Goal: Task Accomplishment & Management: Manage account settings

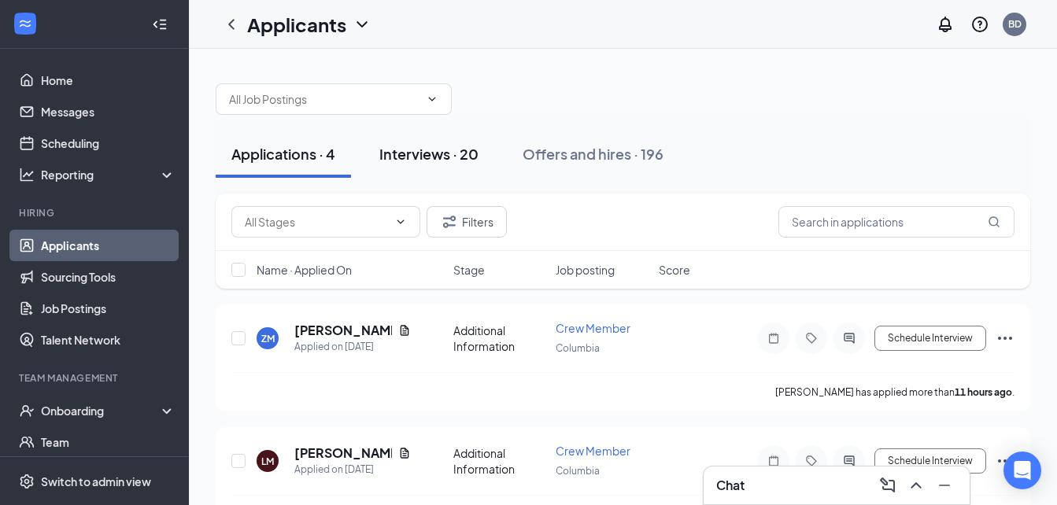
click at [398, 159] on div "Interviews · 20" at bounding box center [428, 154] width 99 height 20
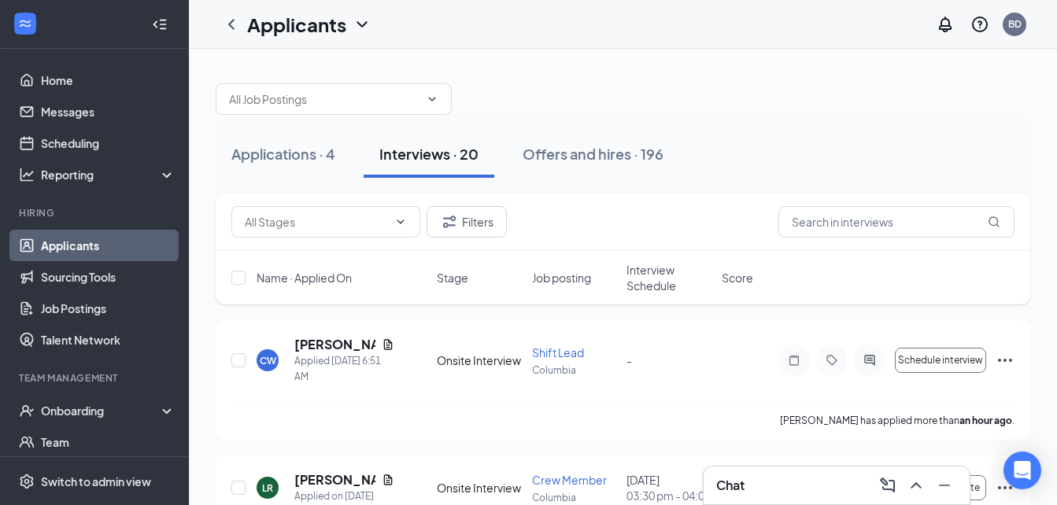
click at [640, 284] on span "Interview Schedule" at bounding box center [669, 277] width 86 height 31
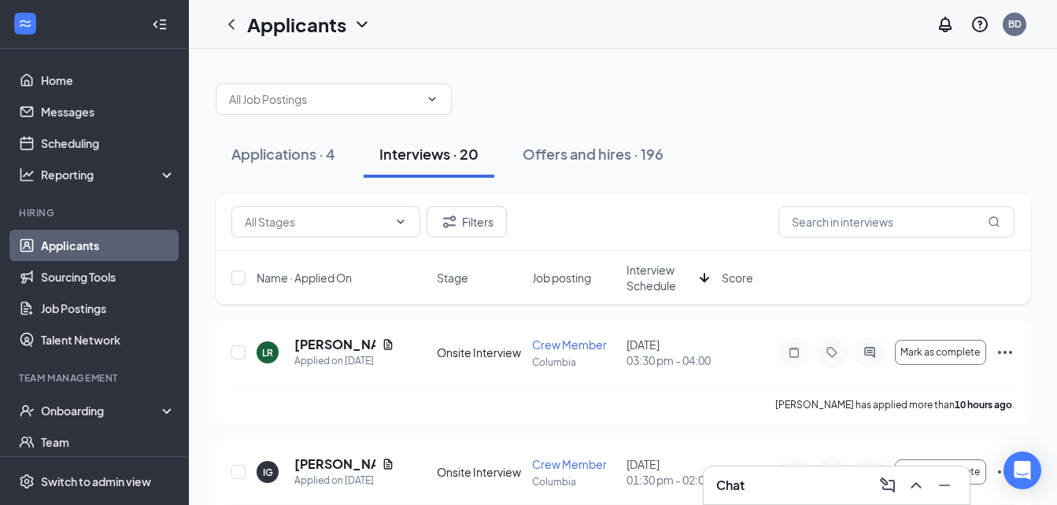
click at [706, 283] on icon "ArrowDown" at bounding box center [704, 277] width 19 height 19
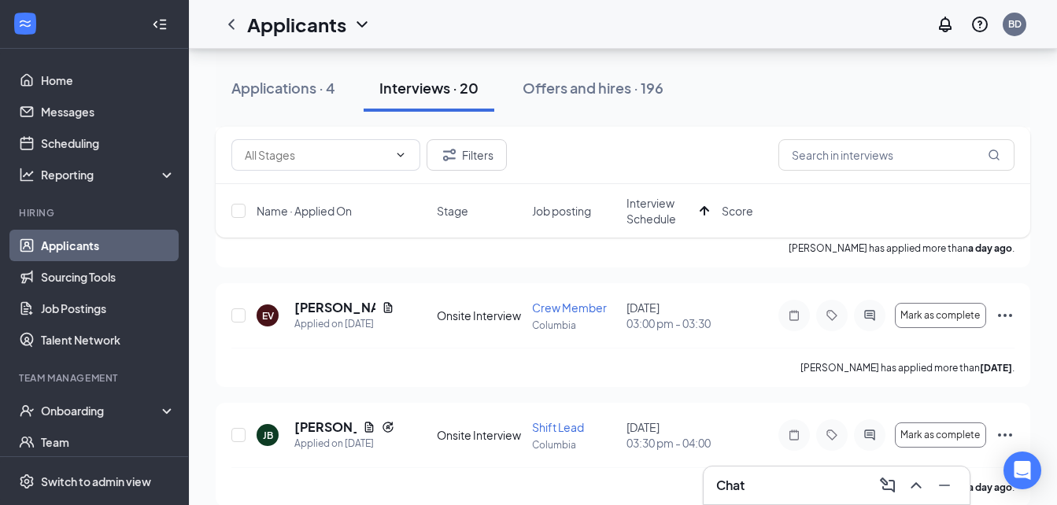
scroll to position [754, 0]
click at [87, 141] on link "Scheduling" at bounding box center [108, 142] width 135 height 31
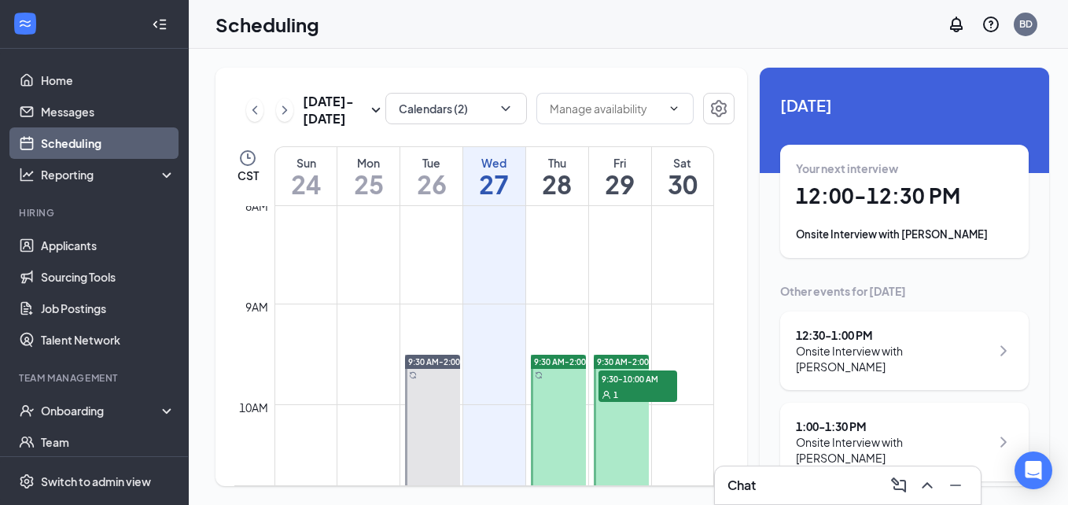
scroll to position [807, 0]
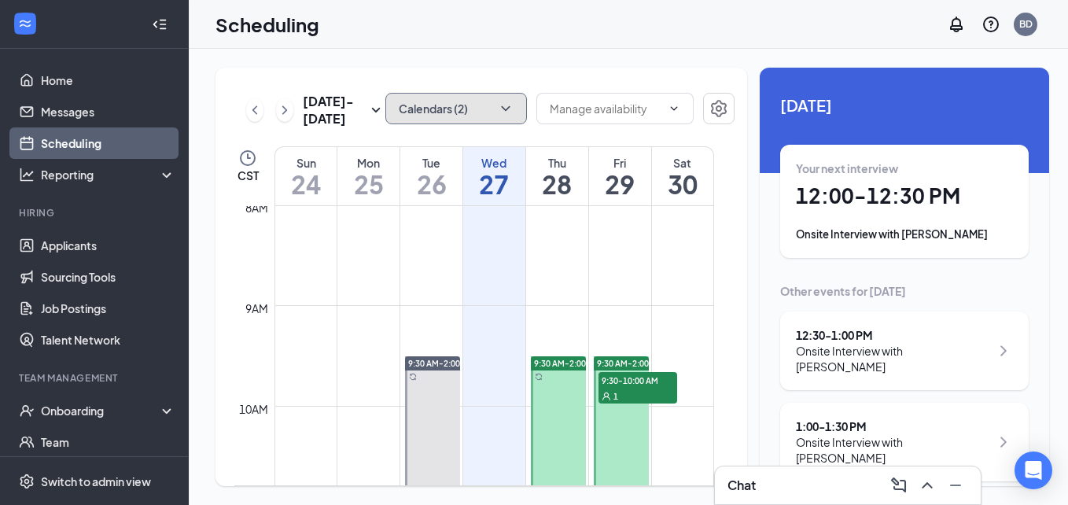
click at [498, 111] on icon "ChevronDown" at bounding box center [506, 109] width 16 height 16
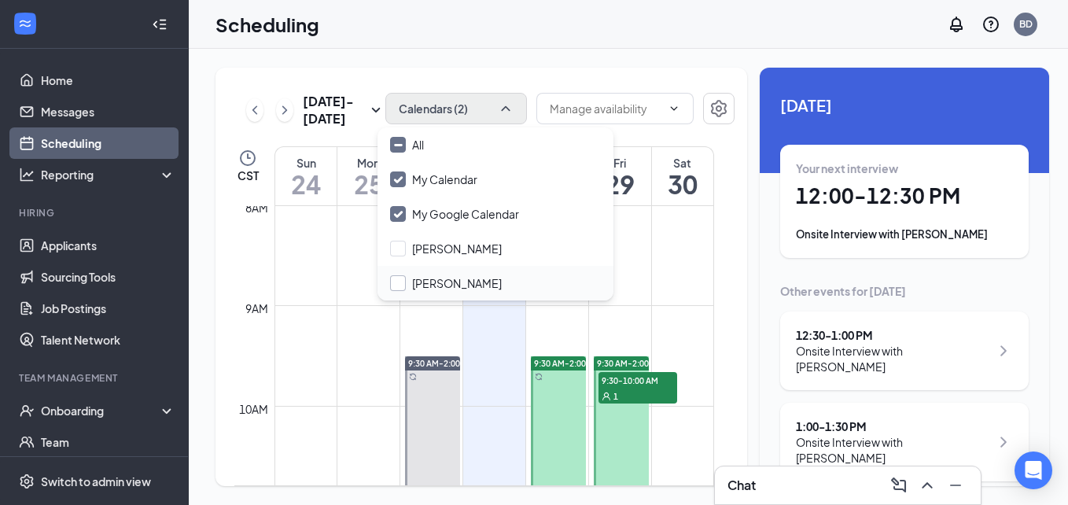
click at [400, 279] on input "[PERSON_NAME]" at bounding box center [446, 283] width 112 height 16
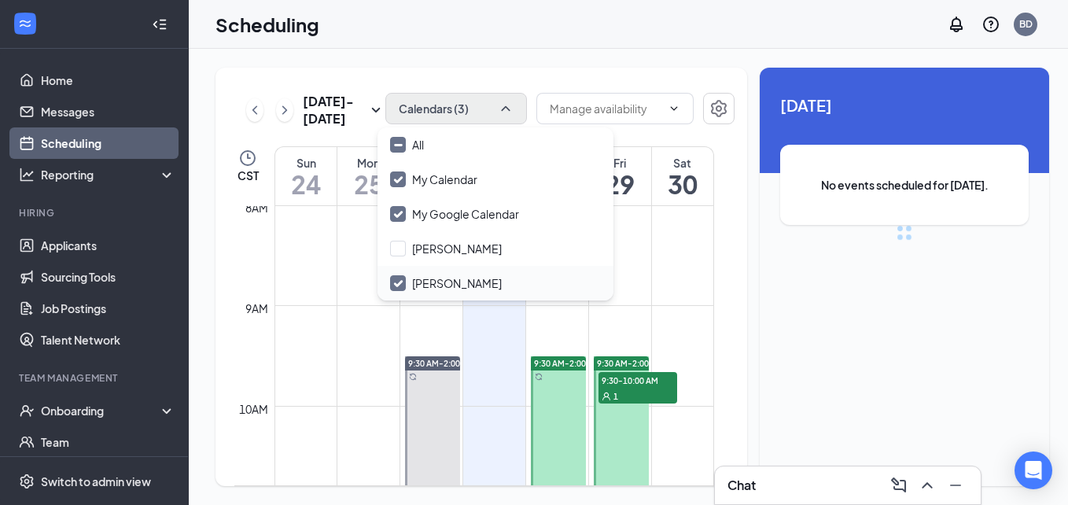
checkbox input "true"
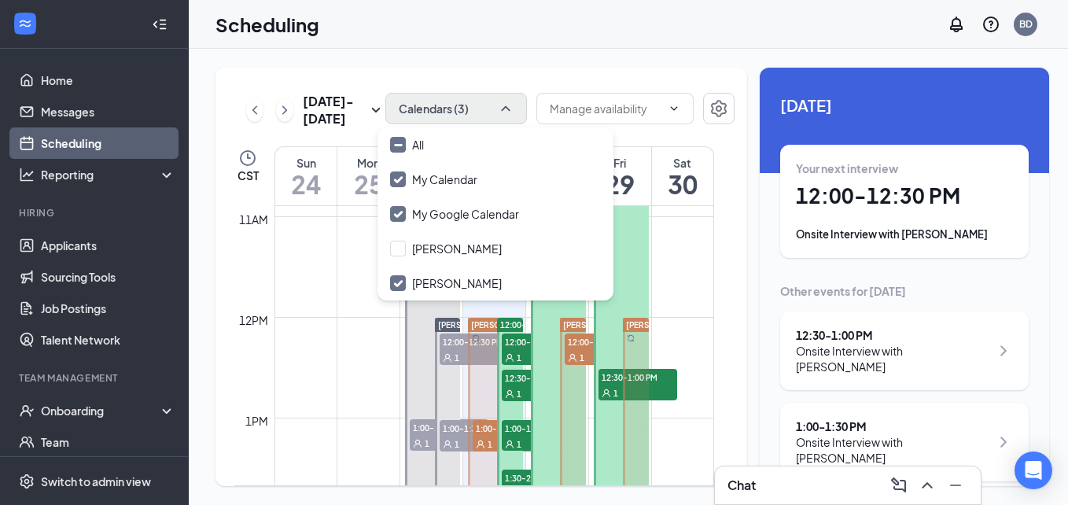
scroll to position [1099, 0]
click at [489, 434] on div "1" at bounding box center [512, 442] width 79 height 16
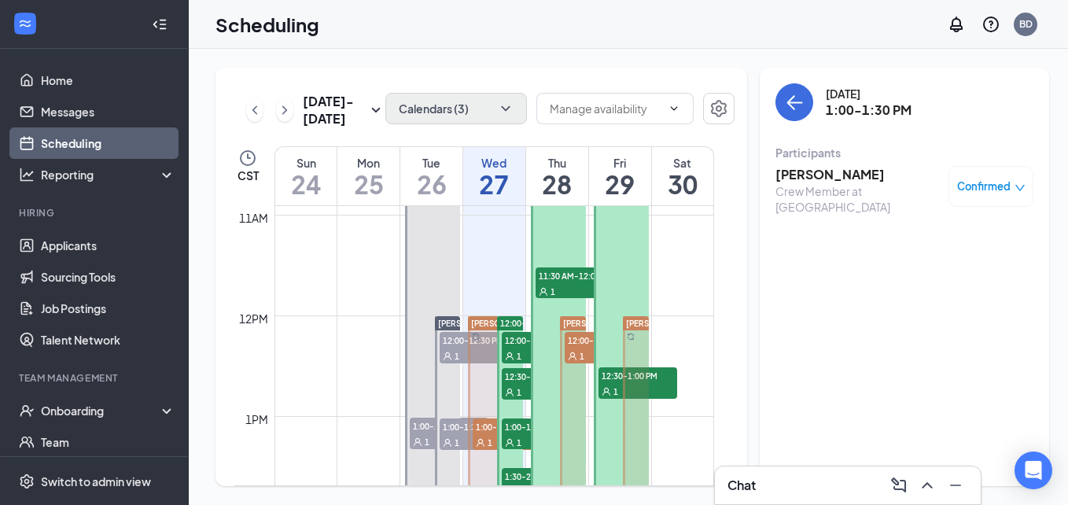
click at [518, 443] on span "1" at bounding box center [519, 442] width 5 height 11
click at [485, 435] on div "1" at bounding box center [512, 442] width 79 height 16
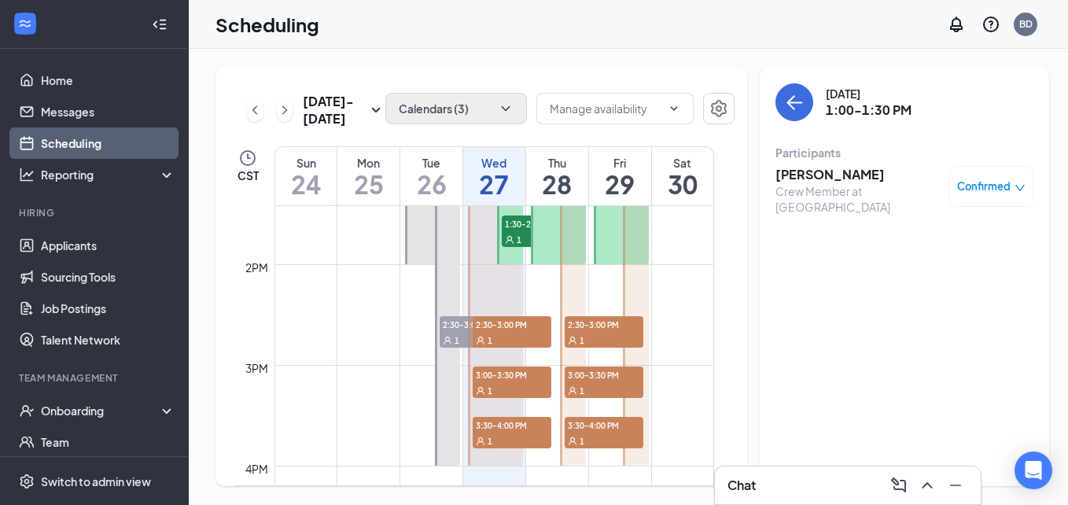
scroll to position [1353, 0]
click at [282, 103] on icon "ChevronRight" at bounding box center [285, 110] width 16 height 19
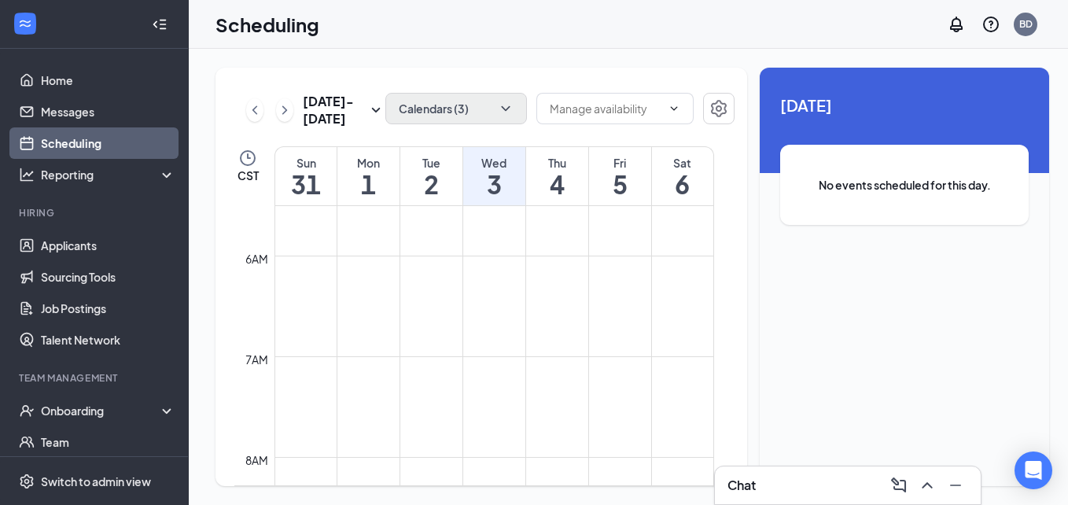
scroll to position [556, 0]
click at [257, 106] on icon "ChevronLeft" at bounding box center [255, 110] width 16 height 19
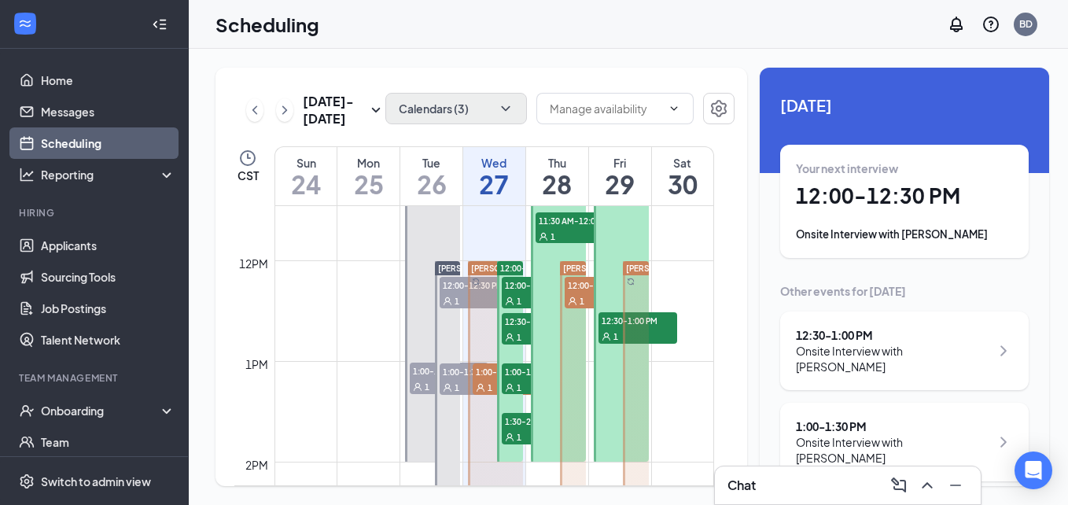
scroll to position [1161, 0]
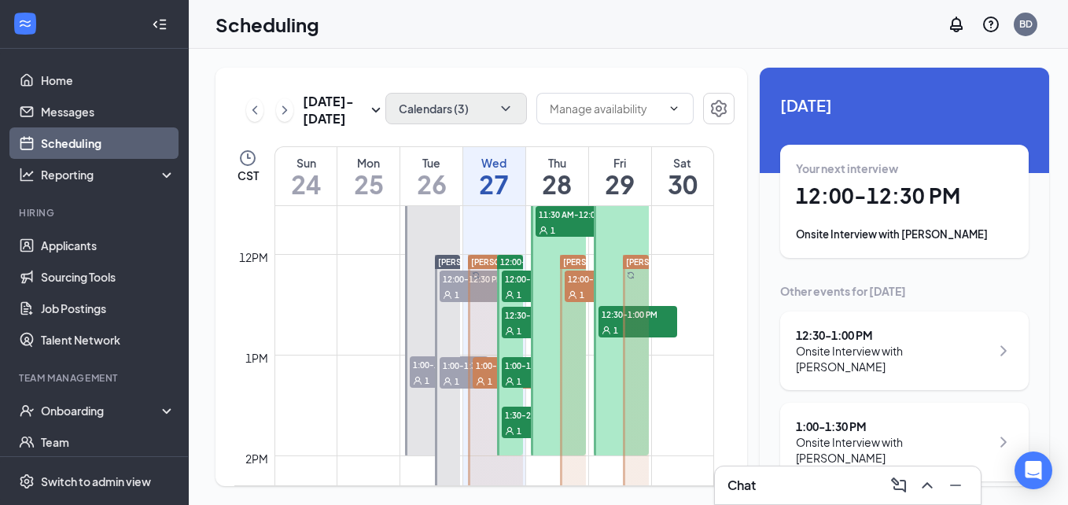
click at [513, 288] on div "1" at bounding box center [541, 294] width 79 height 16
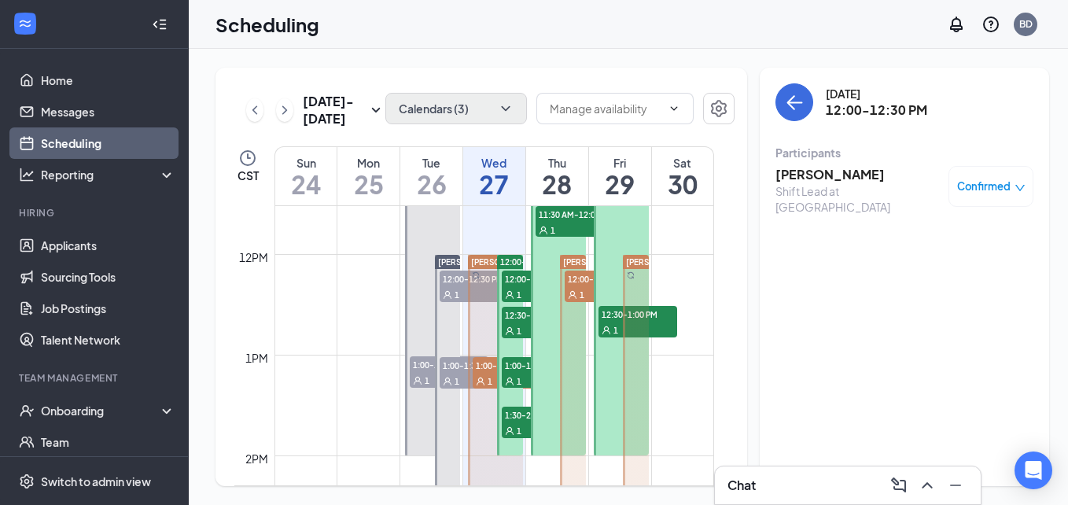
click at [515, 370] on span "1:00-1:30 PM" at bounding box center [541, 365] width 79 height 16
click at [810, 176] on h3 "[PERSON_NAME]" at bounding box center [858, 174] width 165 height 17
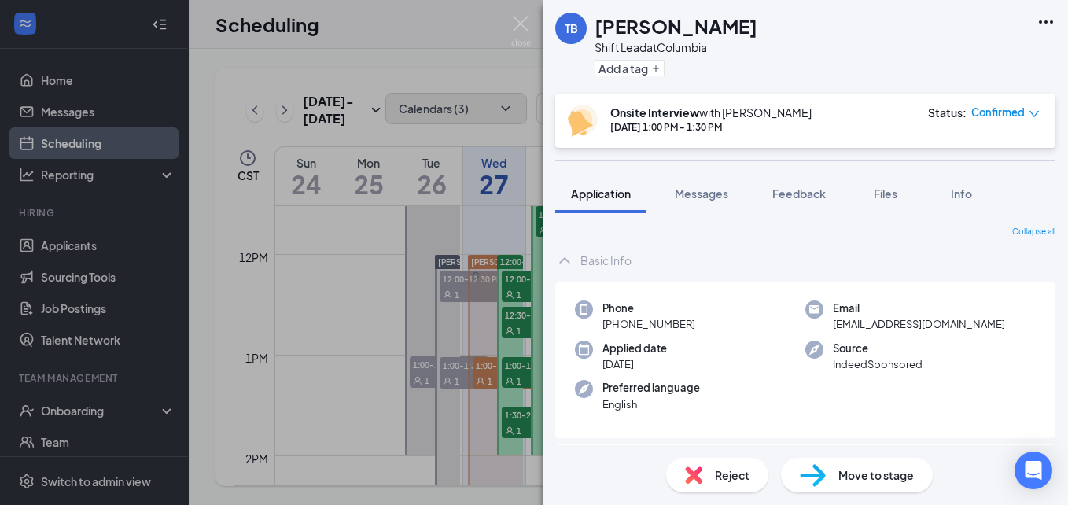
click at [695, 247] on div "TB Terrell Brown Shift Lead at Columbia Add a tag Onsite Interview with Beverly…" at bounding box center [534, 252] width 1068 height 505
click at [526, 20] on img at bounding box center [521, 31] width 20 height 31
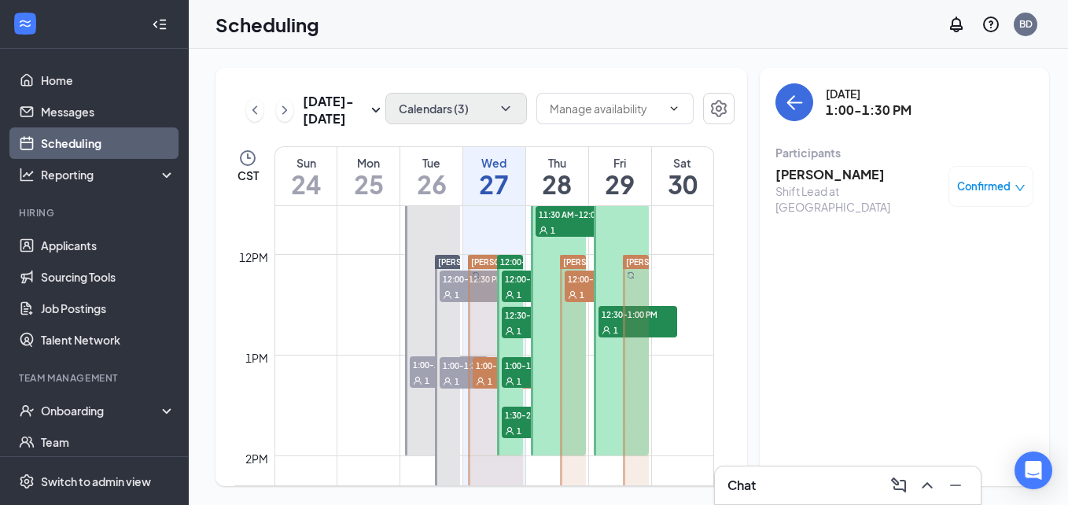
click at [482, 374] on div "1" at bounding box center [512, 381] width 79 height 16
click at [806, 175] on h3 "[PERSON_NAME]" at bounding box center [858, 174] width 165 height 17
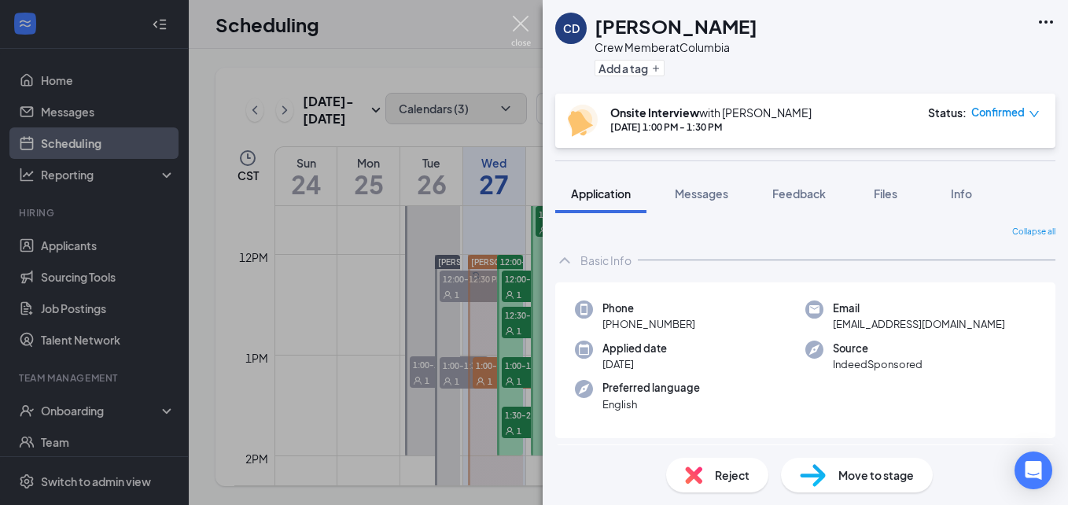
click at [516, 22] on img at bounding box center [521, 31] width 20 height 31
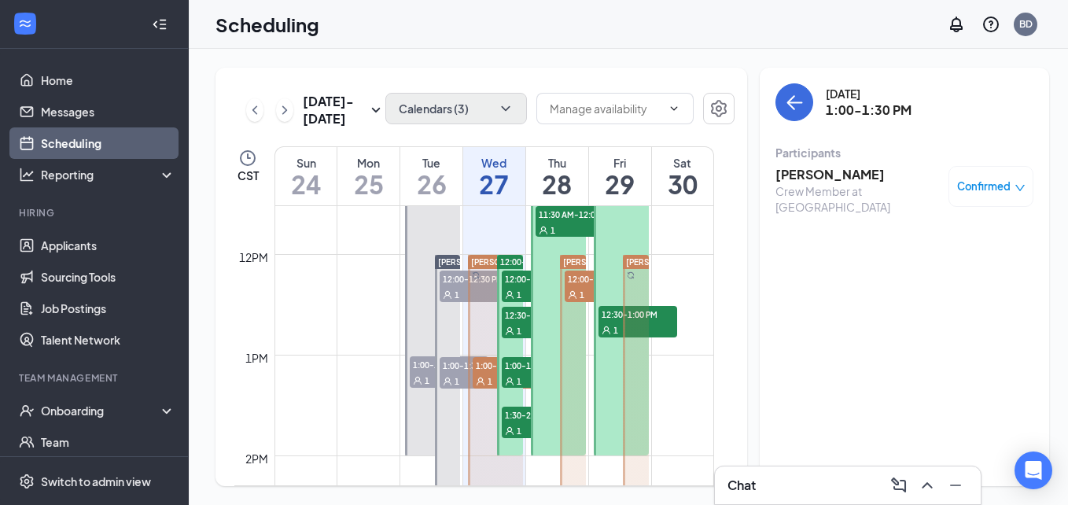
click at [520, 423] on div "1" at bounding box center [541, 431] width 79 height 16
click at [815, 175] on h3 "[PERSON_NAME]" at bounding box center [858, 174] width 165 height 17
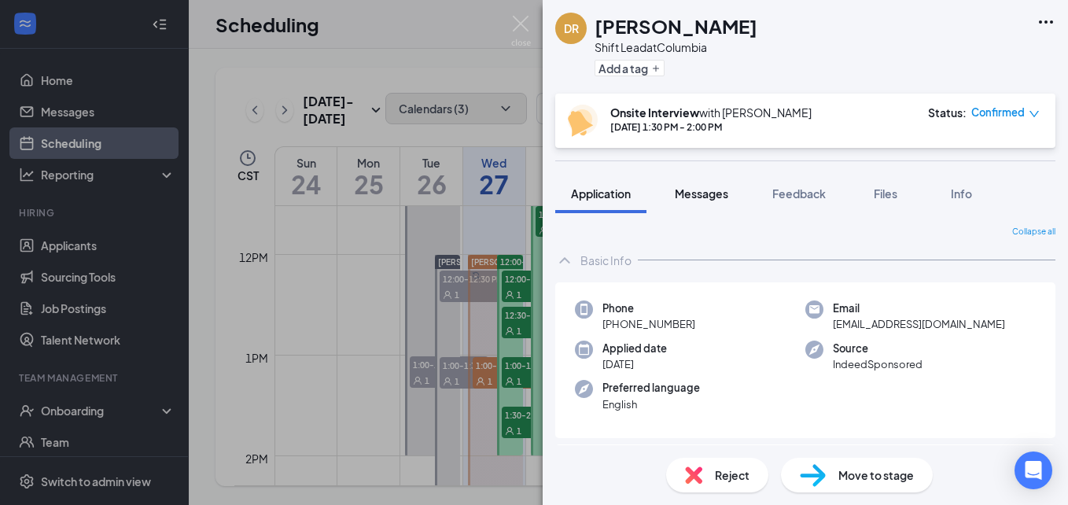
click at [706, 189] on span "Messages" at bounding box center [702, 193] width 54 height 14
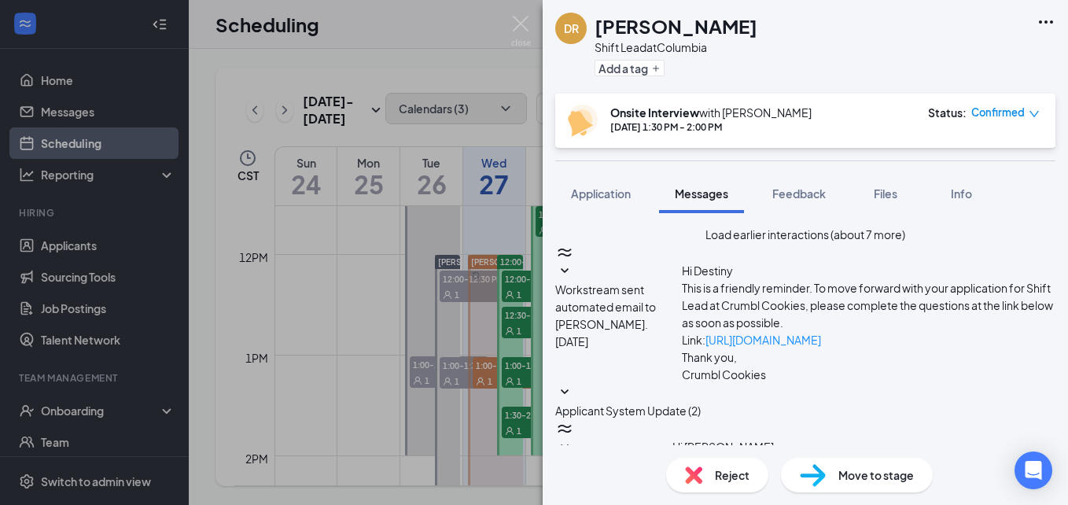
scroll to position [732, 0]
click at [521, 28] on img at bounding box center [521, 31] width 20 height 31
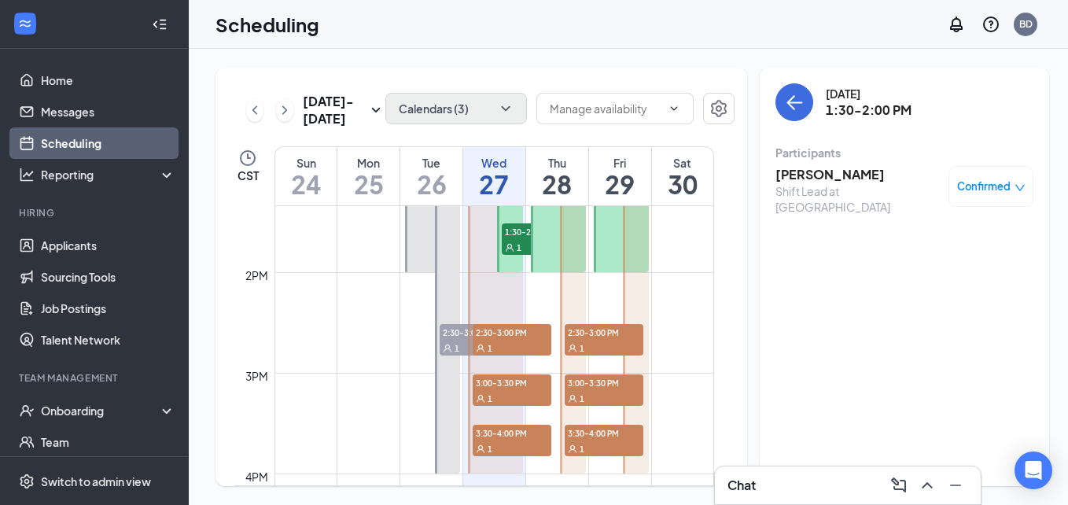
scroll to position [1343, 0]
click at [460, 334] on span "2:30-3:00 PM" at bounding box center [479, 333] width 79 height 16
click at [813, 174] on h3 "Austin Fults" at bounding box center [858, 174] width 165 height 17
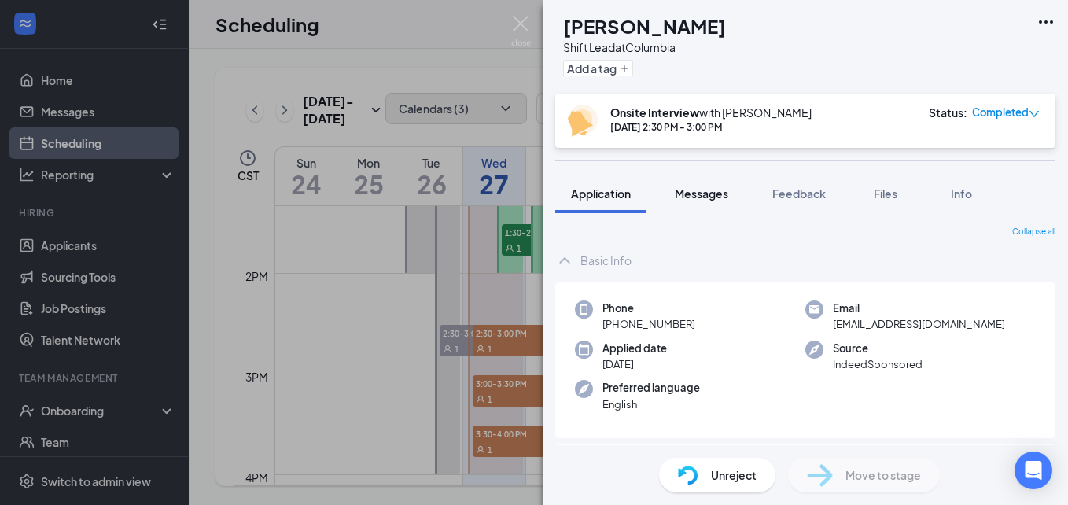
click at [706, 192] on span "Messages" at bounding box center [702, 193] width 54 height 14
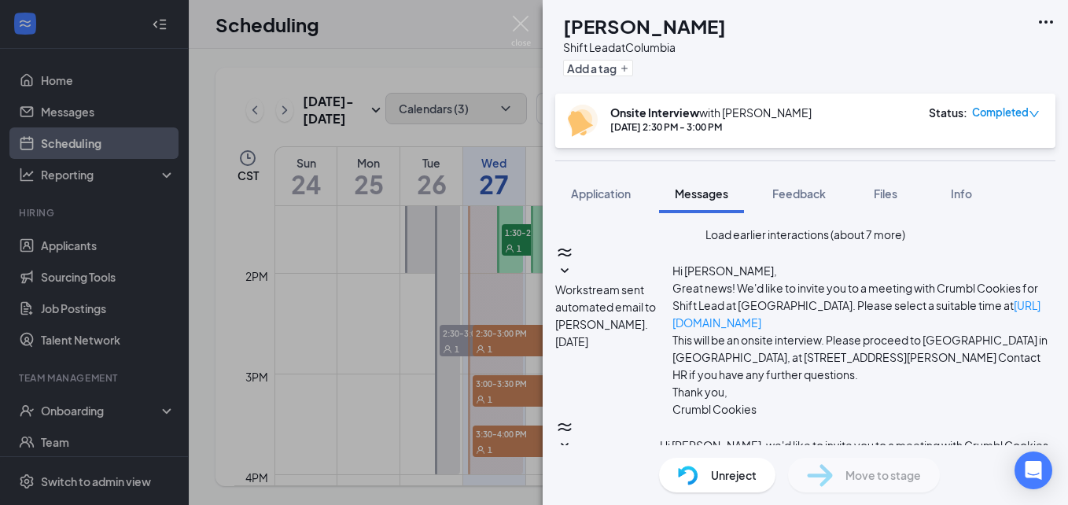
scroll to position [738, 0]
click at [527, 21] on img at bounding box center [521, 31] width 20 height 31
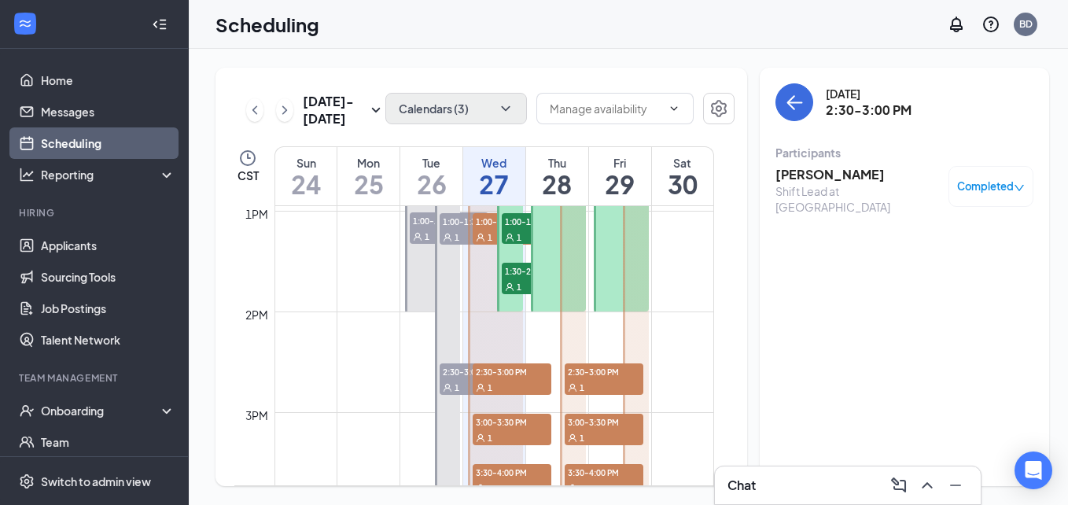
scroll to position [1307, 0]
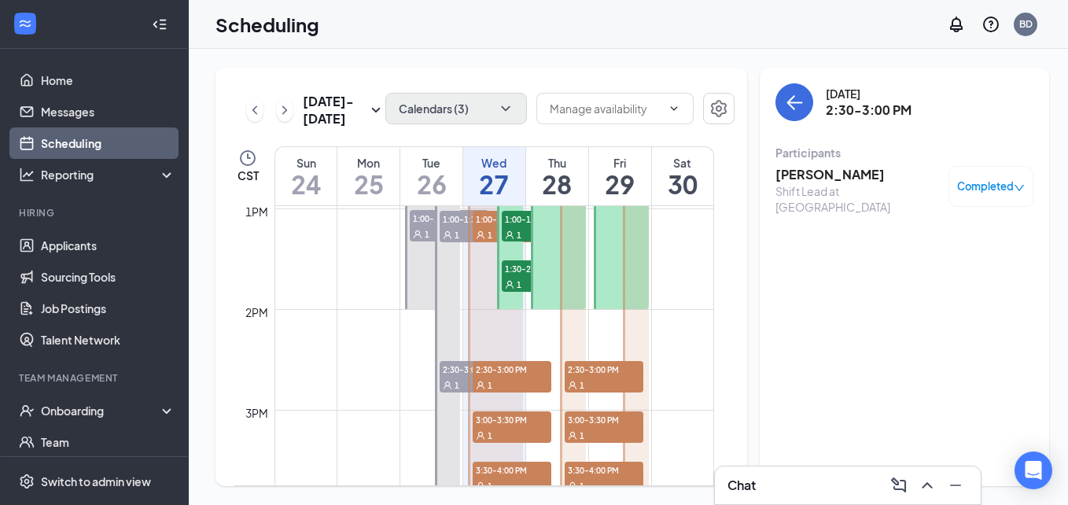
click at [482, 381] on icon "User" at bounding box center [480, 385] width 9 height 9
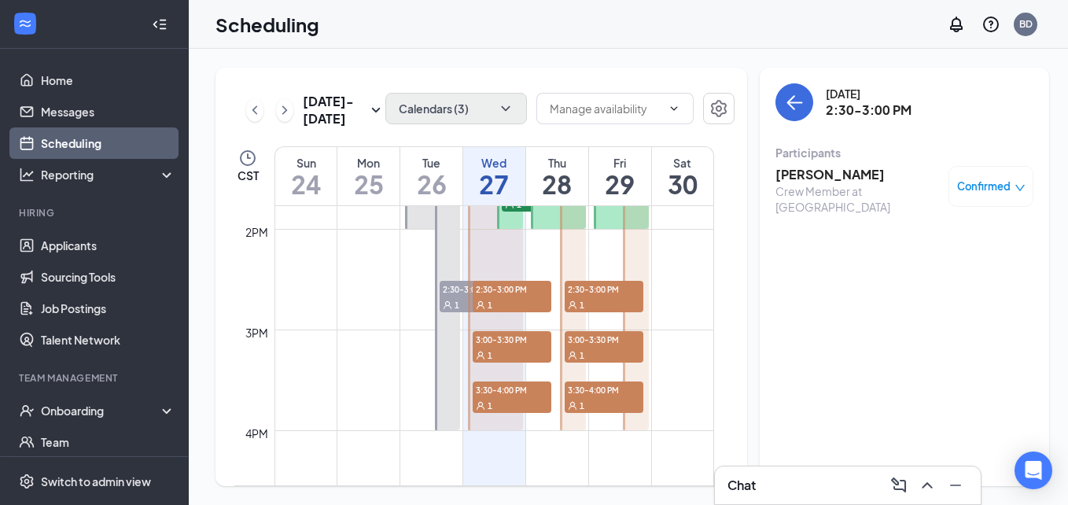
scroll to position [1388, 0]
click at [526, 348] on div "1" at bounding box center [512, 354] width 79 height 16
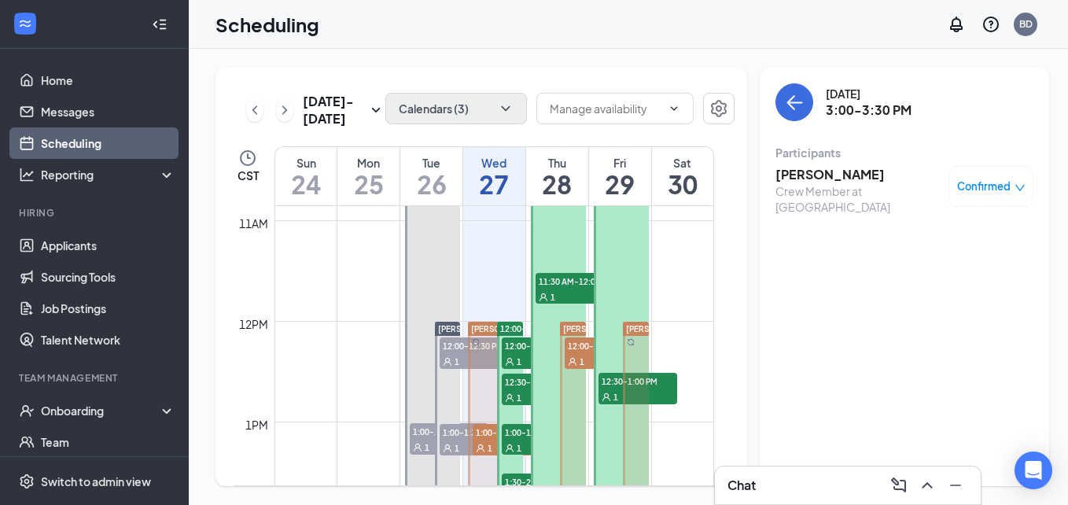
scroll to position [1093, 0]
click at [638, 327] on span "[PERSON_NAME]" at bounding box center [659, 329] width 66 height 9
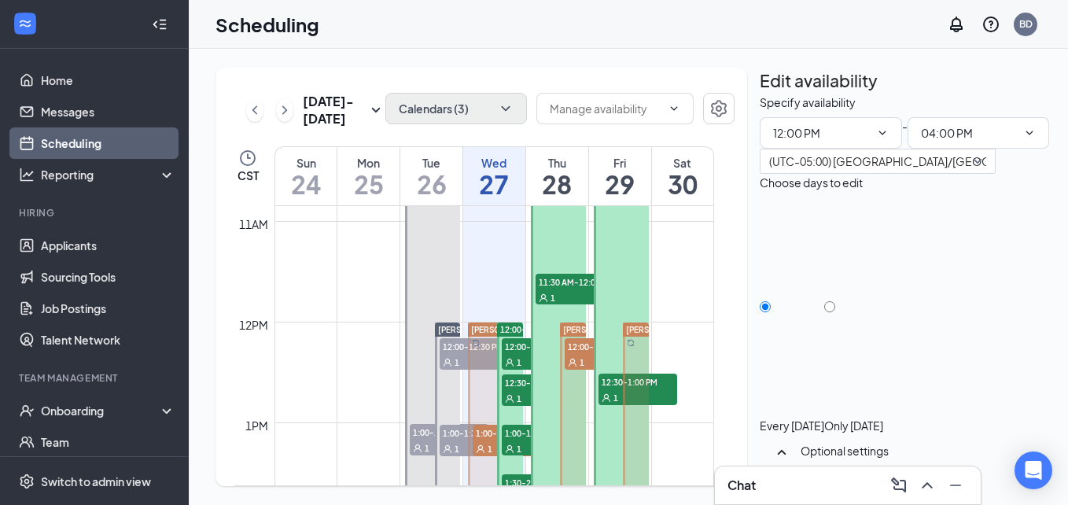
scroll to position [187, 0]
click at [777, 95] on icon "TrashOutline" at bounding box center [769, 103] width 14 height 16
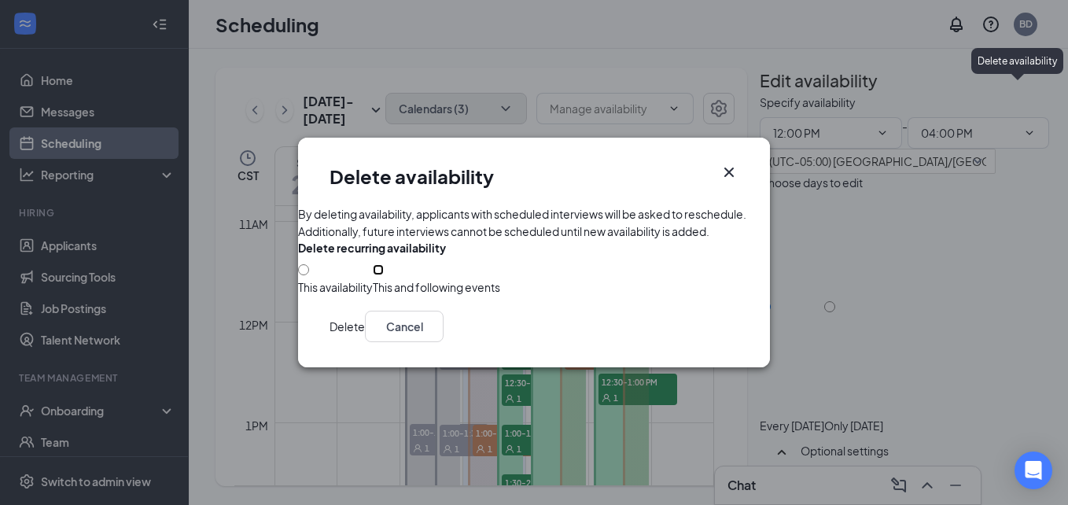
click at [373, 275] on input "This and following events" at bounding box center [378, 269] width 11 height 11
radio input "true"
click at [365, 342] on button "Delete" at bounding box center [347, 326] width 35 height 31
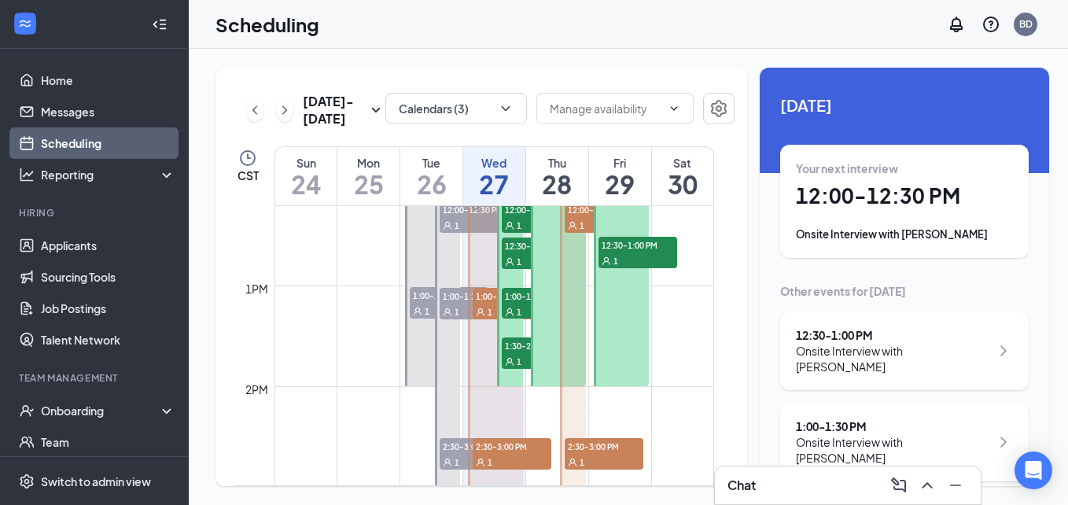
scroll to position [1237, 0]
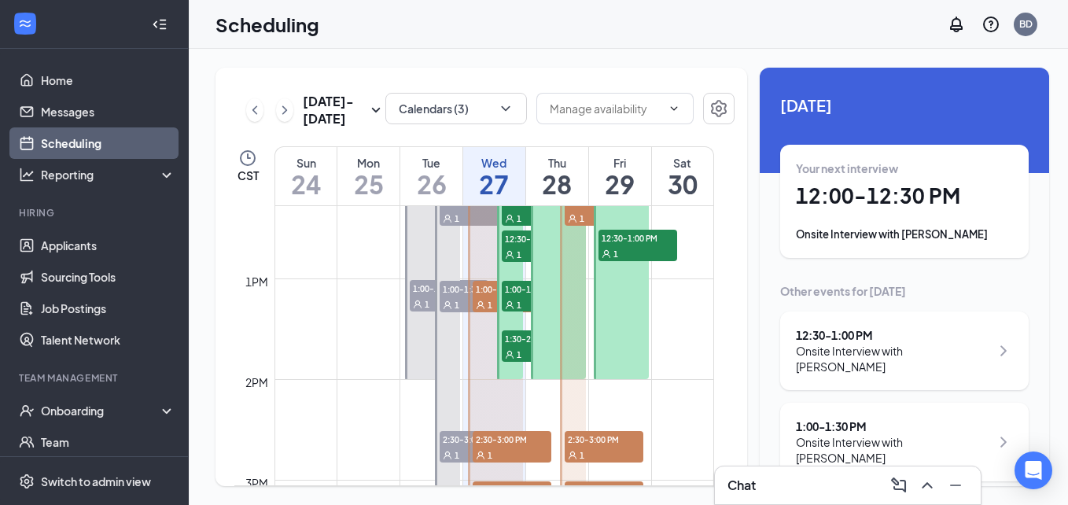
click at [622, 291] on div at bounding box center [621, 153] width 55 height 452
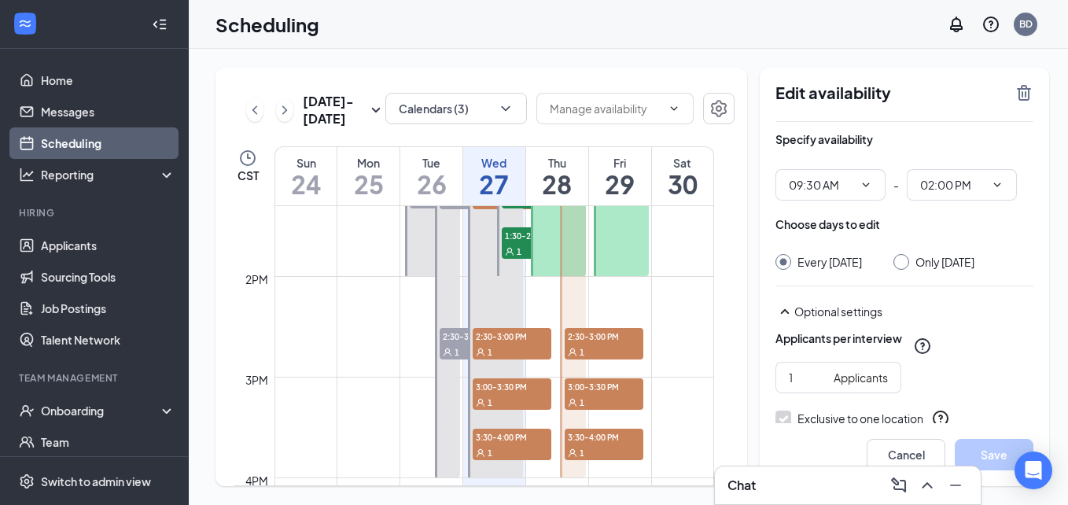
scroll to position [1341, 0]
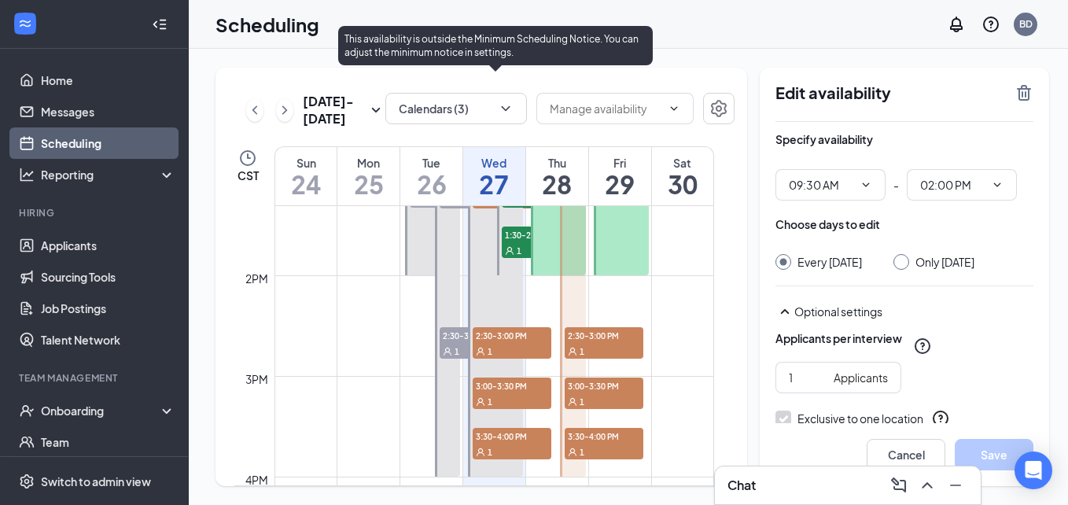
click at [495, 338] on span "2:30-3:00 PM" at bounding box center [512, 335] width 79 height 16
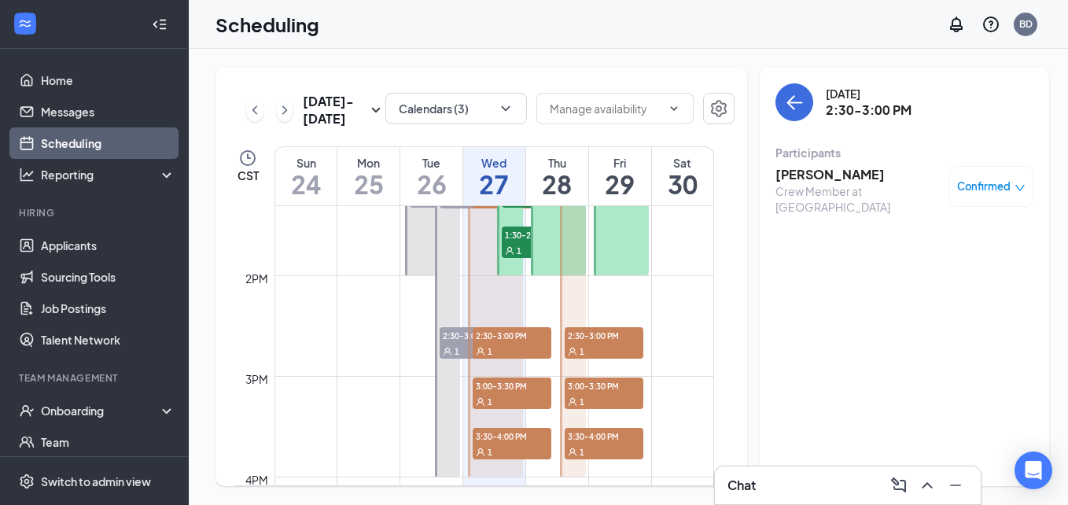
click at [541, 311] on td at bounding box center [495, 313] width 440 height 25
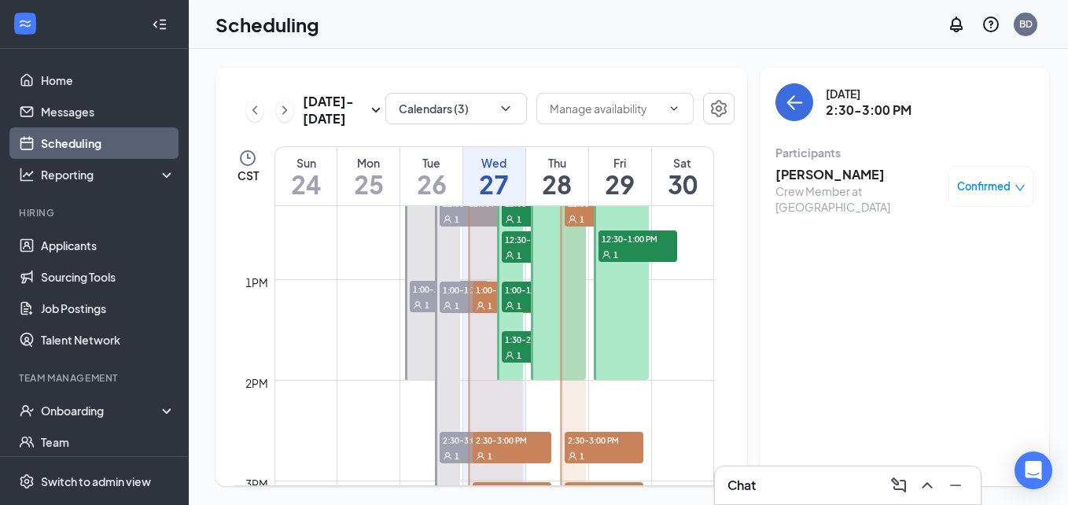
scroll to position [1232, 0]
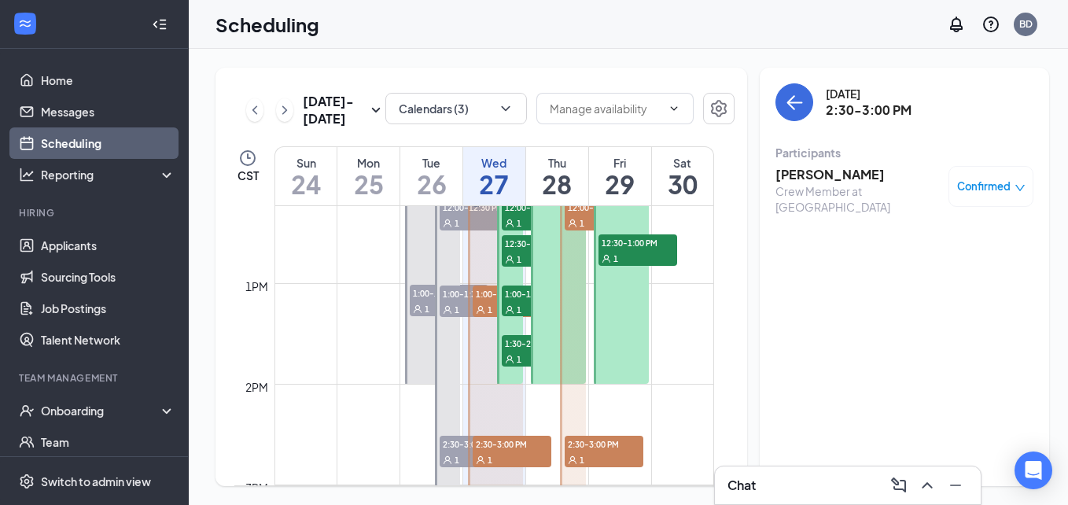
click at [611, 345] on div at bounding box center [621, 158] width 55 height 452
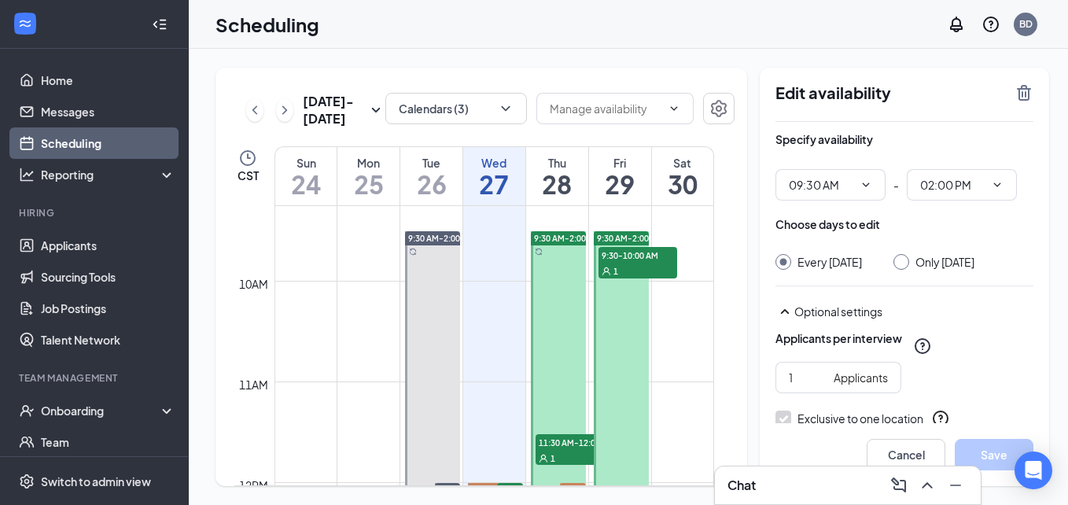
scroll to position [932, 0]
click at [634, 305] on div at bounding box center [621, 458] width 55 height 452
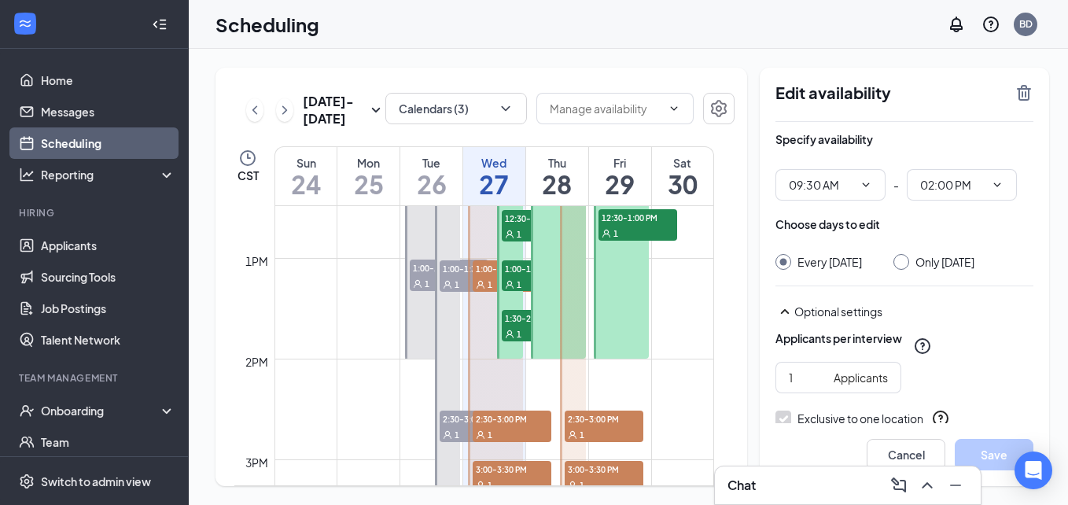
scroll to position [1260, 0]
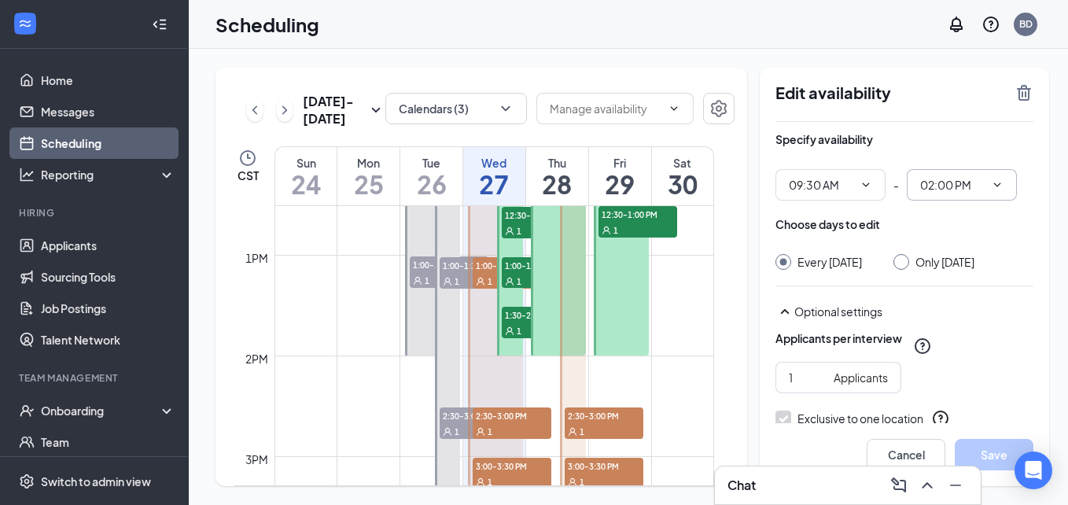
click at [928, 188] on input "02:00 PM" at bounding box center [953, 184] width 65 height 17
click at [954, 330] on div "04:00 PM" at bounding box center [934, 328] width 46 height 17
type input "04:00 PM"
click at [987, 453] on button "Save" at bounding box center [994, 454] width 79 height 31
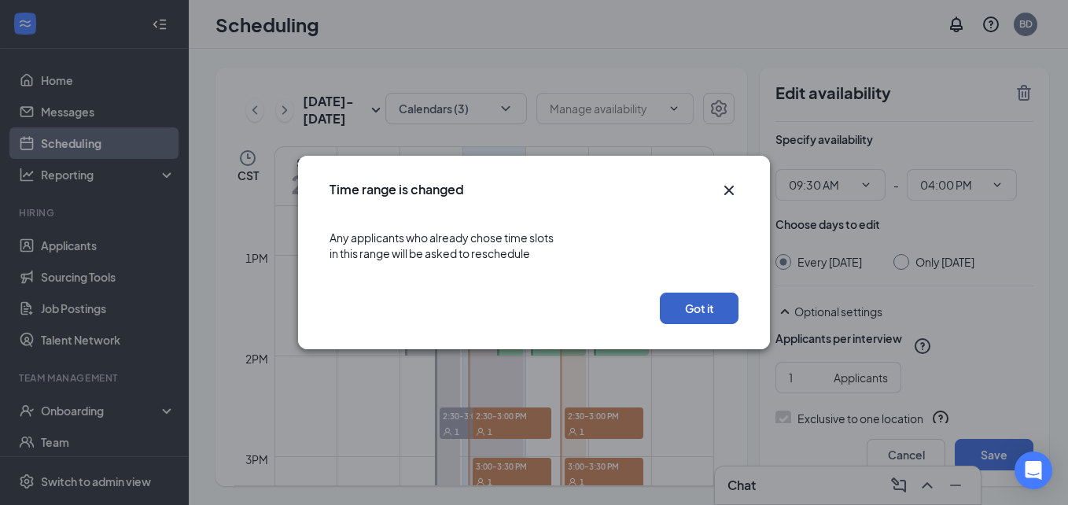
click at [679, 302] on button "Got it" at bounding box center [699, 308] width 79 height 31
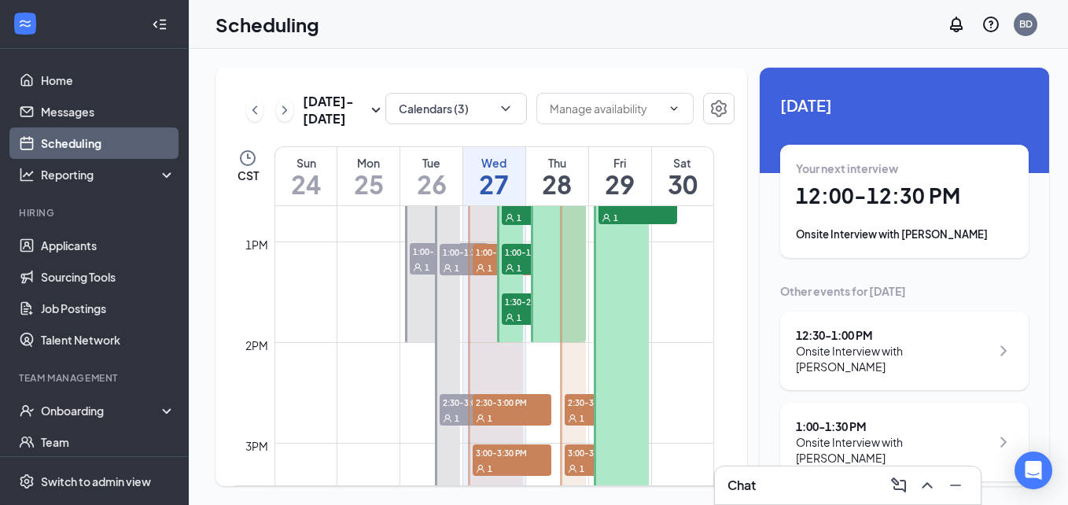
scroll to position [1309, 0]
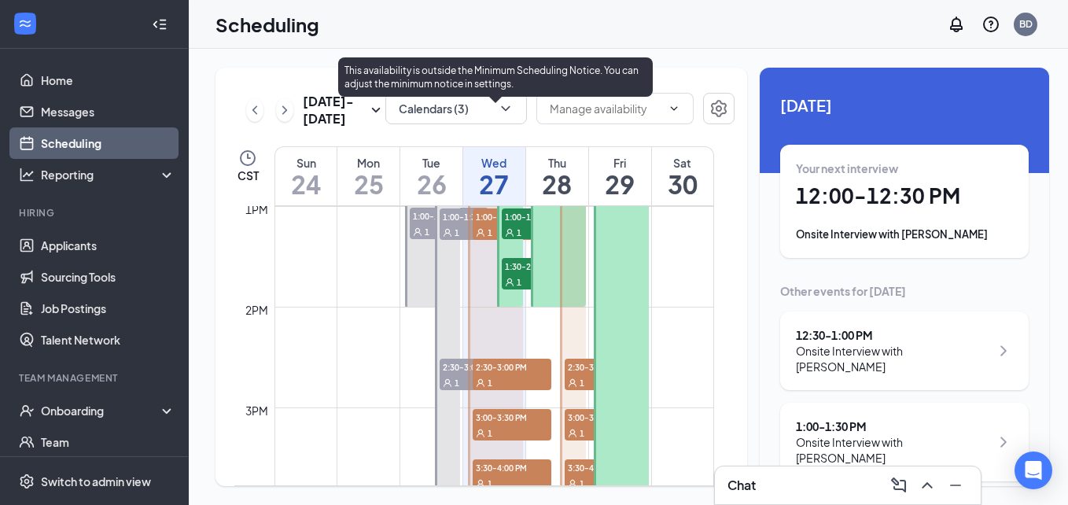
click at [515, 366] on span "2:30-3:00 PM" at bounding box center [512, 367] width 79 height 16
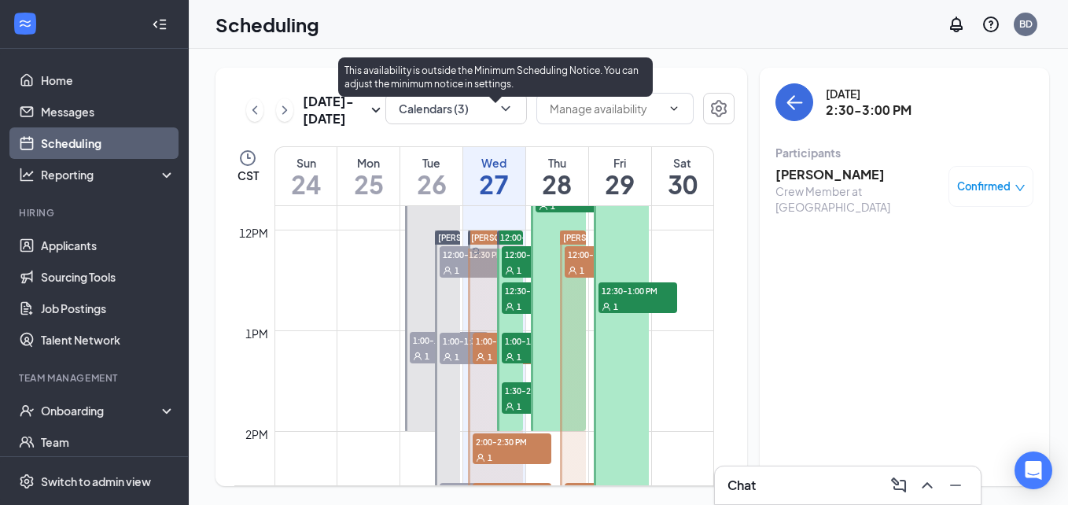
scroll to position [1184, 0]
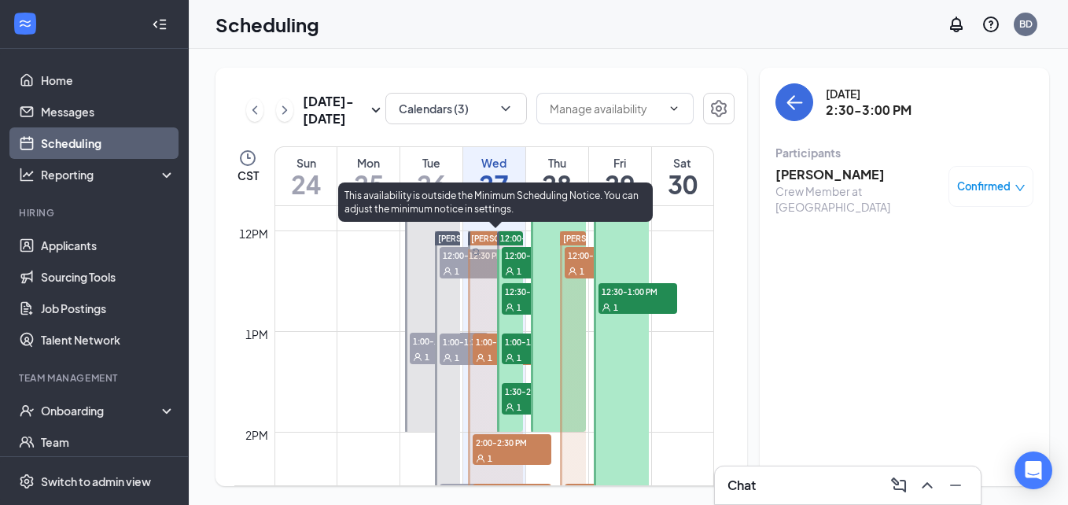
click at [482, 238] on span "[PERSON_NAME]" at bounding box center [504, 238] width 66 height 9
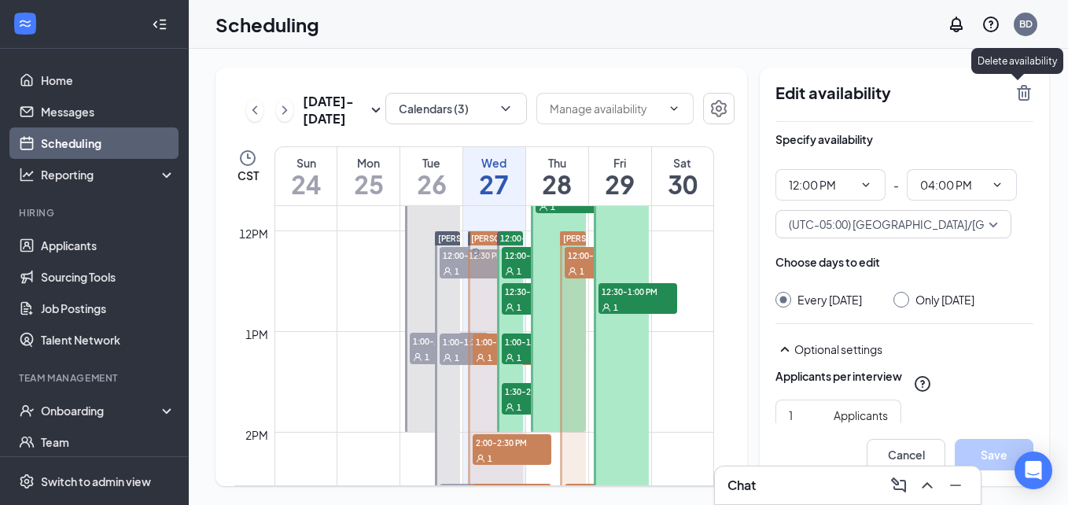
click at [1017, 97] on icon "TrashOutline" at bounding box center [1024, 93] width 14 height 16
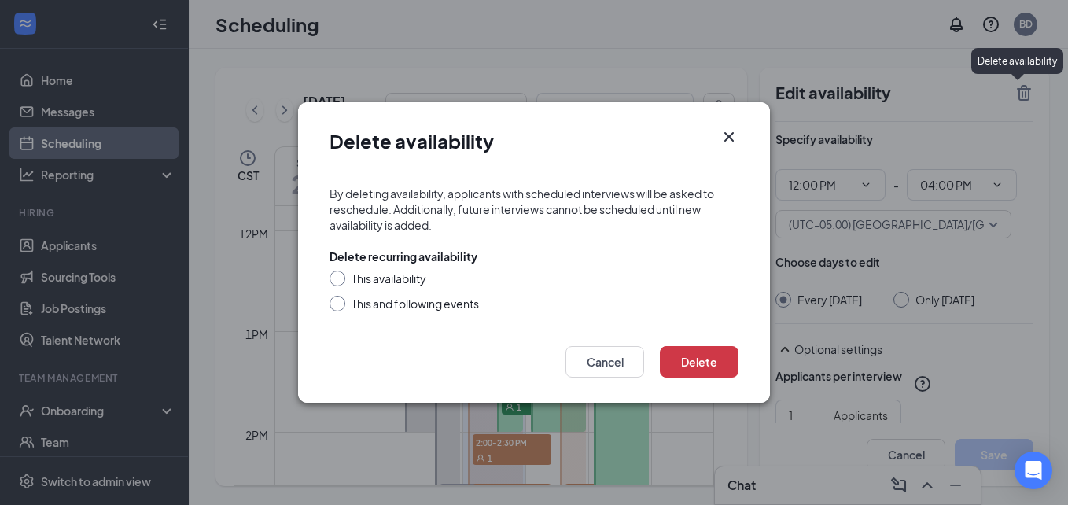
click at [338, 300] on input "This and following events" at bounding box center [335, 301] width 11 height 11
radio input "true"
click at [717, 357] on button "Delete" at bounding box center [699, 361] width 79 height 31
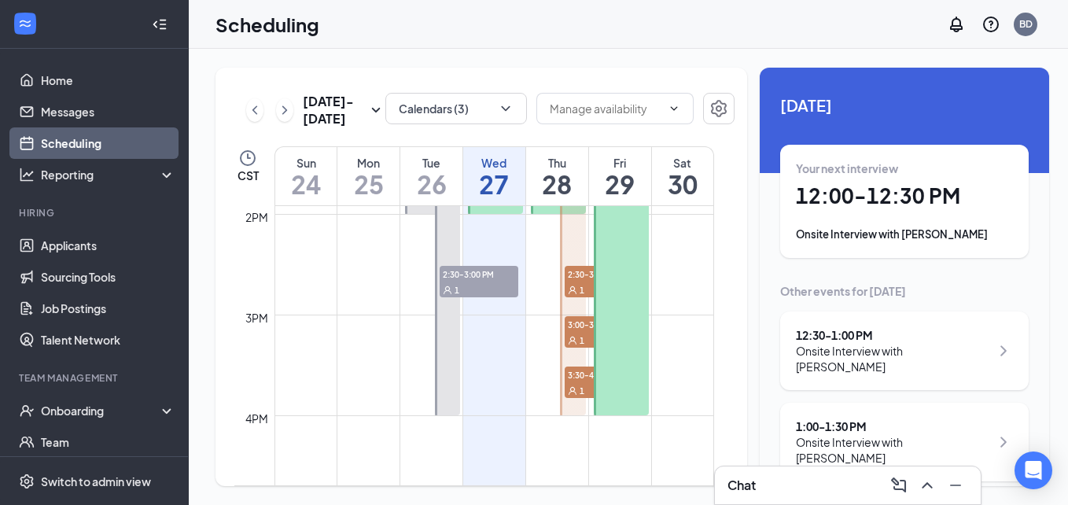
scroll to position [1403, 0]
click at [494, 413] on td at bounding box center [495, 401] width 440 height 25
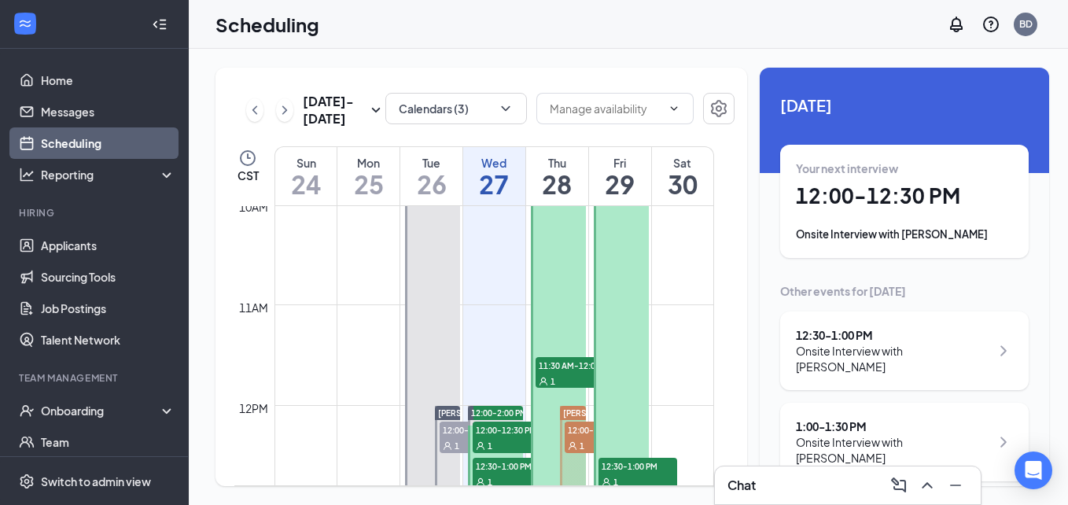
scroll to position [1009, 0]
click at [281, 109] on icon "ChevronRight" at bounding box center [285, 110] width 16 height 19
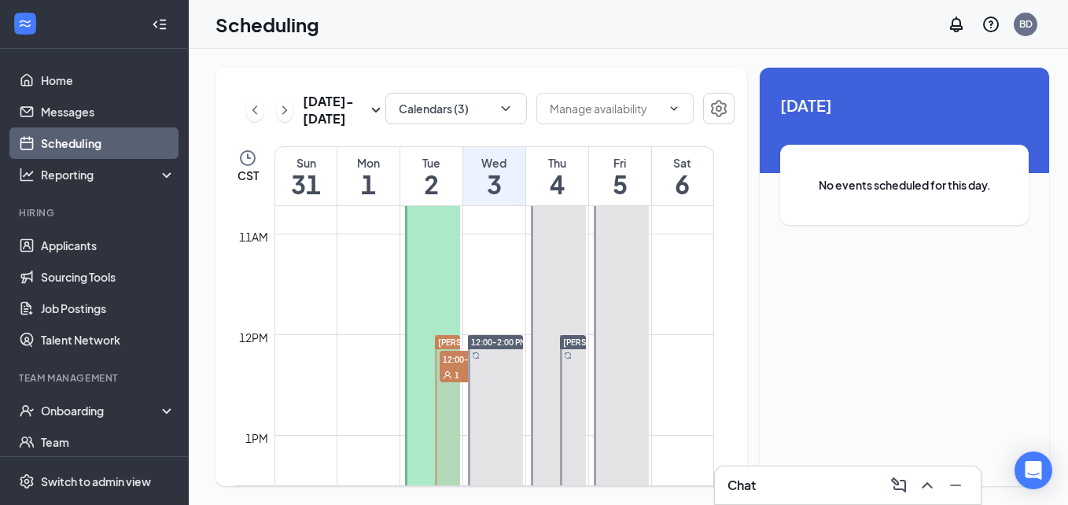
scroll to position [1080, 0]
click at [452, 365] on span "12:00-12:30 PM" at bounding box center [479, 360] width 79 height 16
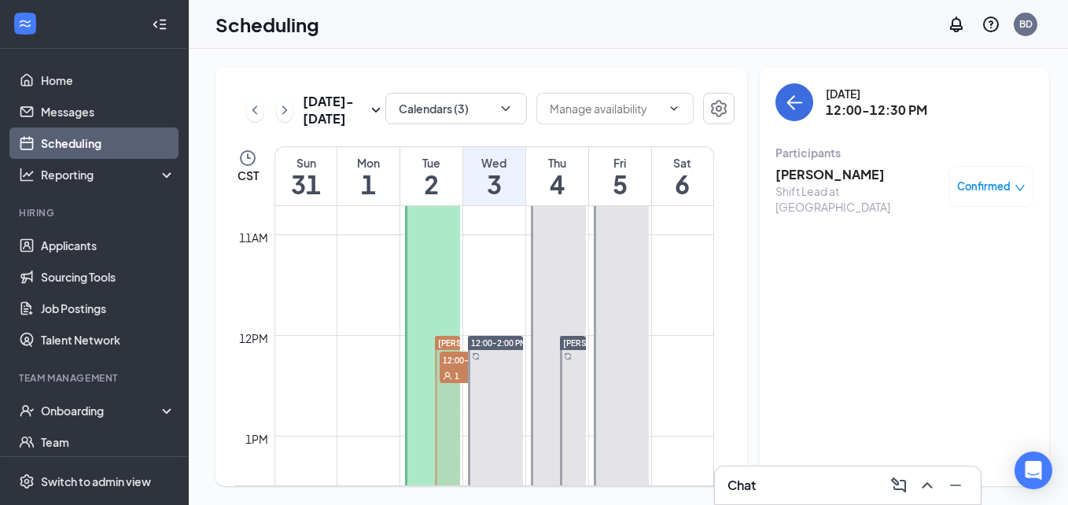
click at [443, 341] on span "[PERSON_NAME]" at bounding box center [471, 342] width 66 height 9
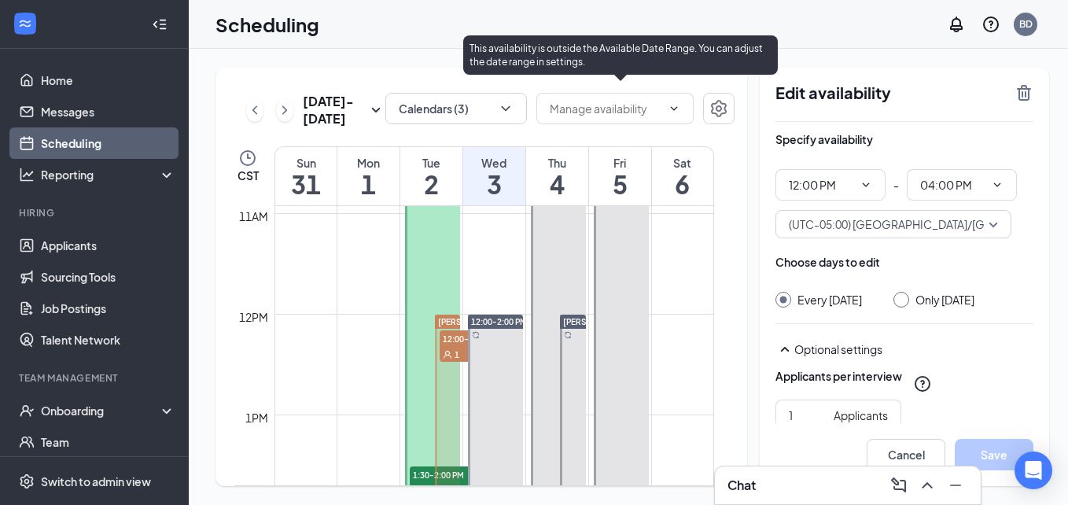
scroll to position [1102, 0]
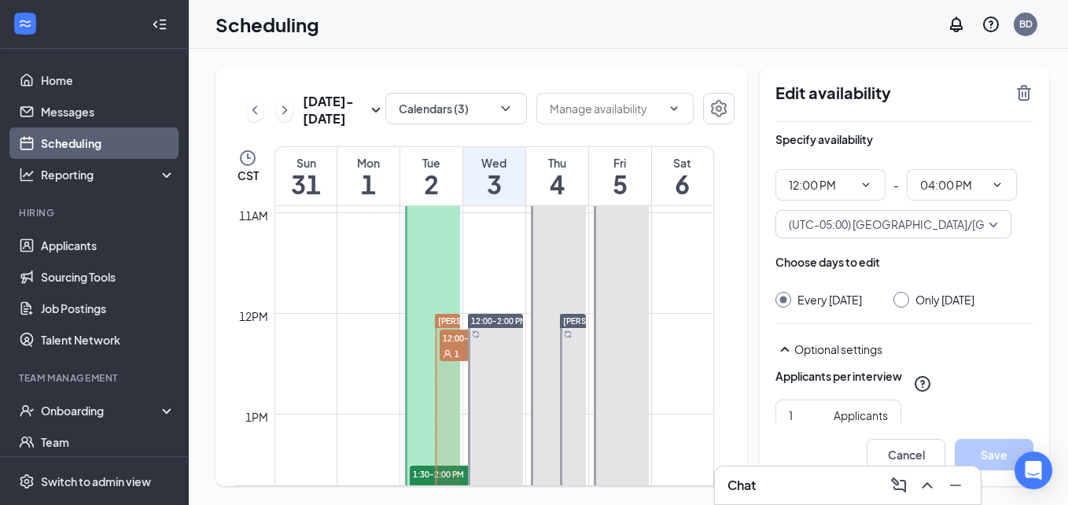
click at [450, 320] on span "[PERSON_NAME]" at bounding box center [471, 320] width 66 height 9
click at [1017, 94] on icon "TrashOutline" at bounding box center [1024, 93] width 14 height 16
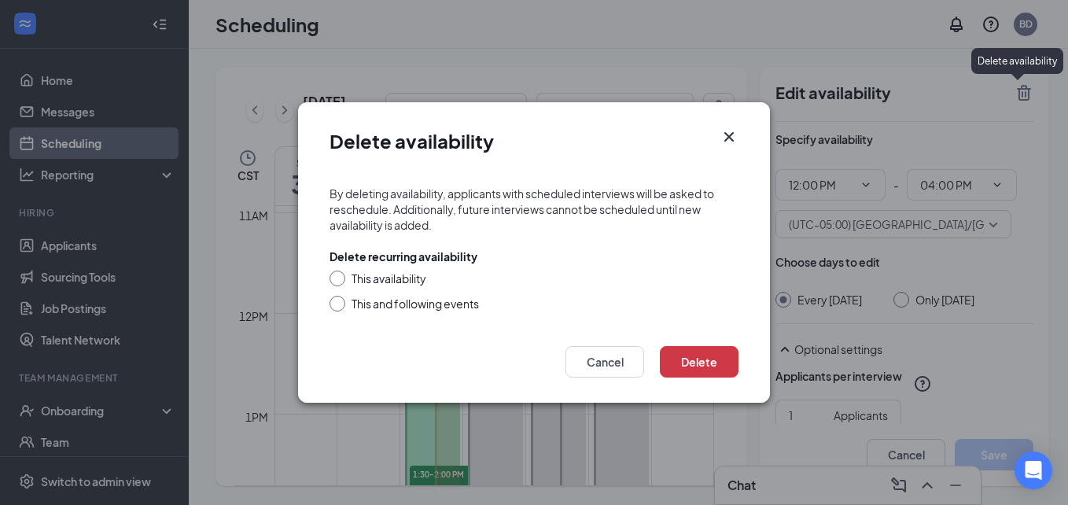
click at [338, 302] on input "This and following events" at bounding box center [335, 301] width 11 height 11
radio input "true"
click at [681, 356] on button "Delete" at bounding box center [699, 361] width 79 height 31
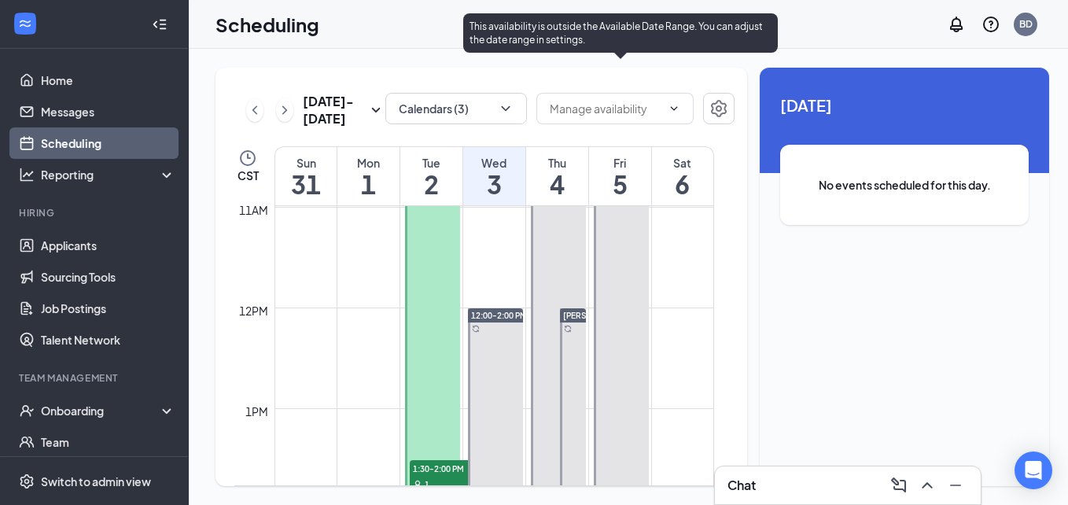
scroll to position [1108, 0]
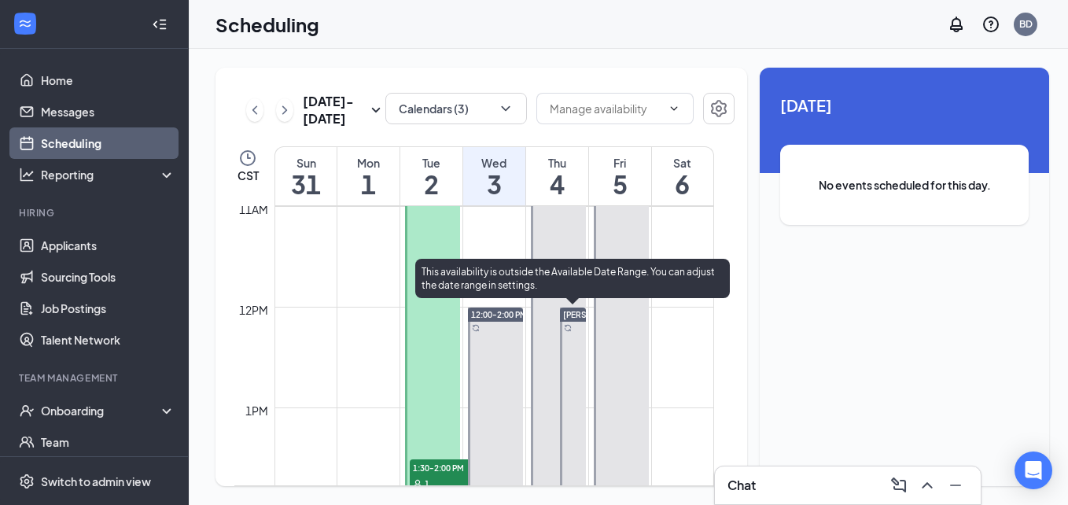
click at [575, 316] on span "[PERSON_NAME]" at bounding box center [596, 314] width 66 height 9
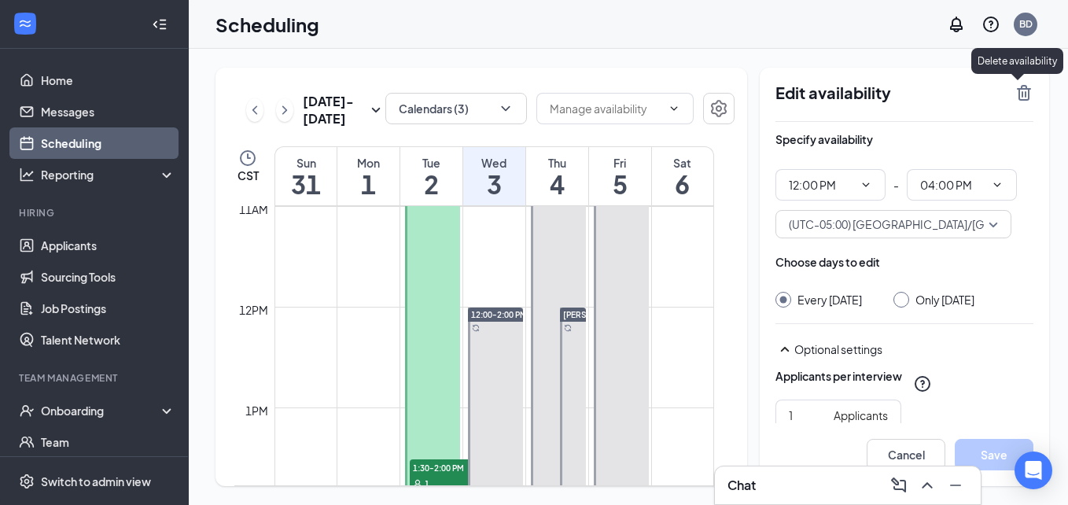
click at [1017, 95] on icon "TrashOutline" at bounding box center [1024, 93] width 14 height 16
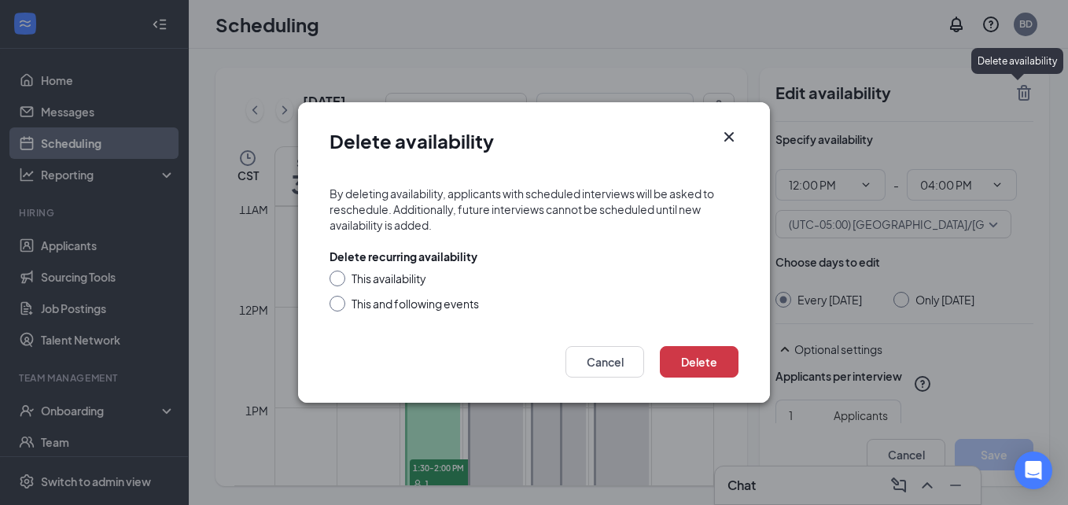
click at [330, 300] on input "This and following events" at bounding box center [335, 301] width 11 height 11
radio input "true"
click at [702, 360] on button "Delete" at bounding box center [699, 361] width 79 height 31
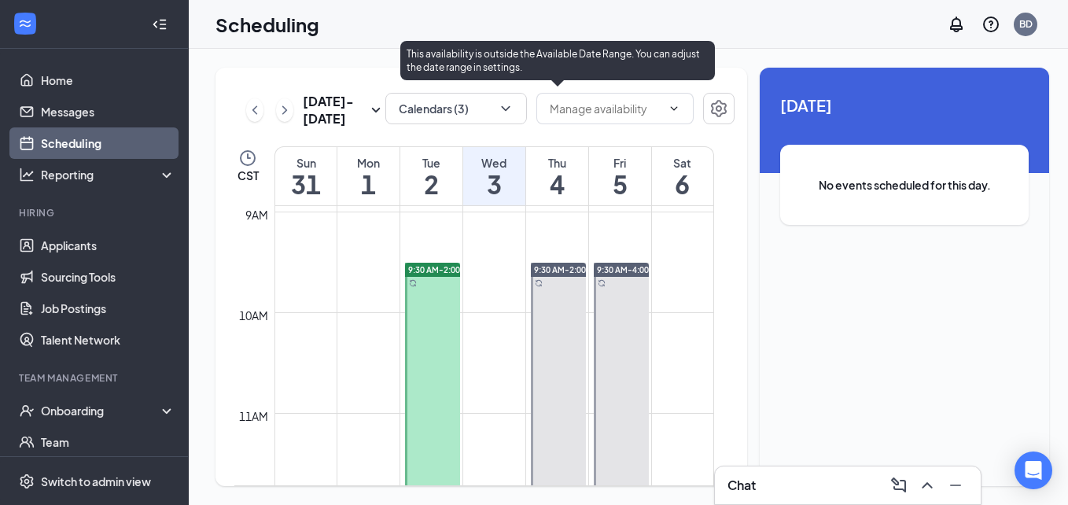
scroll to position [902, 0]
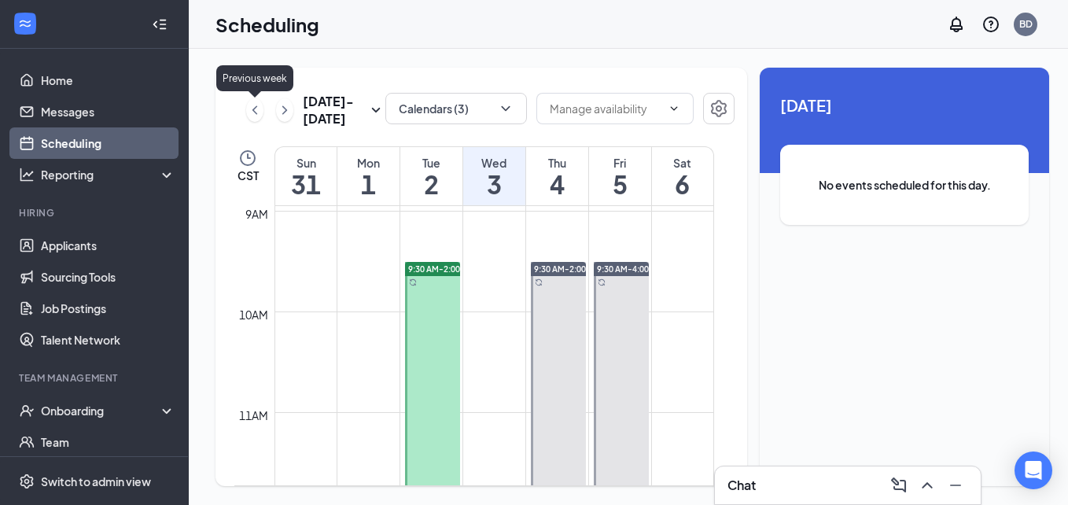
click at [256, 113] on icon "ChevronLeft" at bounding box center [255, 109] width 5 height 9
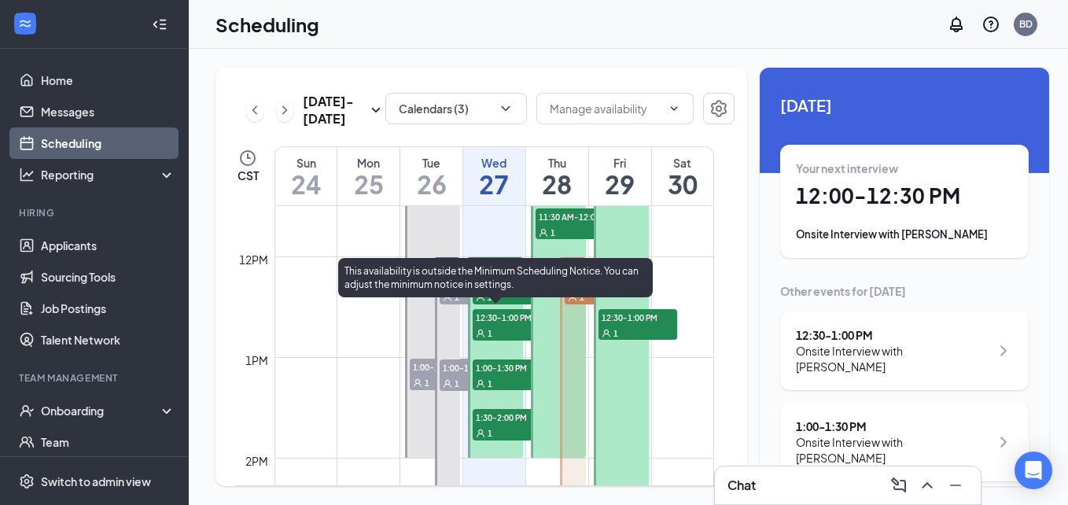
scroll to position [1159, 0]
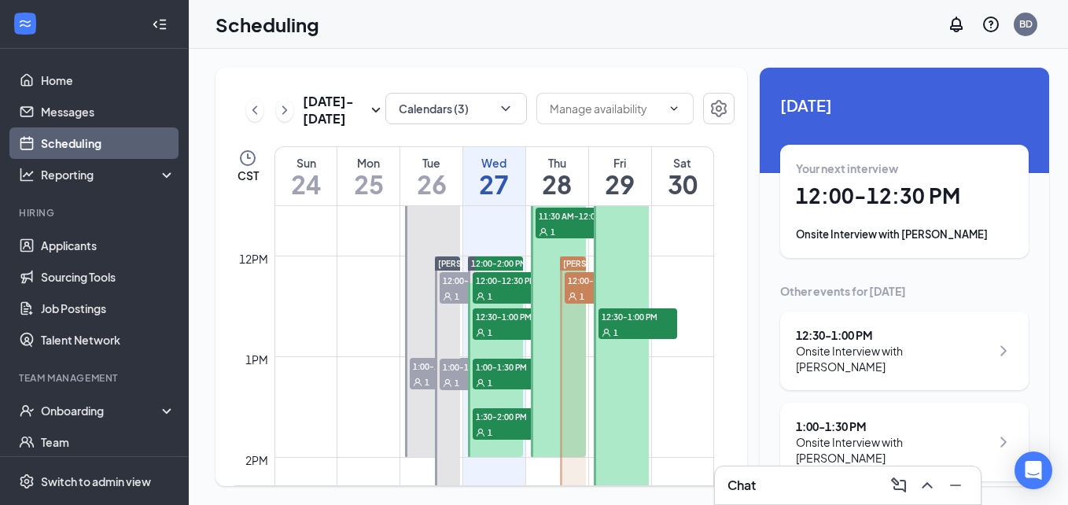
click at [549, 410] on div at bounding box center [558, 231] width 55 height 452
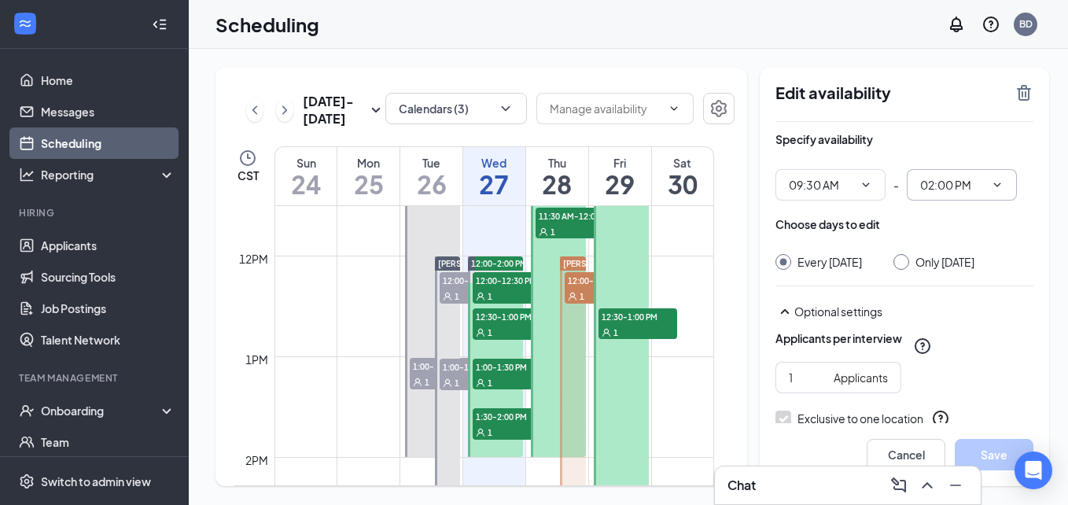
click at [992, 191] on span "02:00 PM" at bounding box center [962, 184] width 110 height 31
click at [932, 274] on div "12:00 PM" at bounding box center [934, 272] width 46 height 17
type input "12:00 PM"
click at [981, 458] on button "Save" at bounding box center [994, 454] width 79 height 31
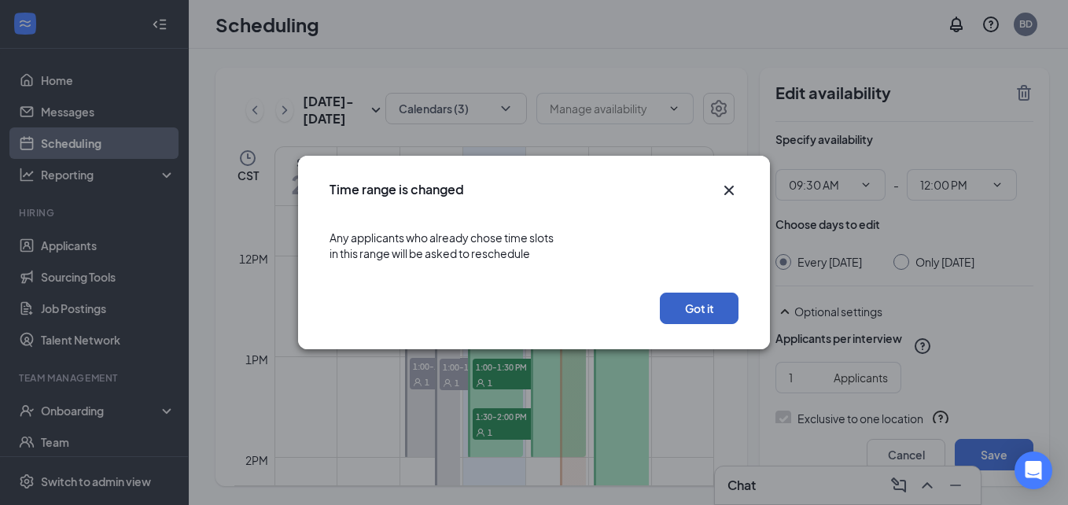
click at [691, 312] on button "Got it" at bounding box center [699, 308] width 79 height 31
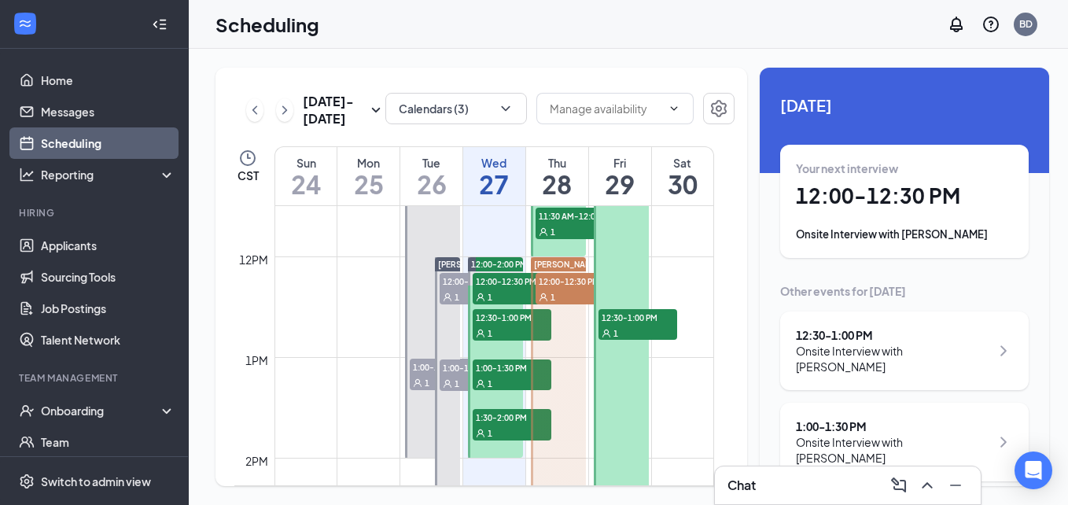
scroll to position [1152, 0]
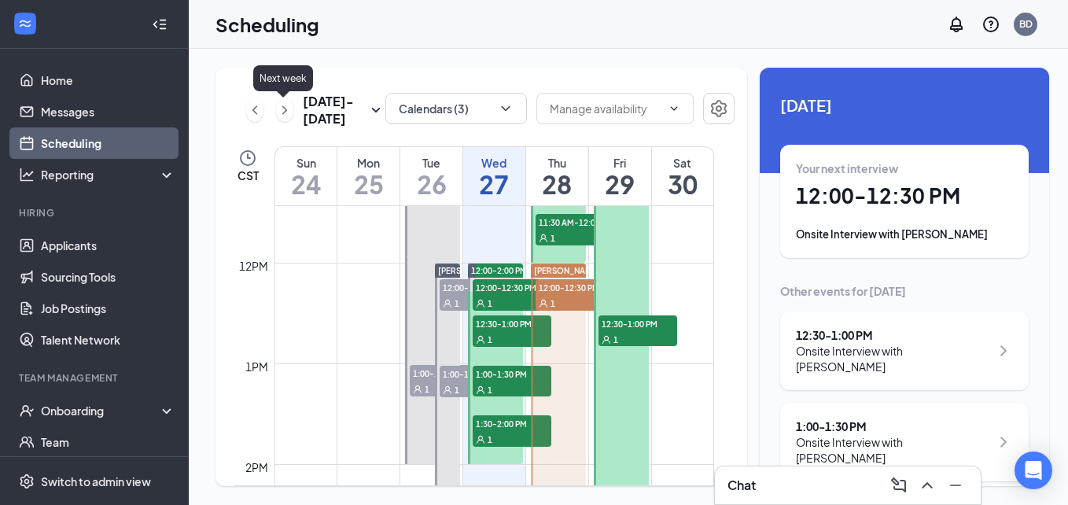
click at [283, 109] on icon "ChevronRight" at bounding box center [284, 109] width 5 height 9
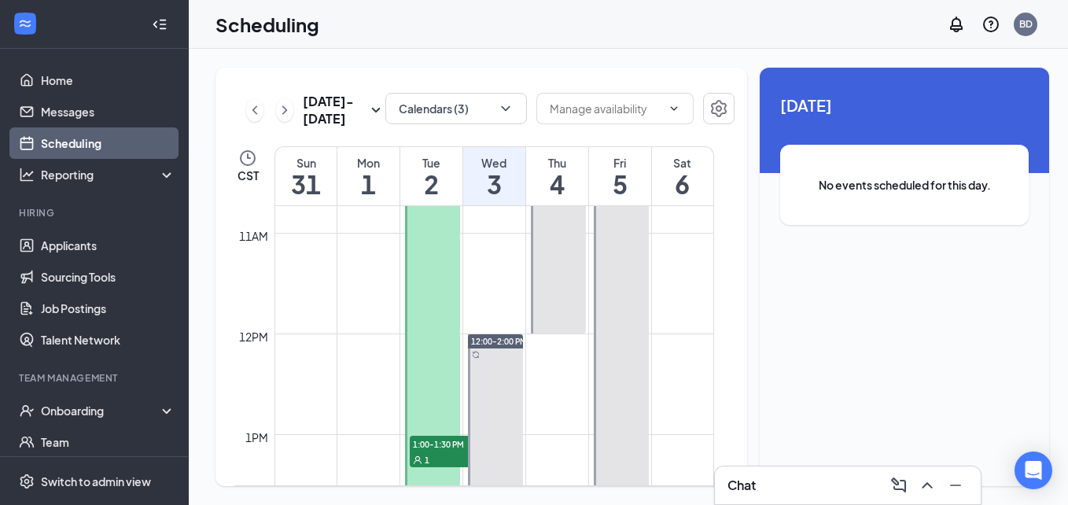
scroll to position [1157, 0]
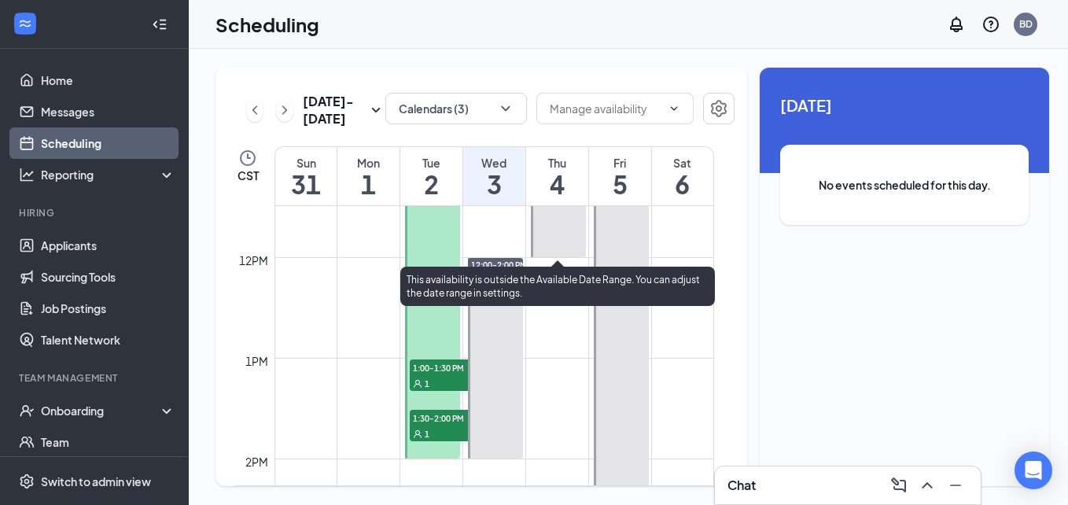
click at [569, 251] on div at bounding box center [558, 131] width 55 height 251
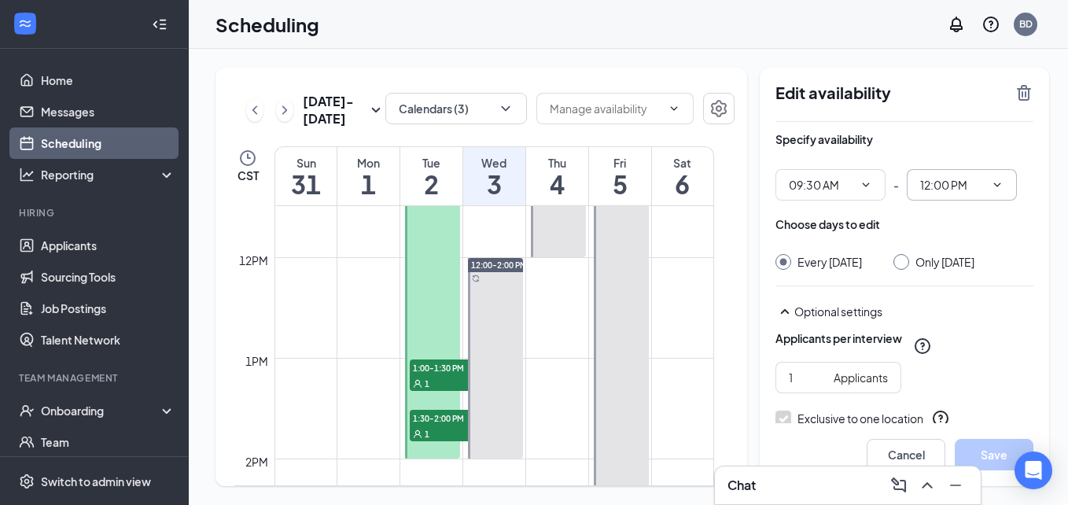
click at [991, 190] on icon "ChevronDown" at bounding box center [997, 185] width 13 height 13
click at [920, 345] on div "02:00 AM" at bounding box center [934, 338] width 46 height 17
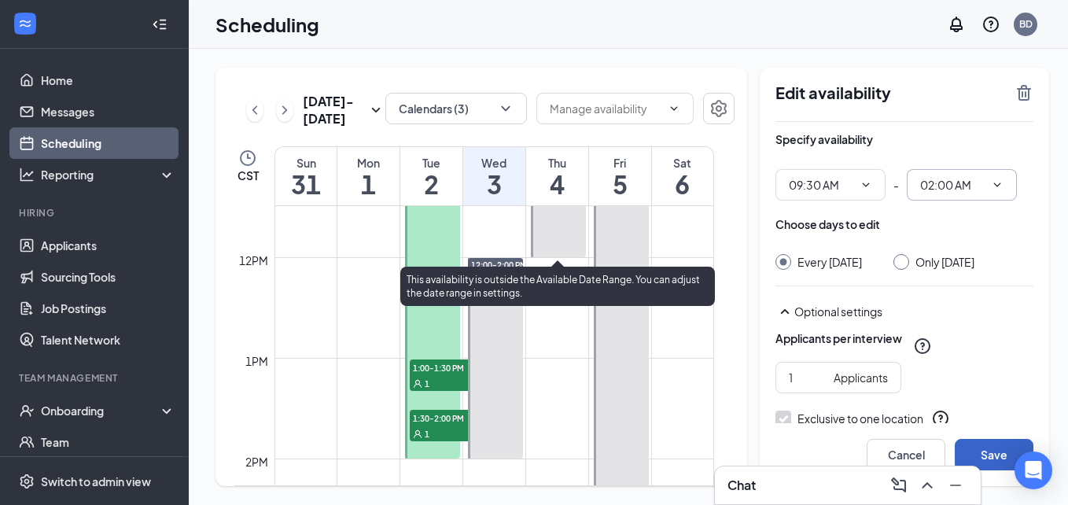
drag, startPoint x: 990, startPoint y: 451, endPoint x: 561, endPoint y: 238, distance: 478.9
click at [561, 238] on div "Aug 31 - Sep 6 Calendars (3) CST Sun 31 Mon 1 Tue 2 Wed 3 Thu 4 Fri 5 Sat 6 12a…" at bounding box center [633, 277] width 834 height 419
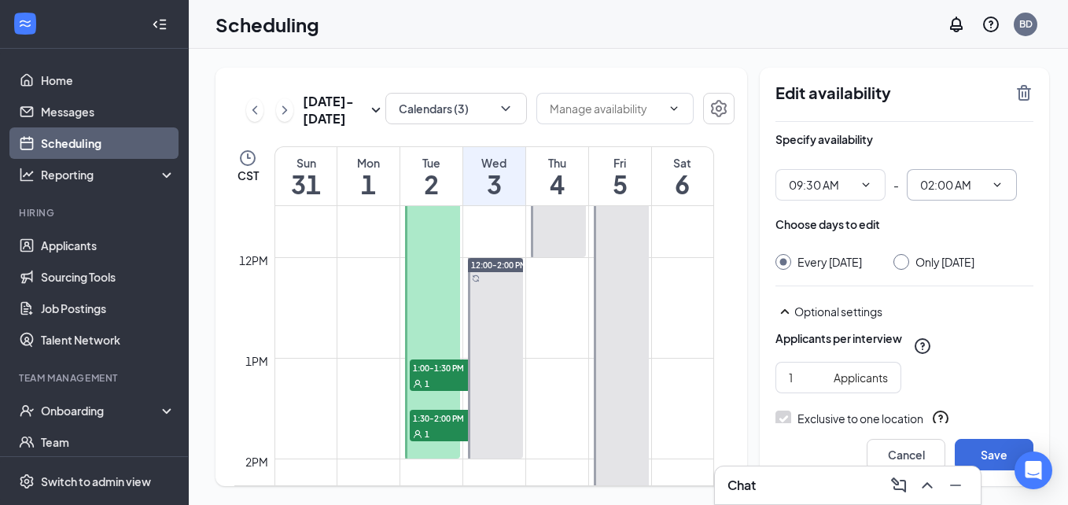
click at [984, 194] on span "02:00 AM" at bounding box center [962, 184] width 110 height 31
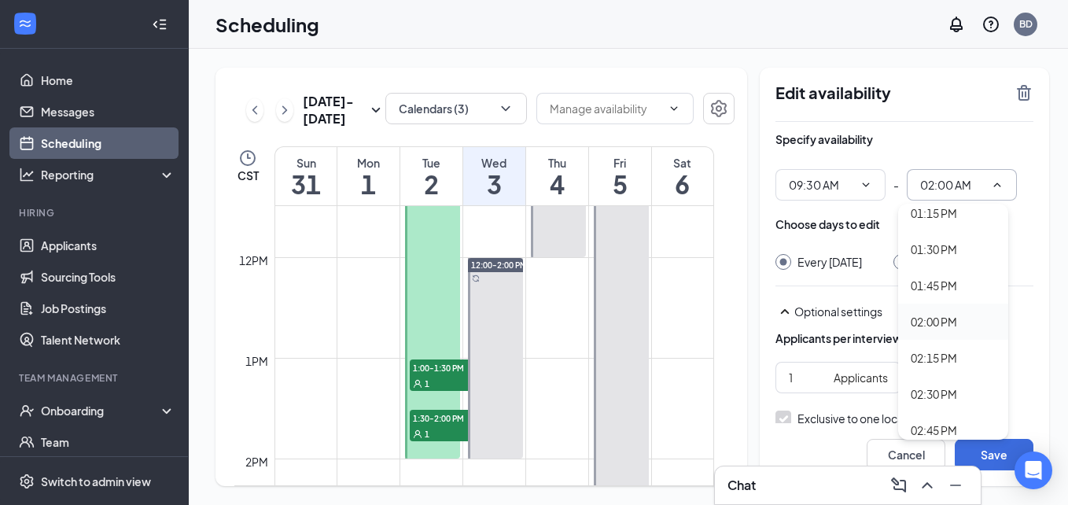
click at [936, 322] on div "02:00 PM" at bounding box center [934, 321] width 46 height 17
type input "02:00 PM"
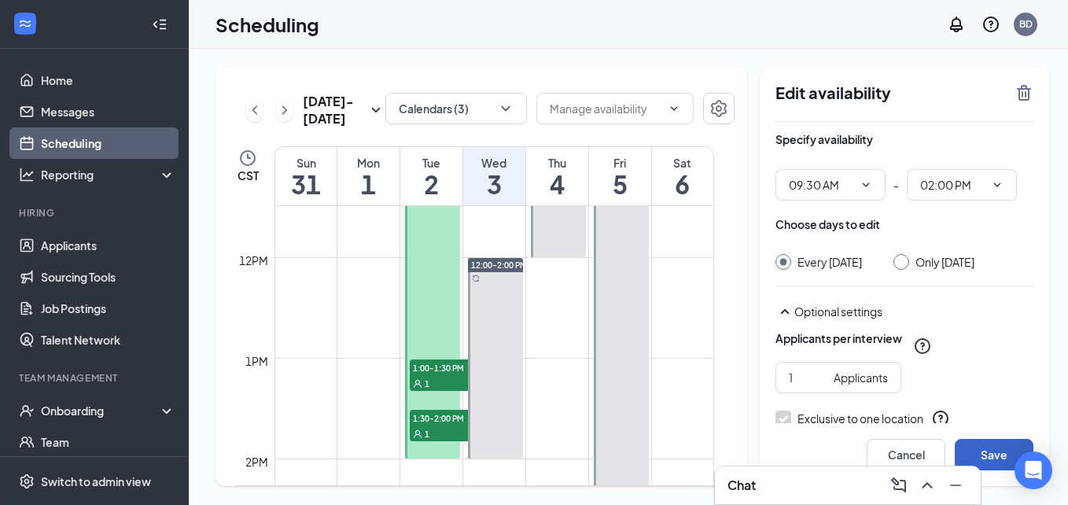
click at [979, 452] on button "Save" at bounding box center [994, 454] width 79 height 31
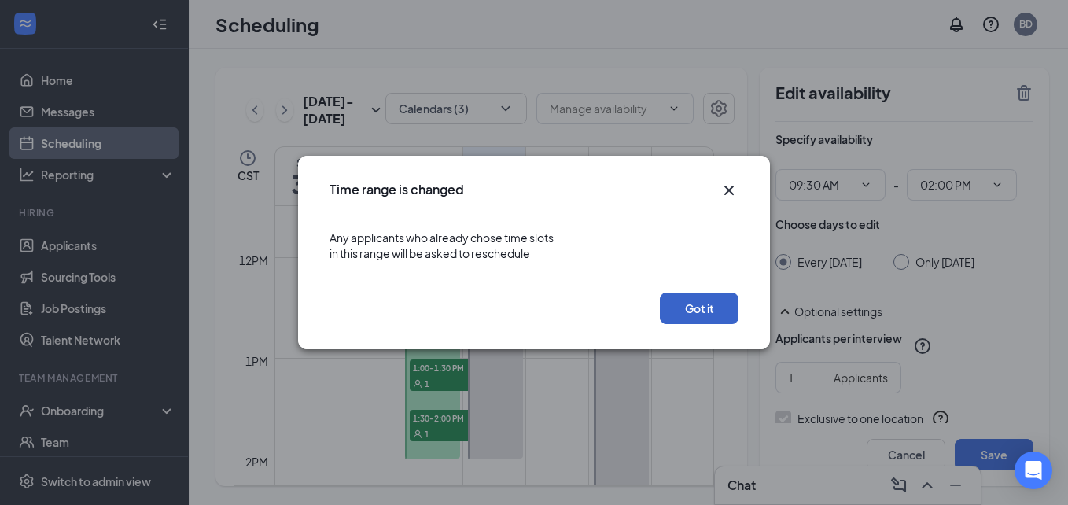
click at [677, 308] on button "Got it" at bounding box center [699, 308] width 79 height 31
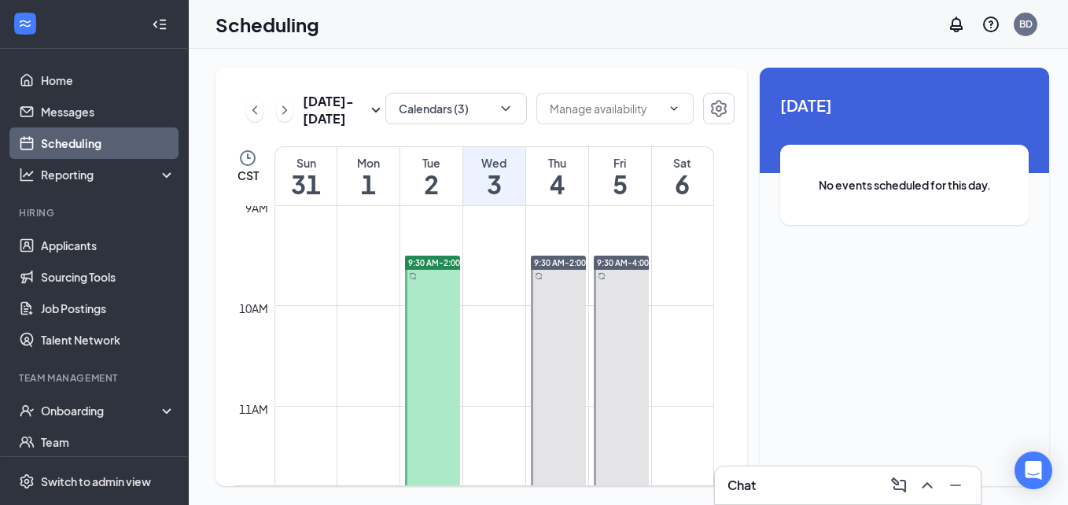
scroll to position [907, 0]
click at [258, 109] on icon "ChevronLeft" at bounding box center [255, 110] width 16 height 19
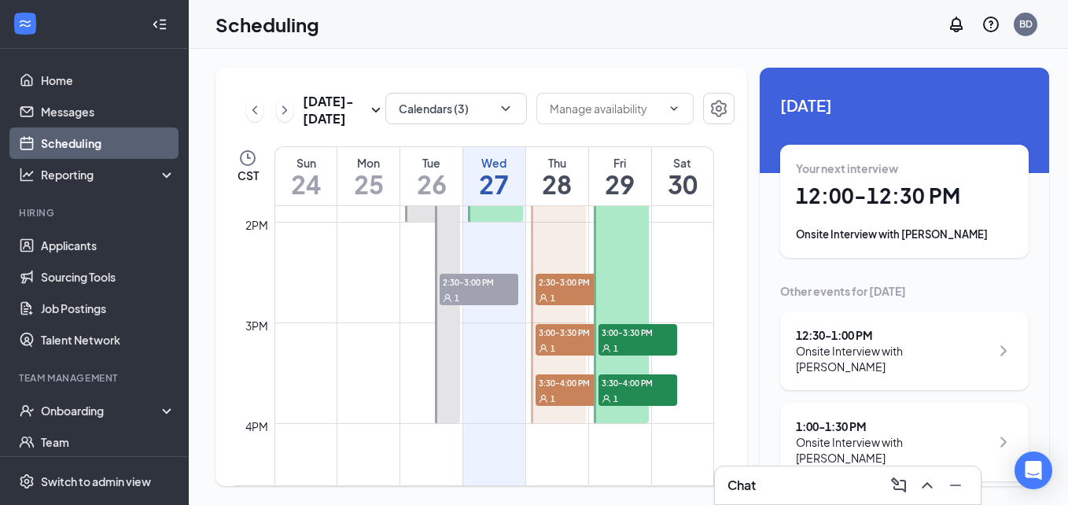
scroll to position [1396, 0]
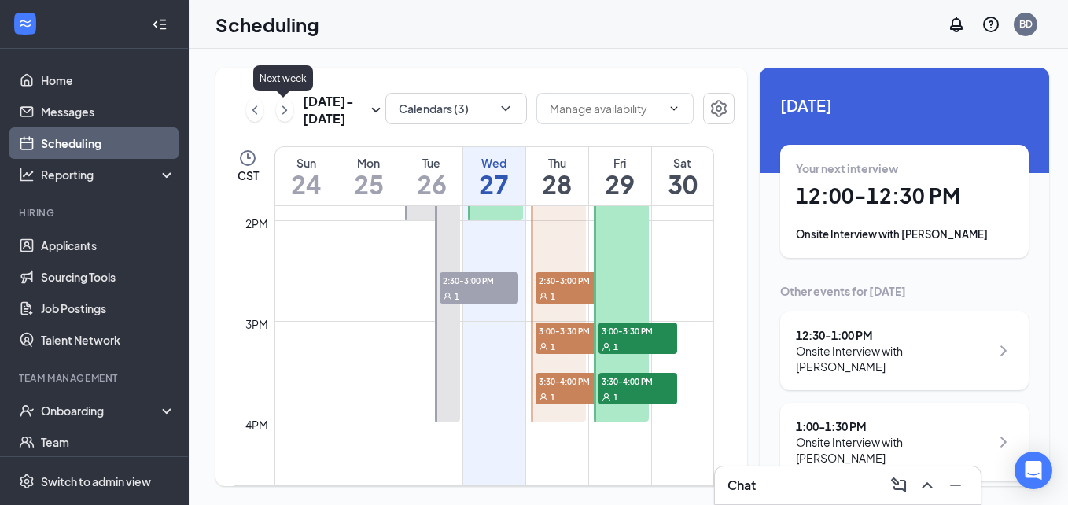
click at [281, 101] on icon "ChevronRight" at bounding box center [285, 110] width 16 height 19
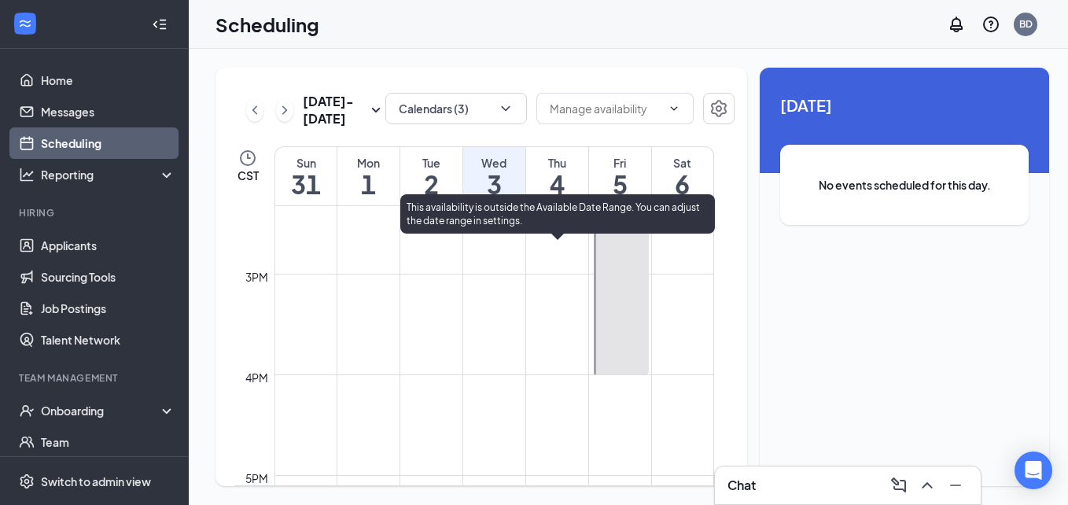
scroll to position [1451, 0]
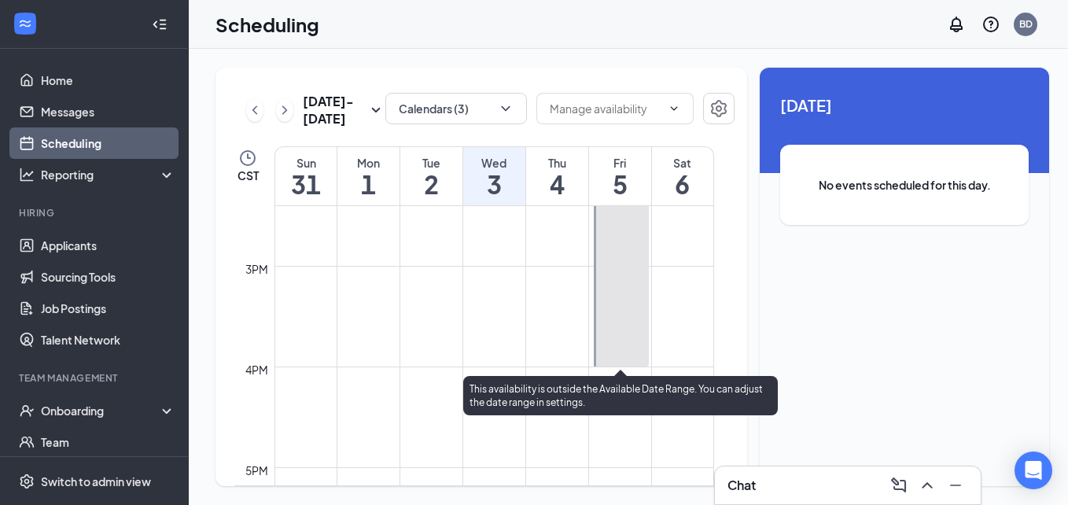
click at [626, 333] on div at bounding box center [621, 40] width 55 height 654
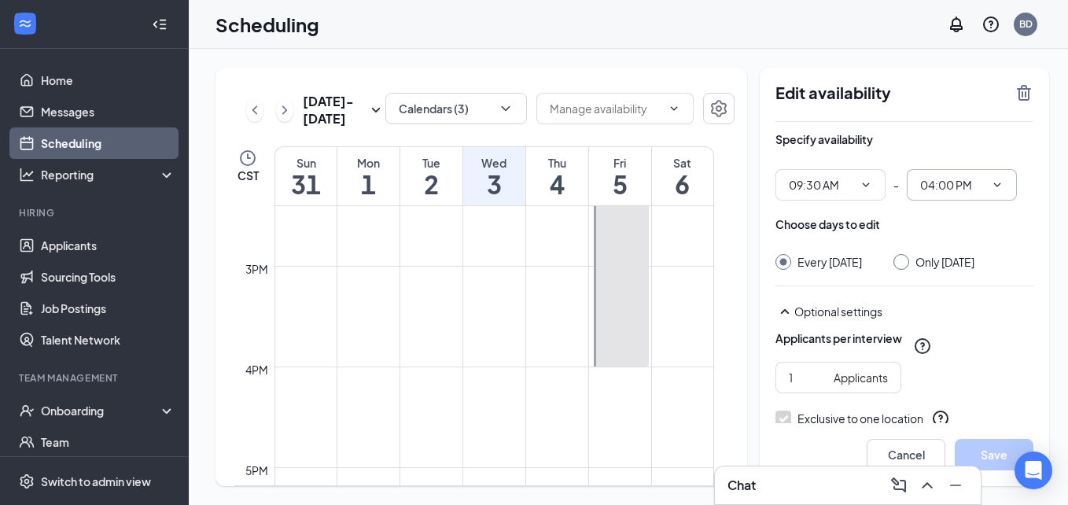
click at [994, 179] on icon "ChevronDown" at bounding box center [997, 185] width 13 height 13
click at [931, 362] on div "02:00 AM" at bounding box center [954, 352] width 110 height 36
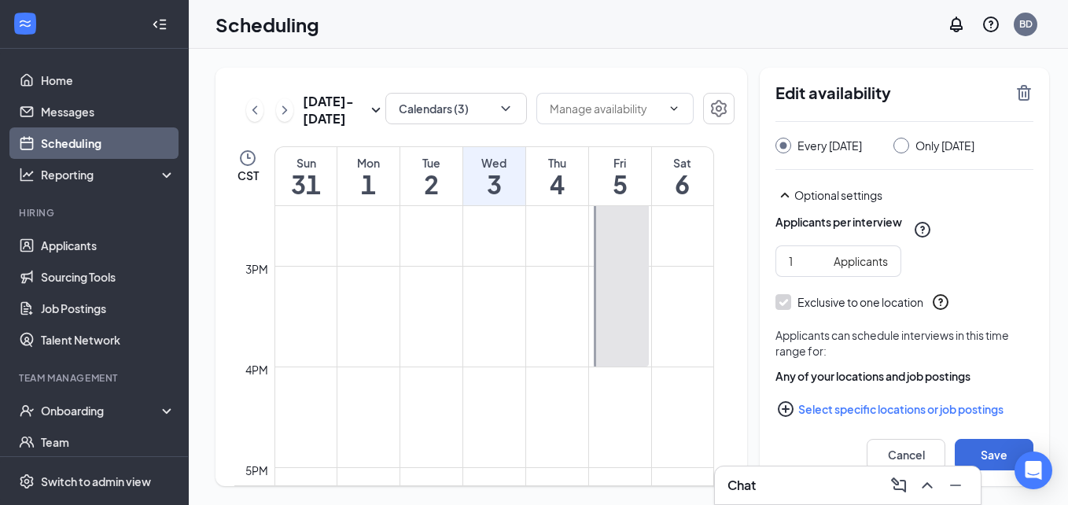
scroll to position [0, 0]
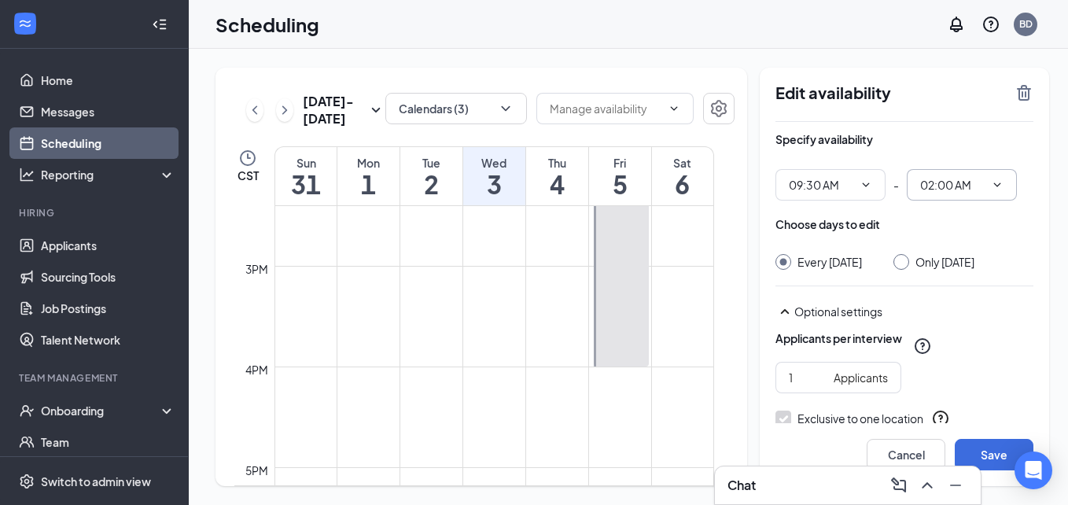
click at [939, 176] on input "02:00 AM" at bounding box center [953, 184] width 65 height 17
click at [948, 341] on div "02:00 PM" at bounding box center [934, 345] width 46 height 17
type input "02:00 PM"
click at [993, 461] on button "Save" at bounding box center [994, 454] width 79 height 31
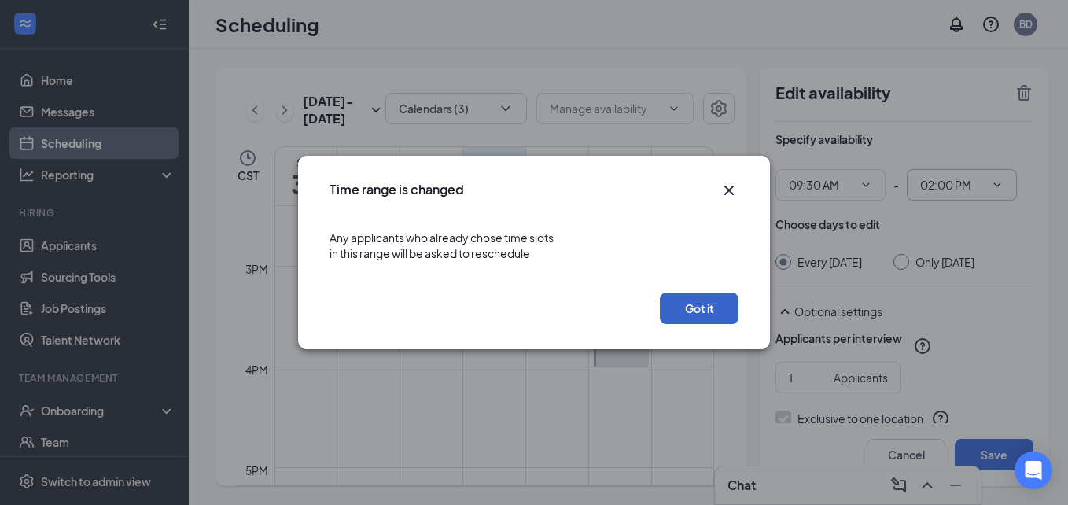
click at [690, 304] on button "Got it" at bounding box center [699, 308] width 79 height 31
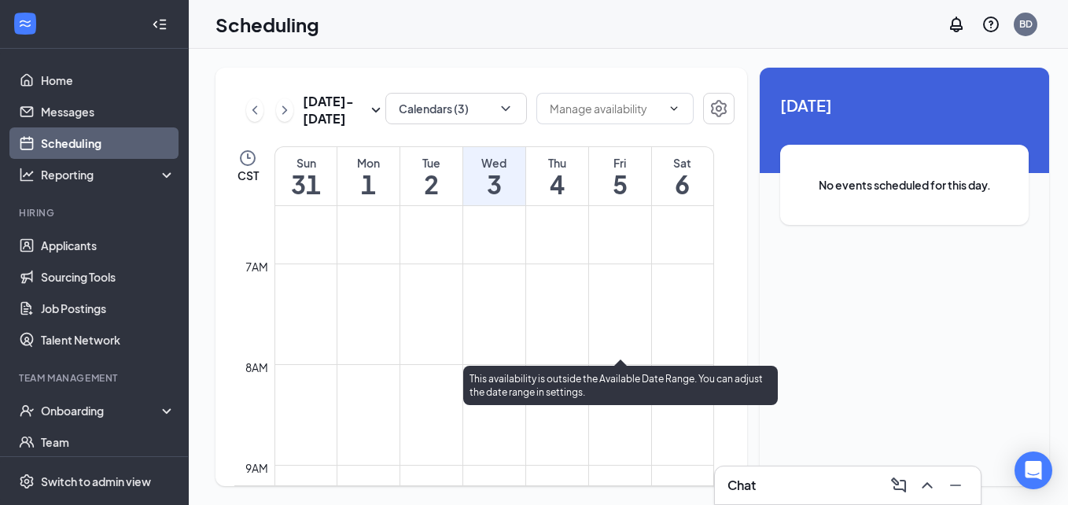
scroll to position [647, 0]
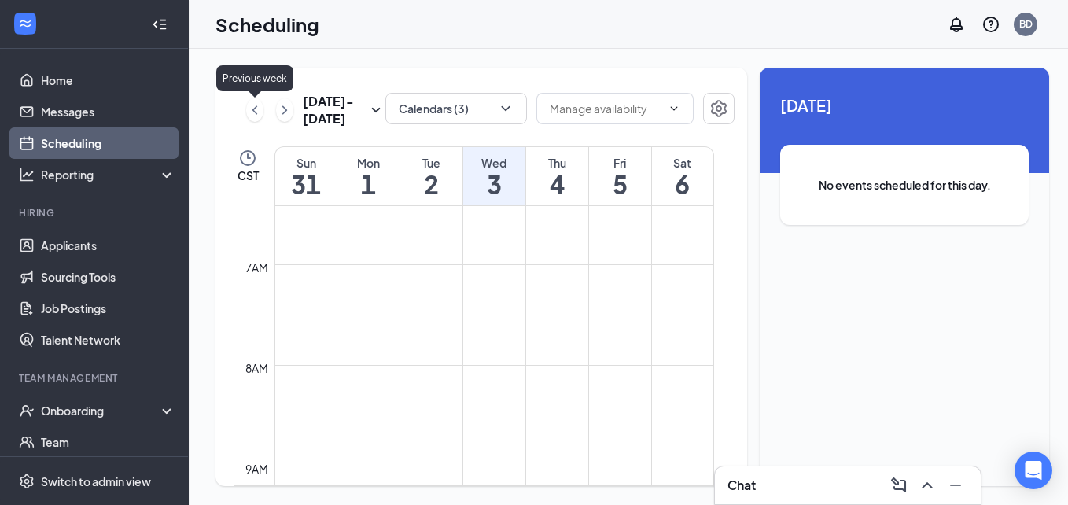
click at [258, 110] on icon "ChevronLeft" at bounding box center [255, 110] width 16 height 19
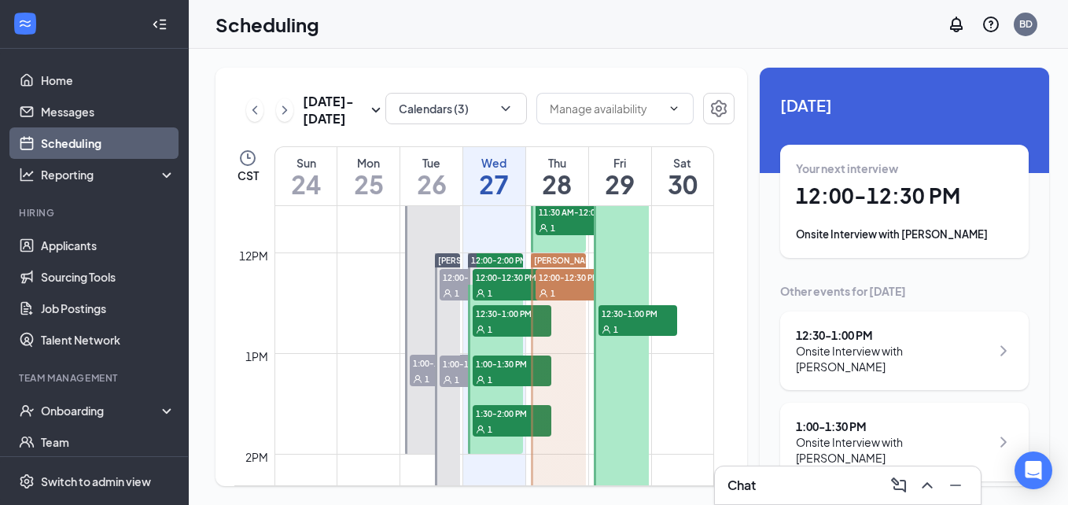
scroll to position [1163, 0]
click at [579, 285] on div "1" at bounding box center [575, 292] width 79 height 16
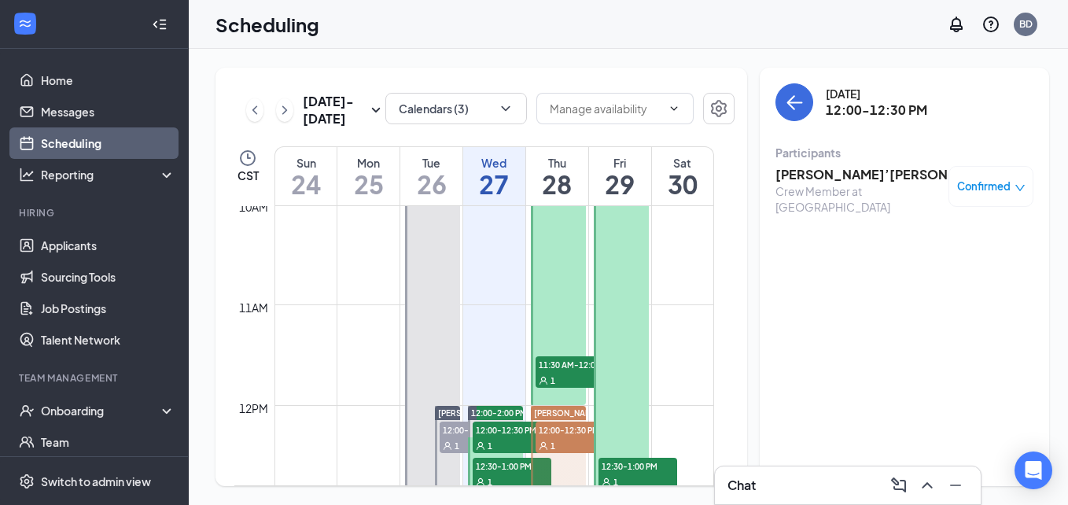
scroll to position [1009, 0]
click at [557, 368] on span "11:30 AM-12:00 PM" at bounding box center [575, 365] width 79 height 16
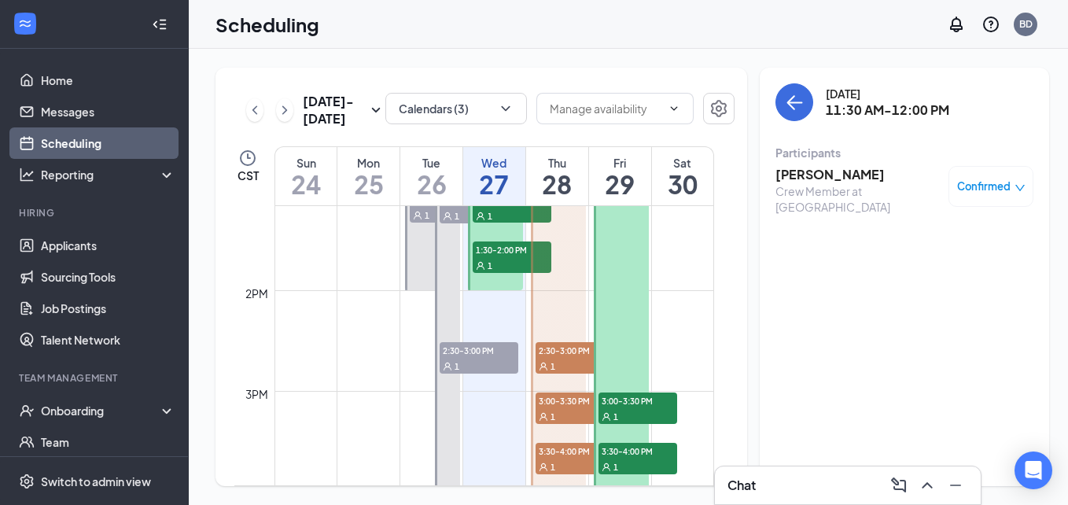
scroll to position [1327, 0]
click at [557, 368] on div "1" at bounding box center [575, 365] width 79 height 16
click at [563, 409] on div "1" at bounding box center [575, 416] width 79 height 16
click at [557, 452] on span "3:30-4:00 PM" at bounding box center [575, 450] width 79 height 16
click at [550, 400] on span "3:00-3:30 PM" at bounding box center [575, 400] width 79 height 16
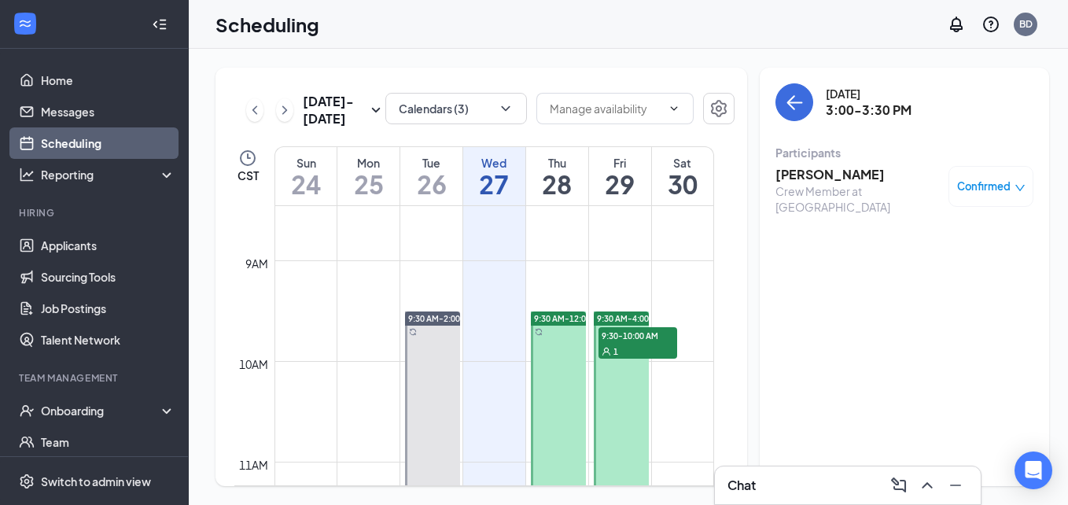
scroll to position [851, 0]
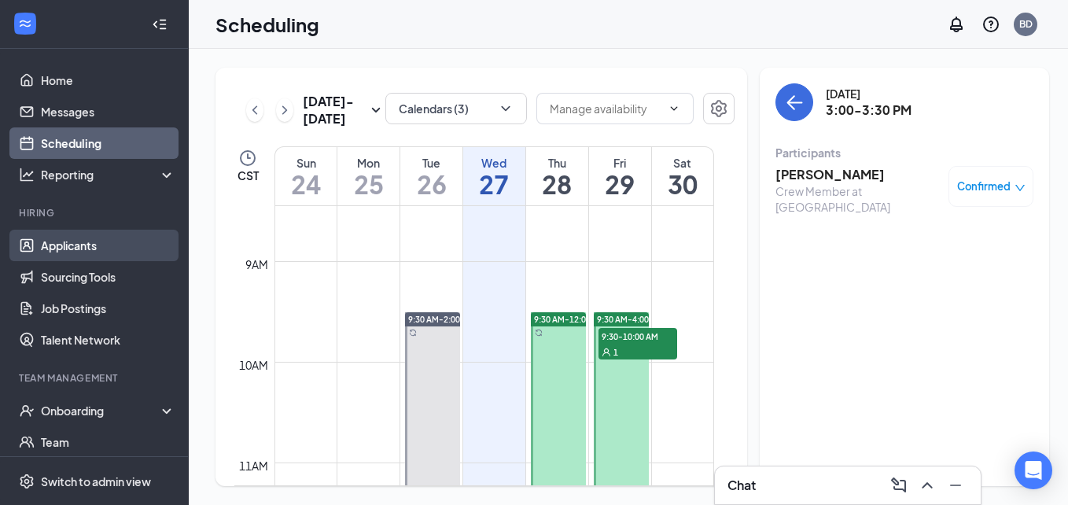
click at [73, 245] on link "Applicants" at bounding box center [108, 245] width 135 height 31
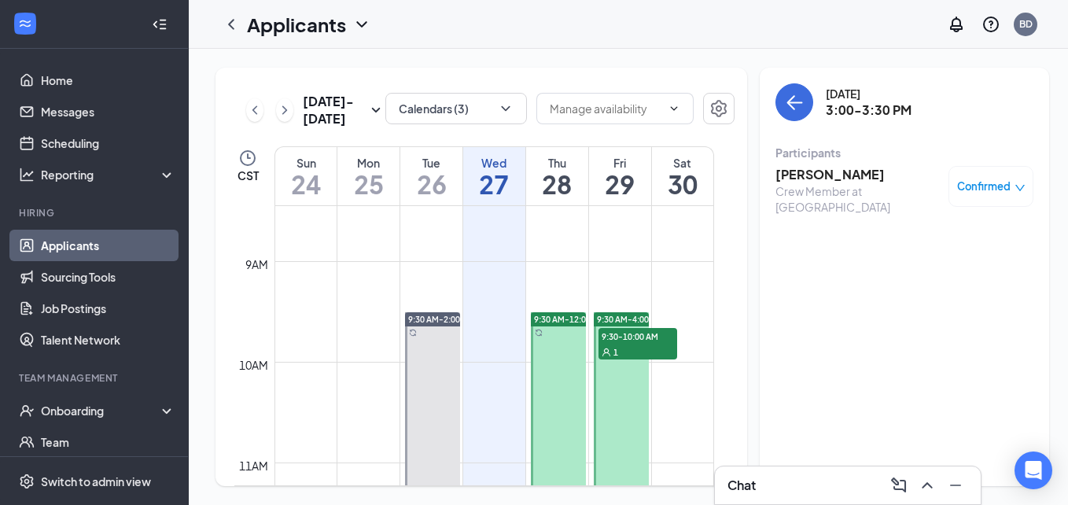
click at [86, 250] on link "Applicants" at bounding box center [108, 245] width 135 height 31
click at [235, 28] on icon "ChevronLeft" at bounding box center [231, 24] width 19 height 19
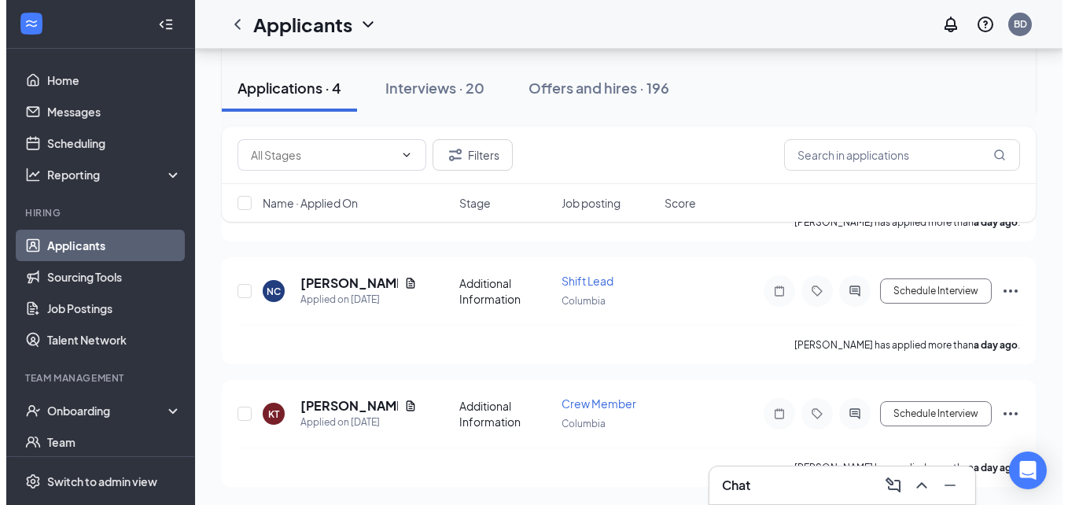
scroll to position [293, 0]
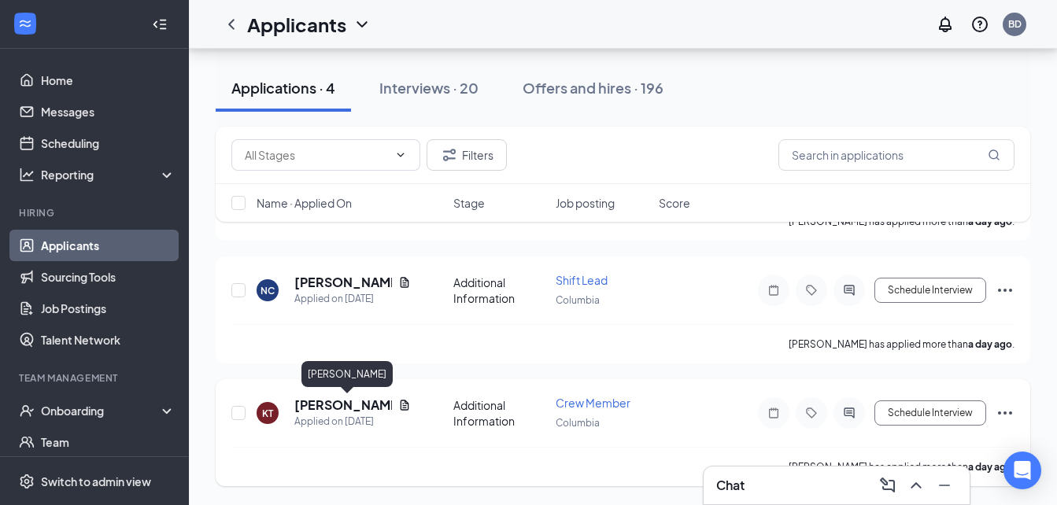
click at [346, 405] on h5 "[PERSON_NAME]" at bounding box center [343, 405] width 98 height 17
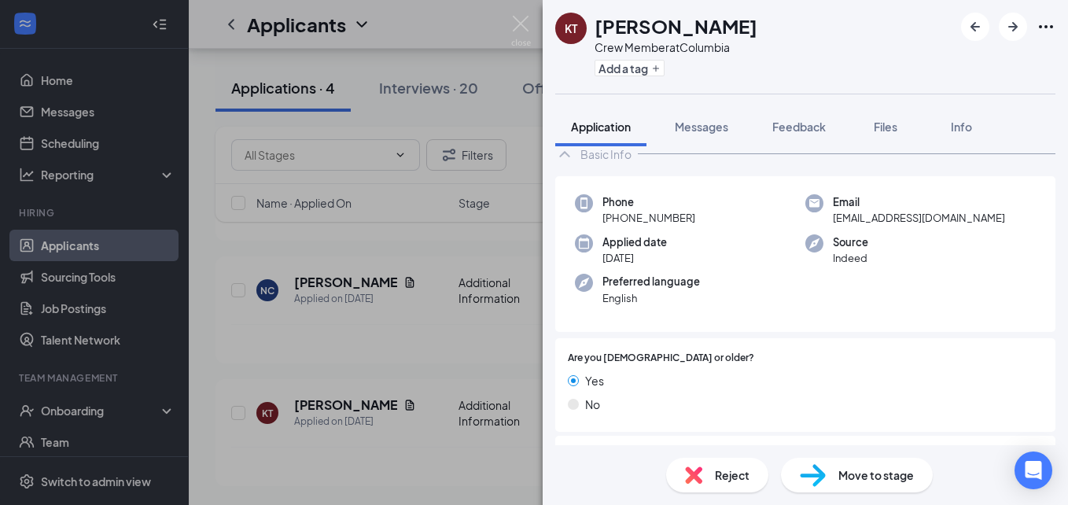
scroll to position [39, 0]
click at [525, 21] on img at bounding box center [521, 31] width 20 height 31
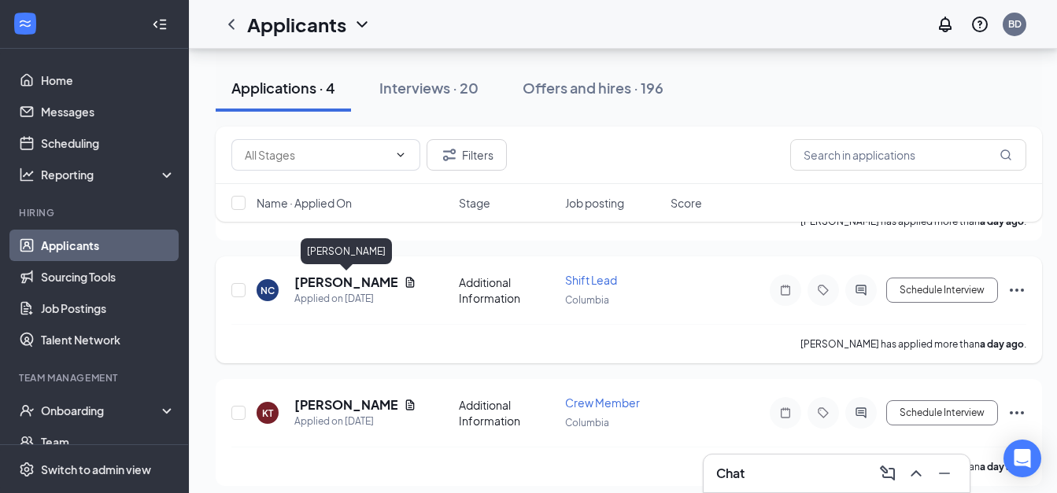
click at [367, 289] on h5 "[PERSON_NAME]" at bounding box center [345, 282] width 103 height 17
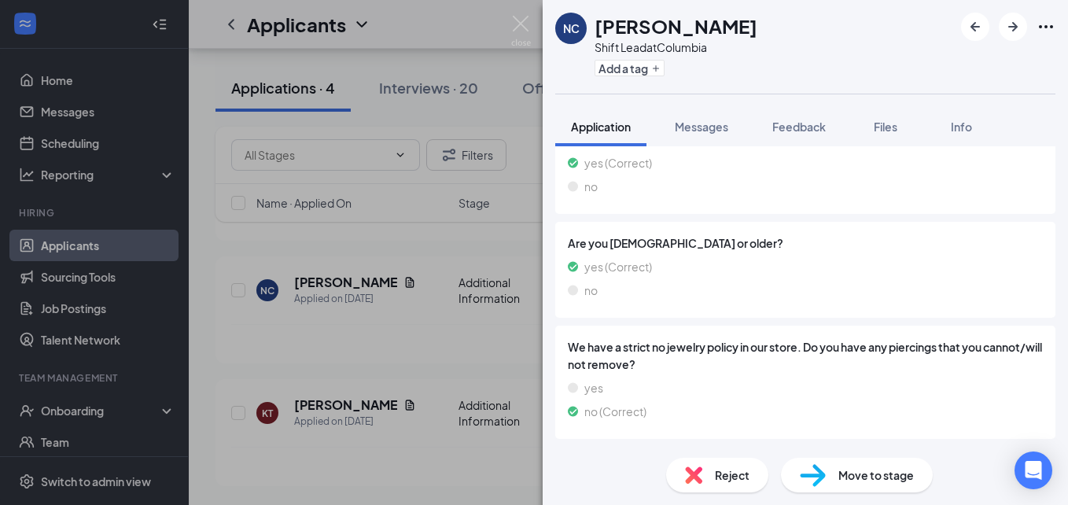
scroll to position [574, 0]
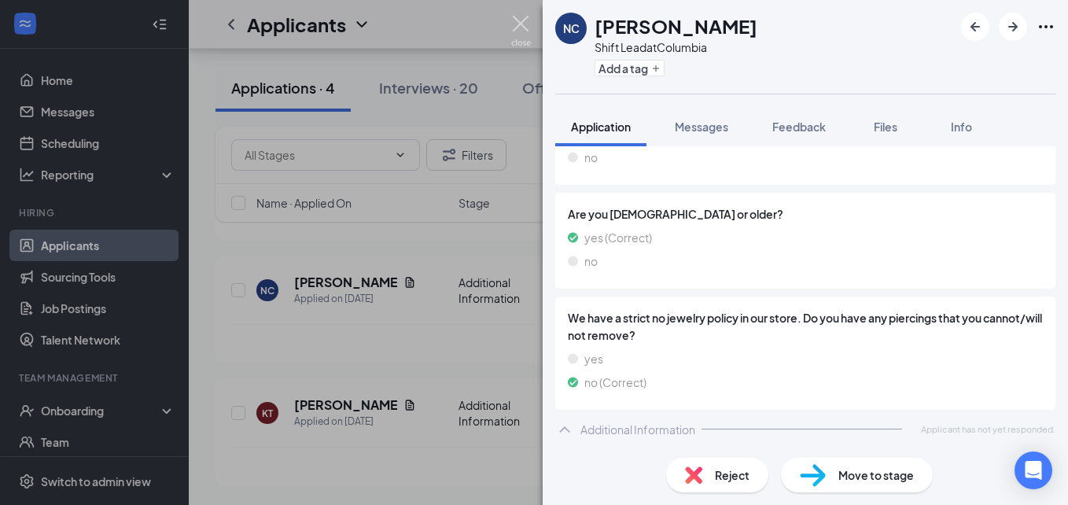
click at [523, 22] on img at bounding box center [521, 31] width 20 height 31
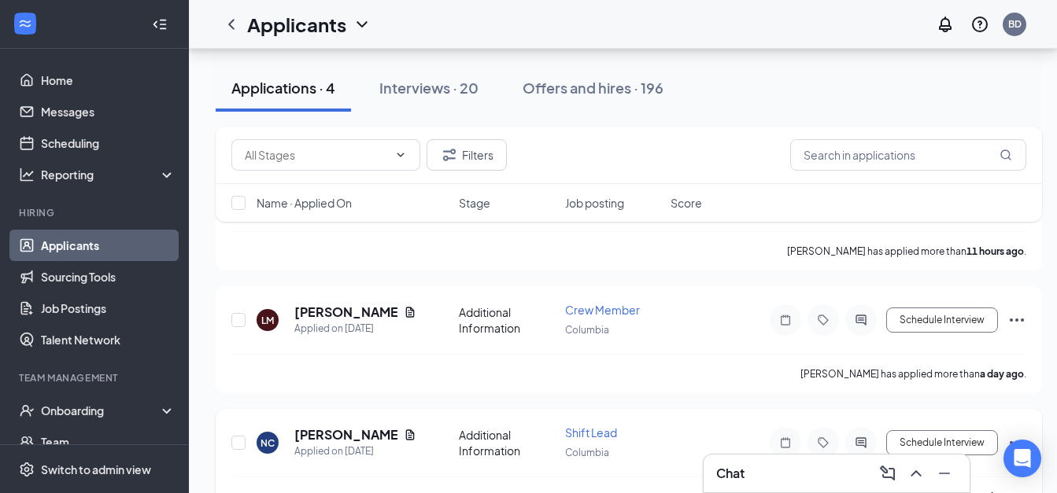
scroll to position [138, 7]
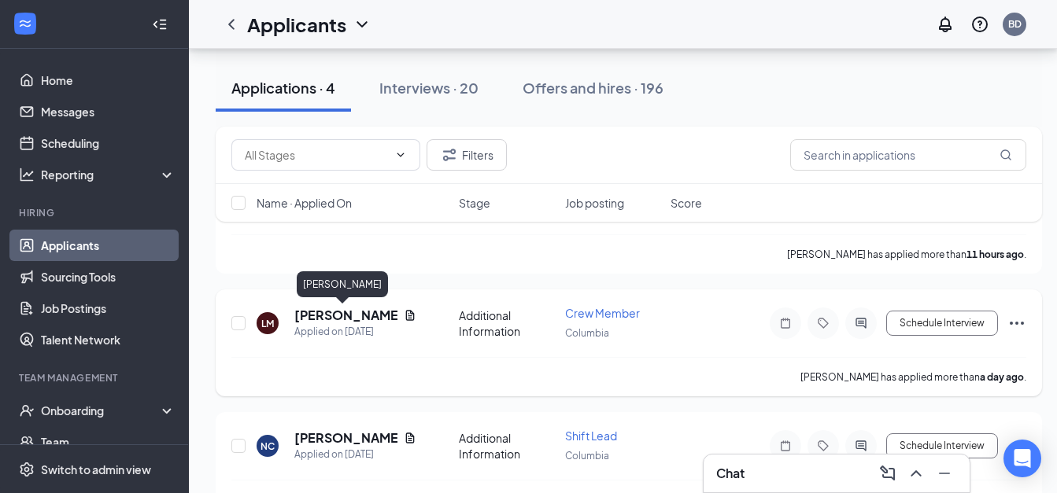
click at [320, 315] on h5 "[PERSON_NAME]" at bounding box center [345, 315] width 103 height 17
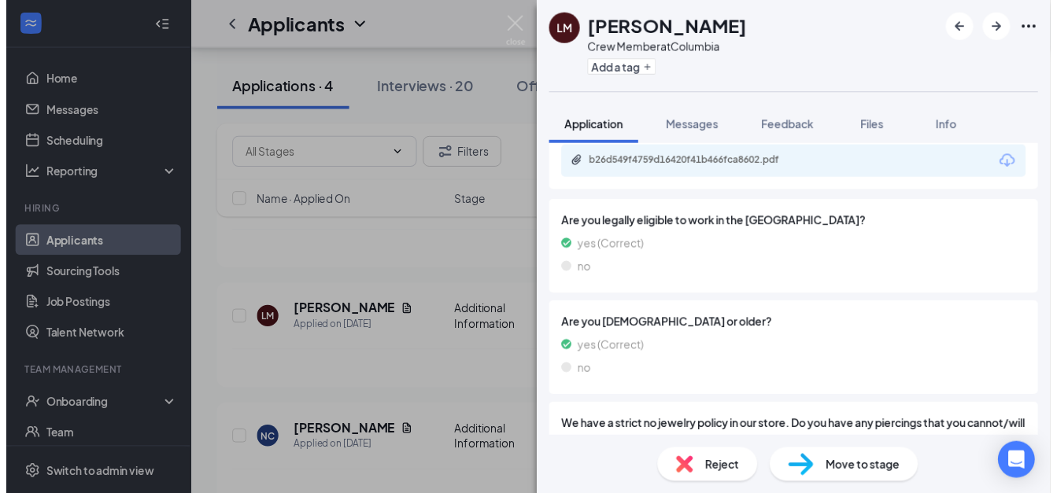
scroll to position [574, 0]
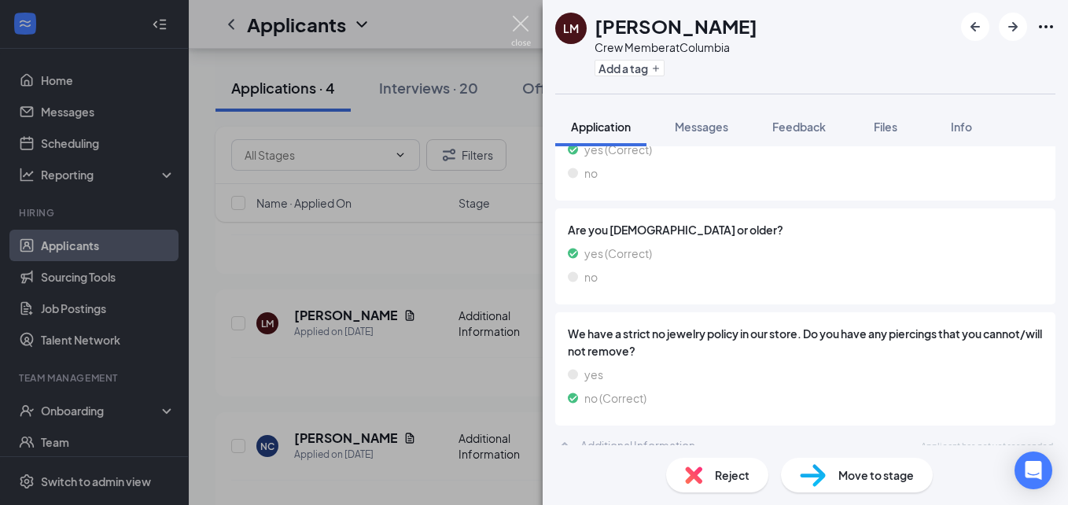
click at [521, 31] on img at bounding box center [521, 31] width 20 height 31
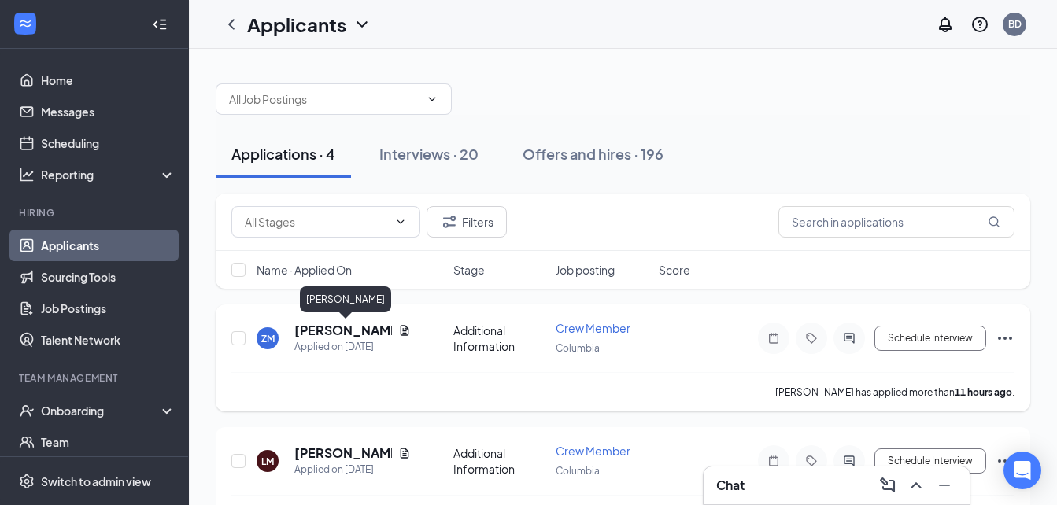
click at [330, 333] on h5 "[PERSON_NAME]" at bounding box center [343, 330] width 98 height 17
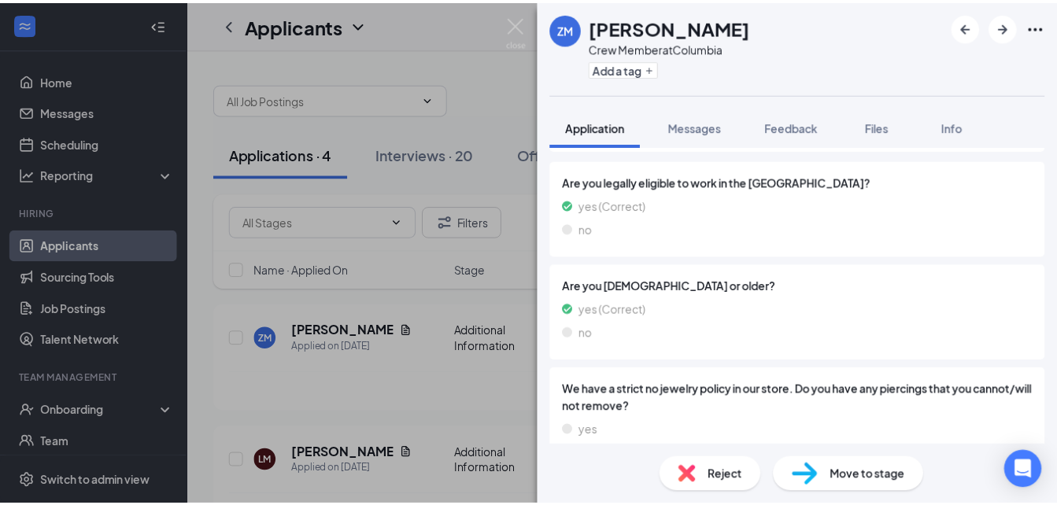
scroll to position [574, 0]
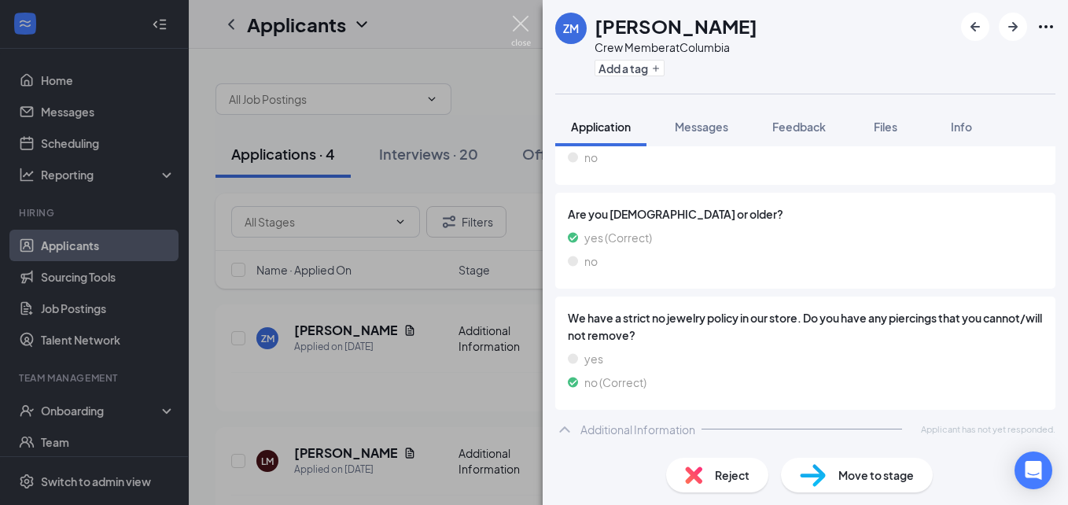
click at [524, 17] on img at bounding box center [521, 31] width 20 height 31
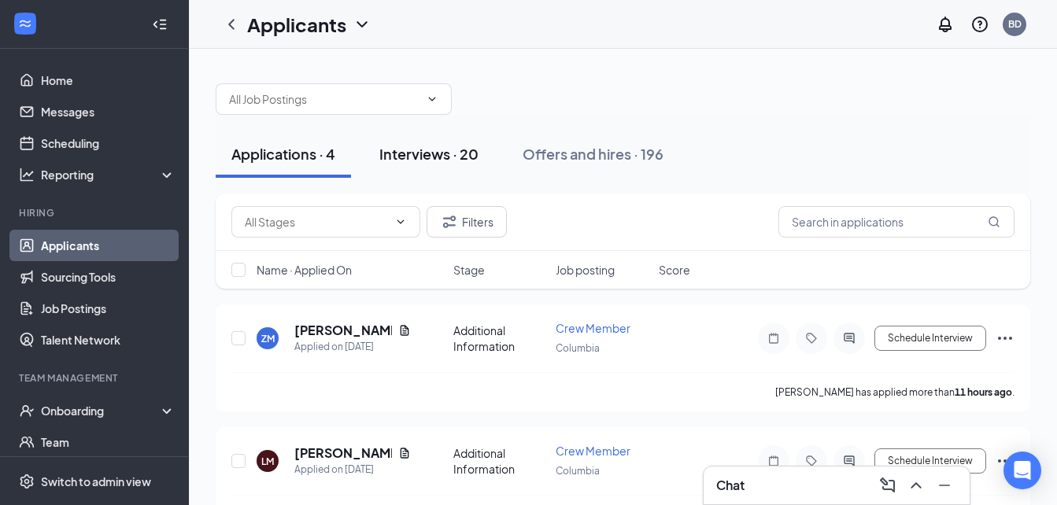
click at [423, 151] on div "Interviews · 20" at bounding box center [428, 154] width 99 height 20
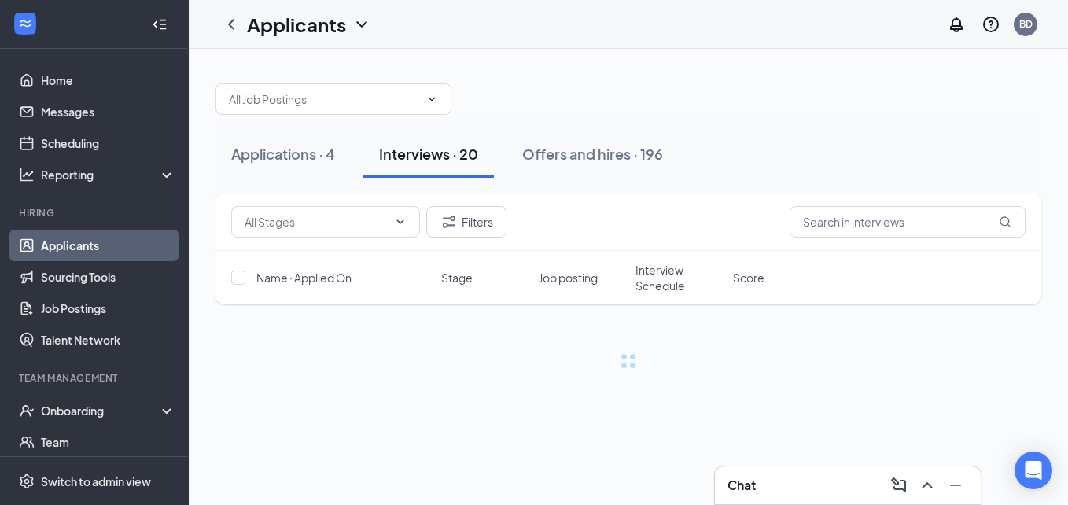
click at [423, 151] on div "Interviews · 20" at bounding box center [428, 154] width 99 height 20
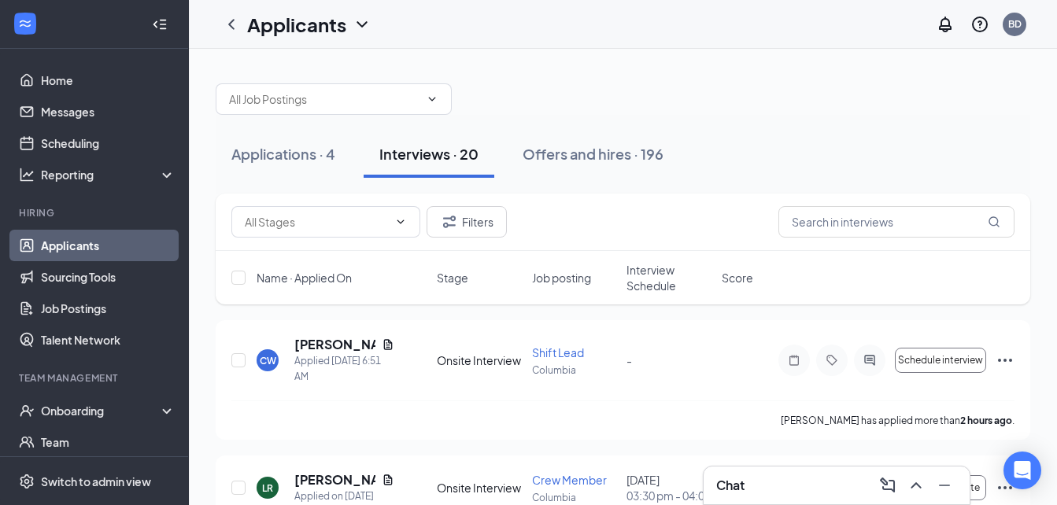
click at [655, 287] on span "Interview Schedule" at bounding box center [669, 277] width 86 height 31
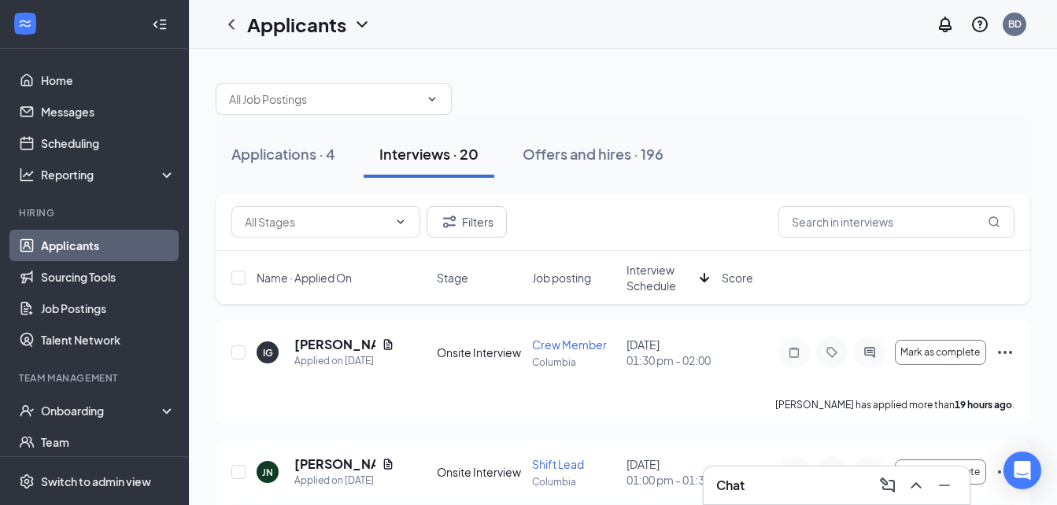
click at [707, 282] on icon "ArrowDown" at bounding box center [704, 277] width 19 height 19
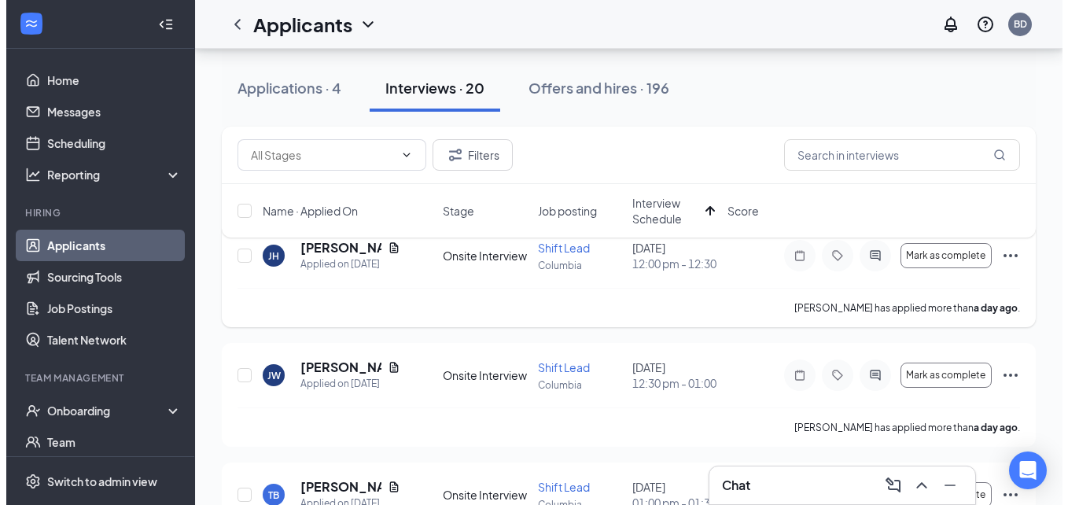
scroll to position [98, 0]
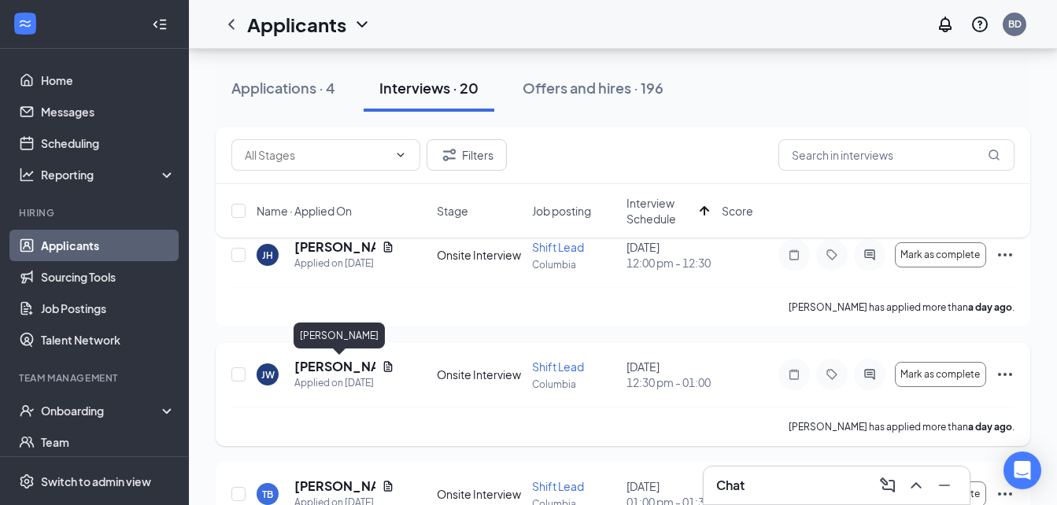
click at [308, 367] on h5 "[PERSON_NAME]" at bounding box center [334, 366] width 81 height 17
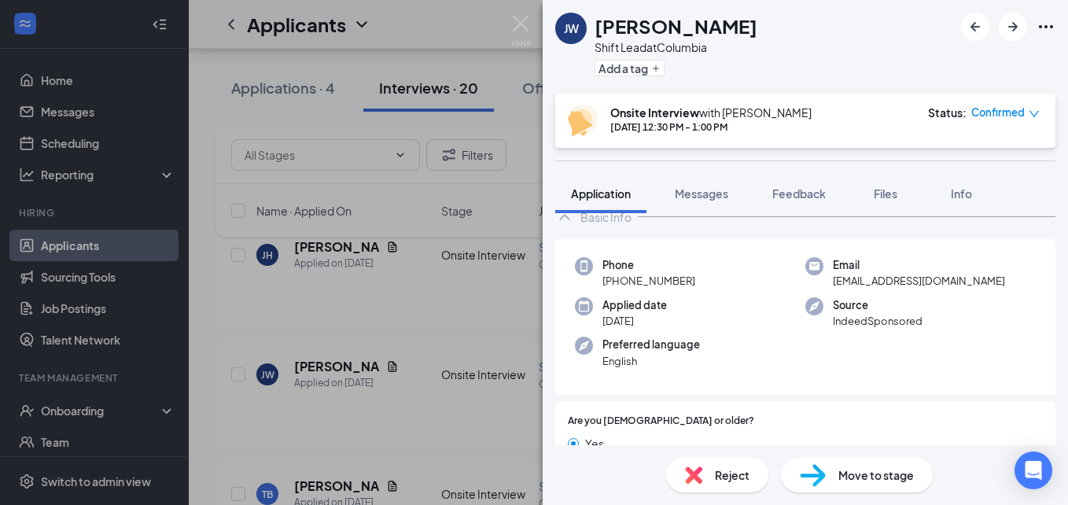
scroll to position [41, 0]
click at [701, 203] on button "Messages" at bounding box center [701, 193] width 85 height 39
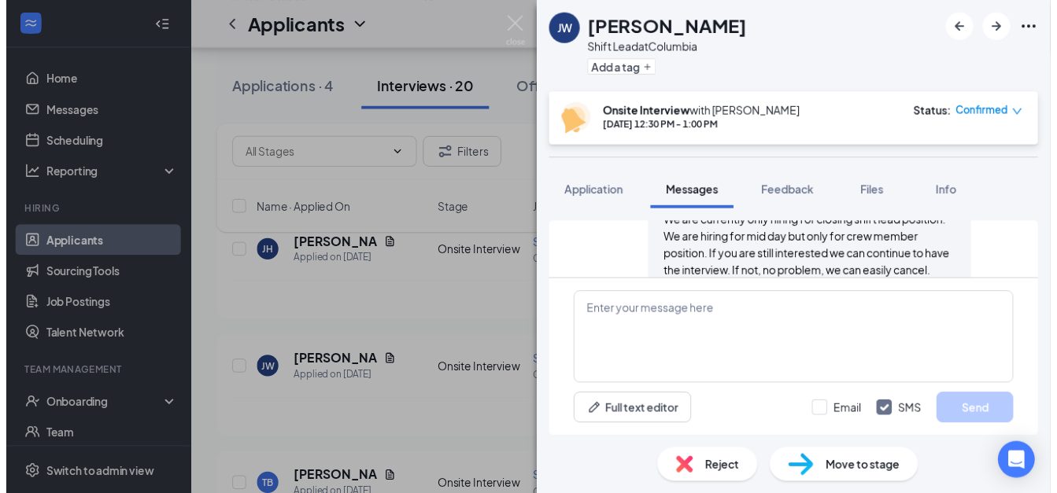
scroll to position [625, 0]
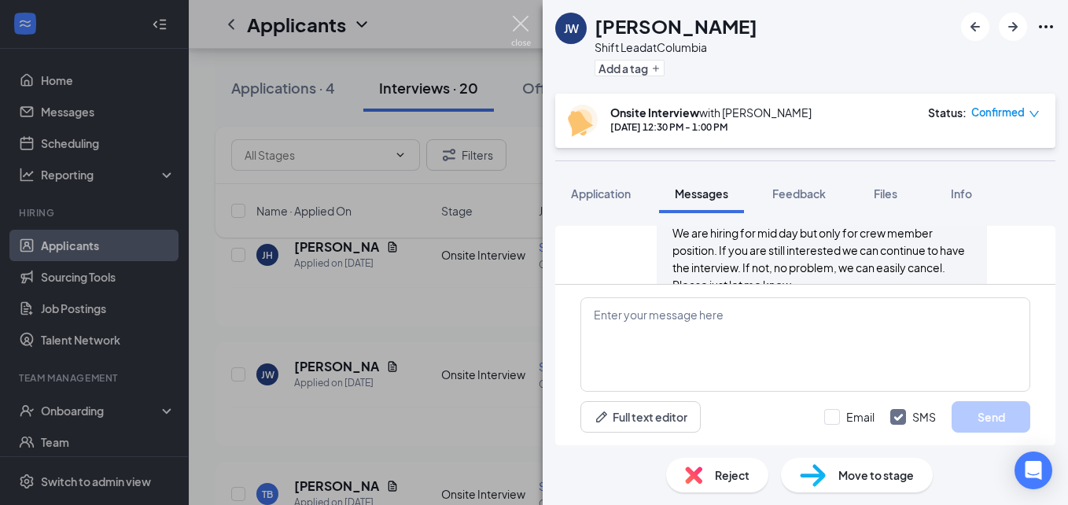
click at [520, 22] on img at bounding box center [521, 31] width 20 height 31
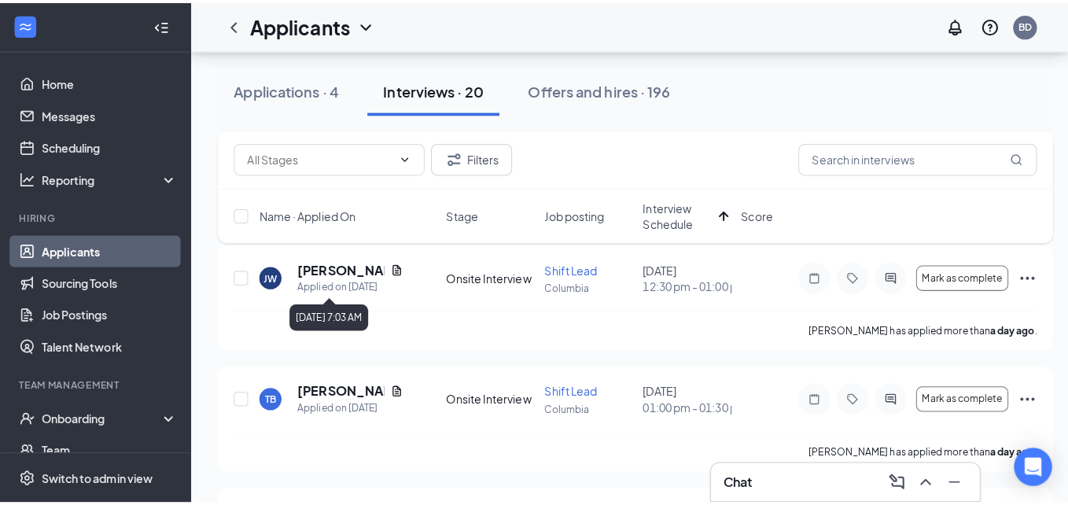
scroll to position [201, 0]
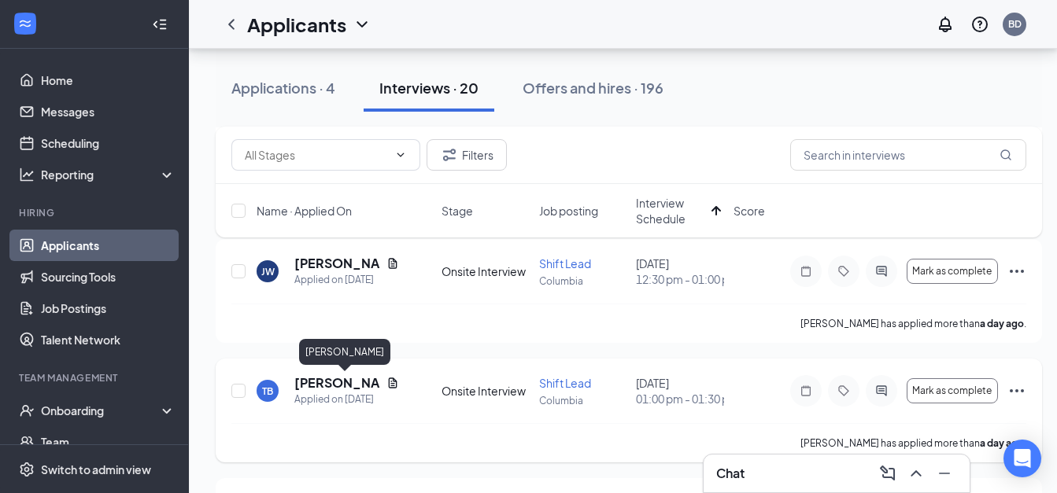
click at [340, 382] on h5 "[PERSON_NAME]" at bounding box center [337, 383] width 86 height 17
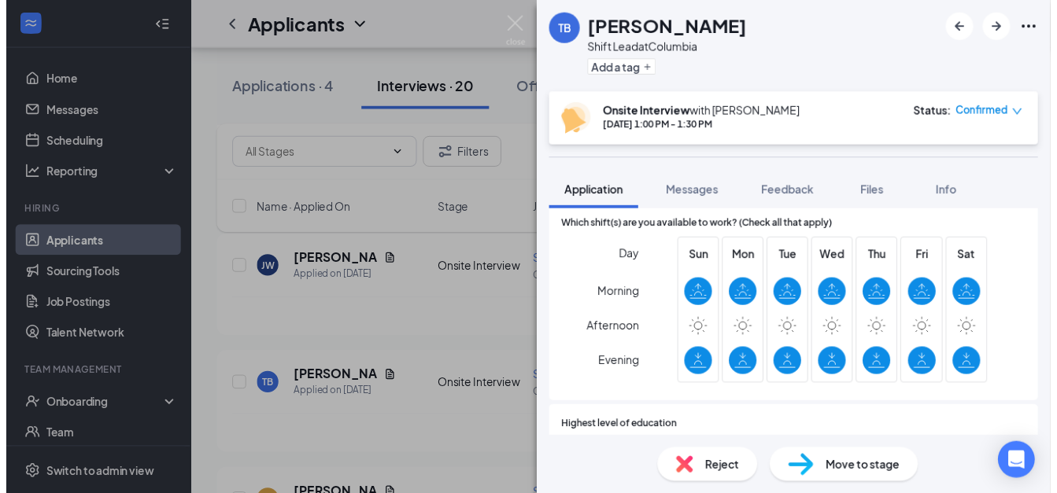
scroll to position [878, 0]
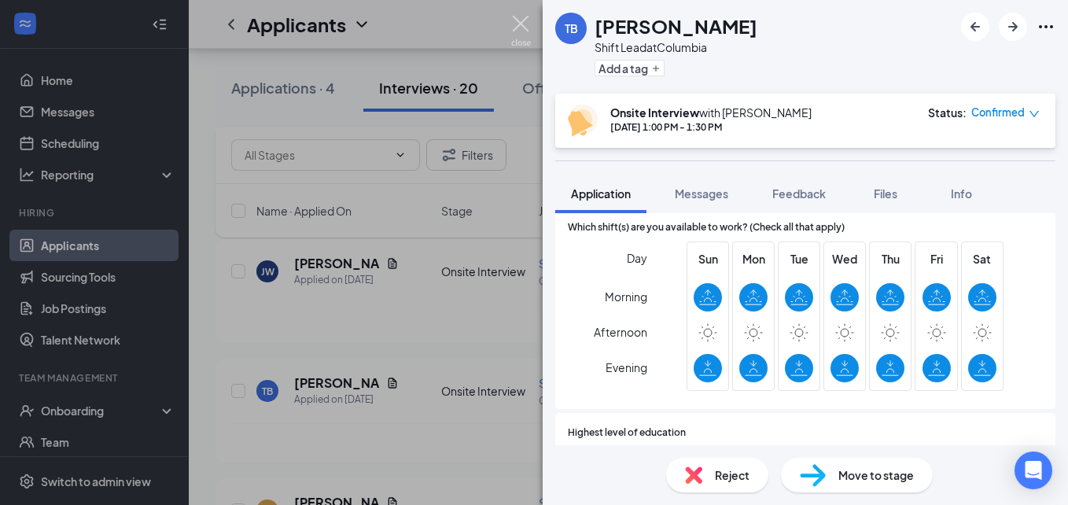
click at [524, 21] on img at bounding box center [521, 31] width 20 height 31
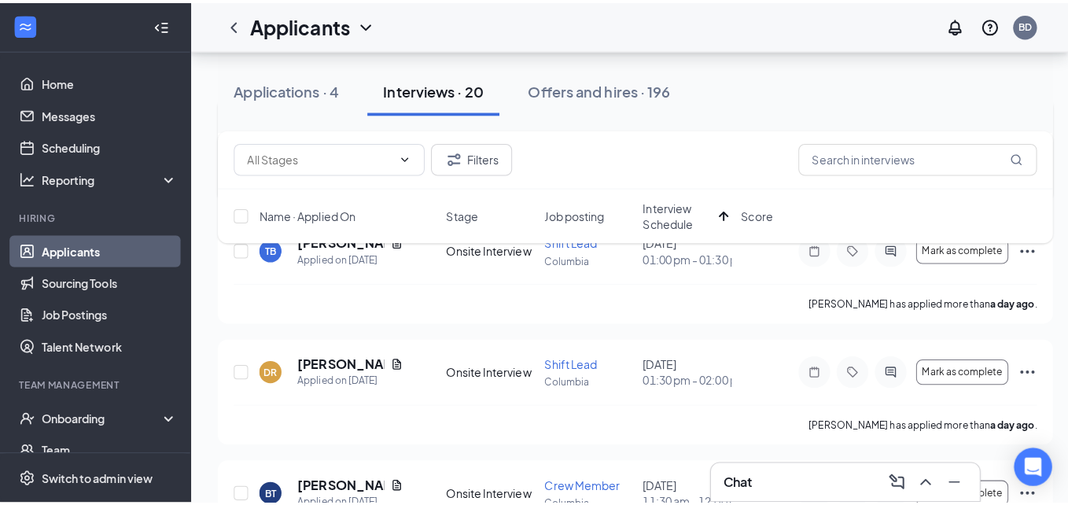
scroll to position [347, 0]
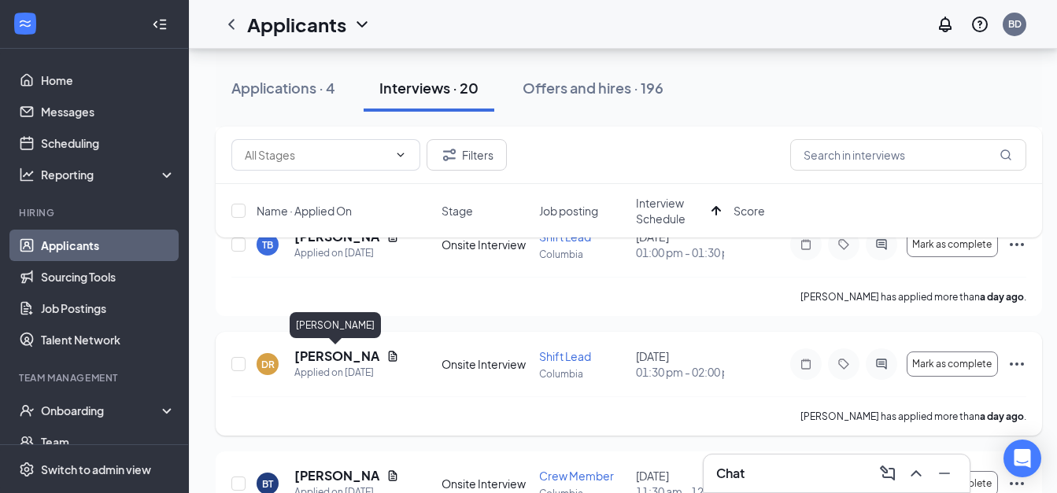
click at [308, 364] on h5 "[PERSON_NAME]" at bounding box center [337, 356] width 86 height 17
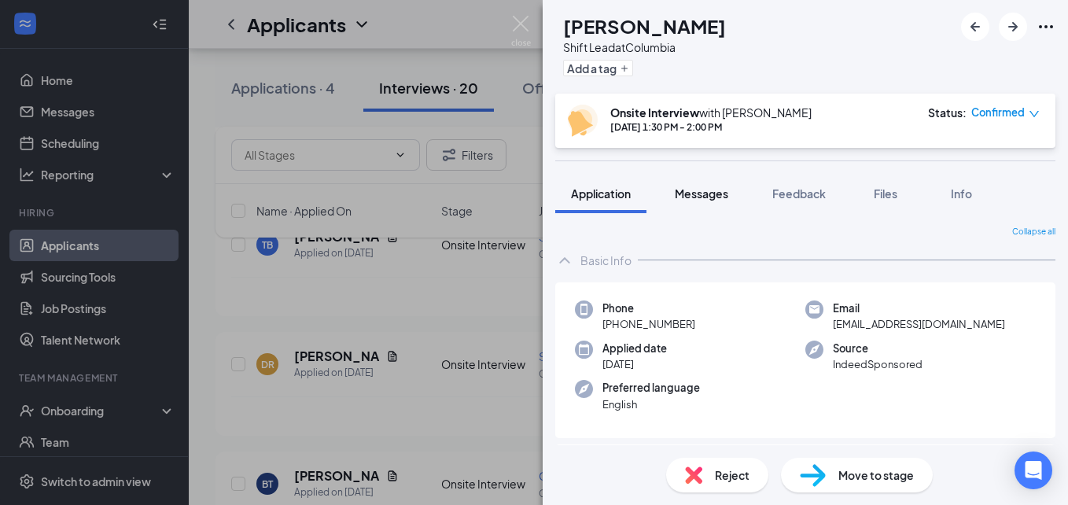
click at [701, 194] on span "Messages" at bounding box center [702, 193] width 54 height 14
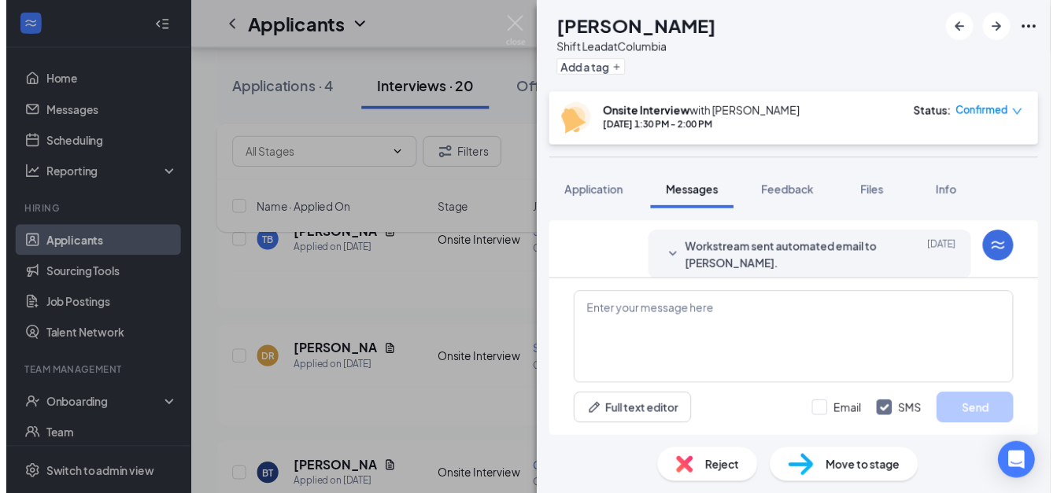
scroll to position [732, 0]
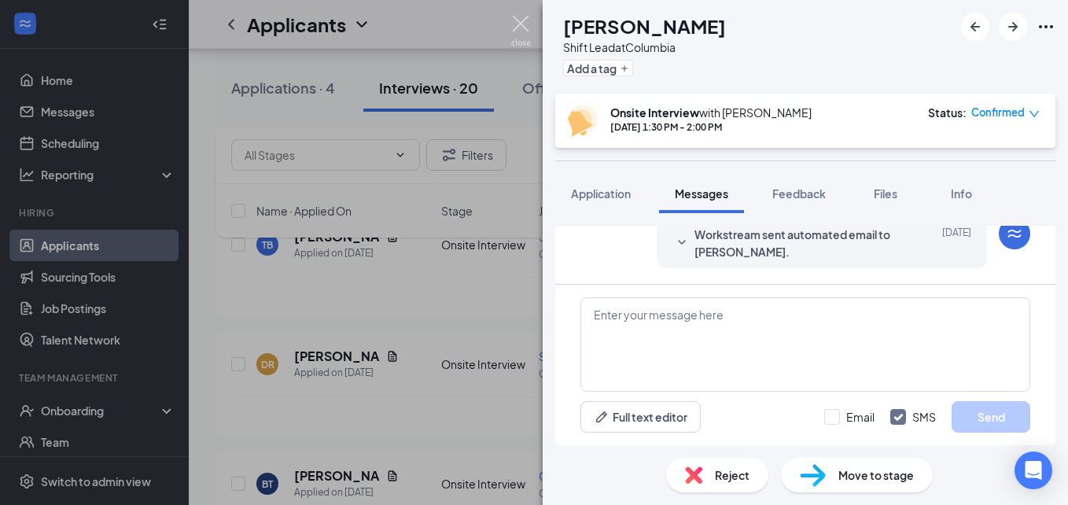
click at [520, 23] on img at bounding box center [521, 31] width 20 height 31
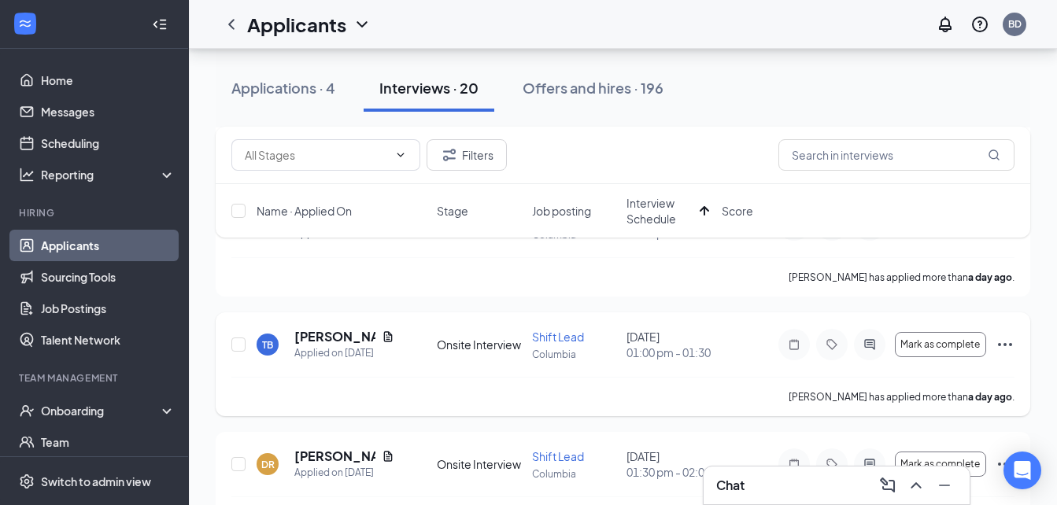
scroll to position [249, 0]
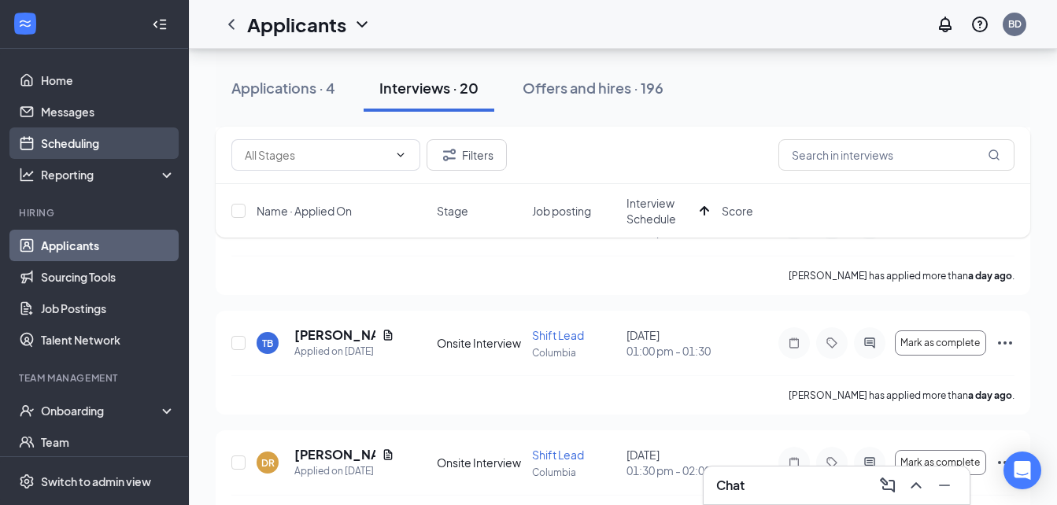
click at [89, 143] on link "Scheduling" at bounding box center [108, 142] width 135 height 31
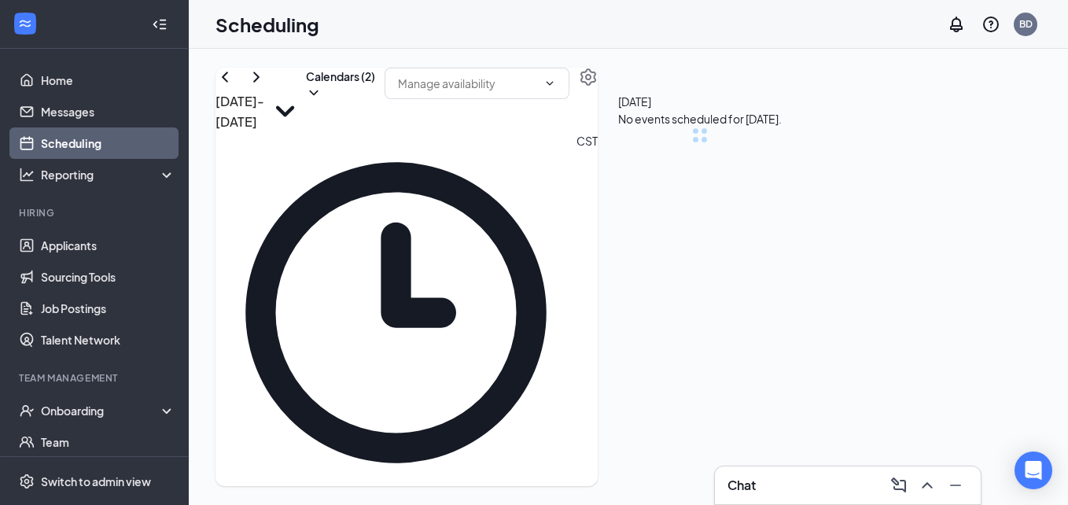
scroll to position [773, 0]
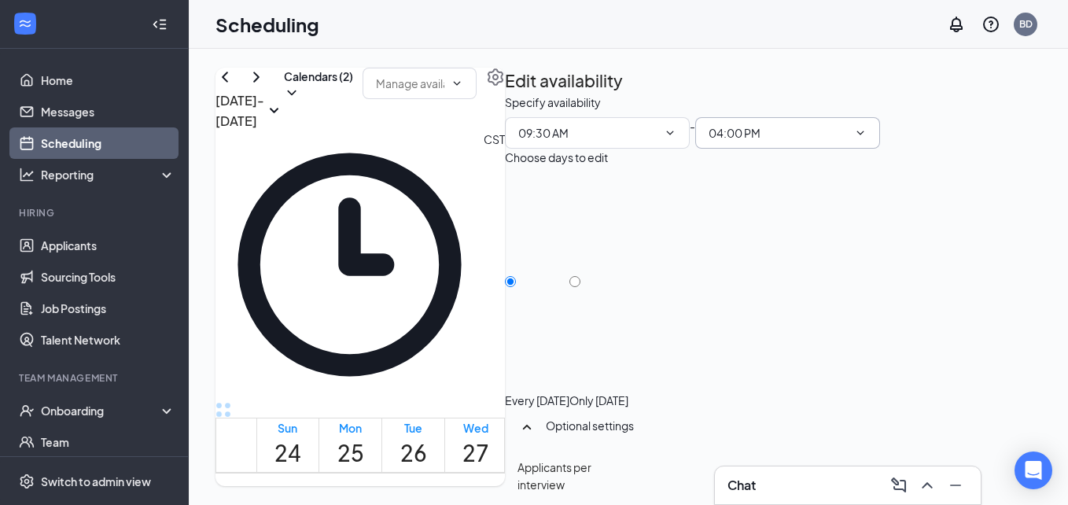
click at [848, 142] on input "04:00 PM" at bounding box center [778, 132] width 139 height 17
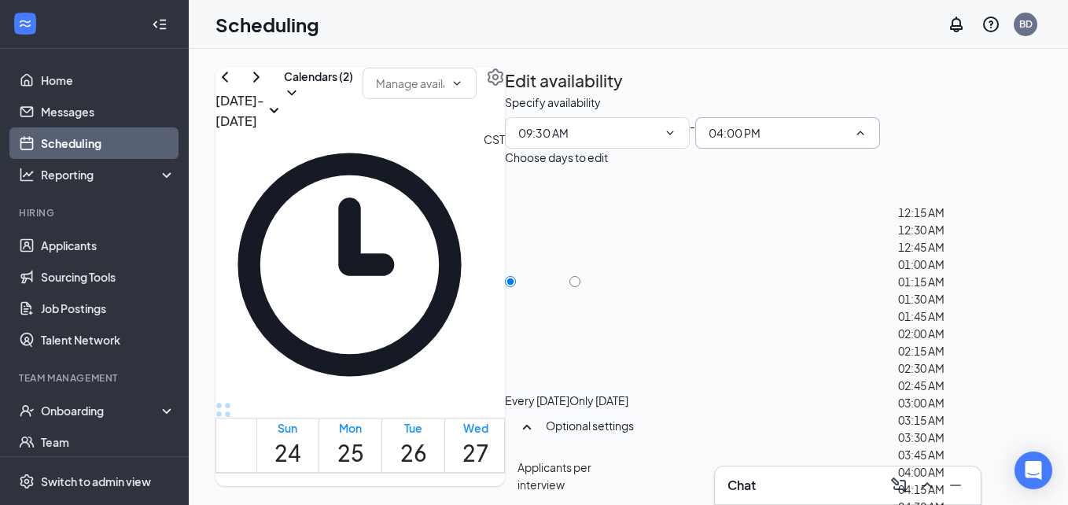
scroll to position [2310, 0]
type input "05:00 PM"
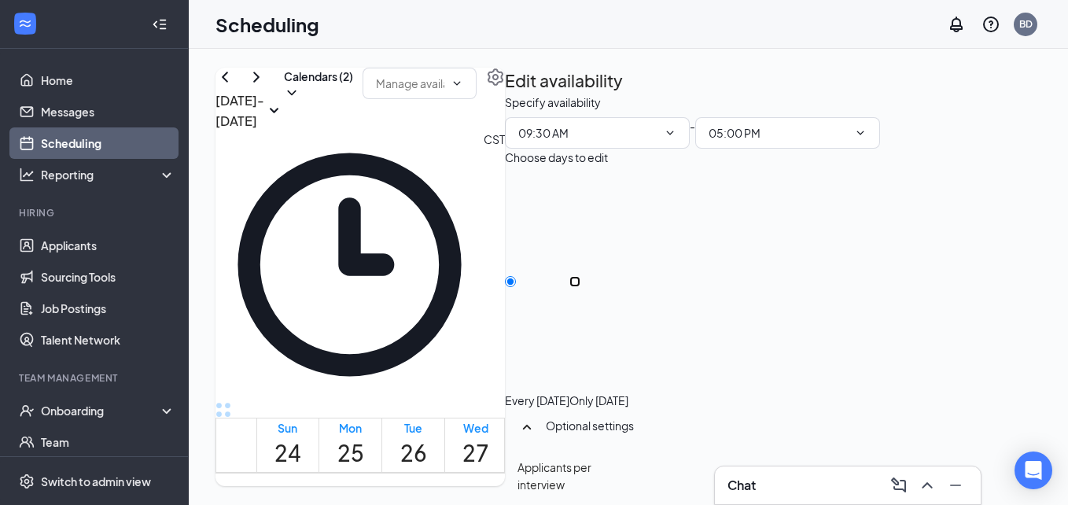
click at [581, 276] on input "Only [DATE]" at bounding box center [575, 281] width 11 height 11
radio input "true"
radio input "false"
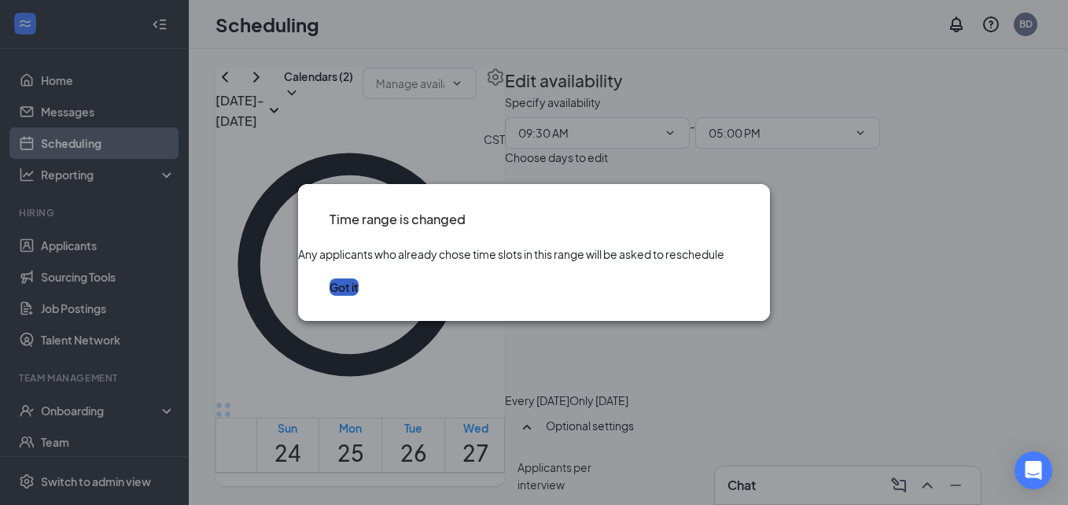
click at [359, 296] on button "Got it" at bounding box center [344, 287] width 29 height 17
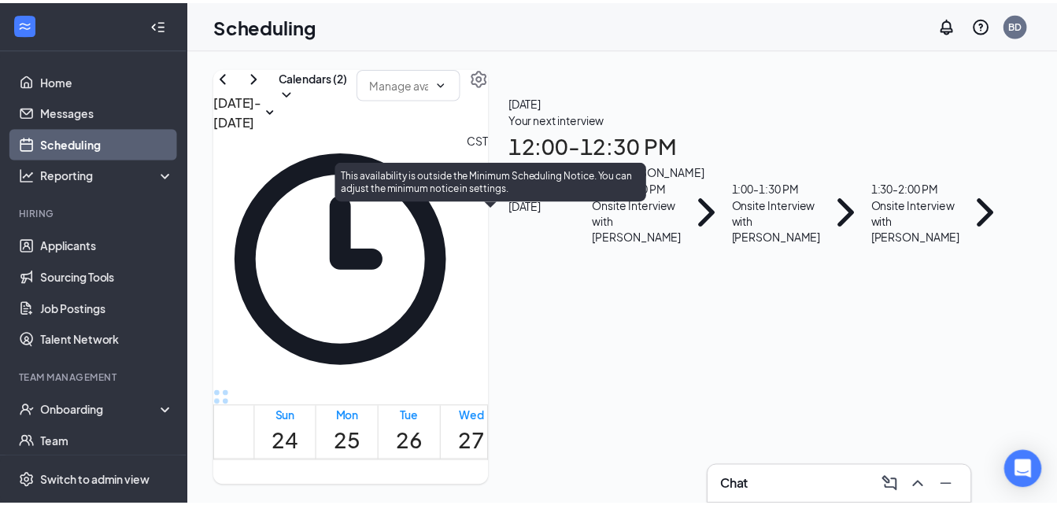
scroll to position [1266, 0]
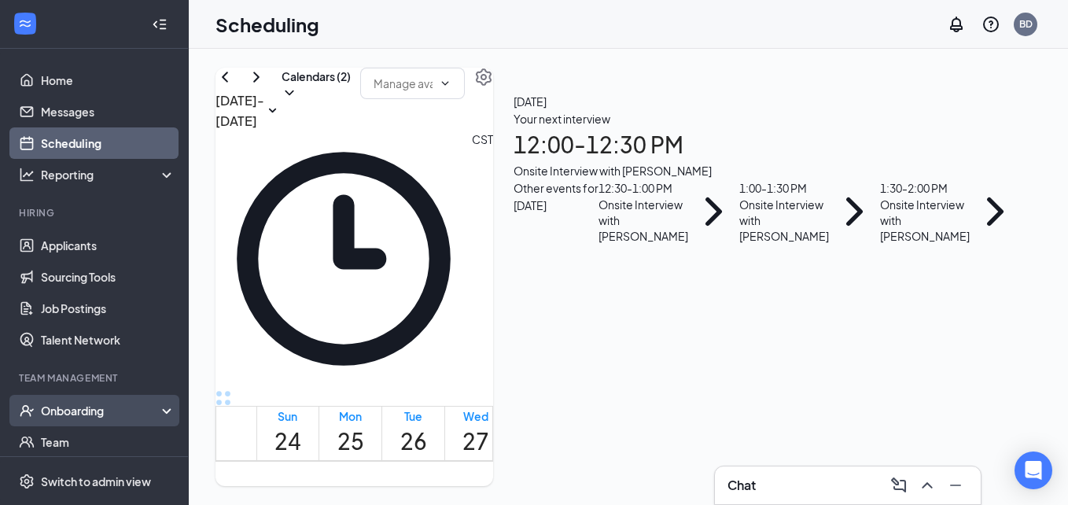
click at [78, 412] on div "Onboarding" at bounding box center [101, 411] width 121 height 16
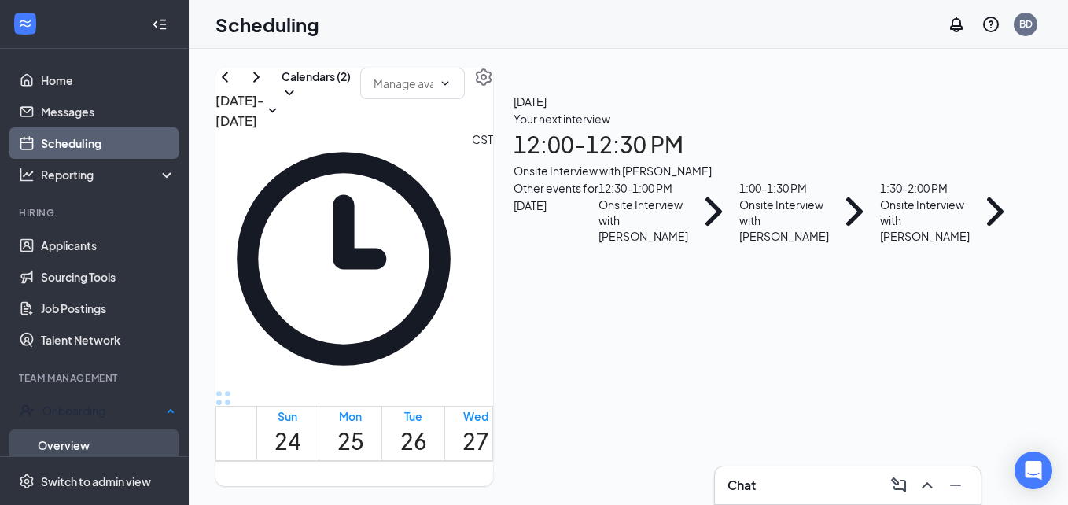
click at [91, 434] on link "Overview" at bounding box center [107, 445] width 138 height 31
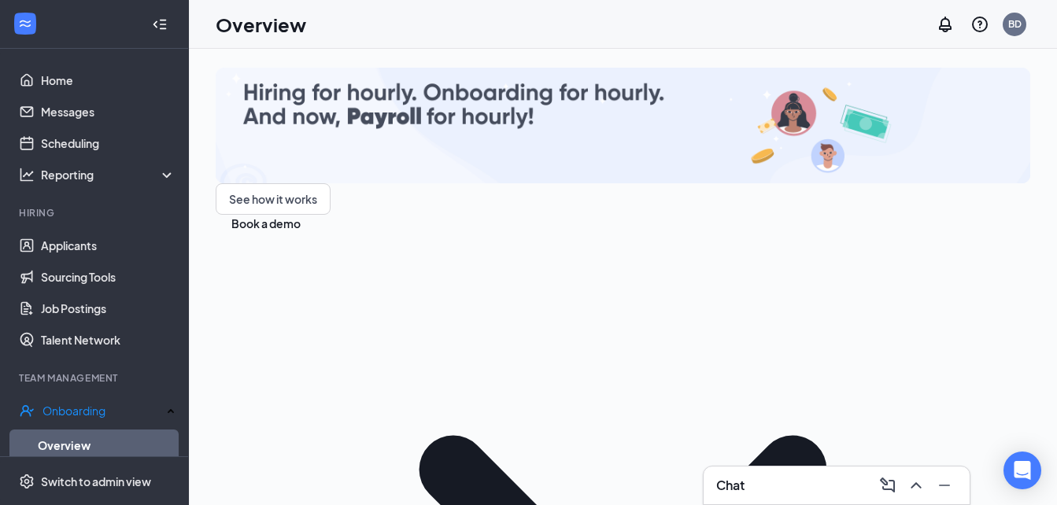
scroll to position [196, 0]
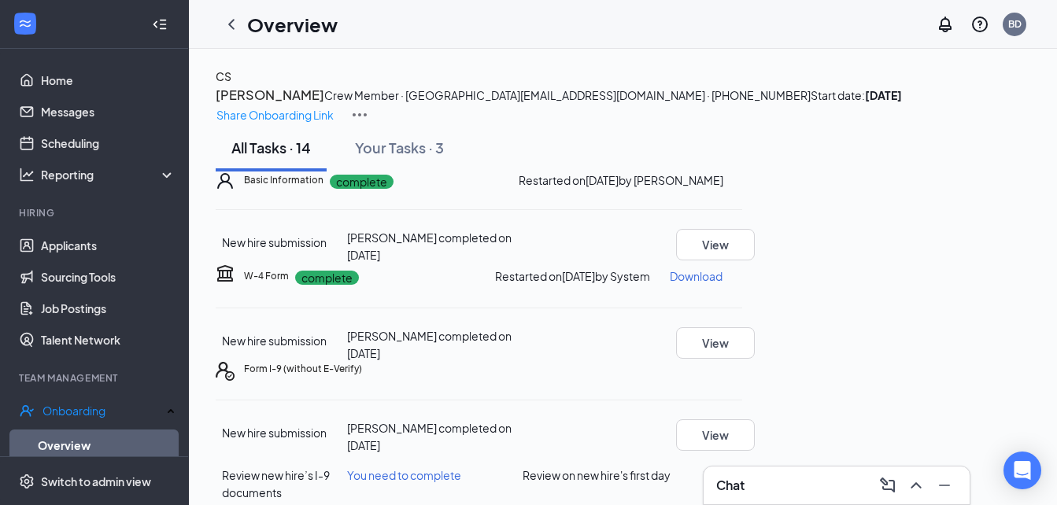
scroll to position [296, 0]
click at [742, 467] on button "Review" at bounding box center [722, 475] width 39 height 17
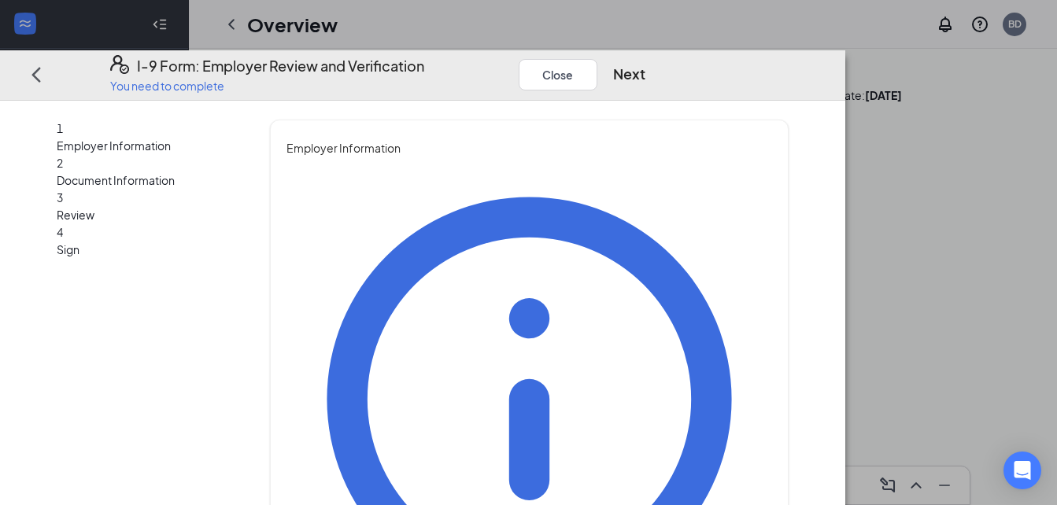
drag, startPoint x: 434, startPoint y: 249, endPoint x: 286, endPoint y: 271, distance: 148.7
type input "[PERSON_NAME]"
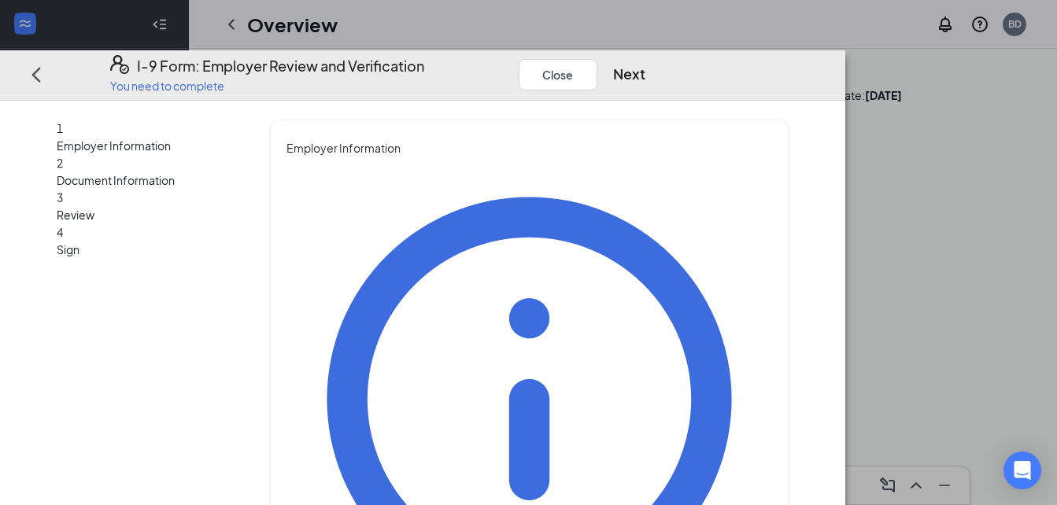
type input "[PERSON_NAME]"
drag, startPoint x: 492, startPoint y: 405, endPoint x: 308, endPoint y: 415, distance: 183.6
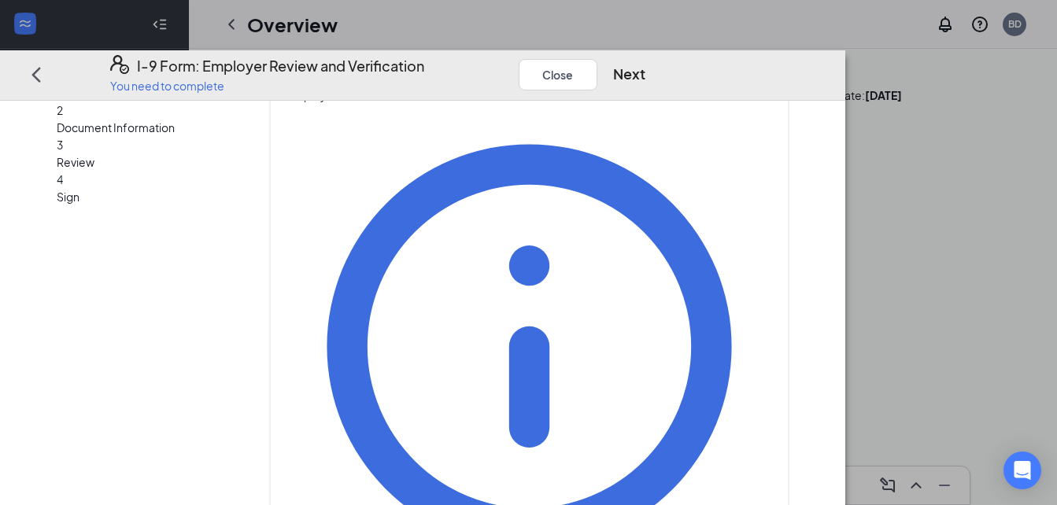
scroll to position [75, 0]
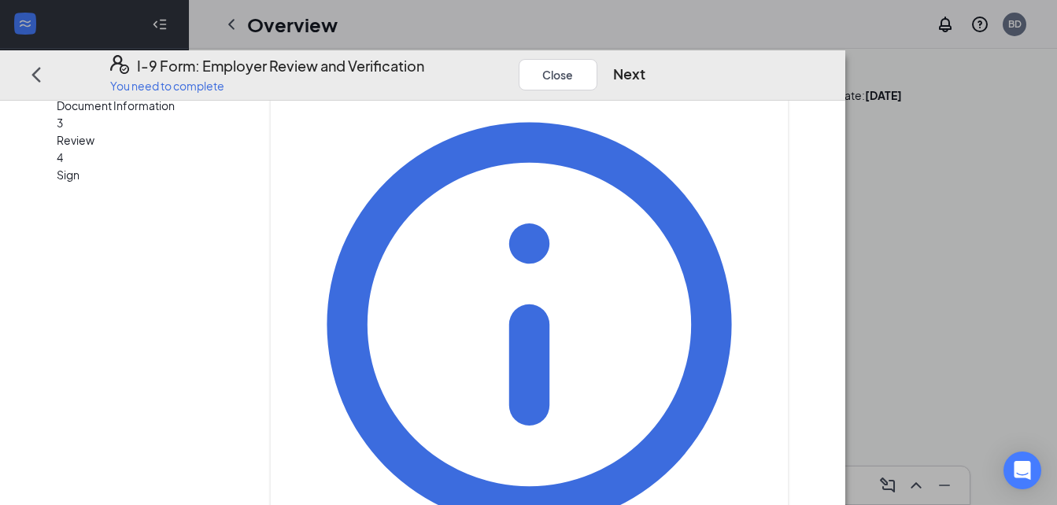
type input "Owner"
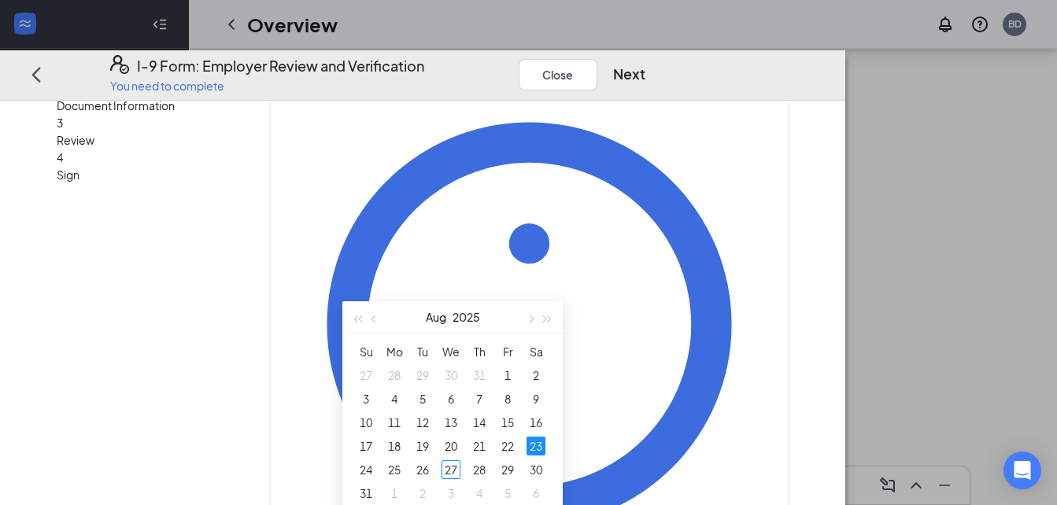
scroll to position [153, 0]
type input "[DATE]"
click at [448, 465] on div "27" at bounding box center [450, 469] width 19 height 19
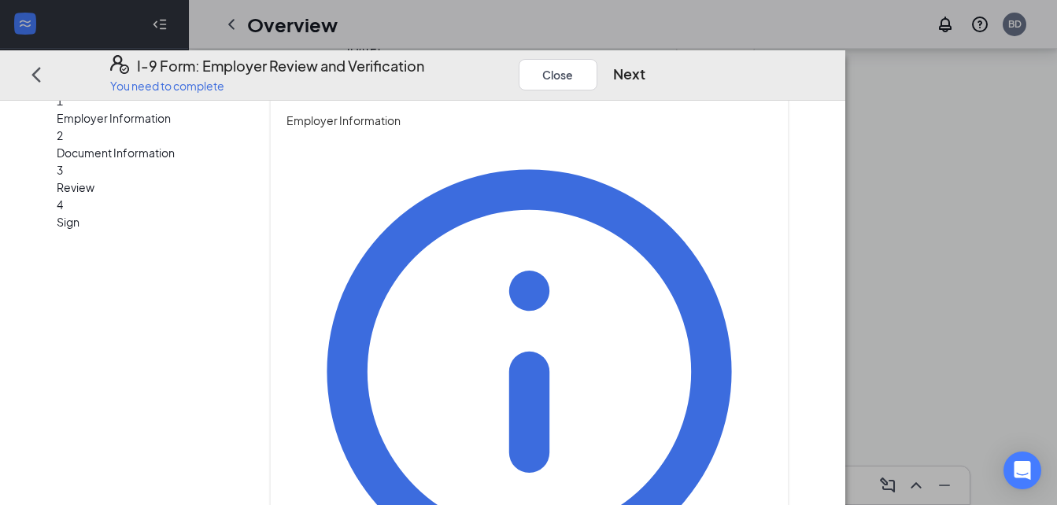
scroll to position [25, 0]
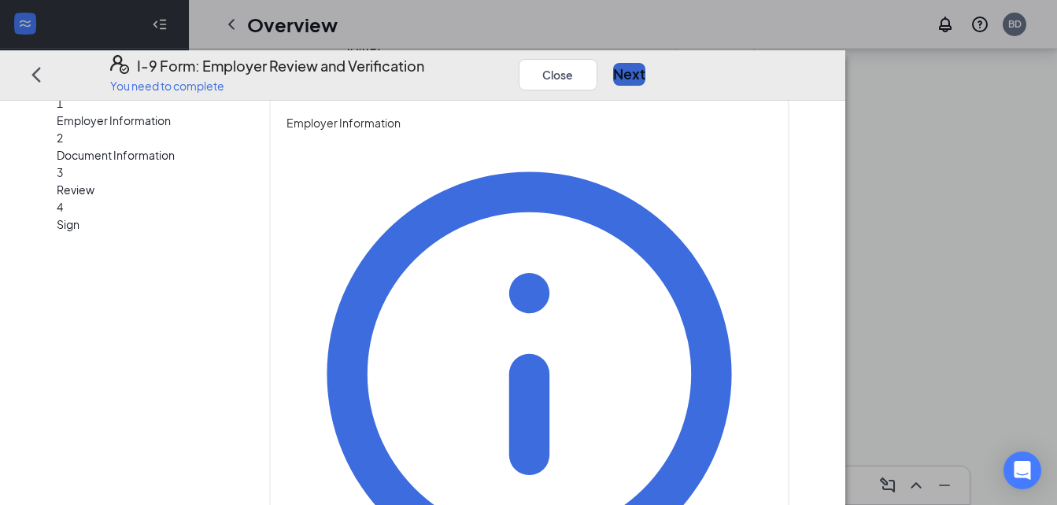
click at [645, 64] on button "Next" at bounding box center [629, 75] width 32 height 22
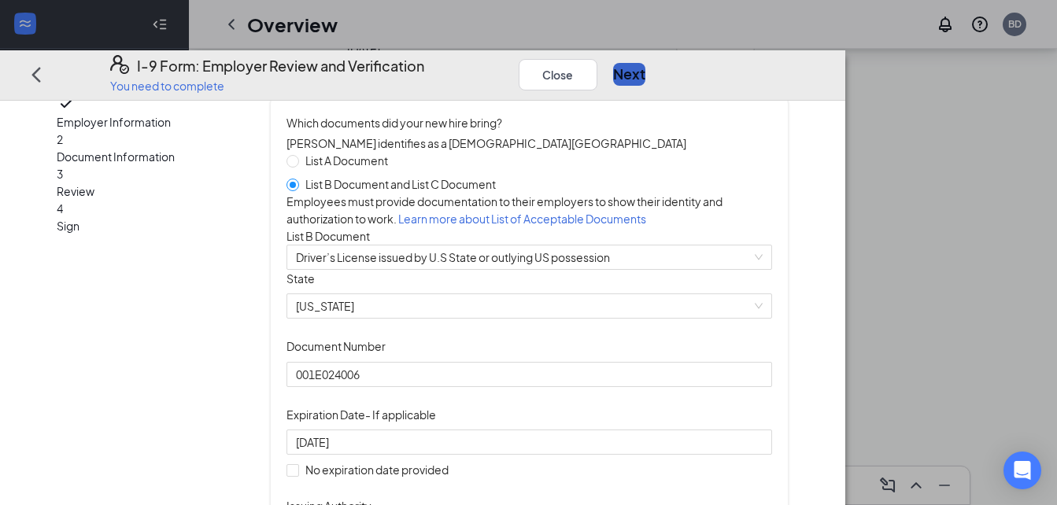
click at [645, 64] on button "Next" at bounding box center [629, 75] width 32 height 22
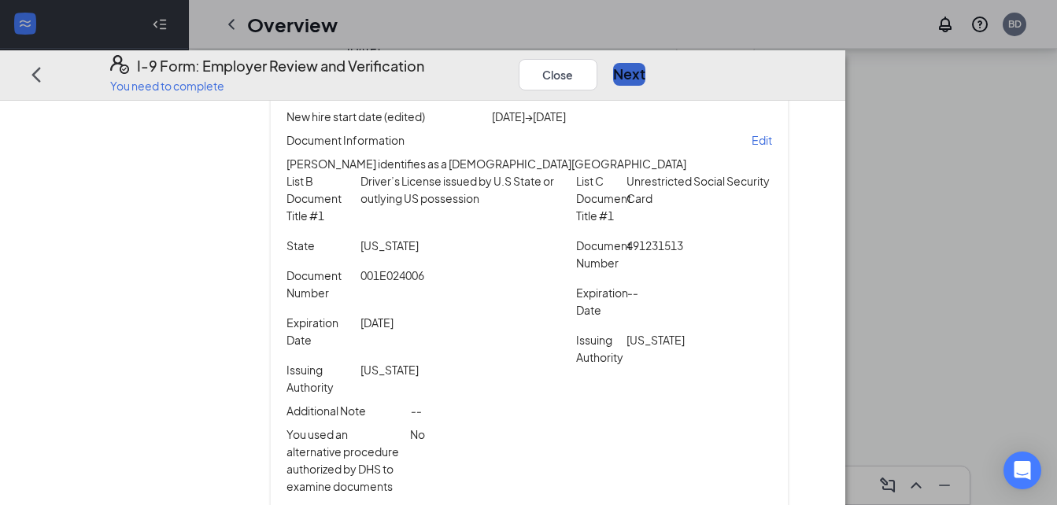
scroll to position [415, 0]
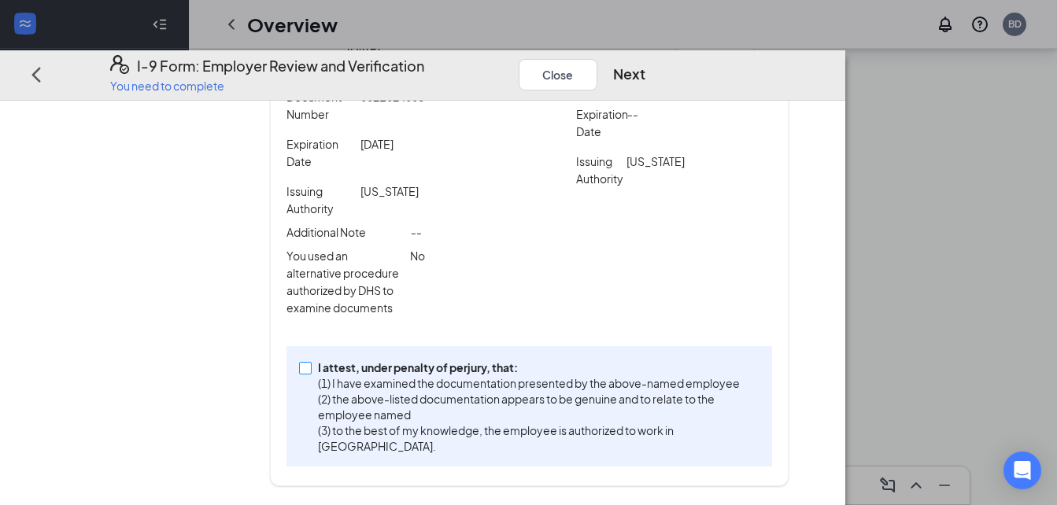
click at [310, 373] on input "I attest, under penalty of [PERSON_NAME], that: (1) I have examined the documen…" at bounding box center [304, 367] width 11 height 11
checkbox input "true"
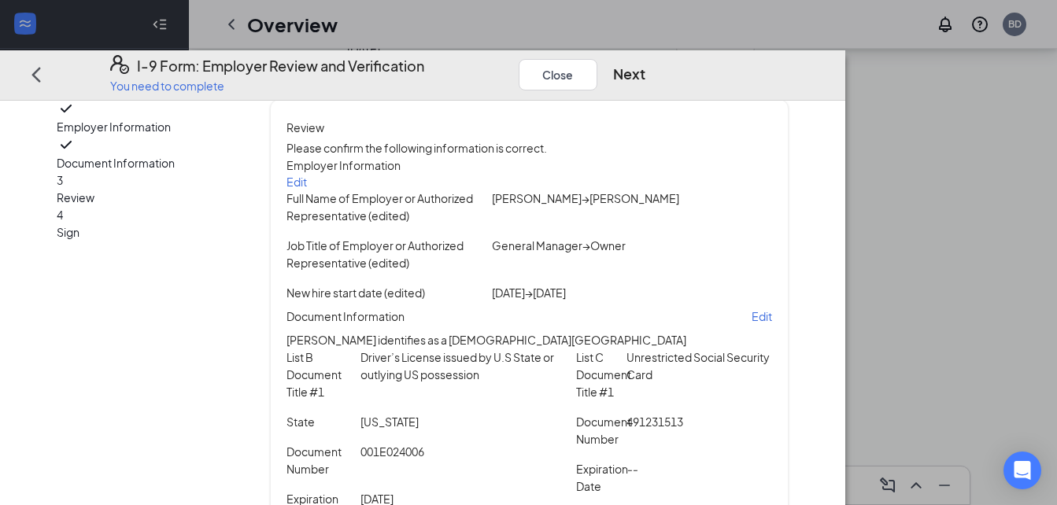
scroll to position [0, 0]
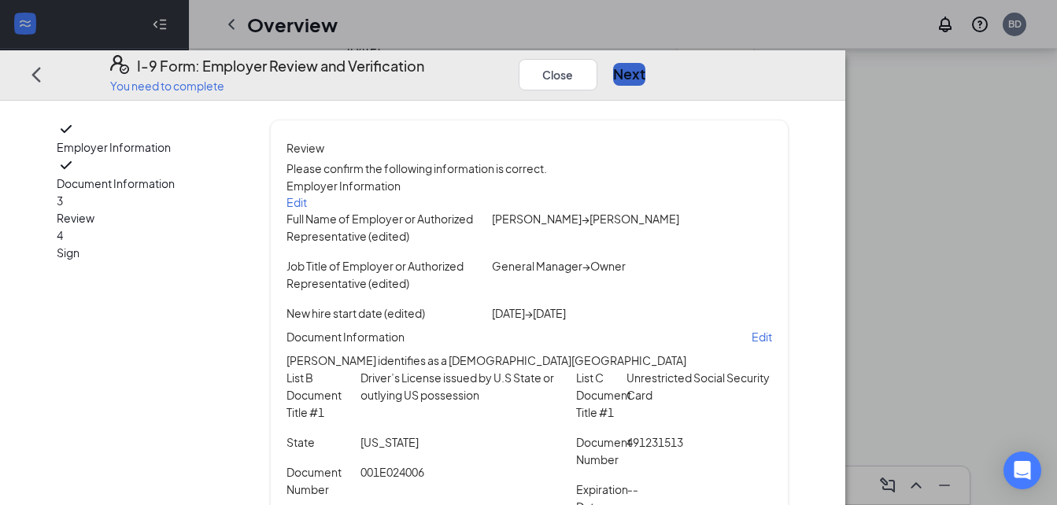
click at [645, 64] on button "Next" at bounding box center [629, 75] width 32 height 22
click at [597, 59] on button "Close" at bounding box center [558, 74] width 79 height 31
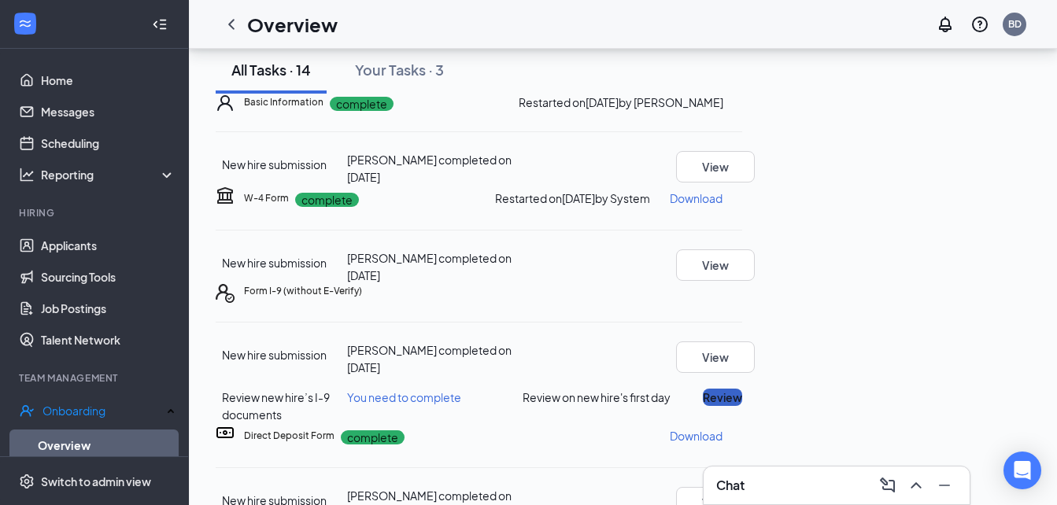
scroll to position [77, 0]
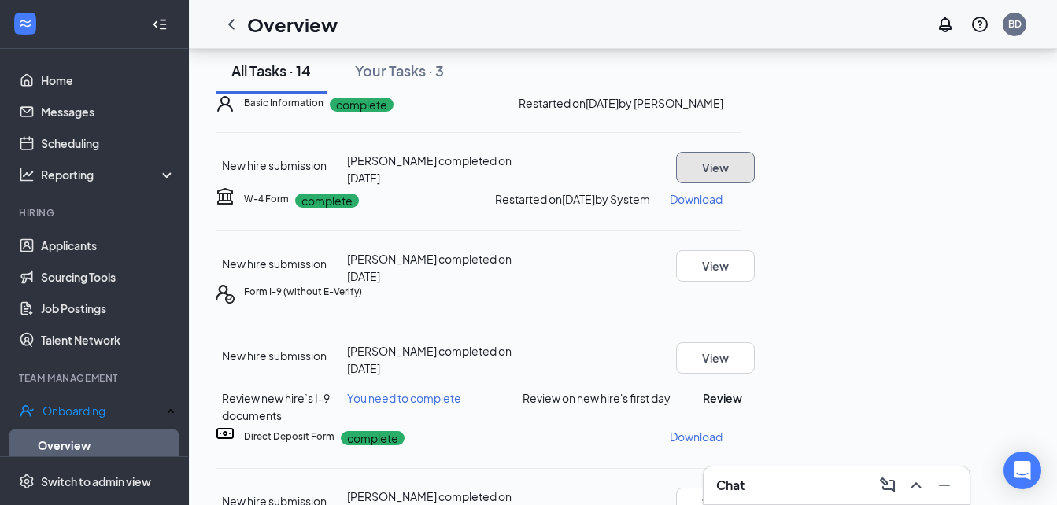
click at [755, 183] on button "View" at bounding box center [715, 167] width 79 height 31
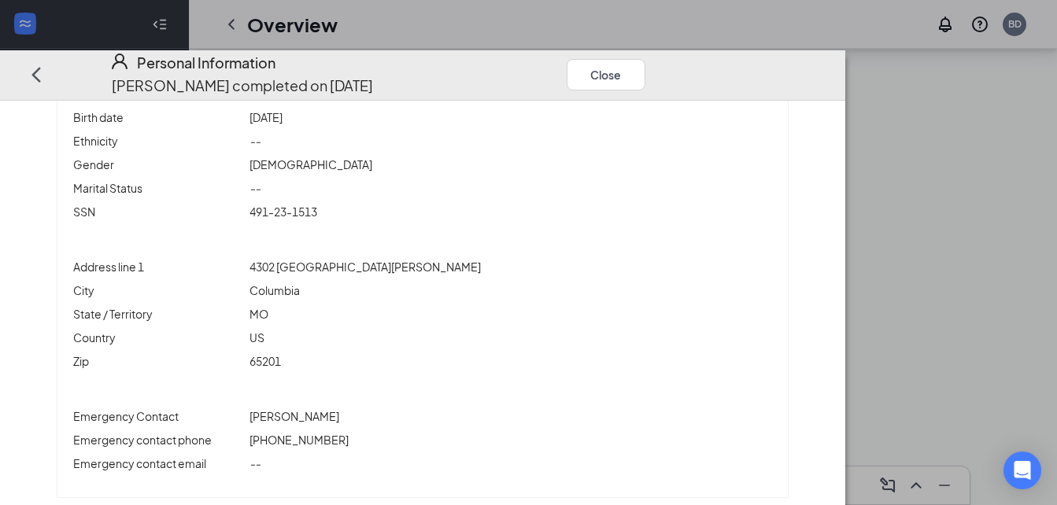
scroll to position [0, 0]
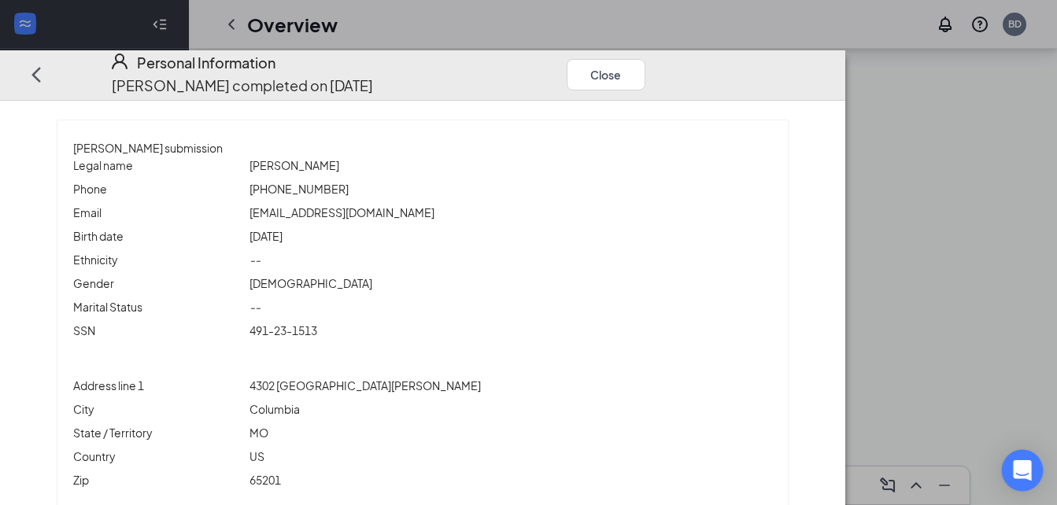
click at [1024, 471] on icon "Open Intercom Messenger" at bounding box center [1022, 470] width 18 height 20
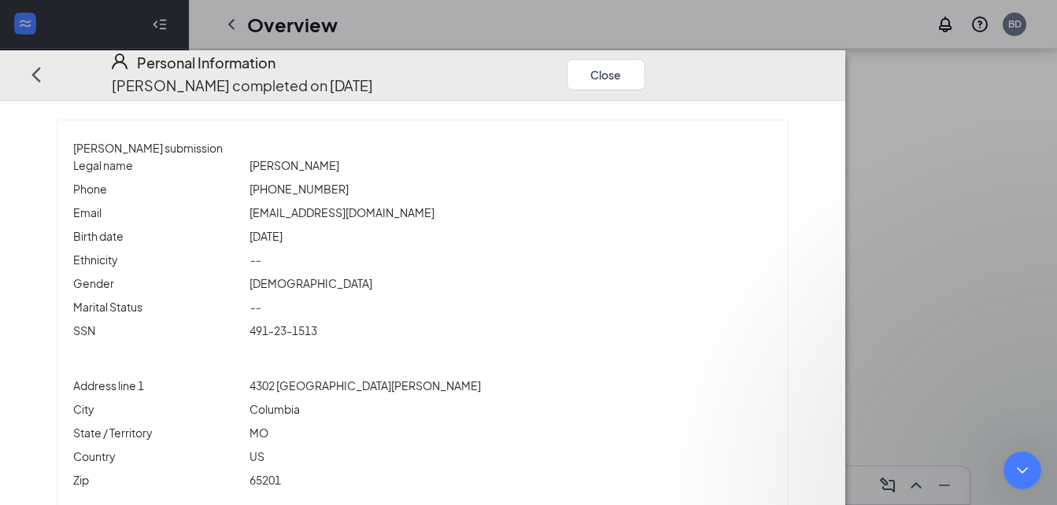
type textarea "I asked the new hire to redo her basic info. Looks like it still has the old no…"
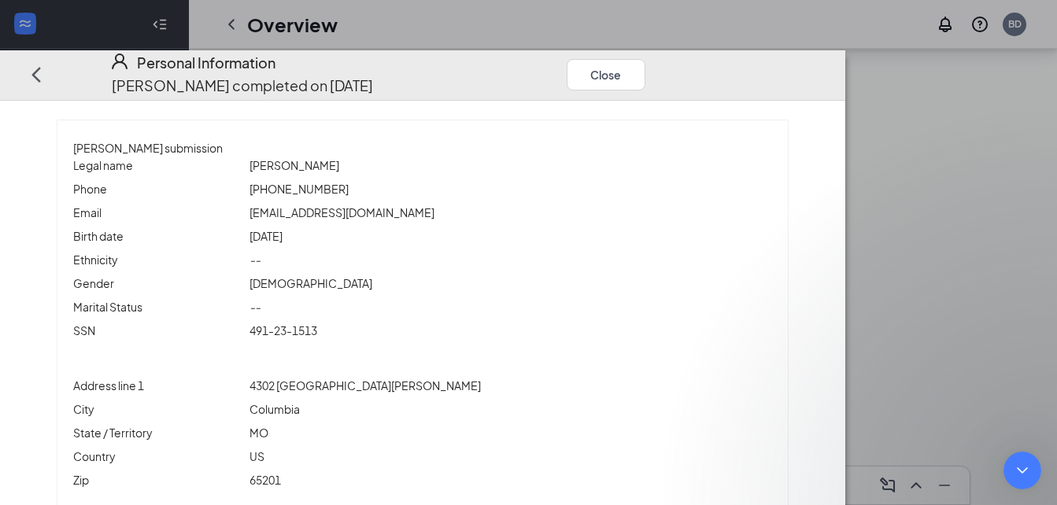
click at [1027, 462] on icon "Close Intercom Messenger" at bounding box center [1019, 468] width 19 height 19
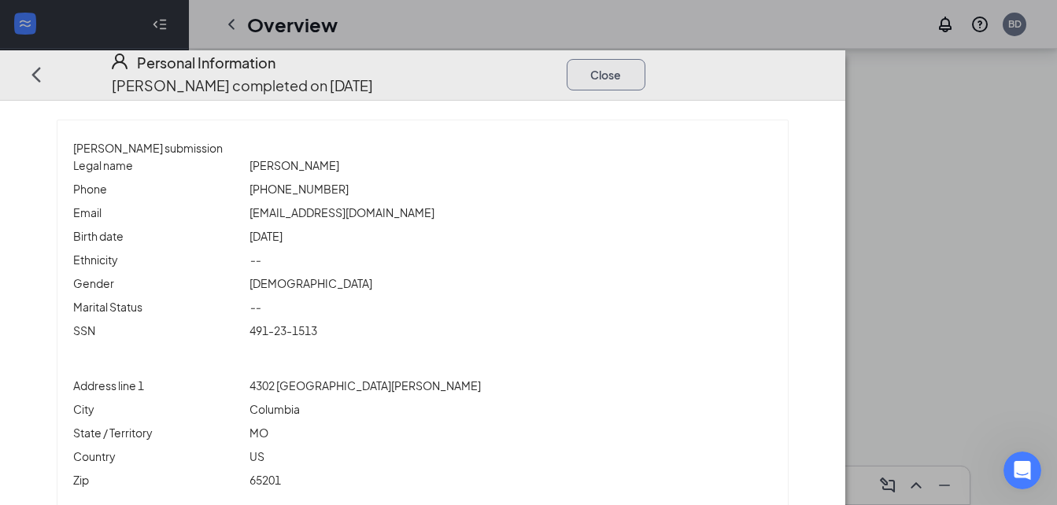
click at [645, 59] on button "Close" at bounding box center [606, 74] width 79 height 31
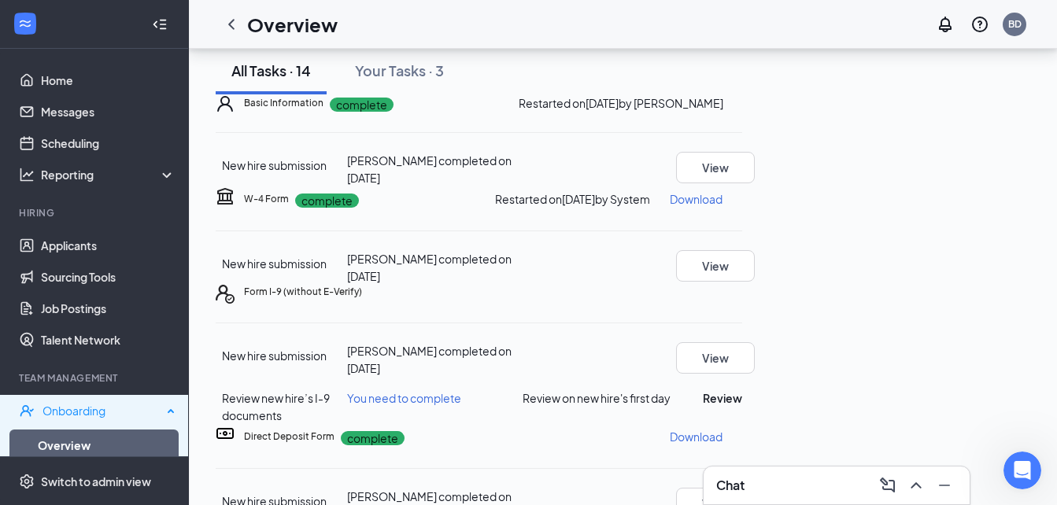
click at [87, 403] on div "Onboarding" at bounding box center [102, 411] width 120 height 16
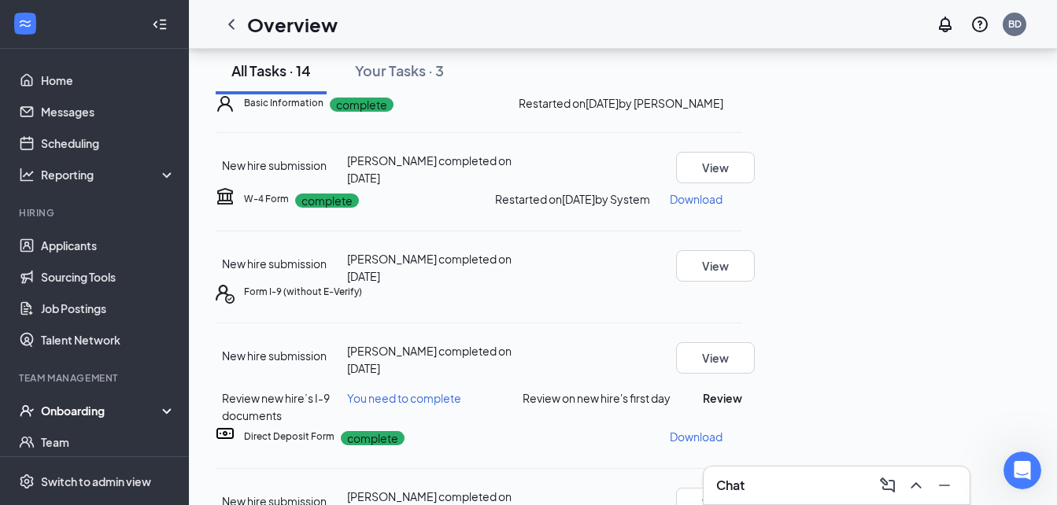
click at [87, 403] on div "Onboarding" at bounding box center [101, 411] width 121 height 16
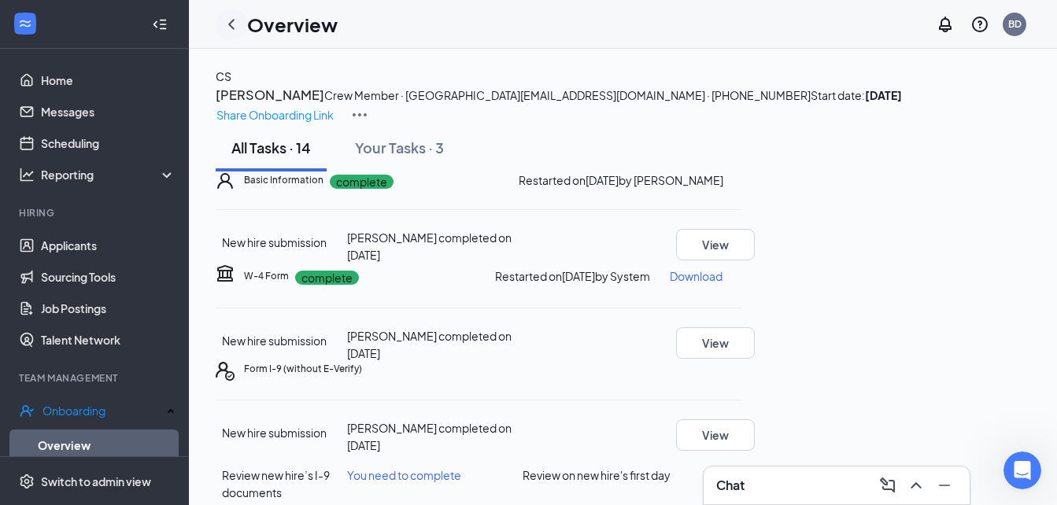
click at [235, 19] on icon "ChevronLeft" at bounding box center [231, 24] width 19 height 19
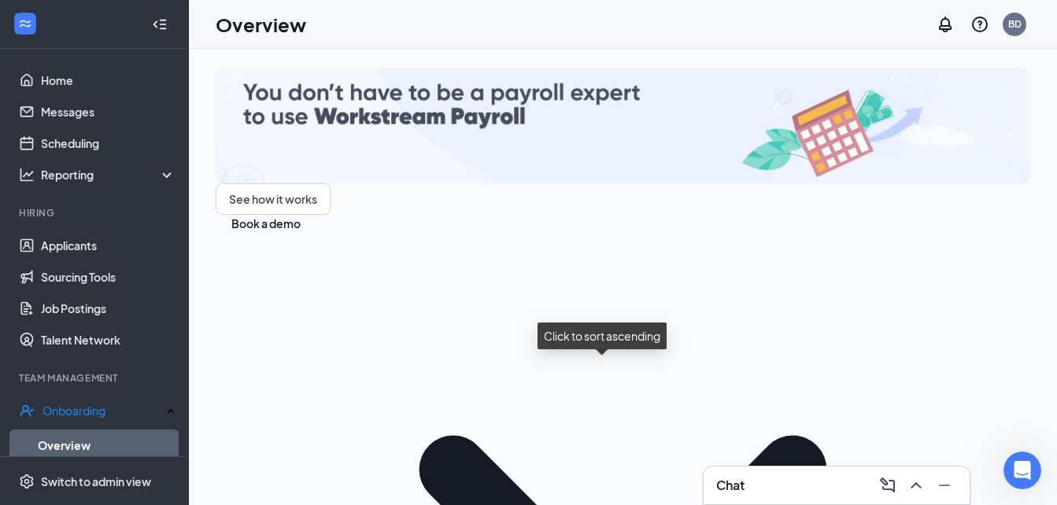
scroll to position [93, 0]
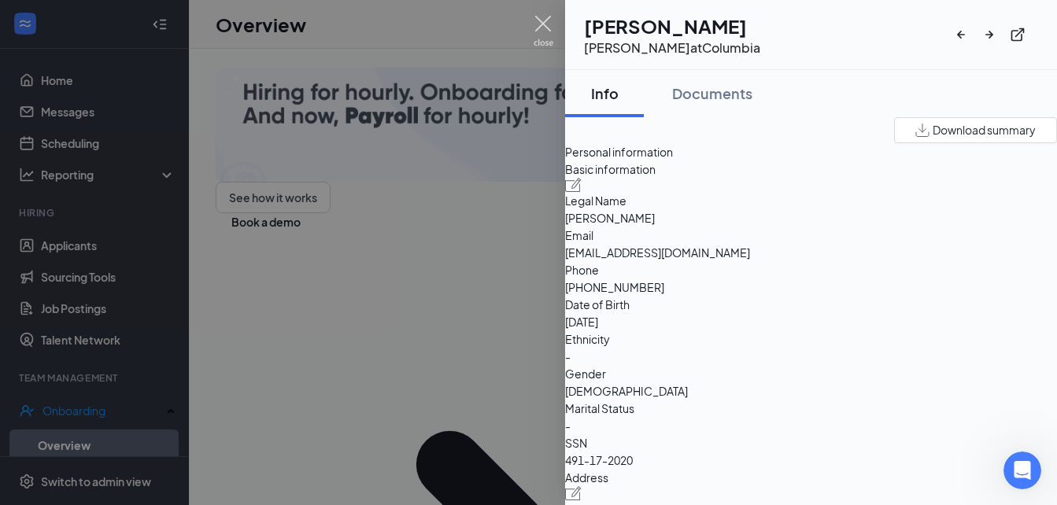
click at [547, 20] on img at bounding box center [543, 31] width 20 height 31
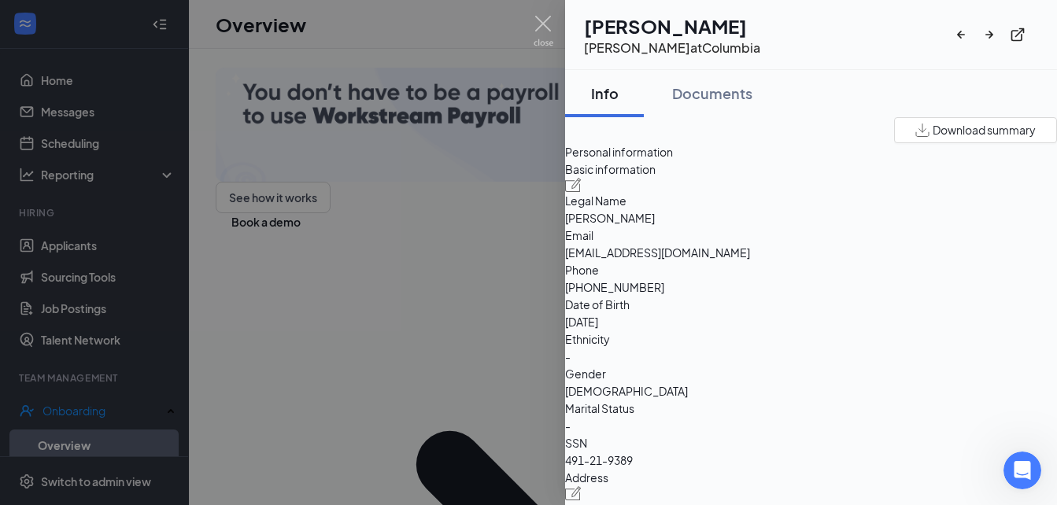
click at [533, 25] on div at bounding box center [528, 252] width 1057 height 505
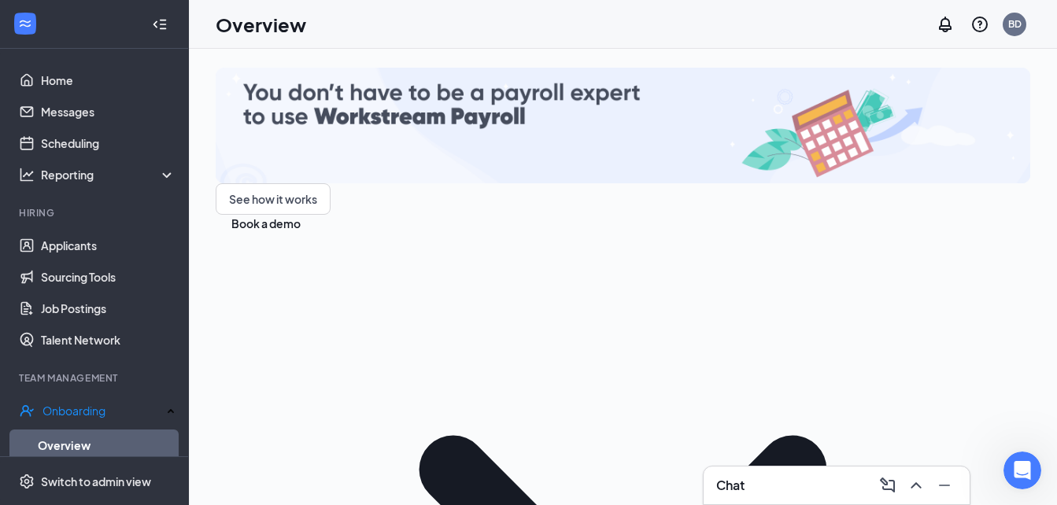
scroll to position [225, 0]
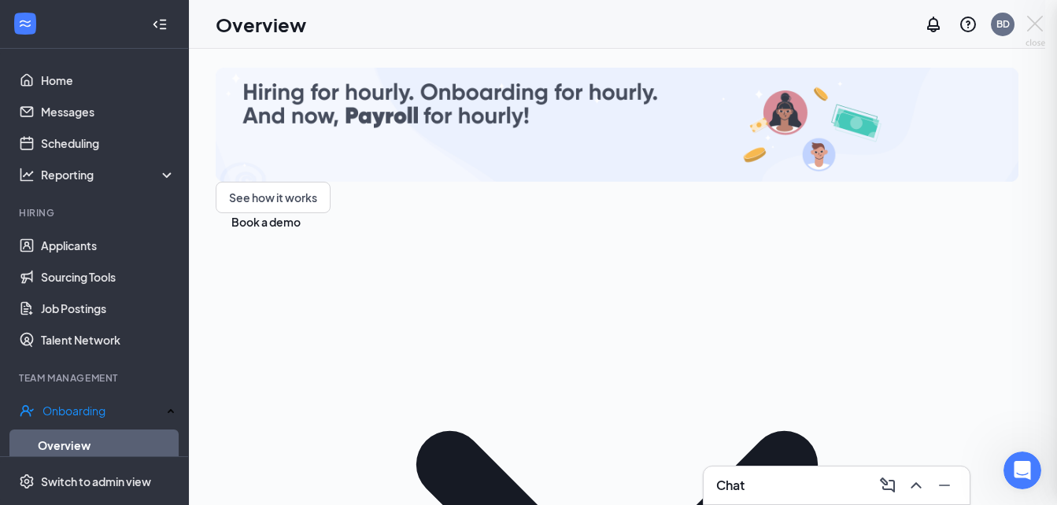
scroll to position [223, 0]
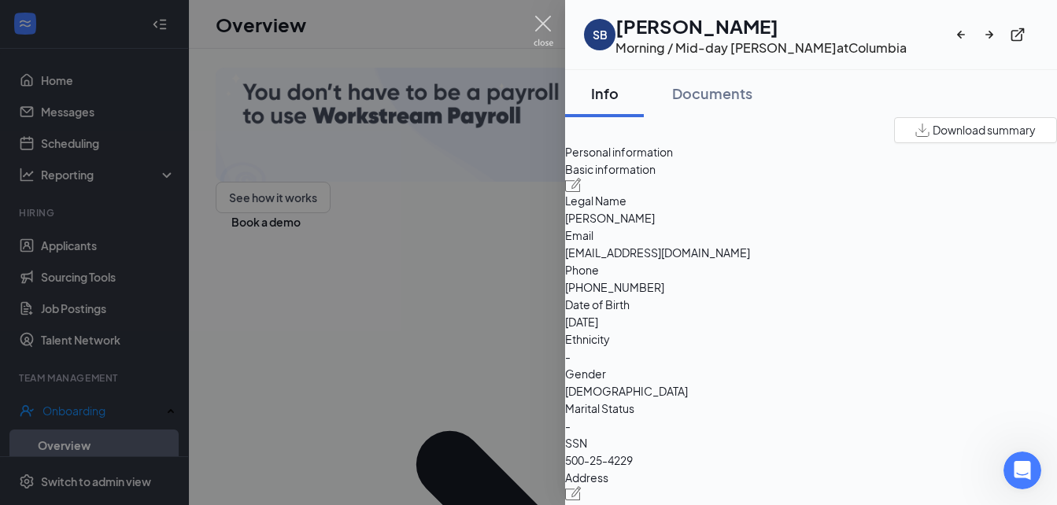
click at [544, 28] on img at bounding box center [543, 31] width 20 height 31
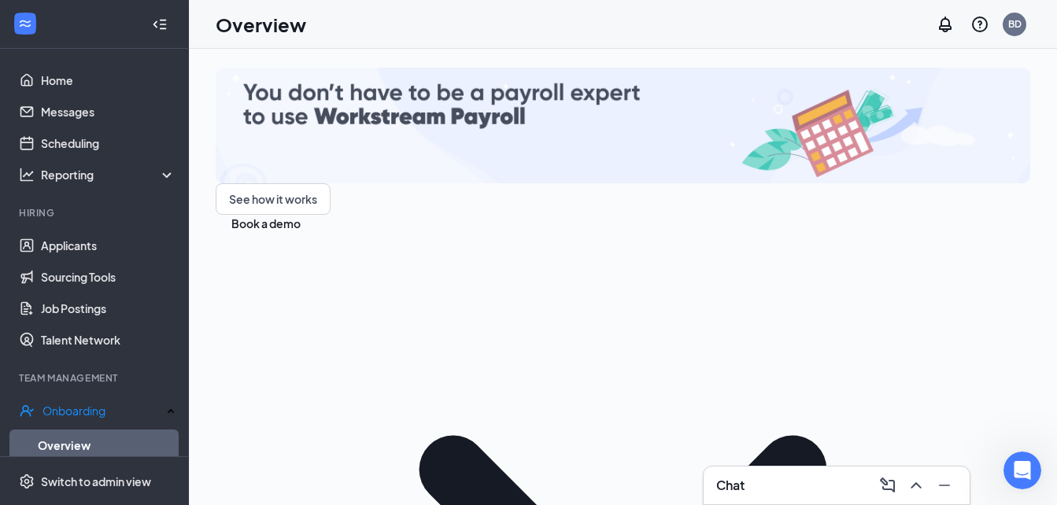
scroll to position [512, 0]
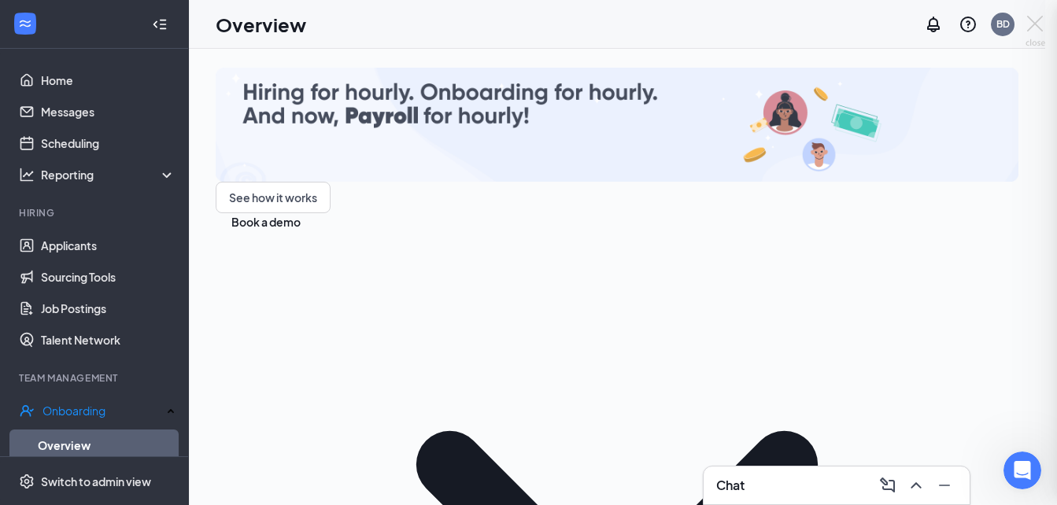
scroll to position [511, 0]
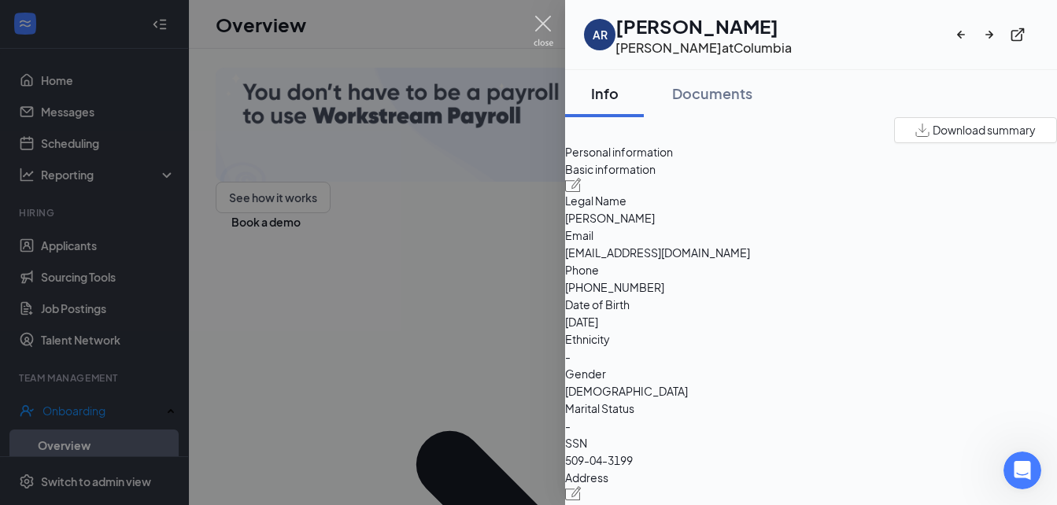
click at [547, 24] on img at bounding box center [543, 31] width 20 height 31
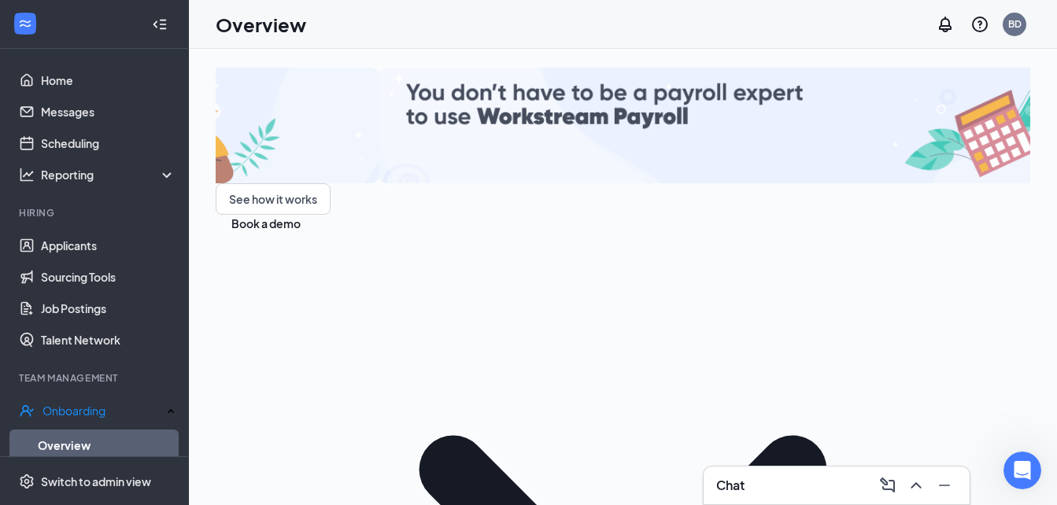
scroll to position [688, 0]
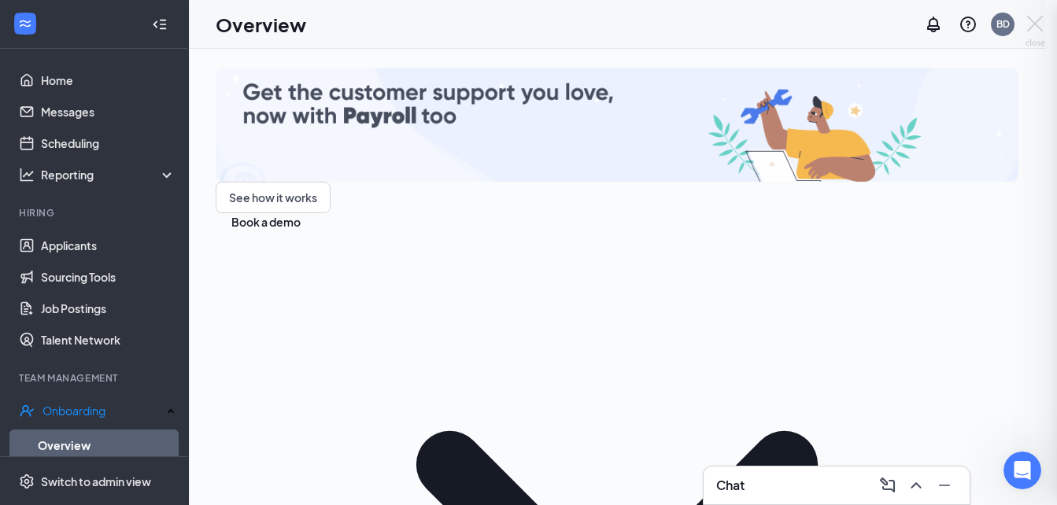
scroll to position [687, 0]
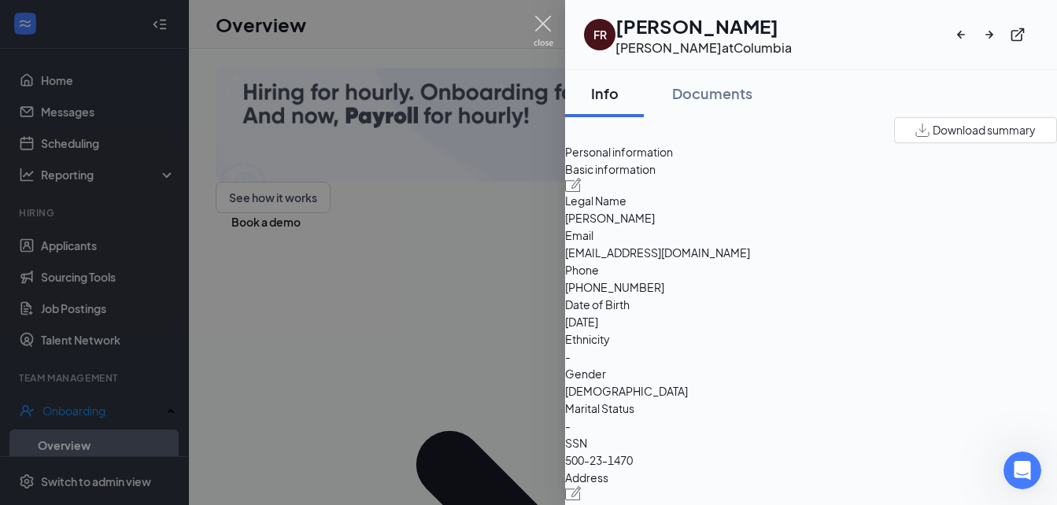
click at [544, 20] on img at bounding box center [543, 31] width 20 height 31
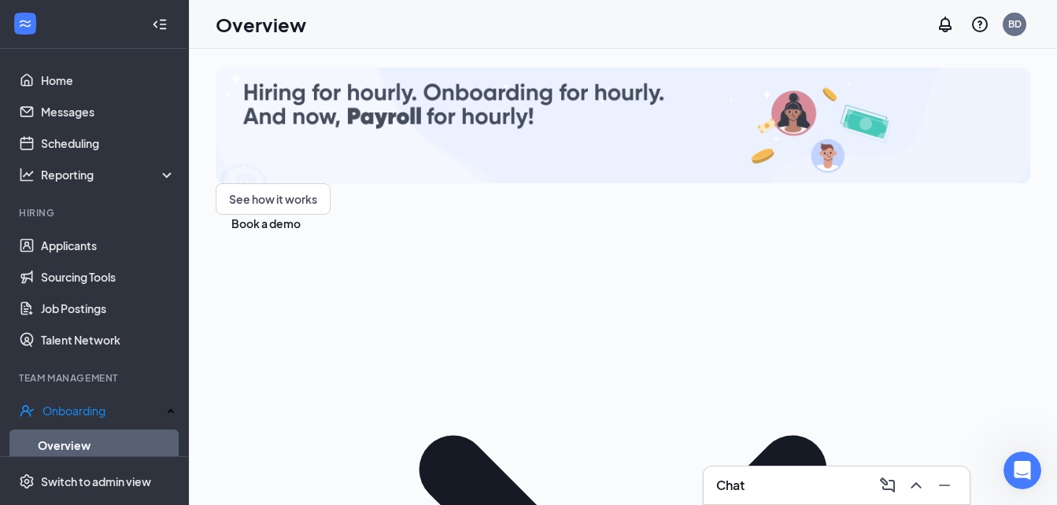
scroll to position [688, 0]
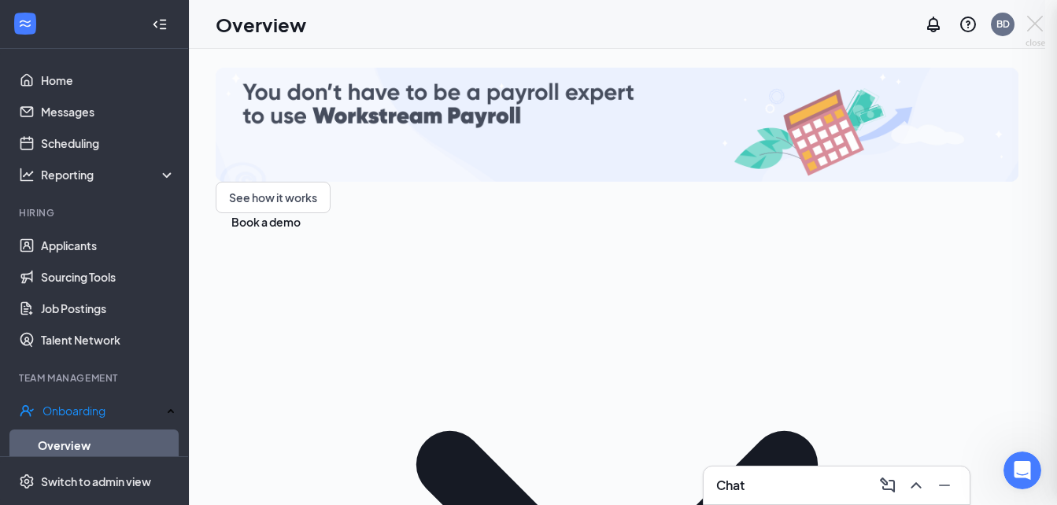
scroll to position [687, 0]
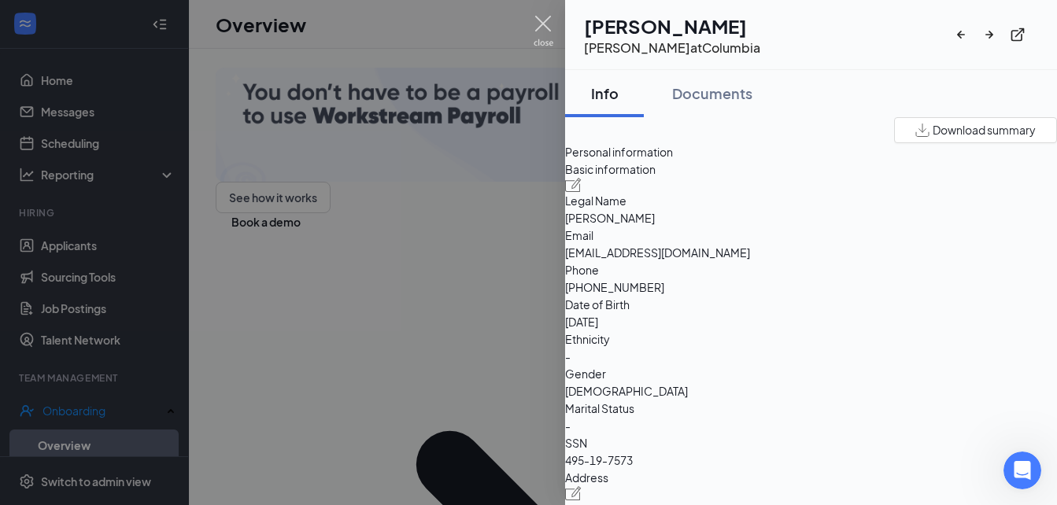
click at [541, 24] on img at bounding box center [543, 31] width 20 height 31
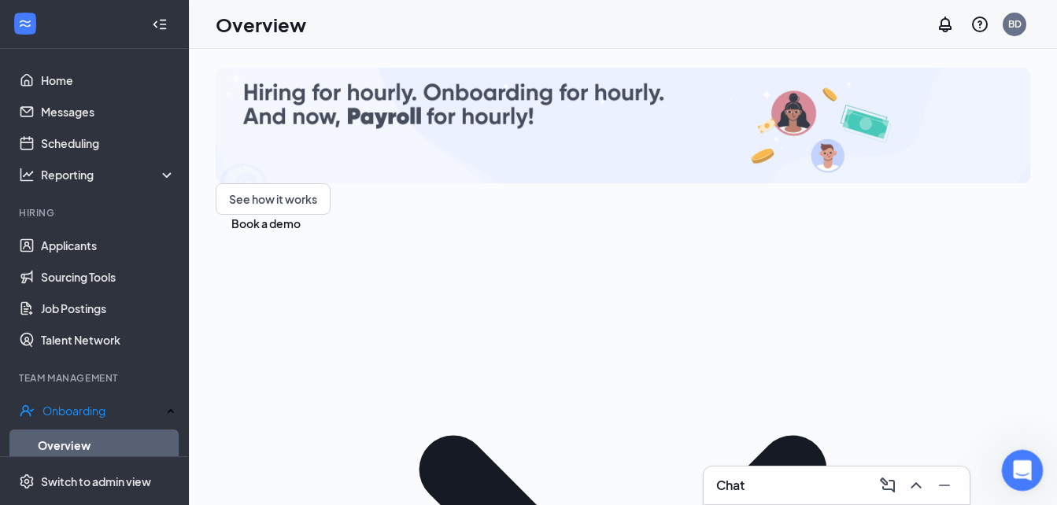
click at [1026, 465] on icon "Open Intercom Messenger" at bounding box center [1020, 469] width 26 height 26
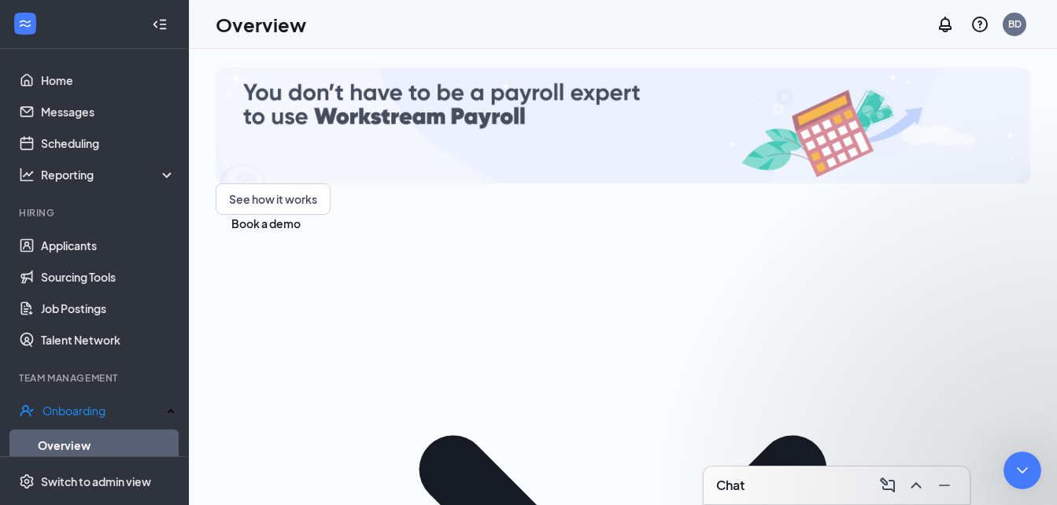
scroll to position [1438, 0]
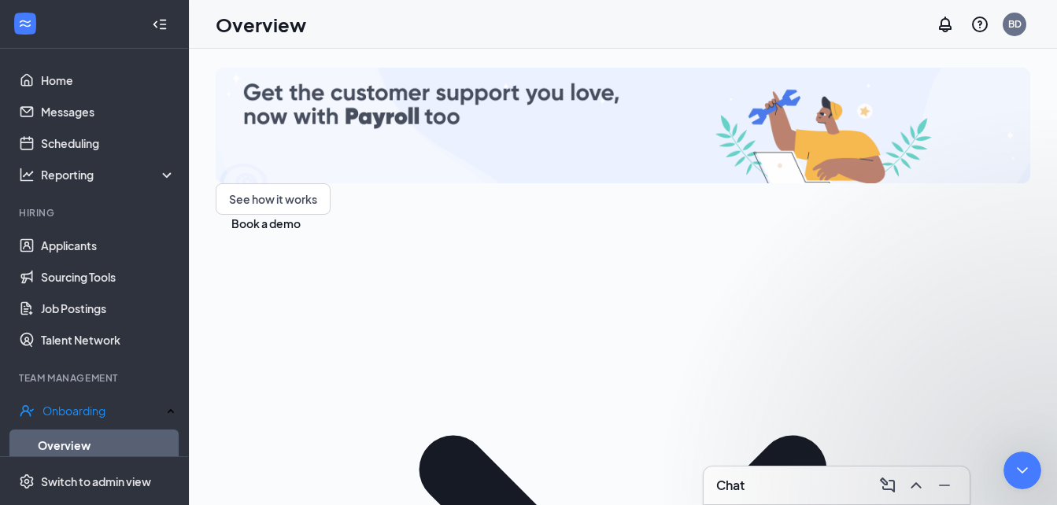
type textarea "Is the system automatically making the format wrong?"
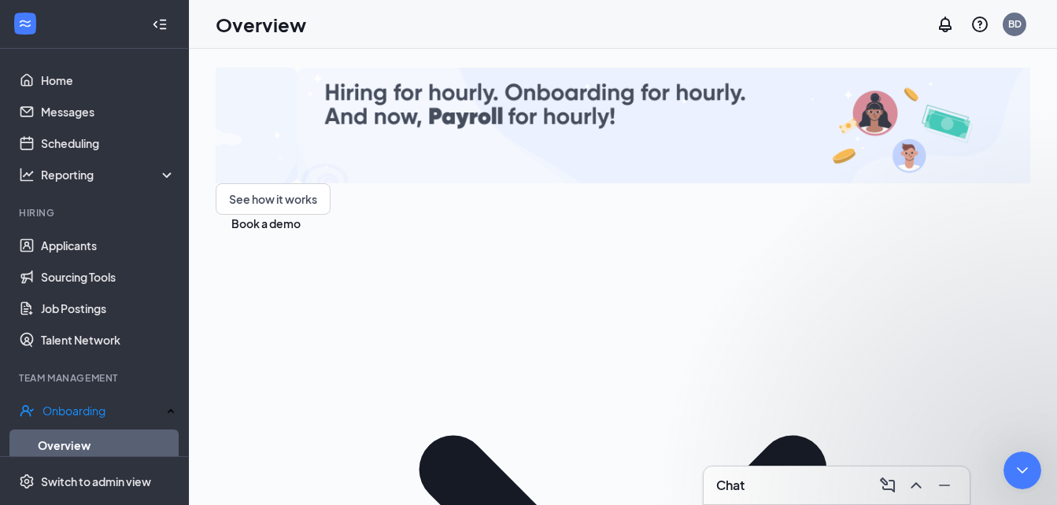
scroll to position [615, 0]
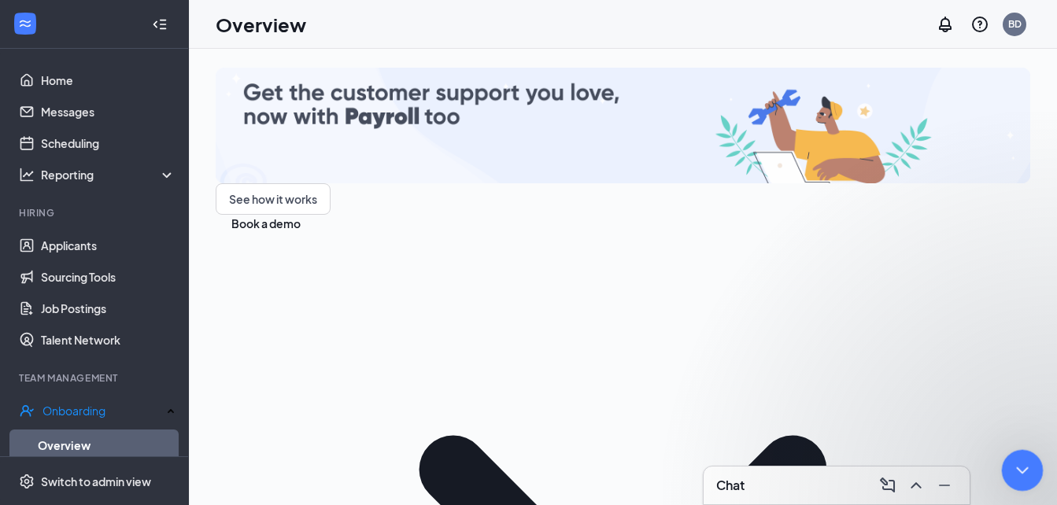
click at [1022, 466] on icon "Close Intercom Messenger" at bounding box center [1019, 468] width 19 height 19
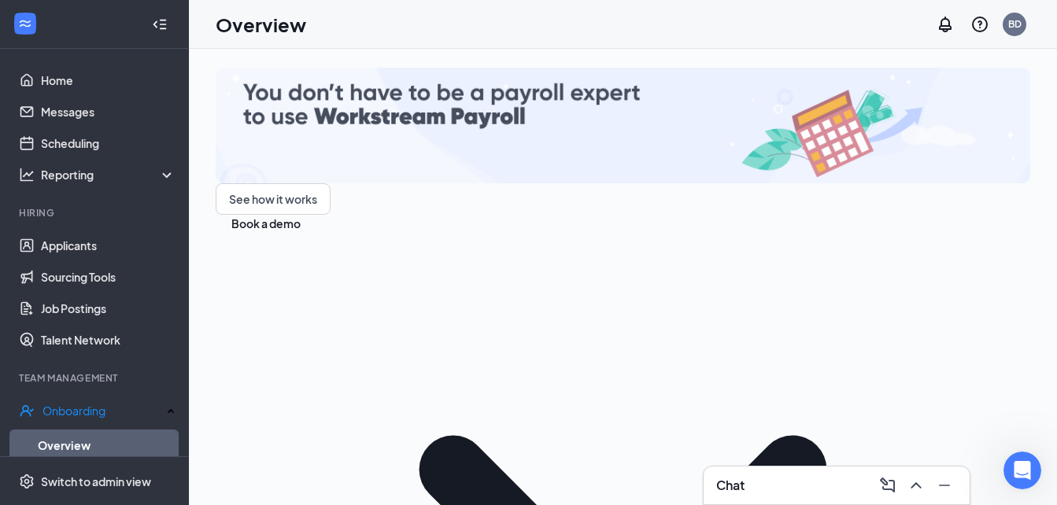
scroll to position [135, 0]
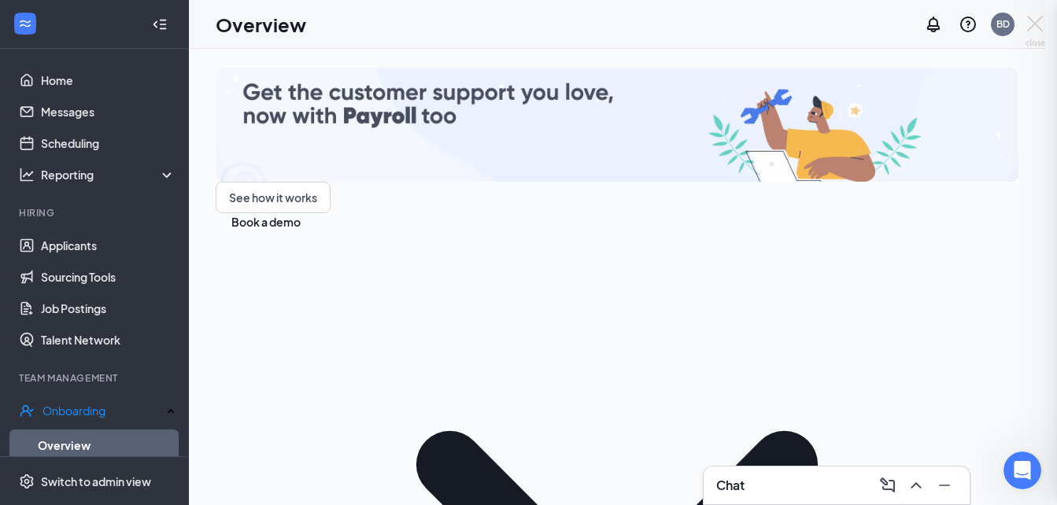
scroll to position [134, 0]
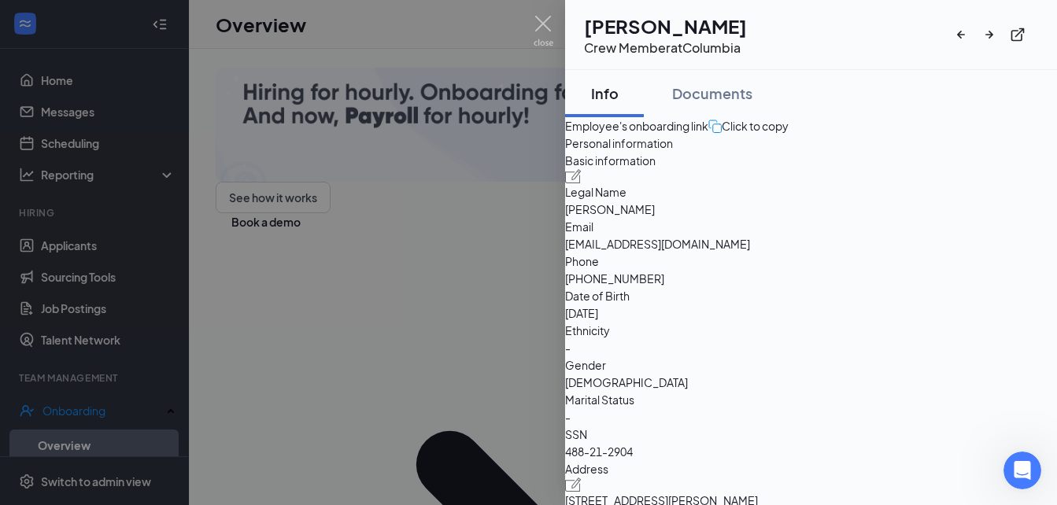
click at [290, 382] on div at bounding box center [528, 252] width 1057 height 505
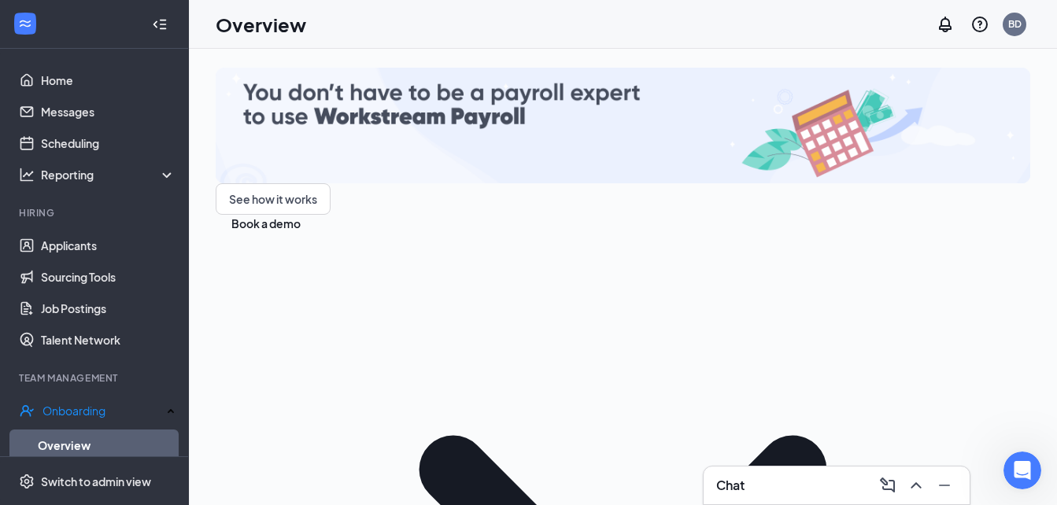
scroll to position [292, 0]
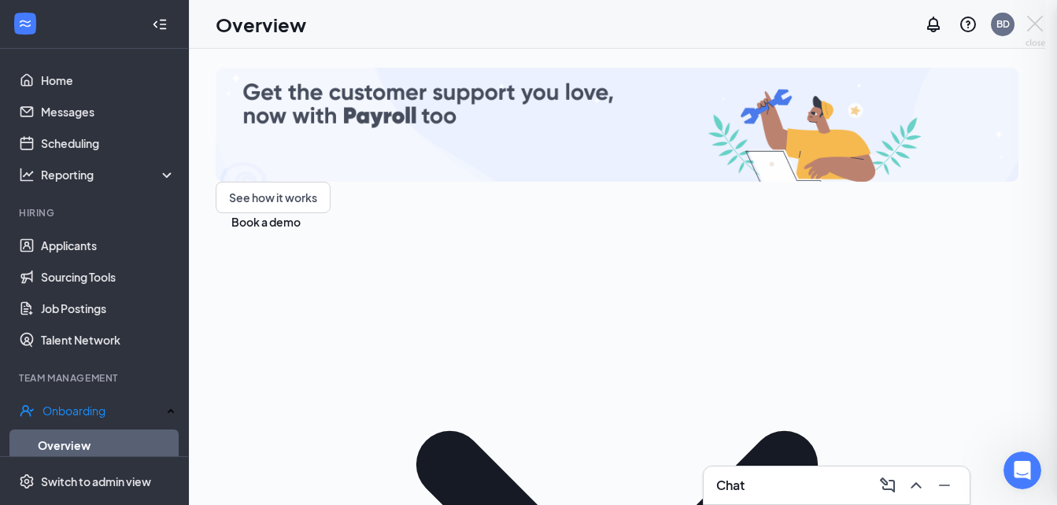
scroll to position [290, 0]
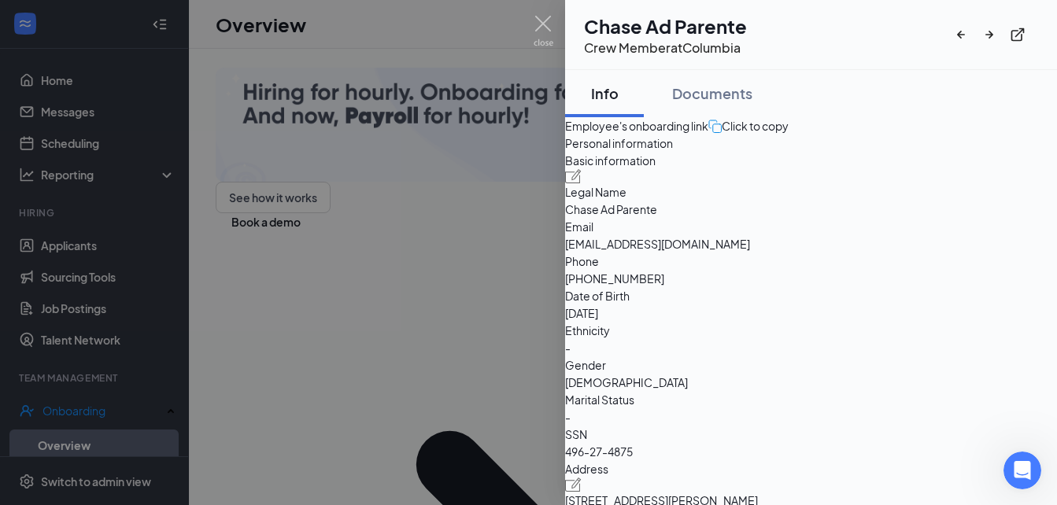
click at [329, 404] on div at bounding box center [528, 252] width 1057 height 505
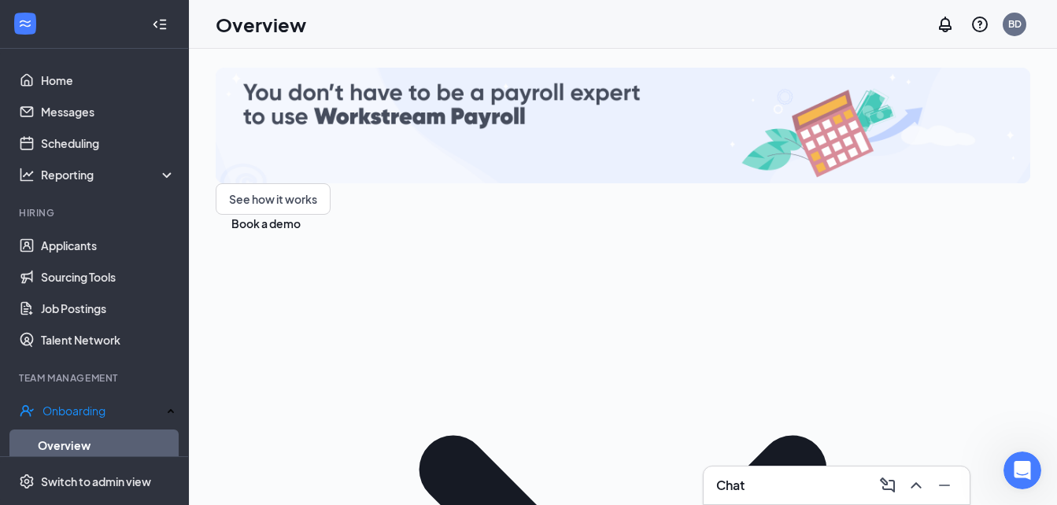
scroll to position [292, 0]
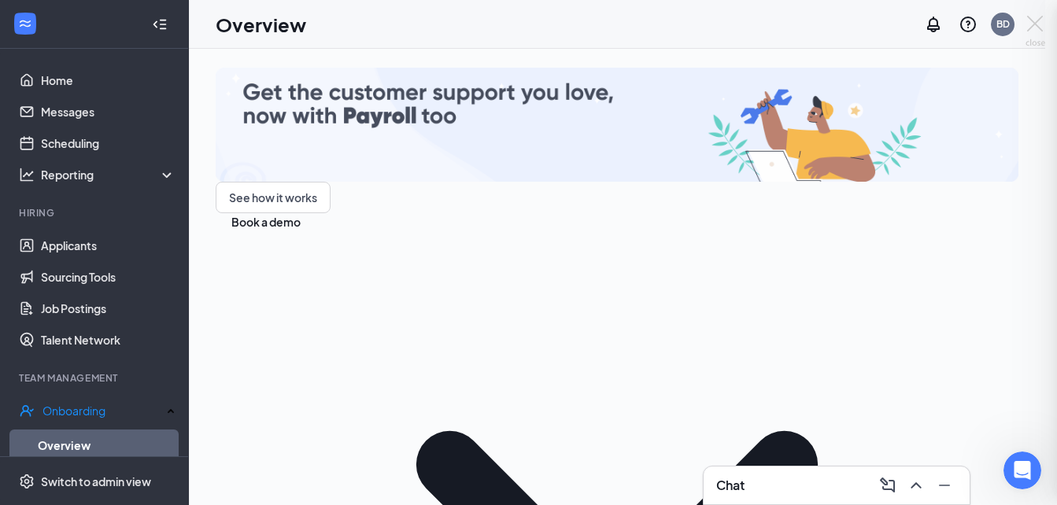
scroll to position [290, 0]
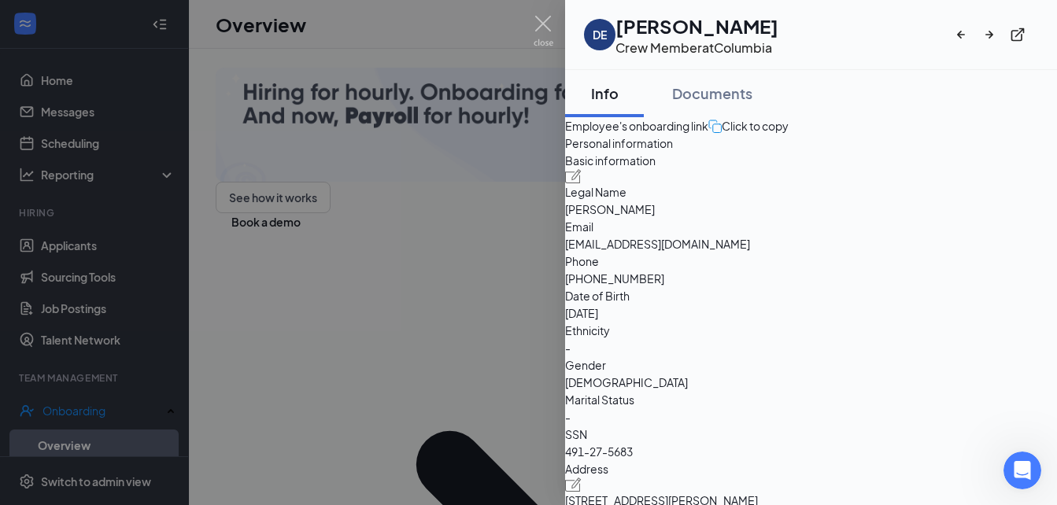
click at [334, 389] on div at bounding box center [528, 252] width 1057 height 505
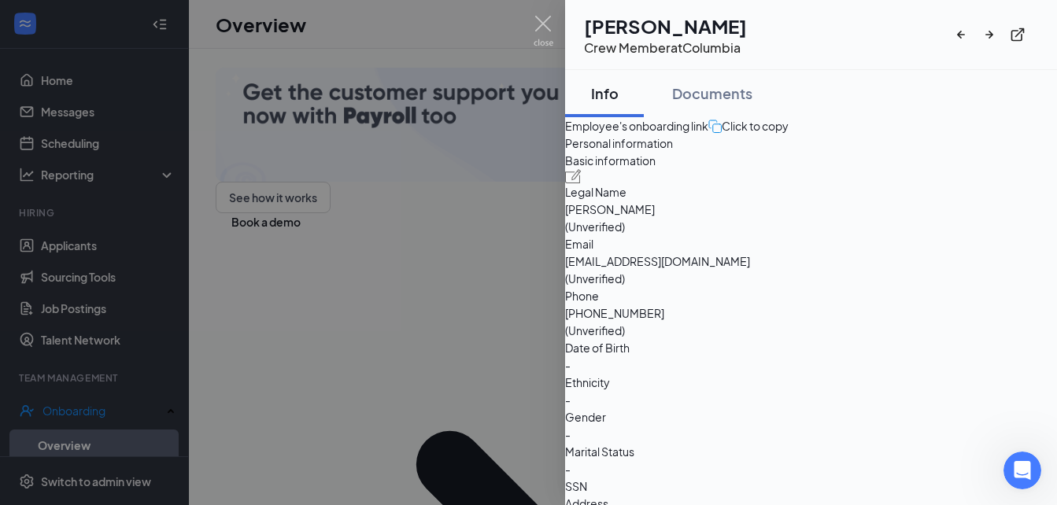
scroll to position [121, 0]
click at [304, 315] on div at bounding box center [528, 252] width 1057 height 505
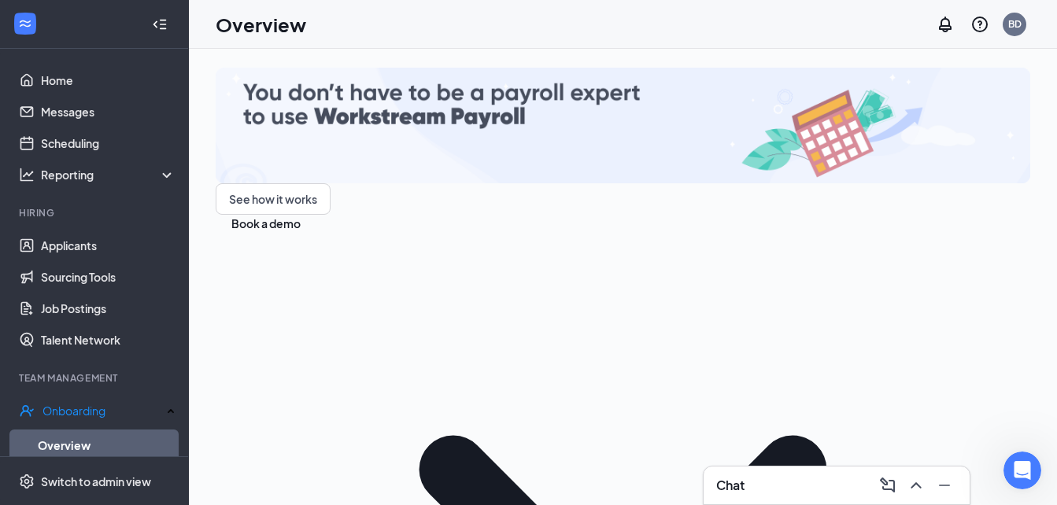
scroll to position [123, 0]
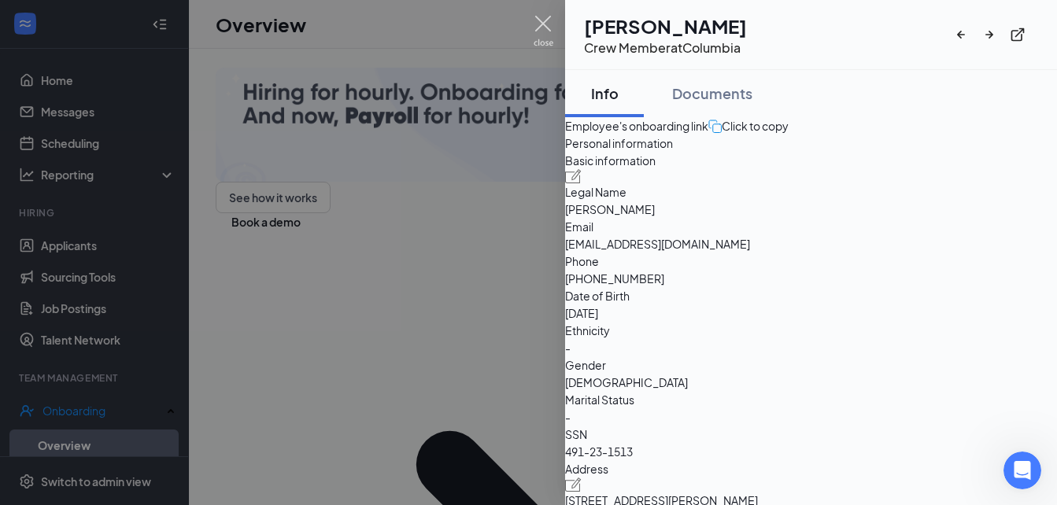
click at [545, 20] on img at bounding box center [543, 31] width 20 height 31
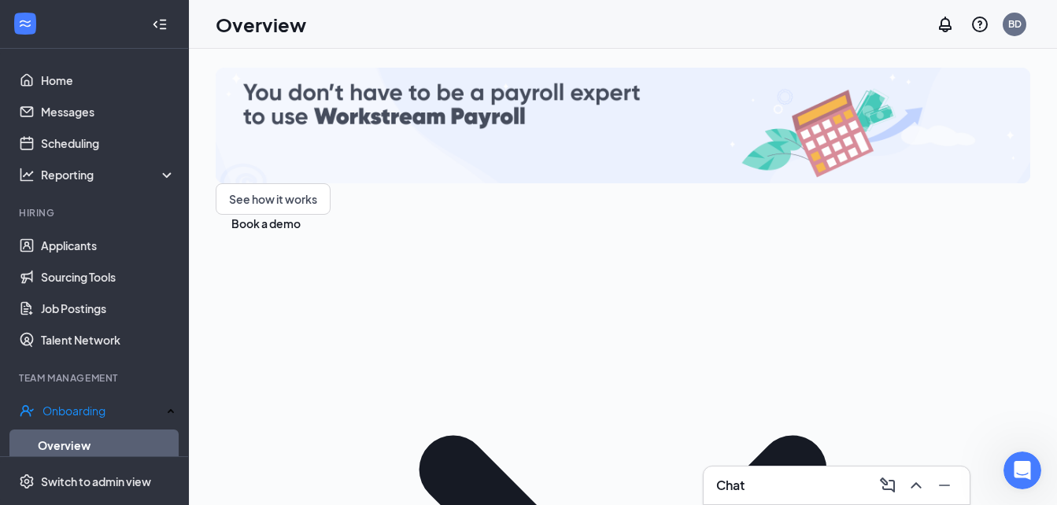
scroll to position [123, 0]
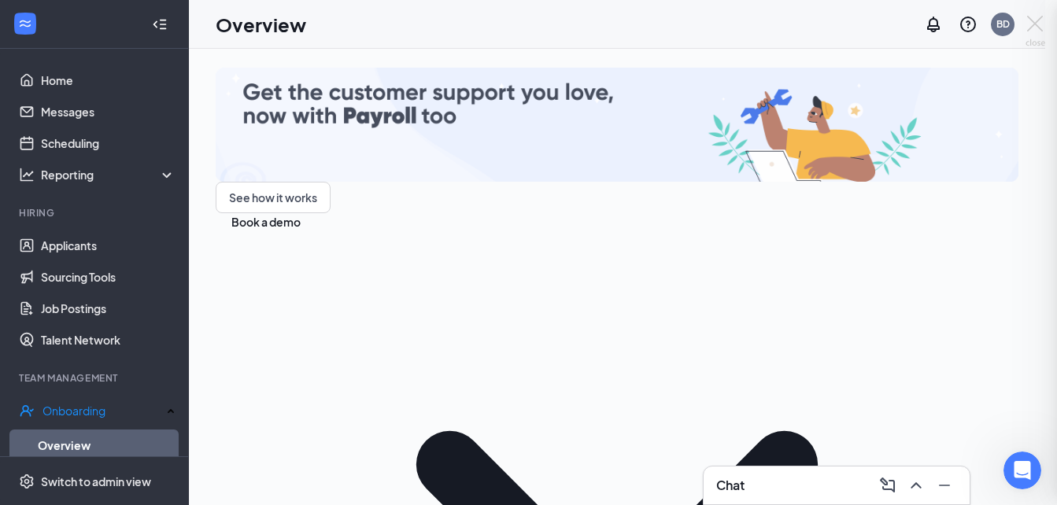
scroll to position [121, 0]
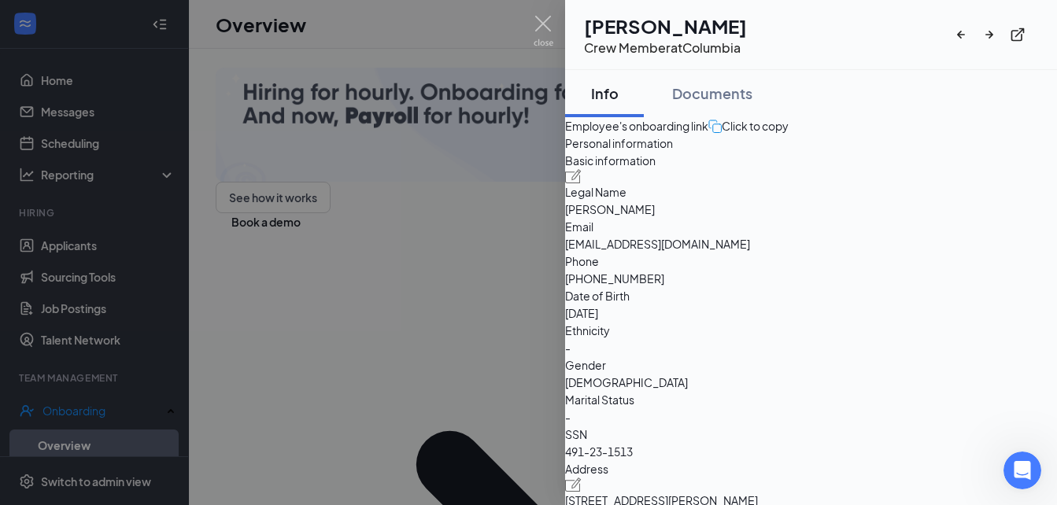
click at [517, 38] on div at bounding box center [528, 252] width 1057 height 505
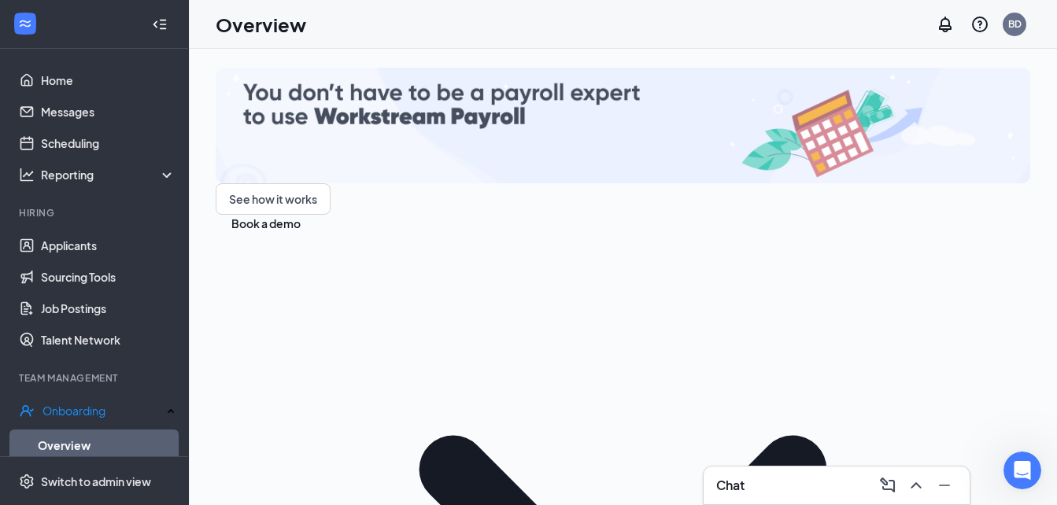
scroll to position [123, 0]
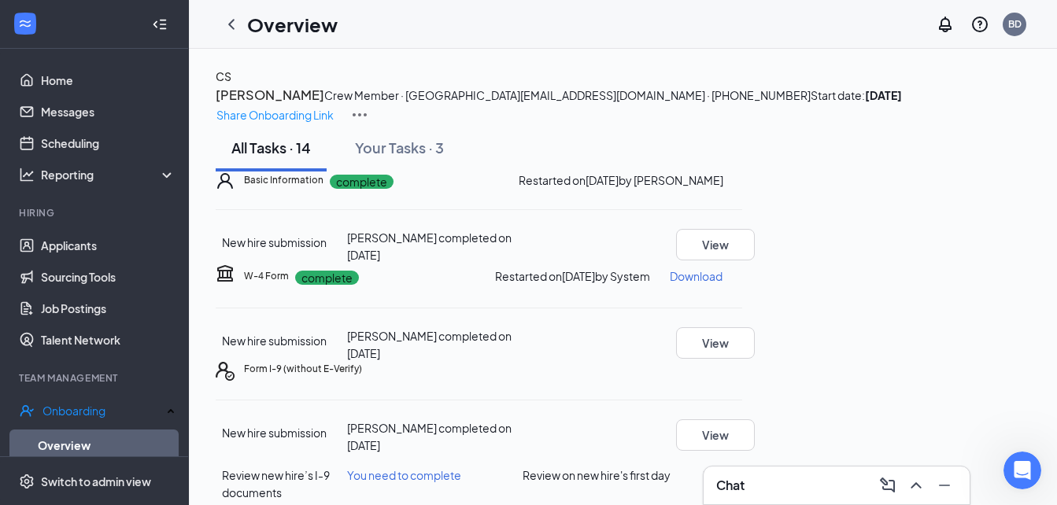
scroll to position [228, 0]
click at [755, 419] on button "View" at bounding box center [715, 434] width 79 height 31
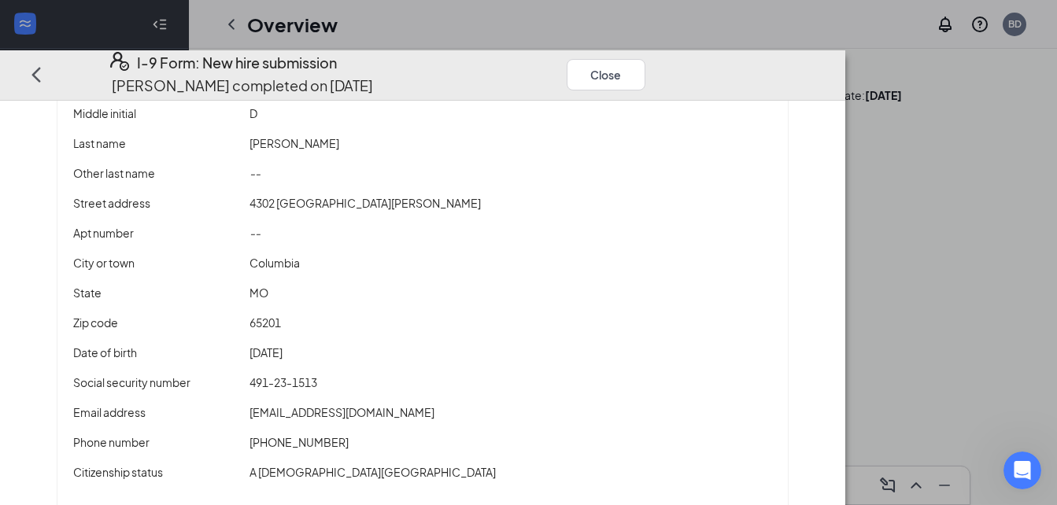
scroll to position [89, 0]
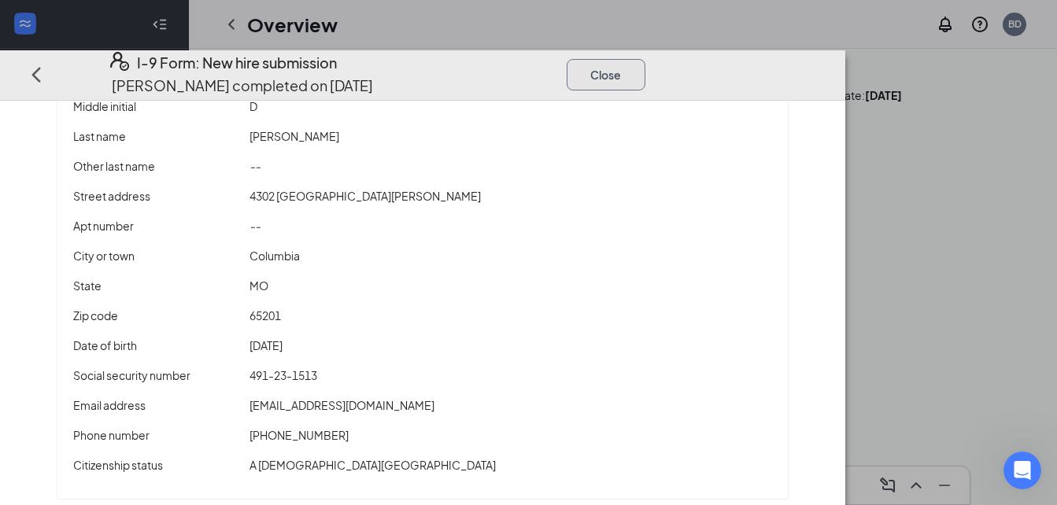
click at [645, 59] on button "Close" at bounding box center [606, 74] width 79 height 31
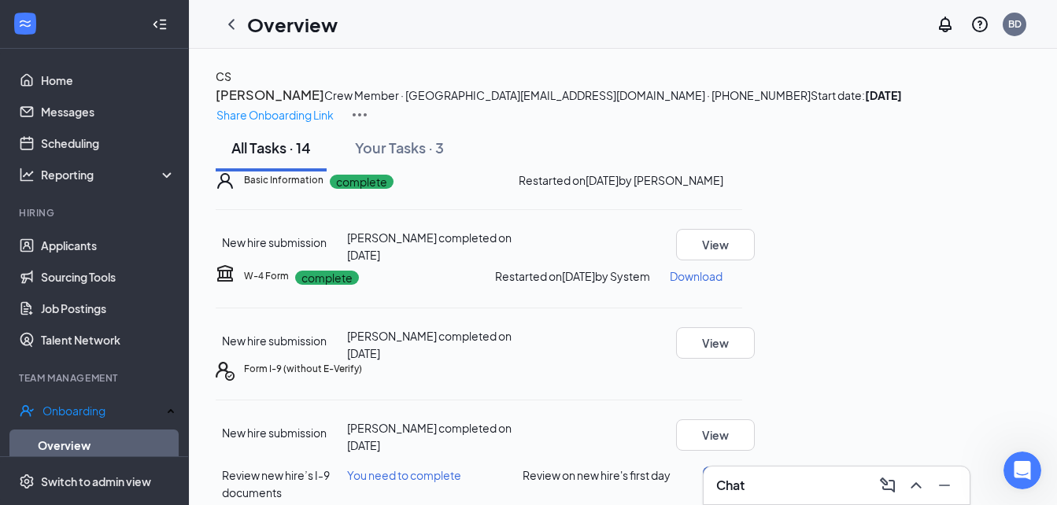
click at [742, 467] on button "Review" at bounding box center [722, 475] width 39 height 17
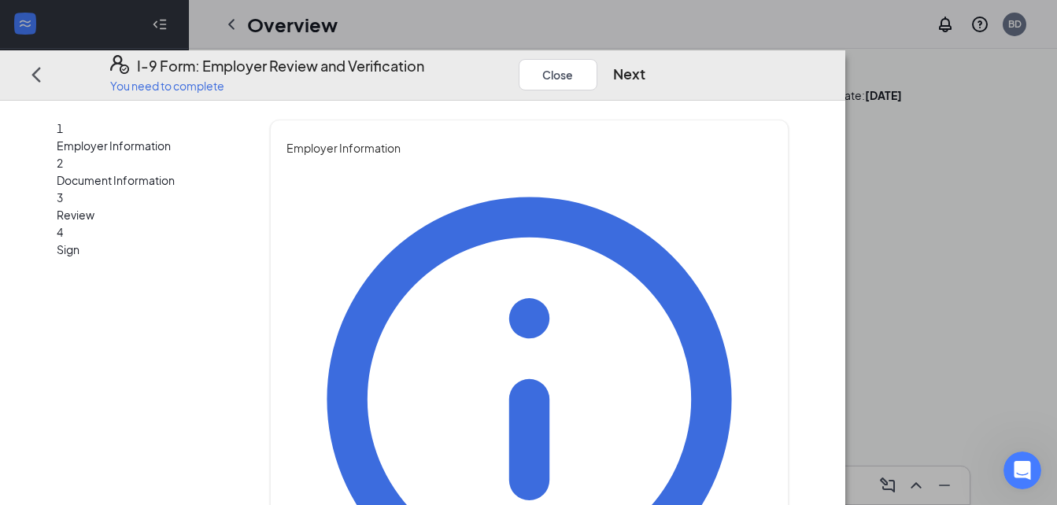
drag, startPoint x: 454, startPoint y: 246, endPoint x: 282, endPoint y: 272, distance: 173.5
type input "[PERSON_NAME]"
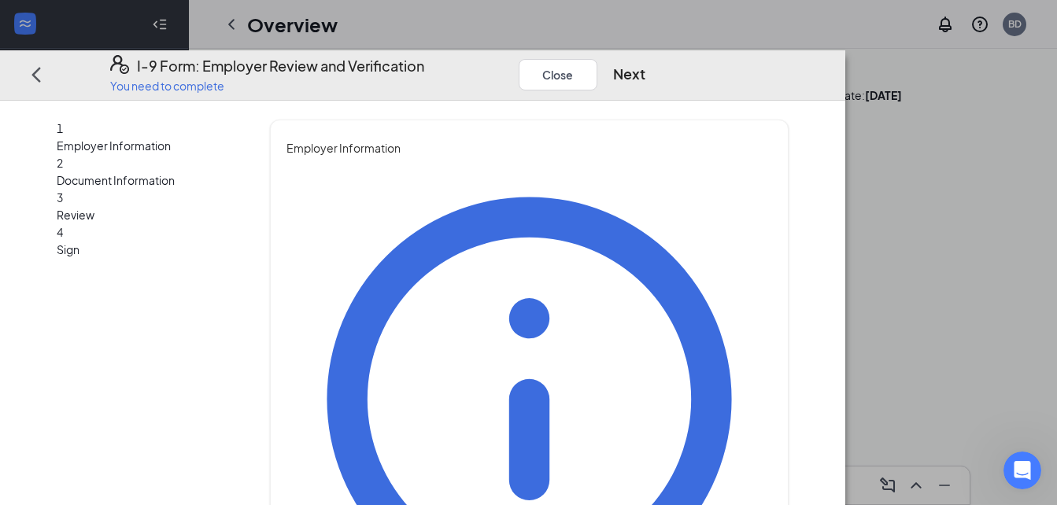
type input "[PERSON_NAME]"
drag, startPoint x: 467, startPoint y: 413, endPoint x: 262, endPoint y: 391, distance: 205.8
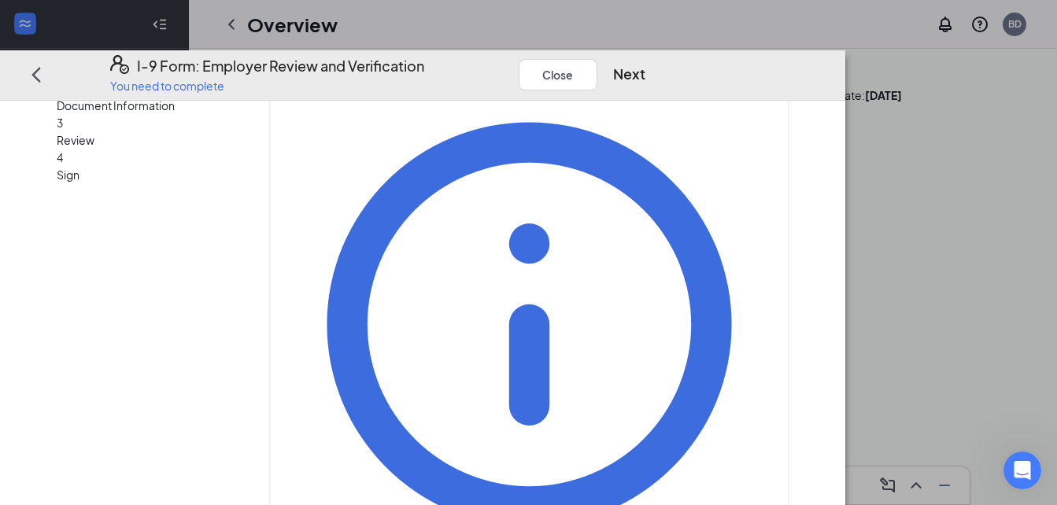
type input "Owner"
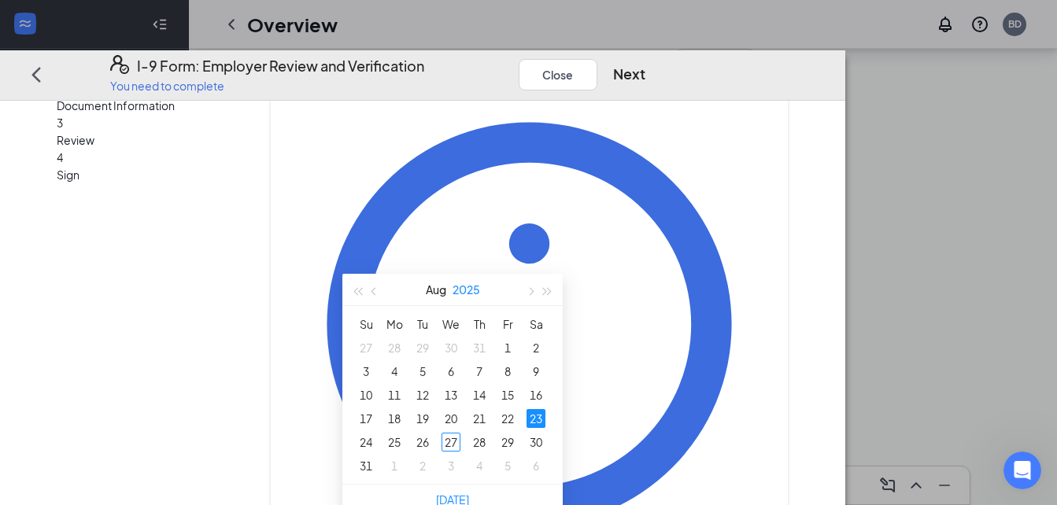
scroll to position [211, 0]
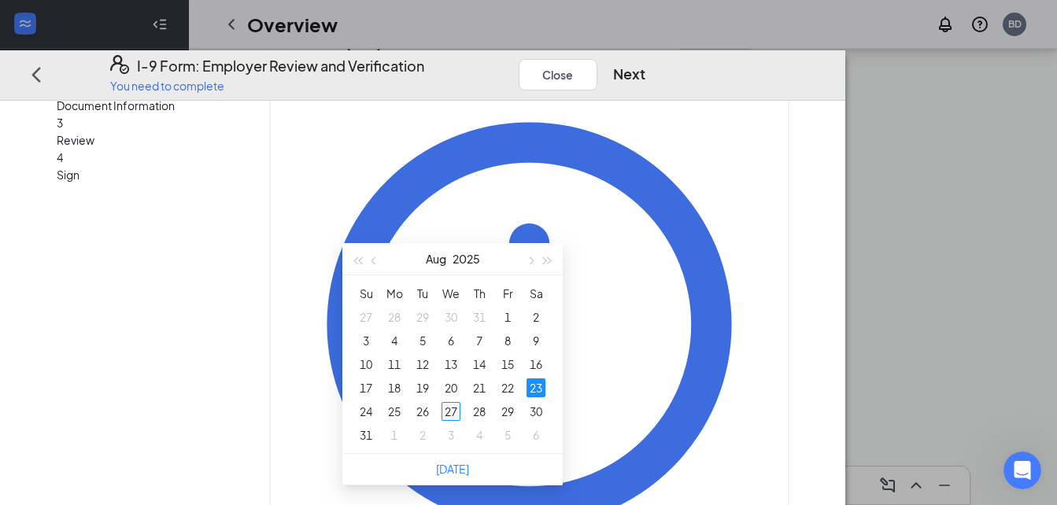
type input "[DATE]"
click at [448, 412] on div "27" at bounding box center [450, 411] width 19 height 19
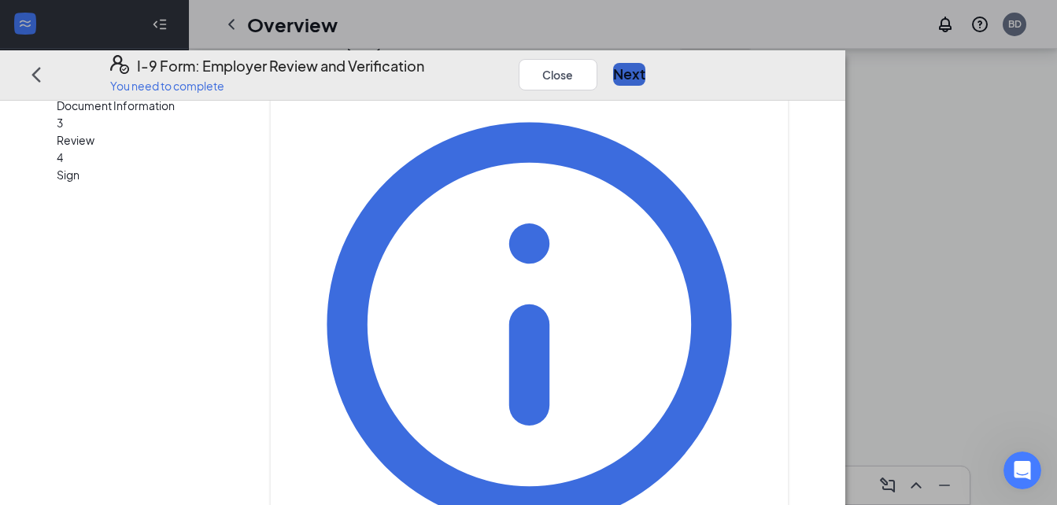
click at [645, 64] on button "Next" at bounding box center [629, 75] width 32 height 22
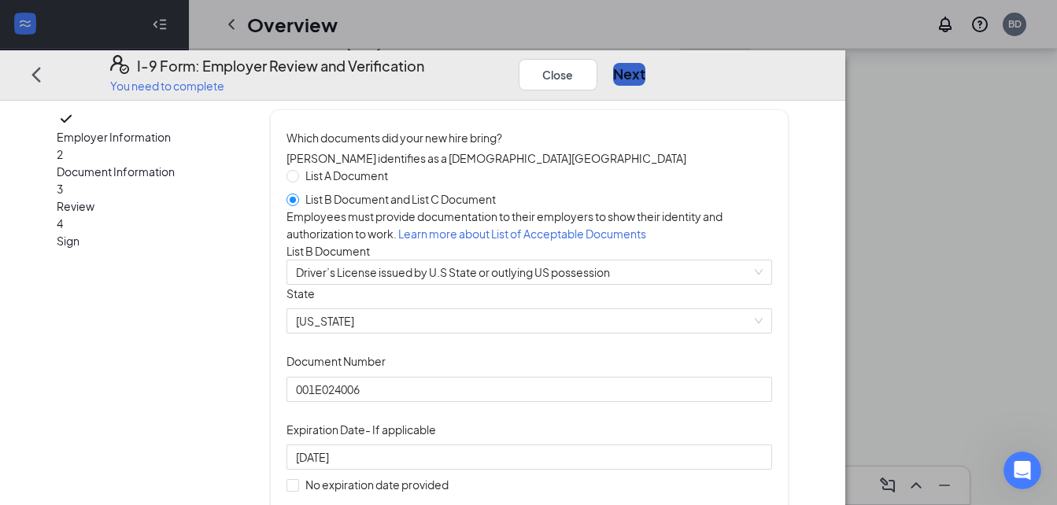
scroll to position [0, 0]
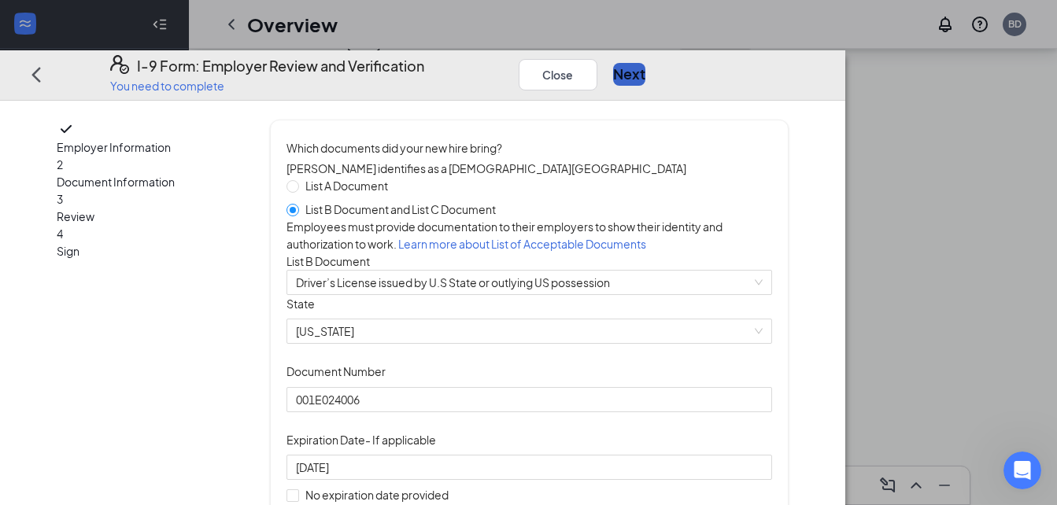
click at [645, 64] on button "Next" at bounding box center [629, 75] width 32 height 22
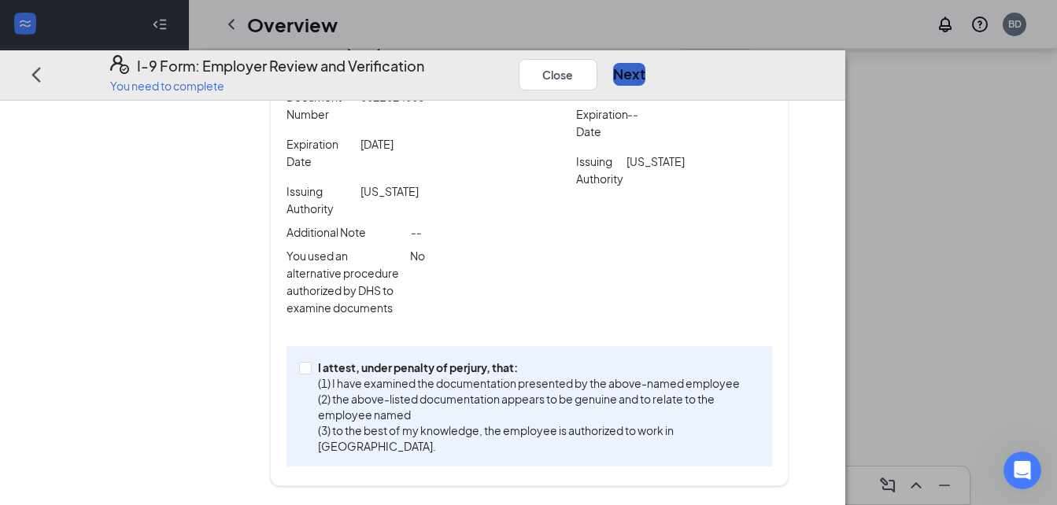
scroll to position [415, 0]
click at [310, 373] on input "I attest, under penalty of [PERSON_NAME], that: (1) I have examined the documen…" at bounding box center [304, 367] width 11 height 11
checkbox input "true"
click at [661, 61] on div "Close Next" at bounding box center [590, 75] width 142 height 38
click at [645, 64] on button "Next" at bounding box center [629, 75] width 32 height 22
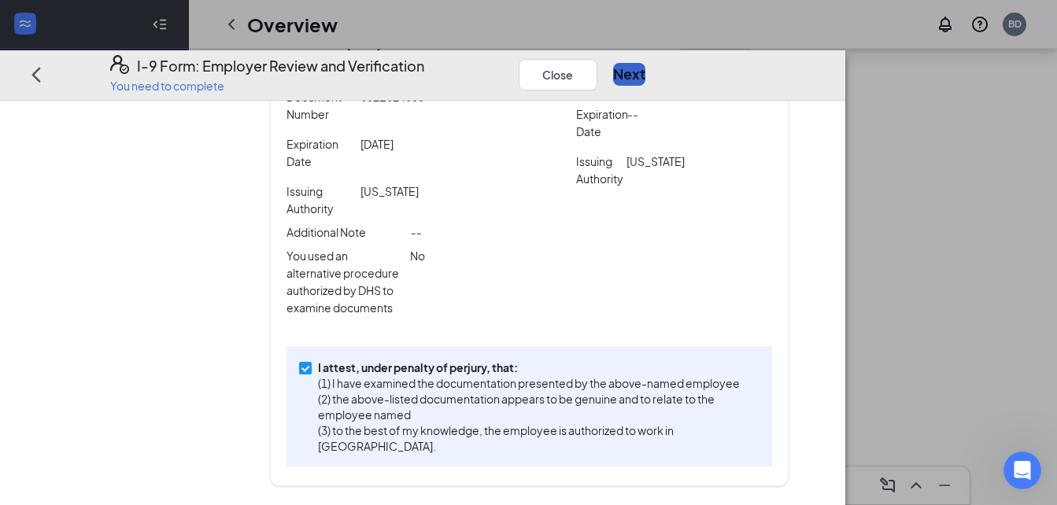
click at [645, 64] on button "Next" at bounding box center [629, 75] width 32 height 22
drag, startPoint x: 927, startPoint y: 43, endPoint x: 993, endPoint y: 31, distance: 67.1
click at [661, 56] on div "Close Next" at bounding box center [590, 75] width 142 height 38
click at [839, 68] on div "I-9 Form: Employer Review and Verification You need to complete Close Next" at bounding box center [422, 75] width 845 height 50
click at [838, 66] on div "I-9 Form: Employer Review and Verification You need to complete Close Next" at bounding box center [422, 75] width 845 height 50
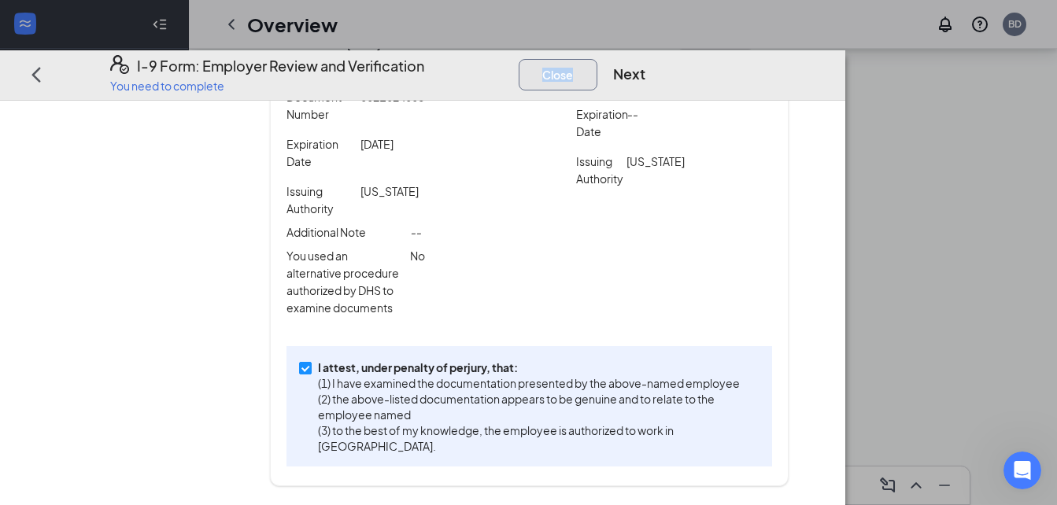
drag, startPoint x: 838, startPoint y: 66, endPoint x: 824, endPoint y: 47, distance: 23.6
click at [597, 59] on button "Close" at bounding box center [558, 74] width 79 height 31
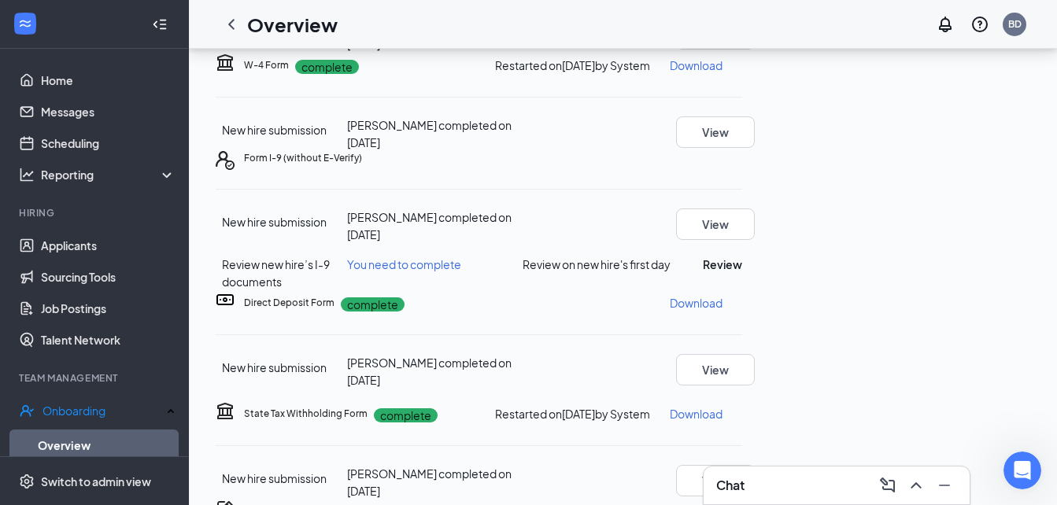
click at [742, 158] on icon "Ellipses" at bounding box center [742, 158] width 0 height 0
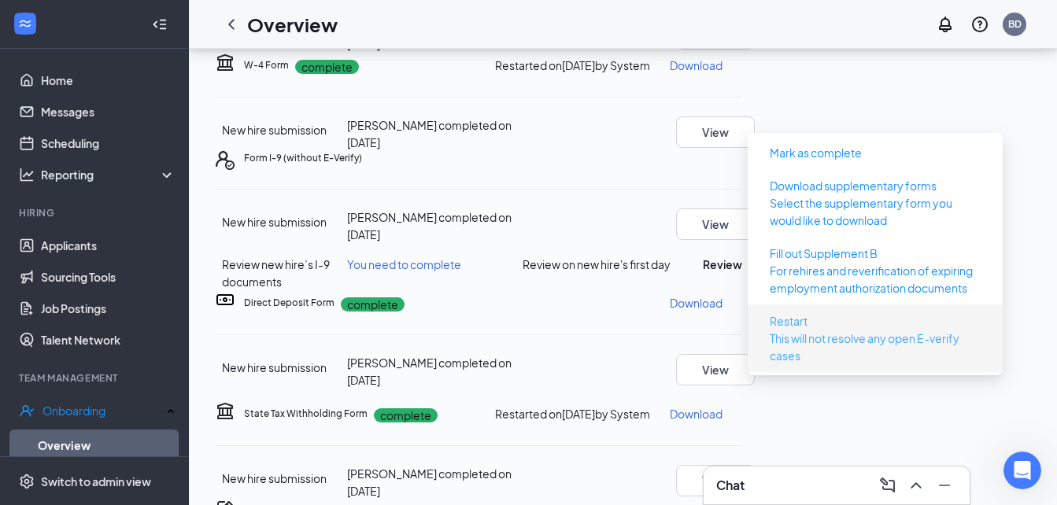
click at [784, 330] on p "This will not resolve any open E-verify cases" at bounding box center [875, 347] width 211 height 35
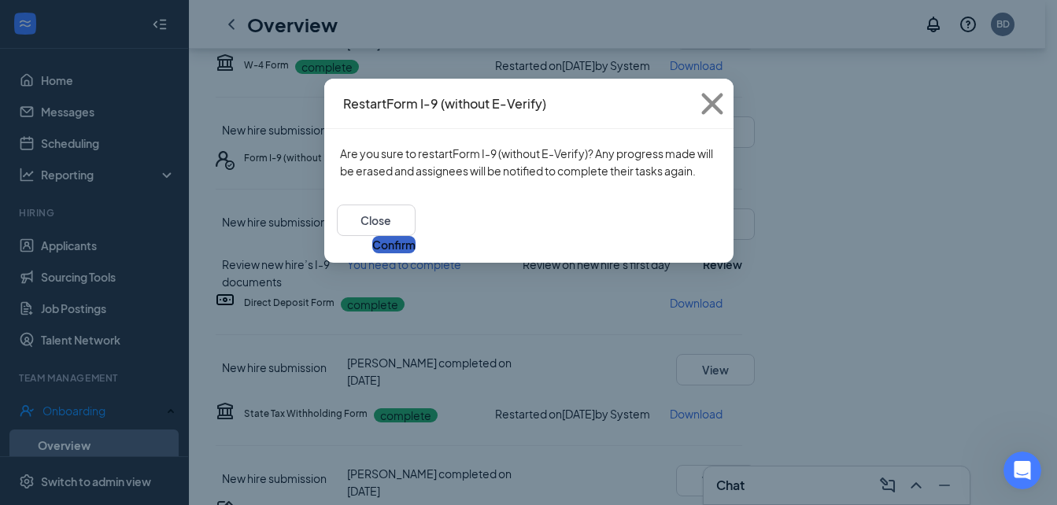
click at [415, 236] on button "Confirm" at bounding box center [393, 244] width 43 height 17
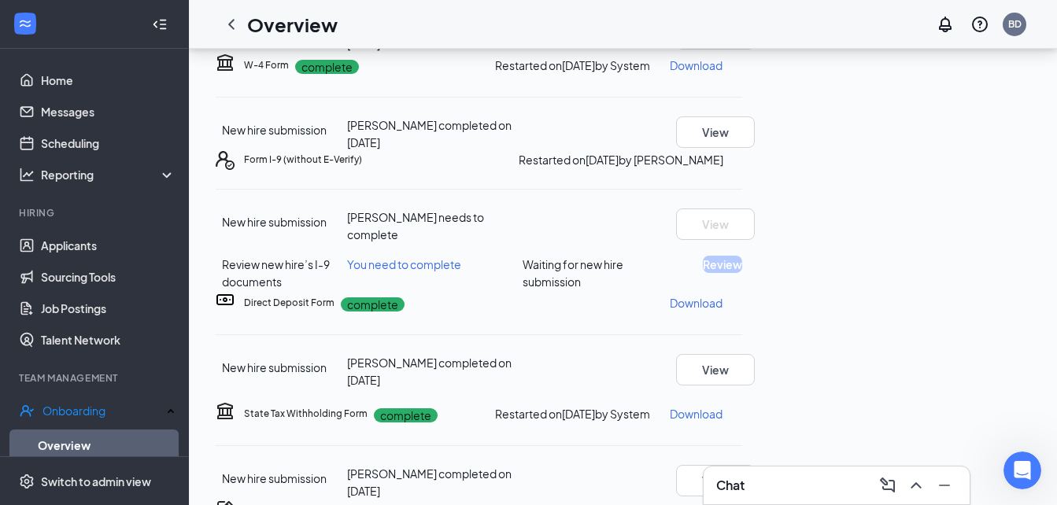
click at [794, 475] on div "Chat" at bounding box center [836, 485] width 241 height 25
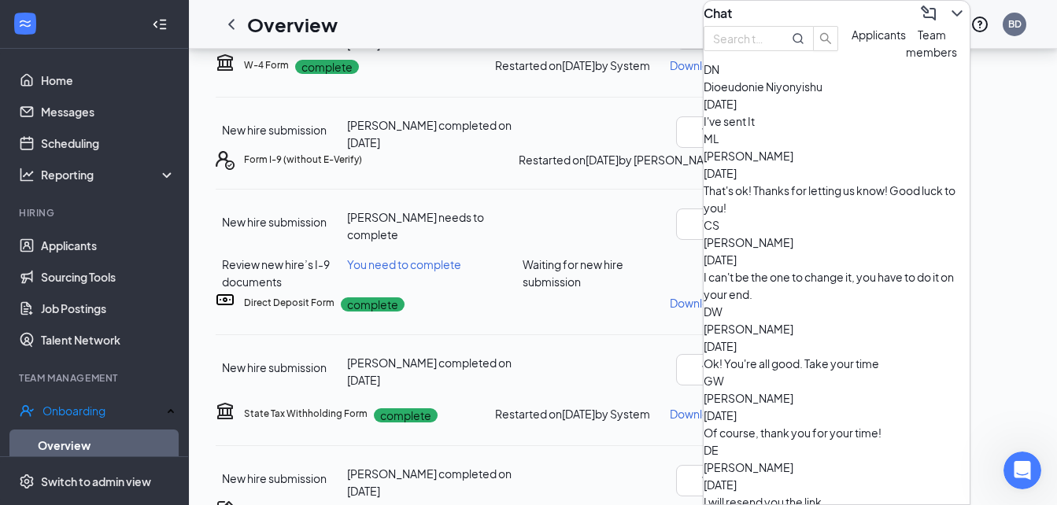
click at [807, 209] on div "That's ok! Thanks for letting us know! Good luck to you!" at bounding box center [836, 199] width 266 height 35
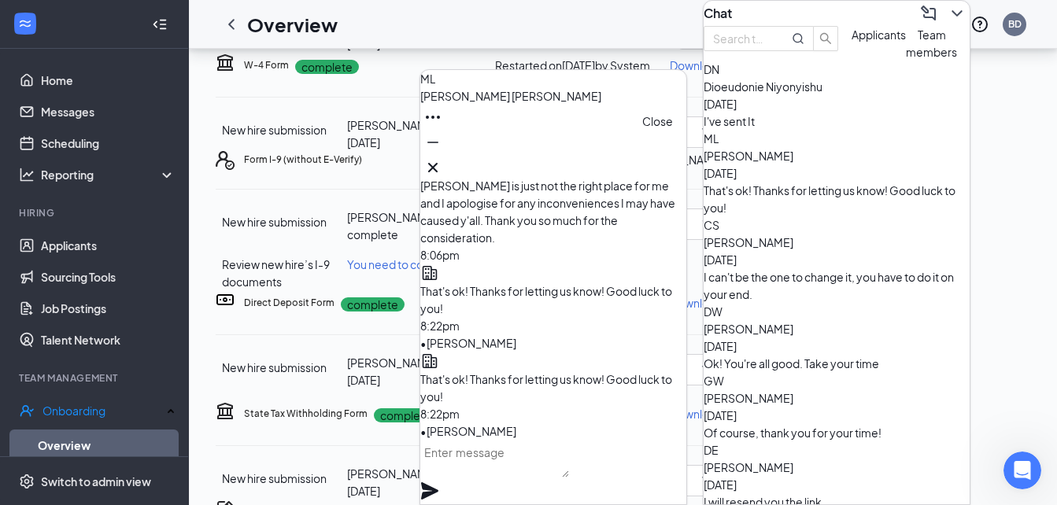
click at [442, 158] on icon "Cross" at bounding box center [432, 167] width 19 height 19
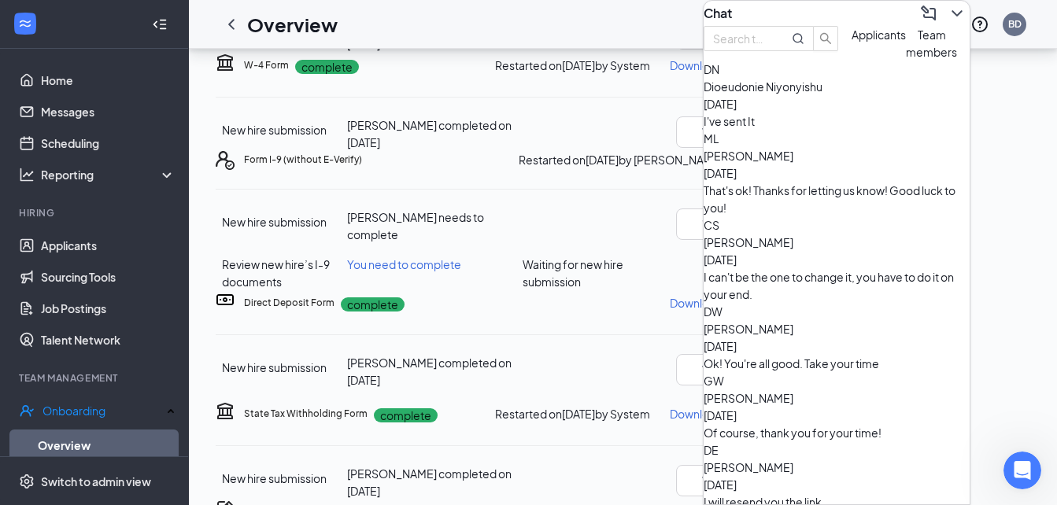
click at [829, 268] on div "I can't be the one to change it, you have to do it on your end." at bounding box center [836, 285] width 266 height 35
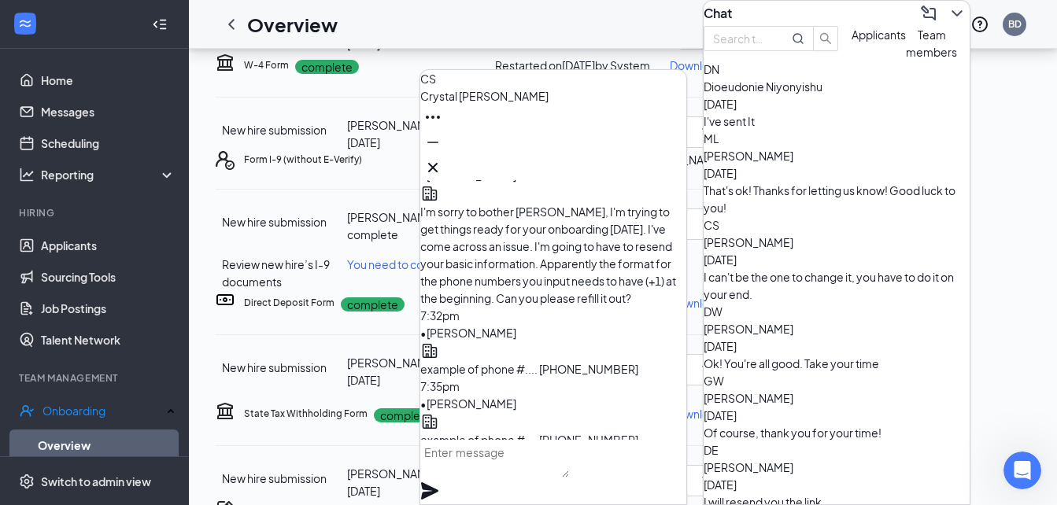
scroll to position [-264, 0]
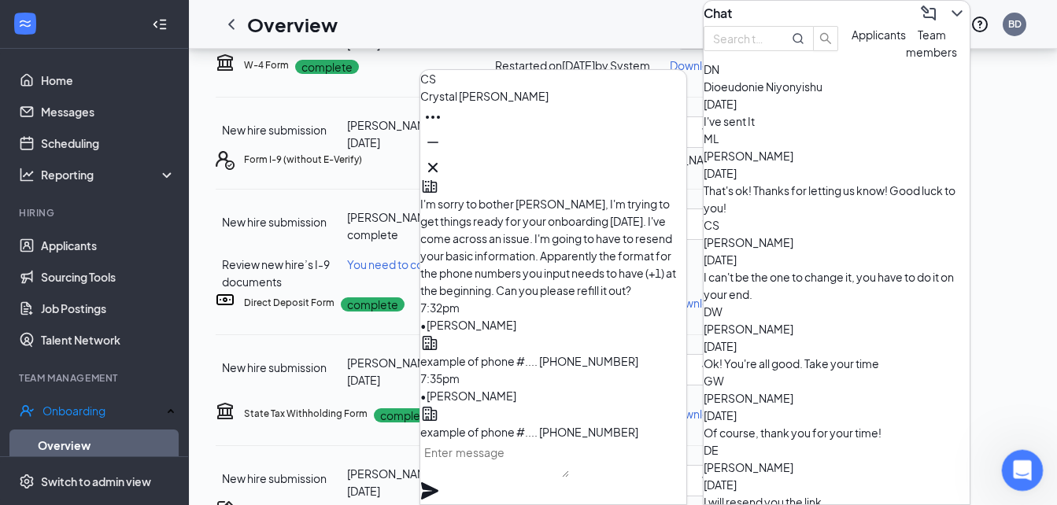
click at [1015, 470] on icon "Open Intercom Messenger" at bounding box center [1020, 469] width 26 height 26
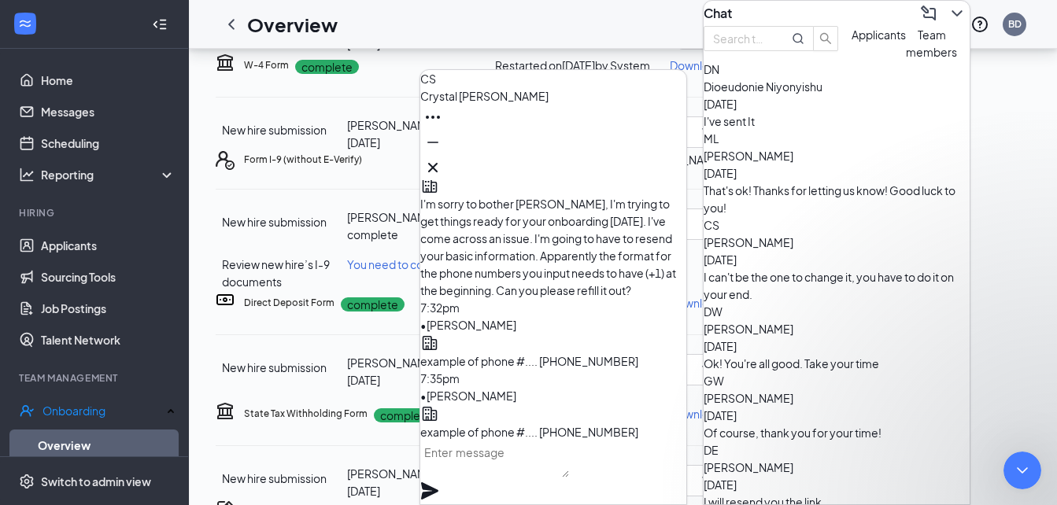
scroll to position [1489, 0]
type textarea "n"
type textarea "Never mind, please disregard the last two messages."
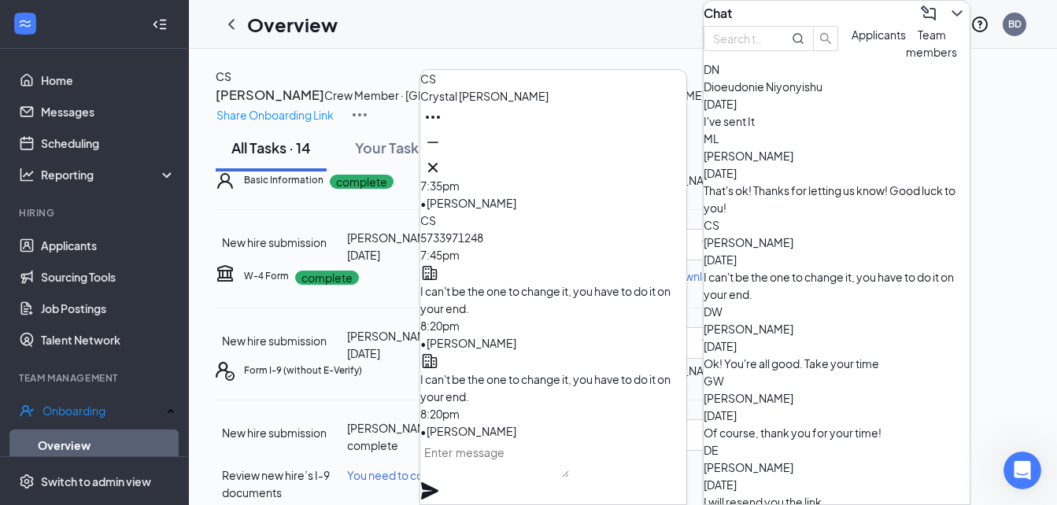
scroll to position [308, 0]
click at [490, 463] on textarea at bounding box center [494, 459] width 149 height 38
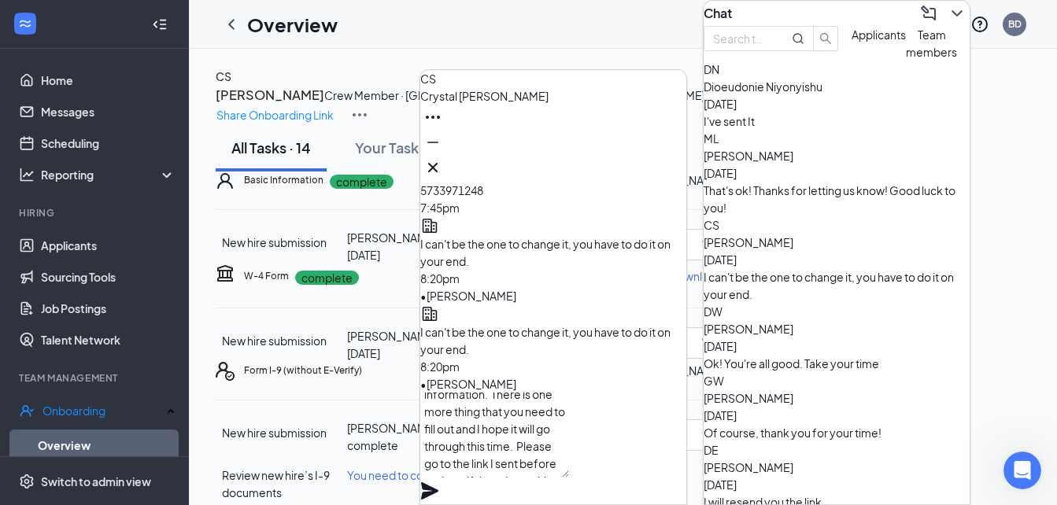
scroll to position [33, 0]
type textarea "Thanks for redoing that information. There is one more thing that you need to f…"
click at [438, 482] on icon "Plane" at bounding box center [429, 490] width 17 height 17
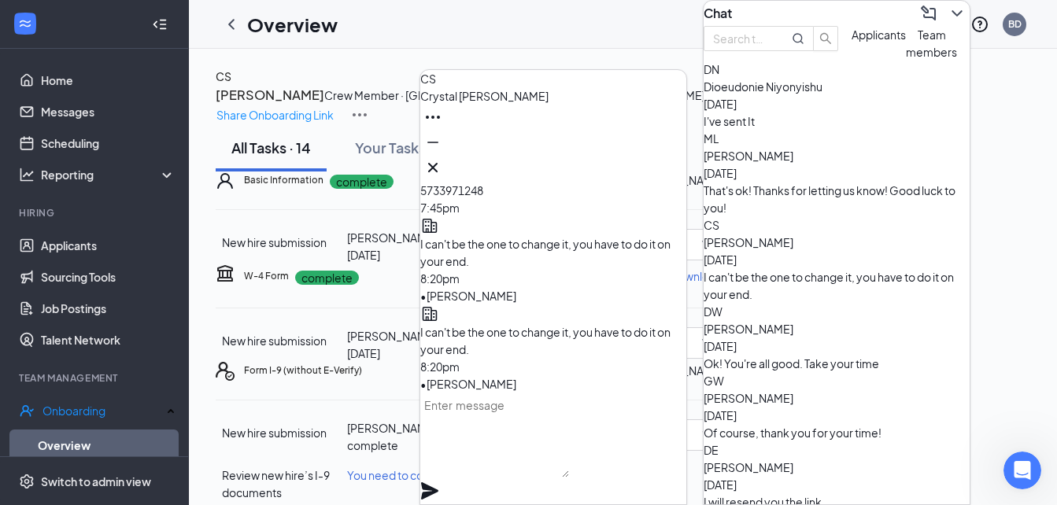
scroll to position [0, 0]
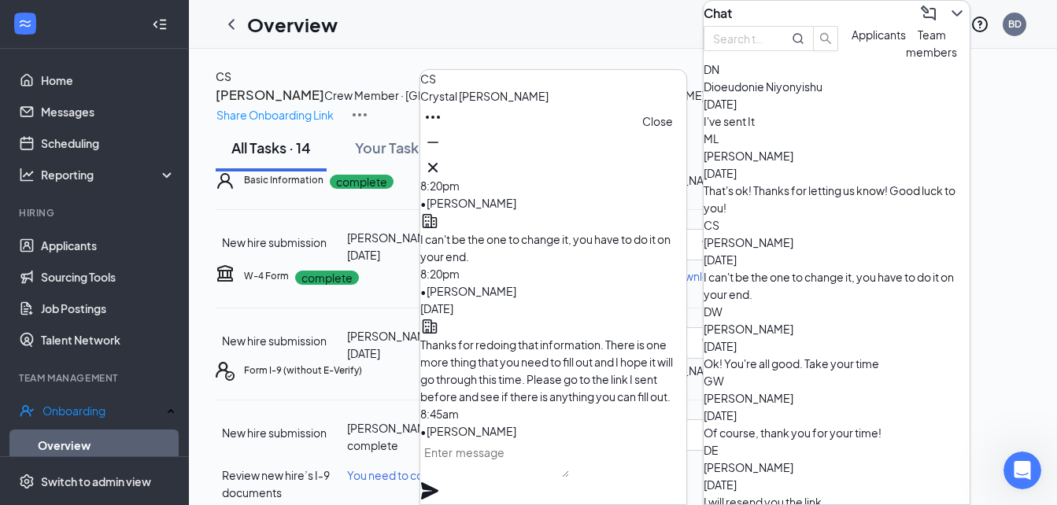
click at [442, 166] on icon "Cross" at bounding box center [432, 167] width 19 height 19
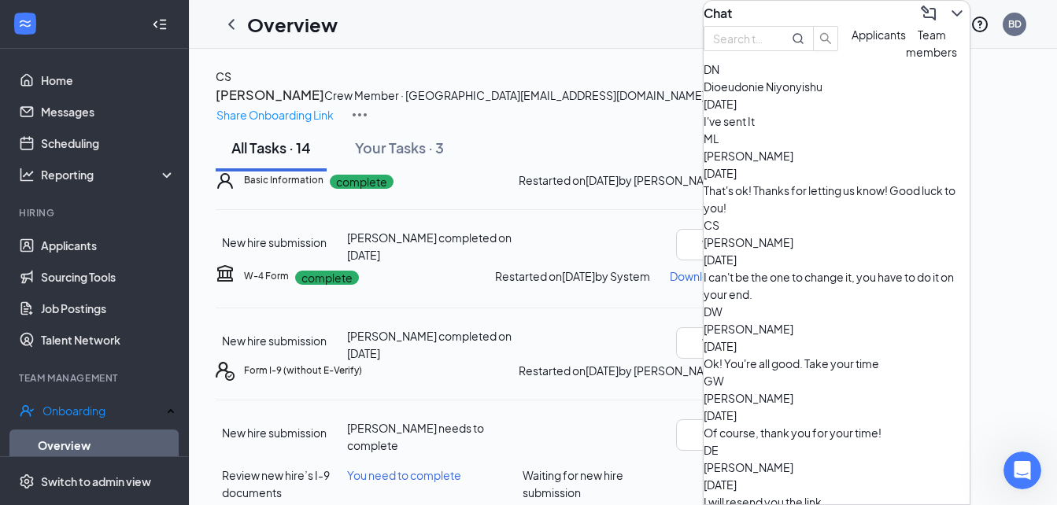
click at [955, 24] on button at bounding box center [956, 13] width 25 height 25
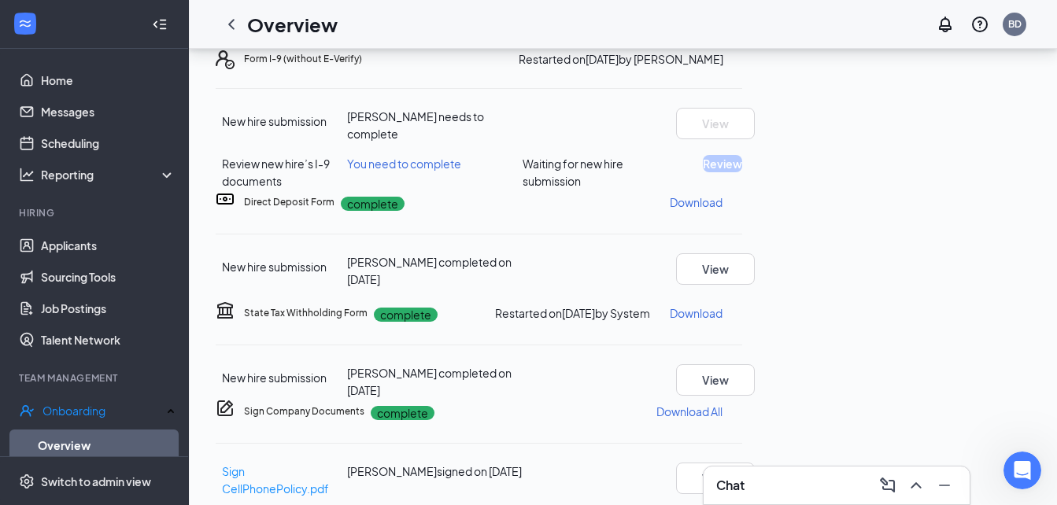
scroll to position [67, 0]
click at [743, 482] on h3 "Chat" at bounding box center [730, 485] width 28 height 17
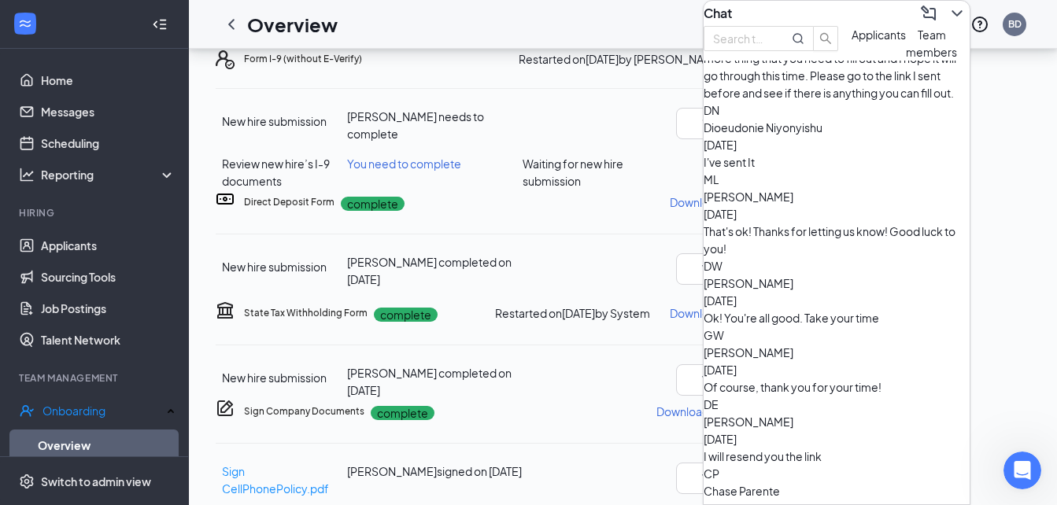
scroll to position [81, 0]
click at [829, 447] on div "I will resend you the link" at bounding box center [836, 455] width 266 height 17
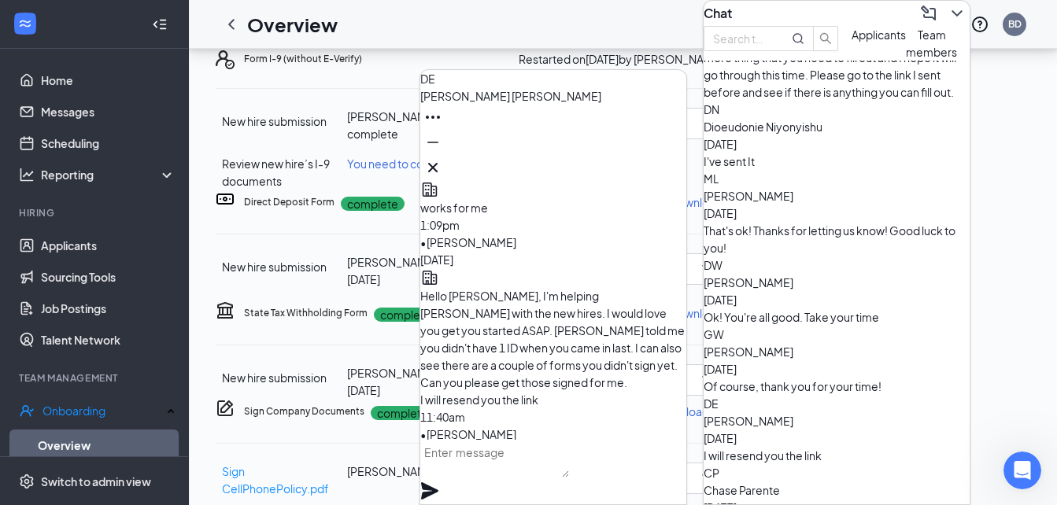
scroll to position [-177, 0]
click at [503, 470] on textarea at bounding box center [494, 459] width 149 height 38
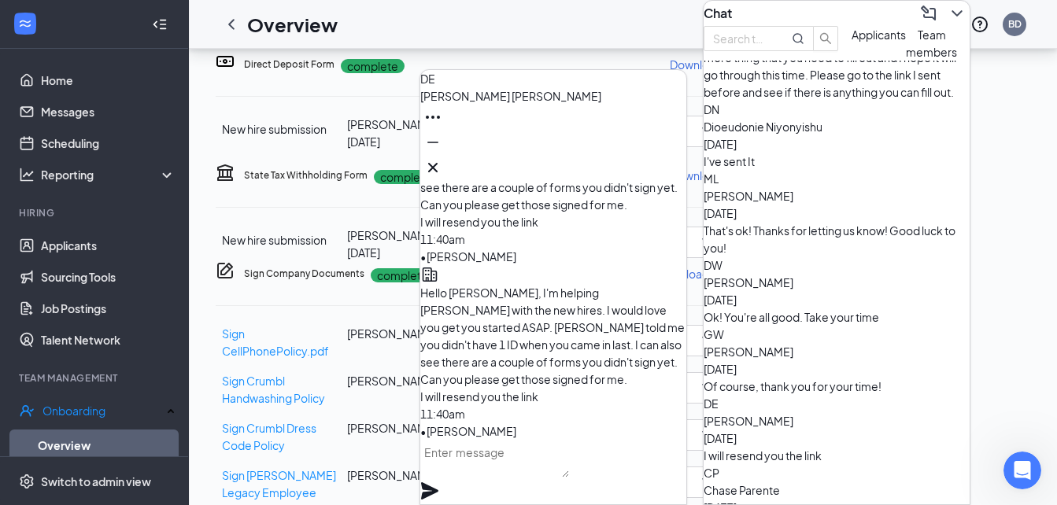
scroll to position [450, 0]
click at [517, 466] on textarea at bounding box center [494, 459] width 149 height 38
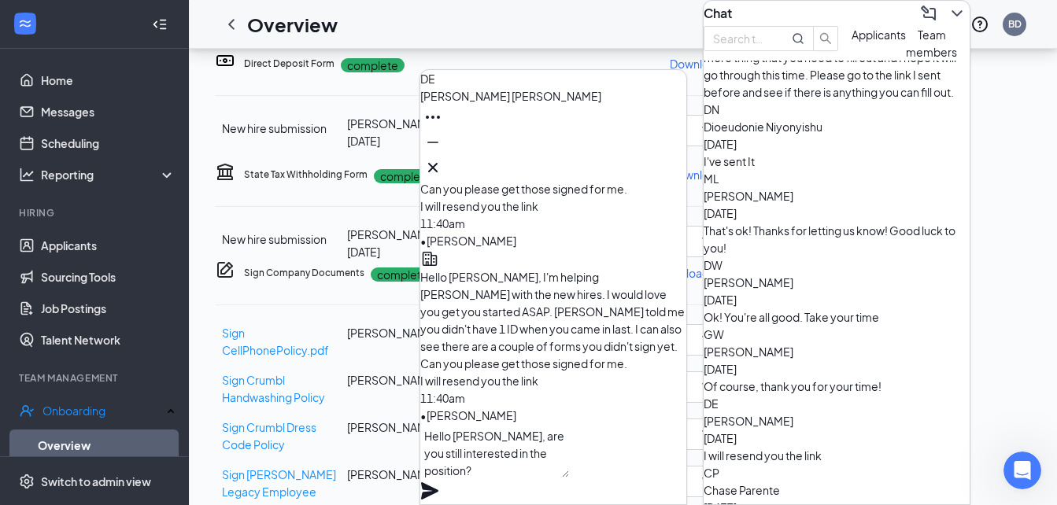
type textarea "Hello [PERSON_NAME], are you still interested in the position?"
click at [438, 482] on icon "Plane" at bounding box center [429, 490] width 17 height 17
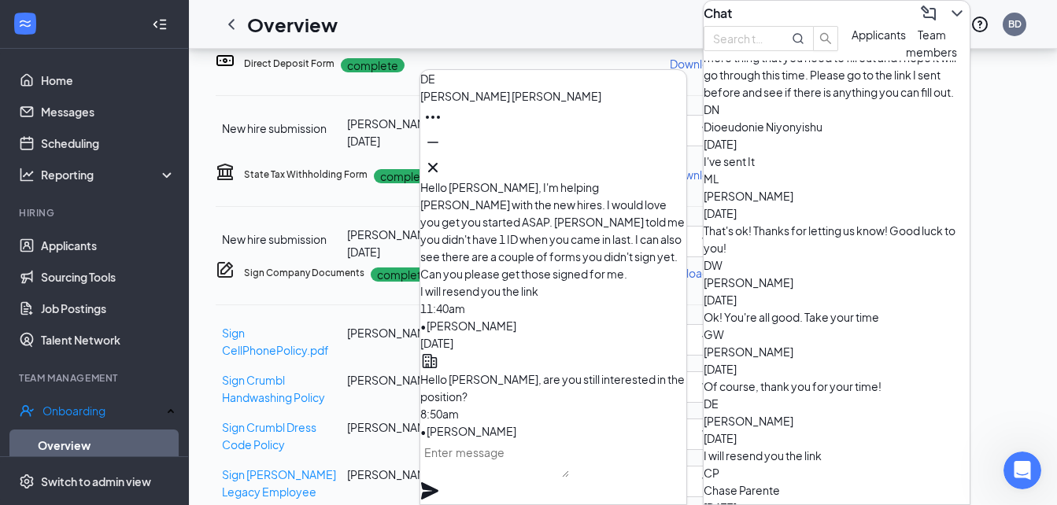
scroll to position [0, 0]
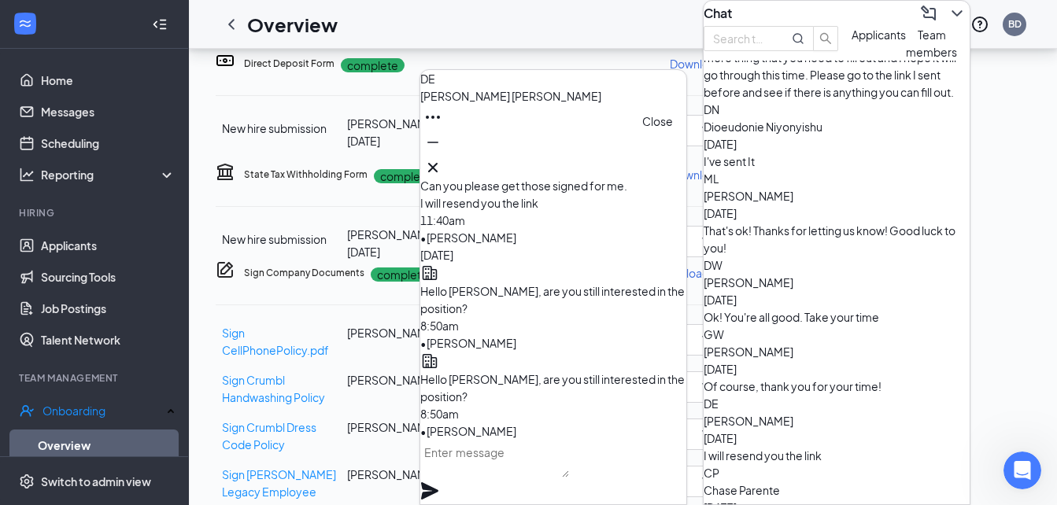
click at [442, 161] on icon "Cross" at bounding box center [432, 167] width 19 height 19
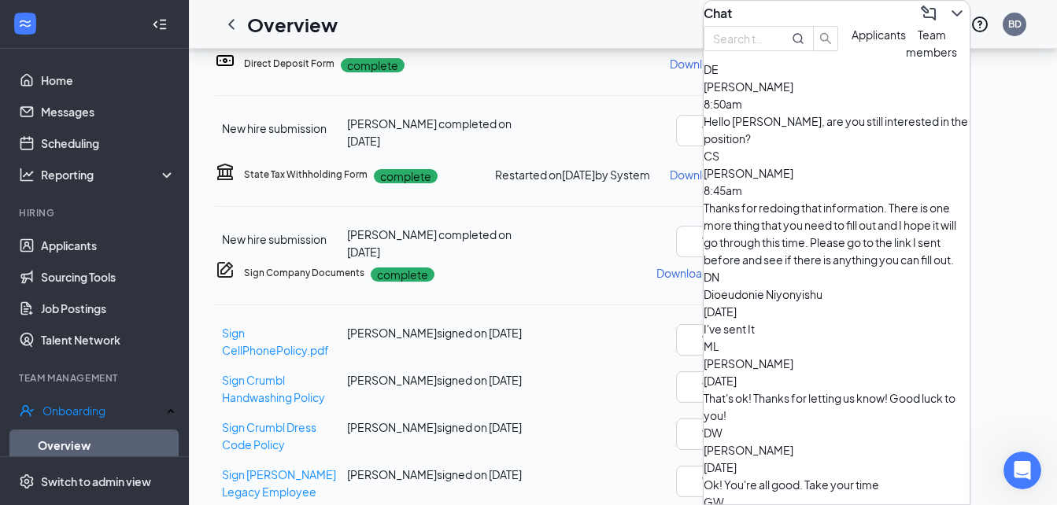
click at [951, 17] on icon "ChevronDown" at bounding box center [956, 13] width 10 height 6
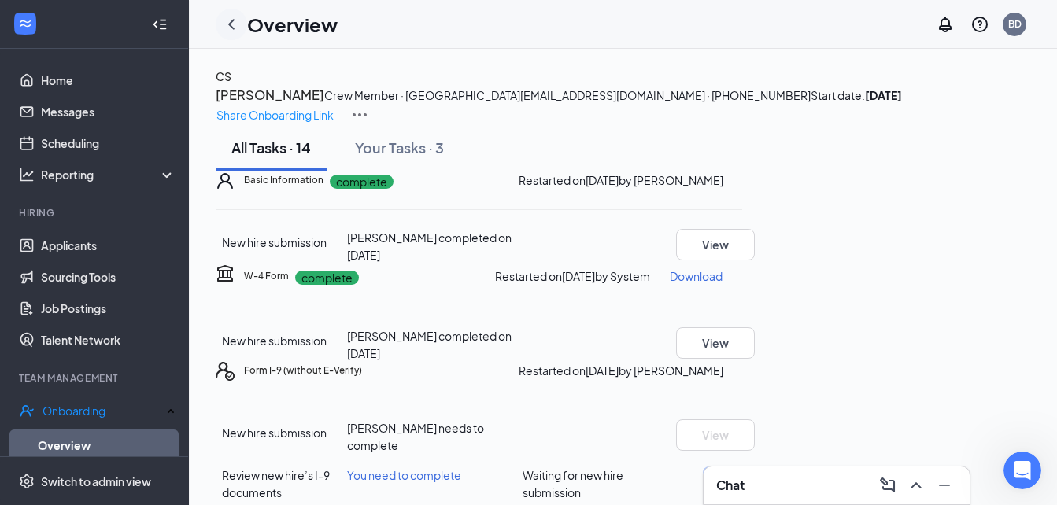
scroll to position [55, 0]
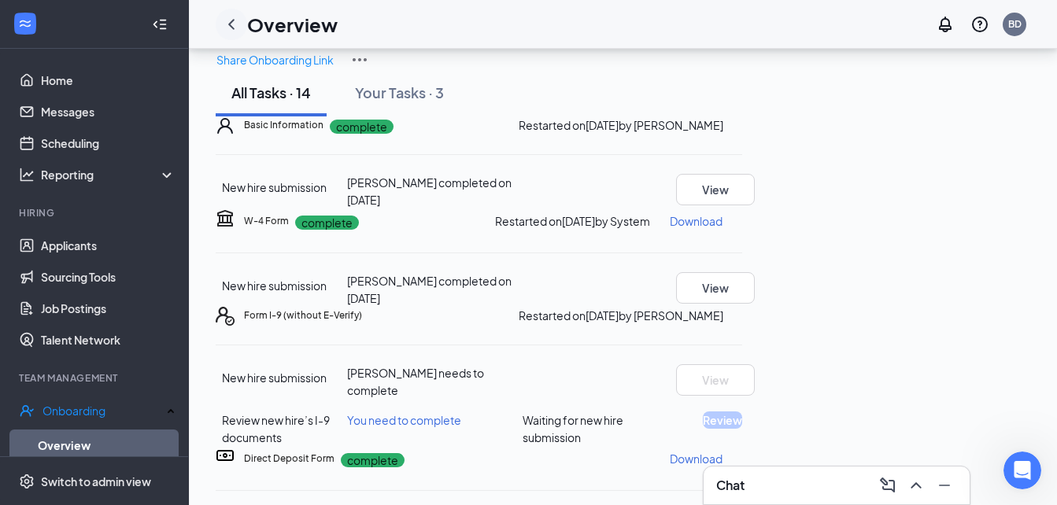
click at [225, 22] on icon "ChevronLeft" at bounding box center [231, 24] width 19 height 19
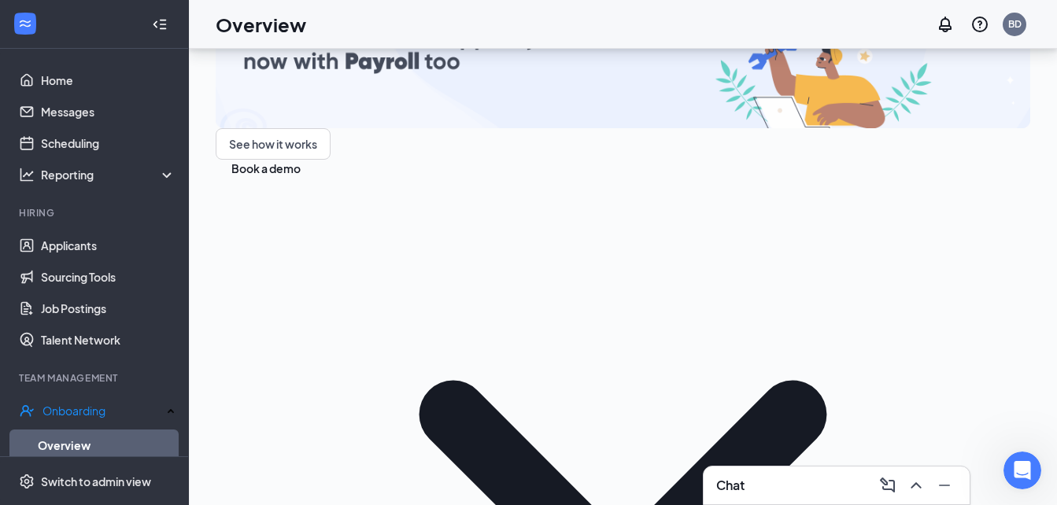
scroll to position [227, 0]
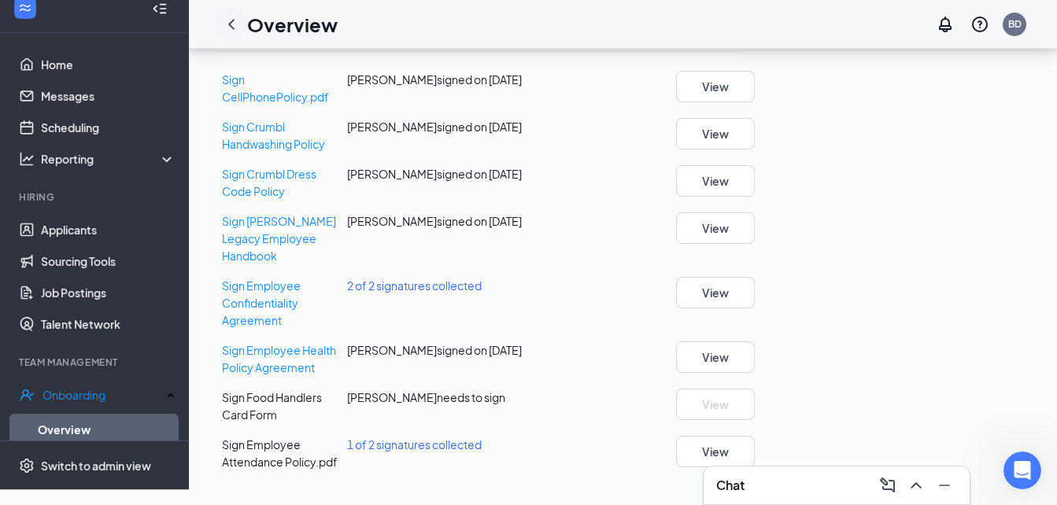
scroll to position [718, 0]
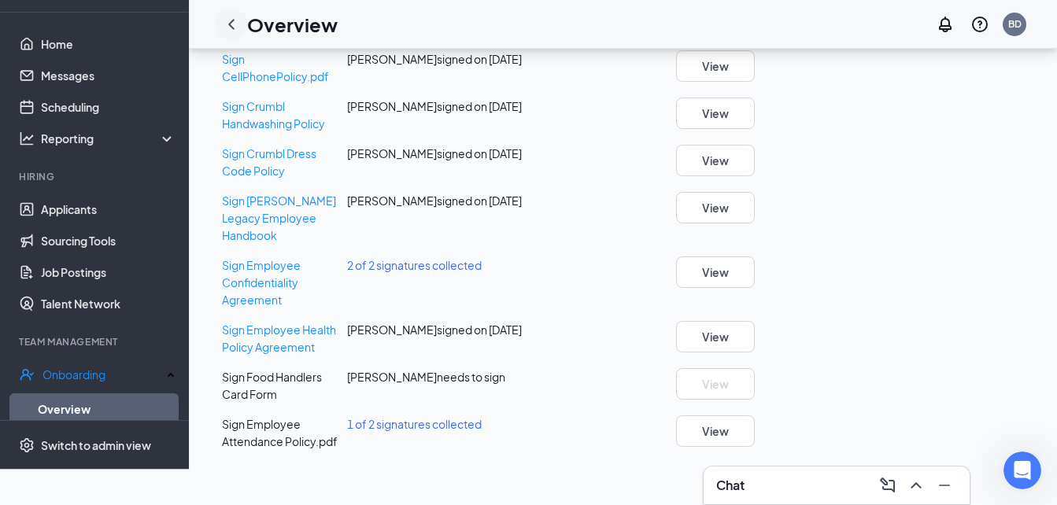
click at [230, 25] on icon "ChevronLeft" at bounding box center [231, 24] width 6 height 10
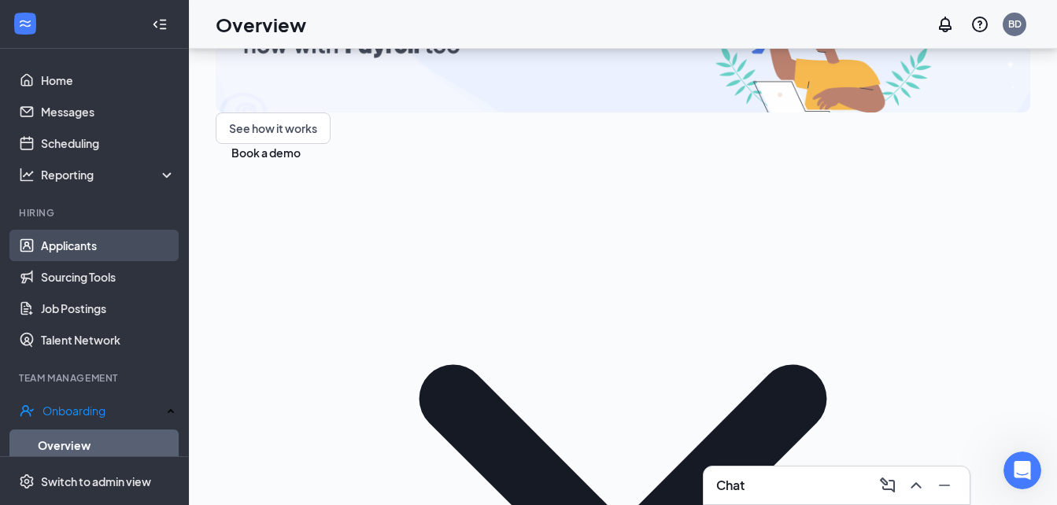
click at [114, 247] on link "Applicants" at bounding box center [108, 245] width 135 height 31
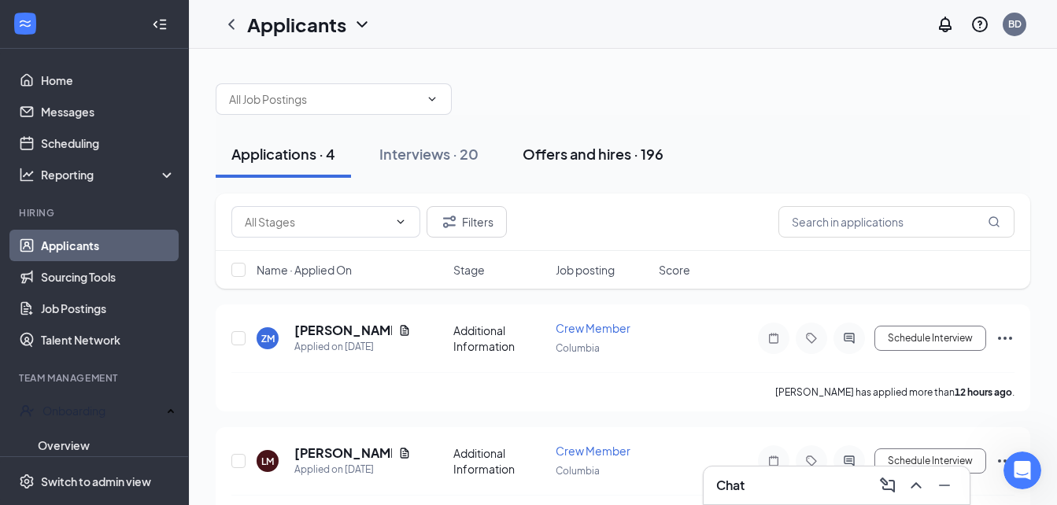
click at [597, 161] on div "Offers and hires · 196" at bounding box center [592, 154] width 141 height 20
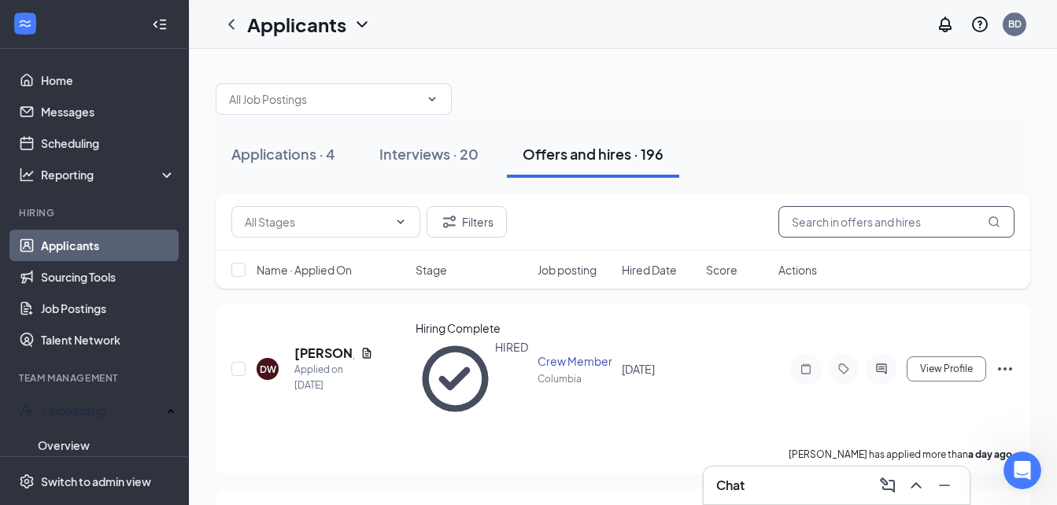
click at [818, 227] on input "text" at bounding box center [896, 221] width 236 height 31
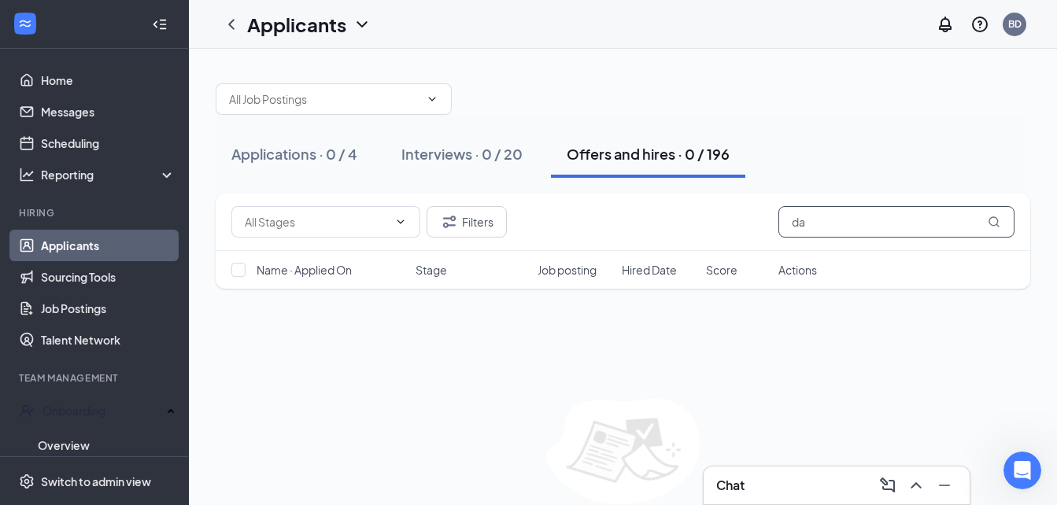
type input "d"
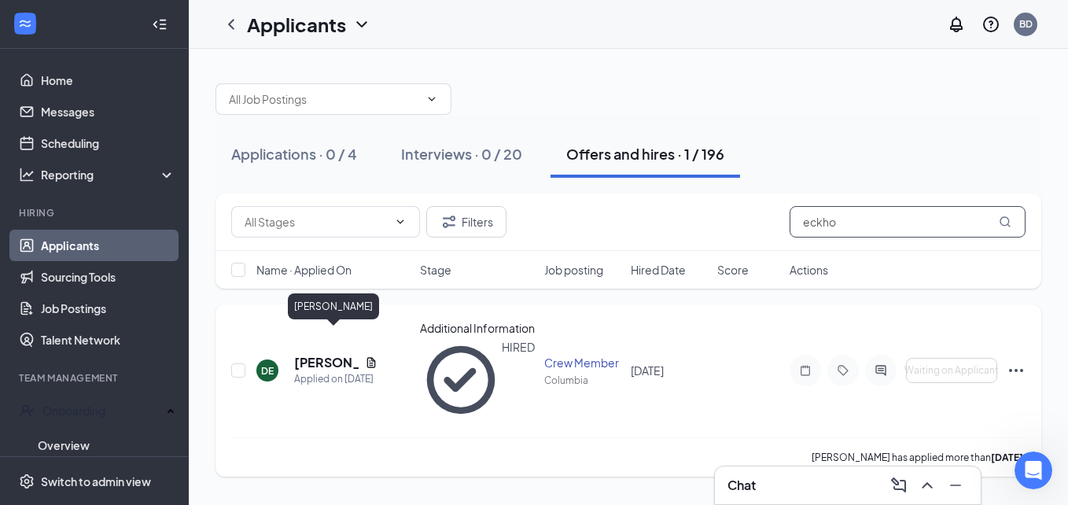
type input "eckho"
click at [318, 354] on h5 "[PERSON_NAME]" at bounding box center [326, 362] width 65 height 17
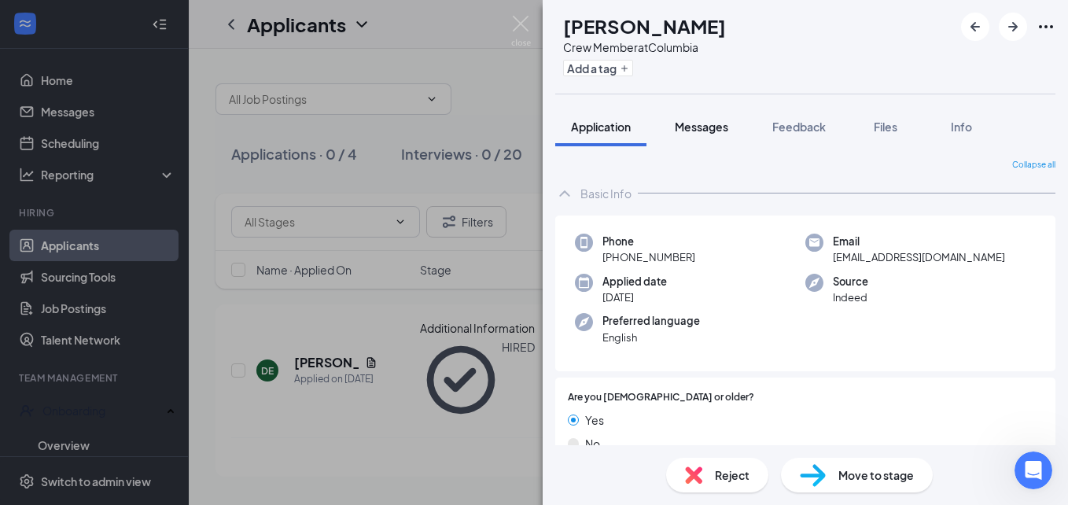
click at [710, 129] on span "Messages" at bounding box center [702, 127] width 54 height 14
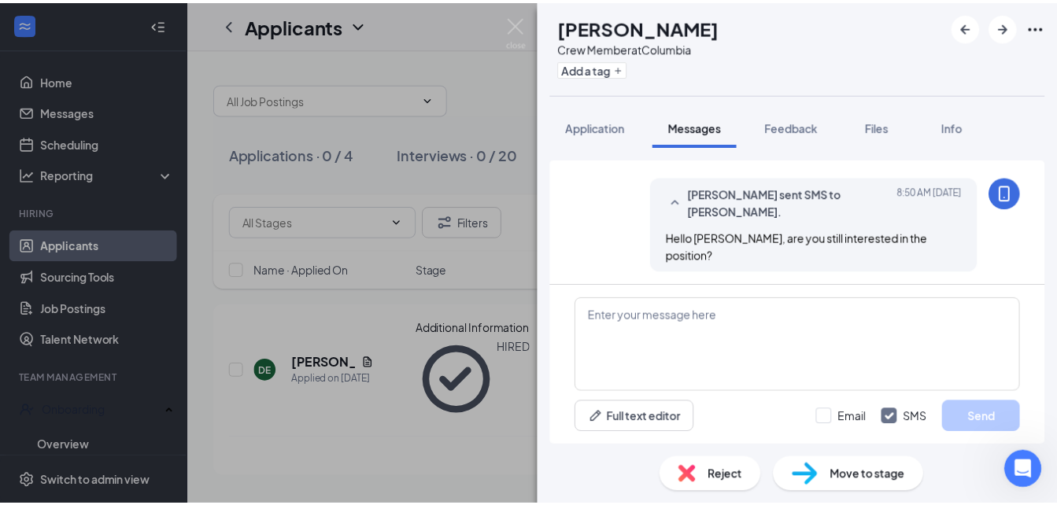
scroll to position [1058, 0]
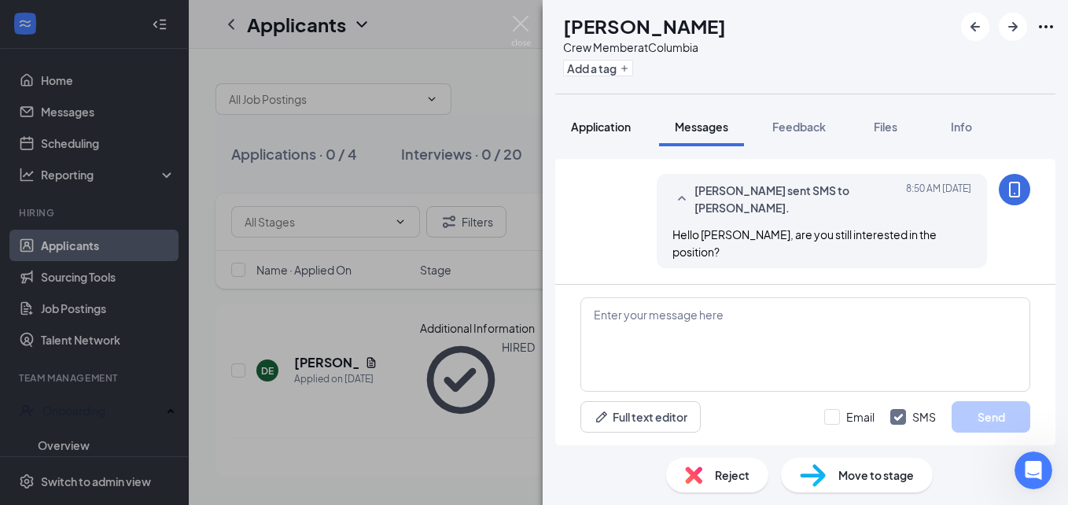
click at [615, 138] on button "Application" at bounding box center [600, 126] width 91 height 39
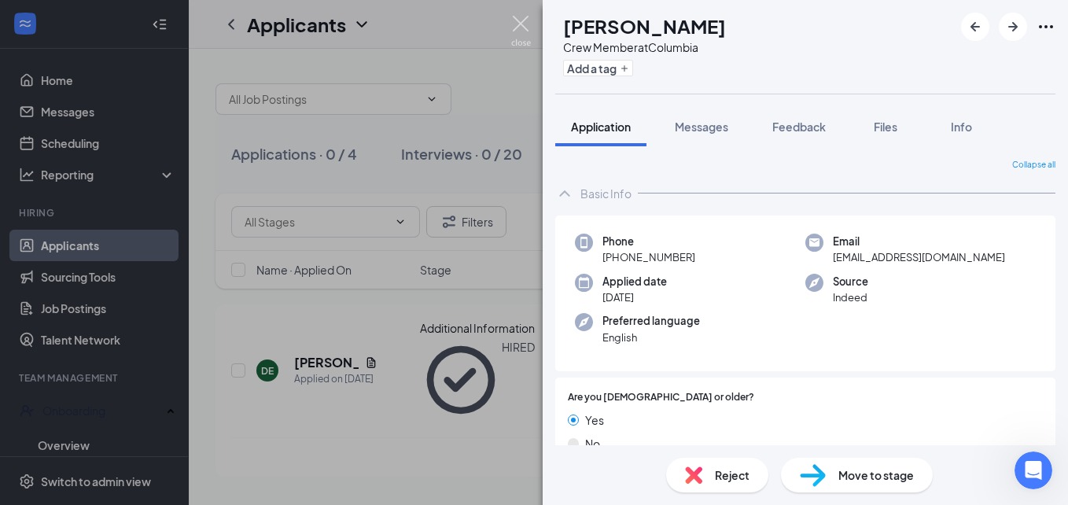
click at [522, 22] on img at bounding box center [521, 31] width 20 height 31
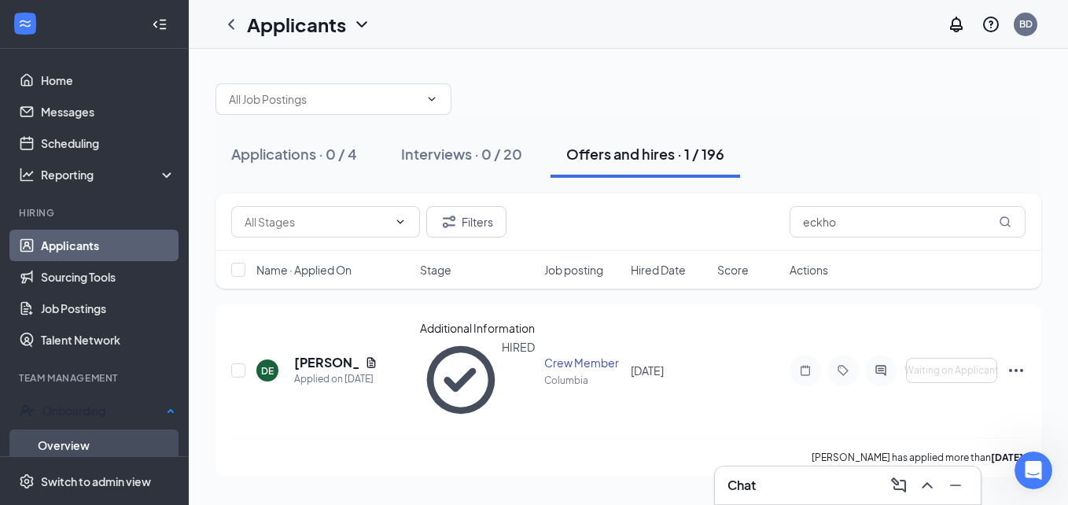
click at [73, 443] on link "Overview" at bounding box center [107, 445] width 138 height 31
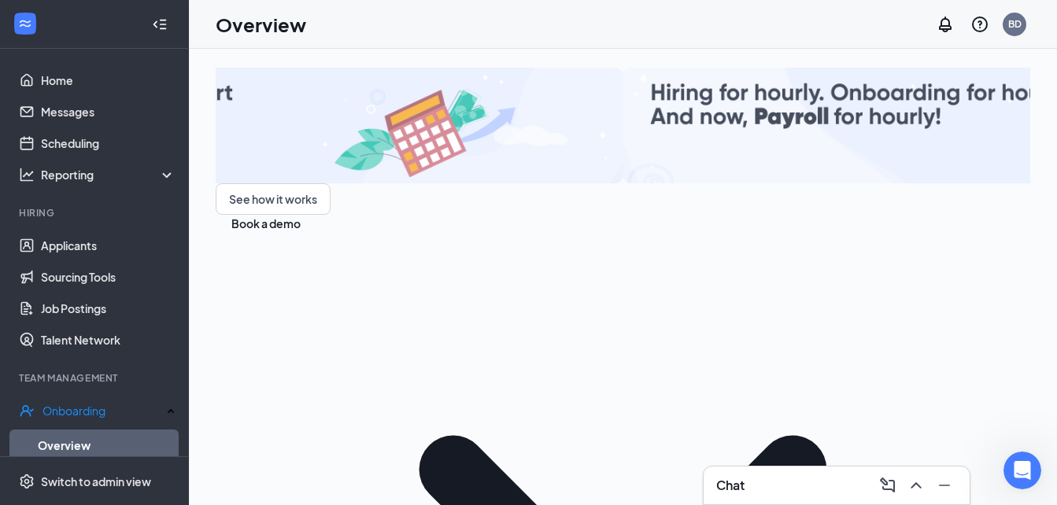
scroll to position [247, 0]
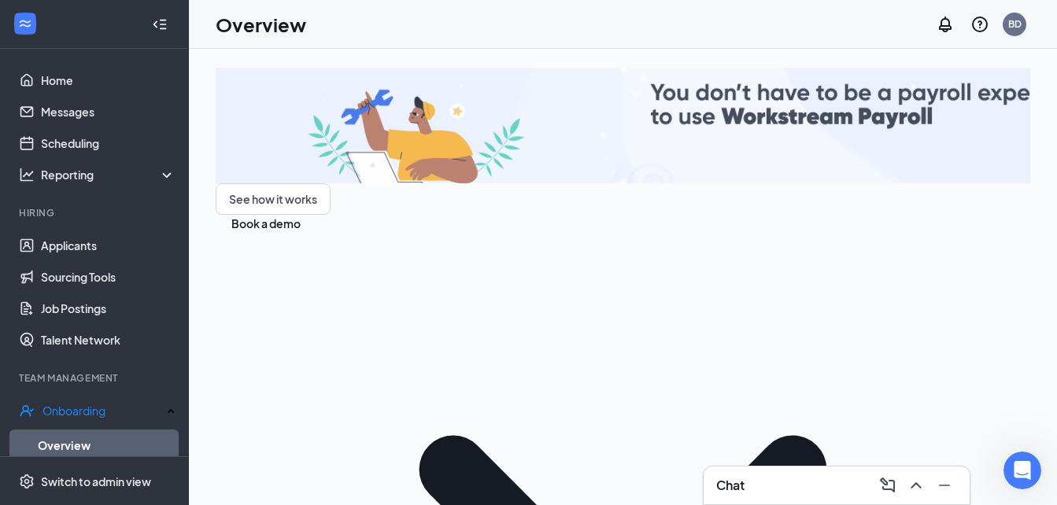
click at [795, 480] on div "Chat" at bounding box center [836, 485] width 241 height 25
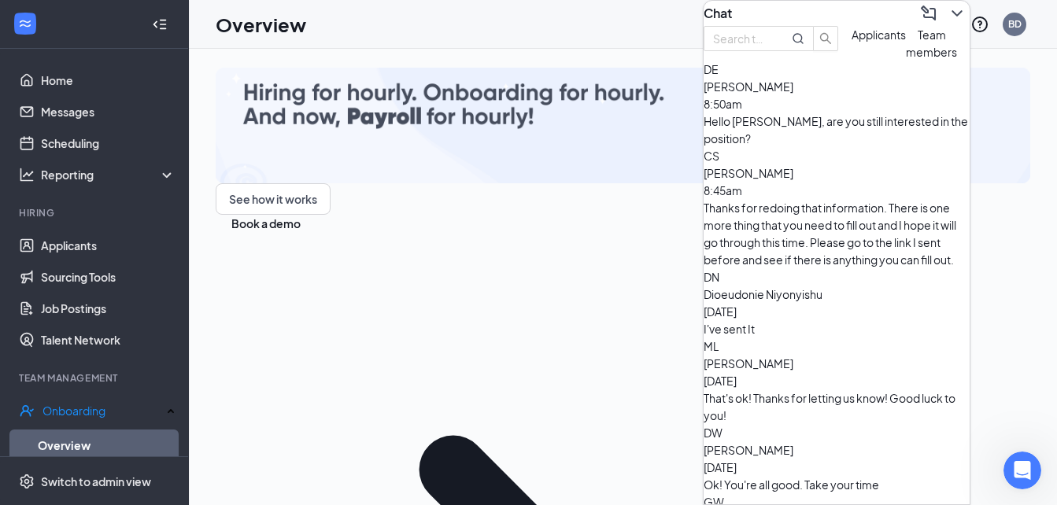
click at [793, 94] on span "[PERSON_NAME]" at bounding box center [748, 86] width 90 height 14
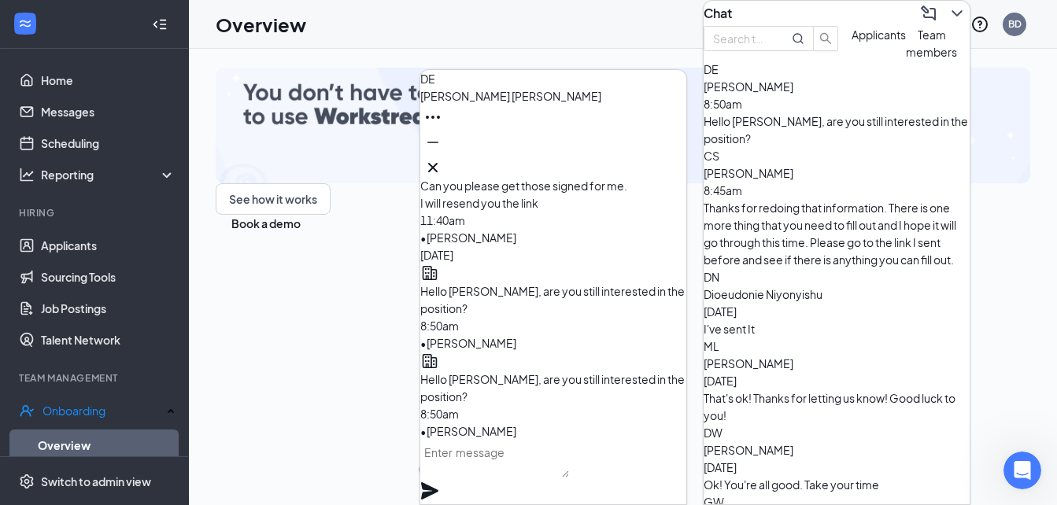
click at [505, 478] on textarea at bounding box center [494, 459] width 149 height 38
type textarea "I"
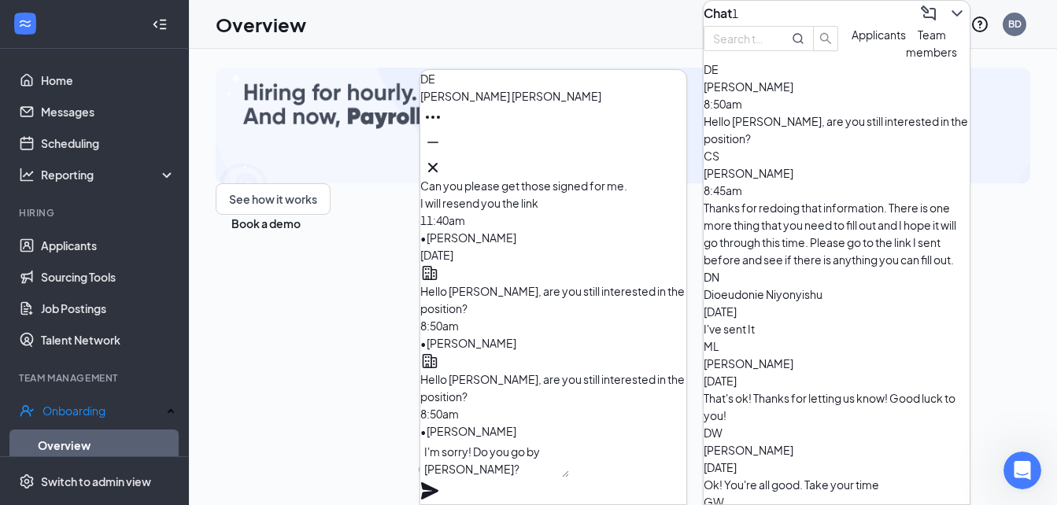
type textarea "I'm sorry! Do you go by [PERSON_NAME]?"
click at [438, 482] on icon "Plane" at bounding box center [429, 490] width 17 height 17
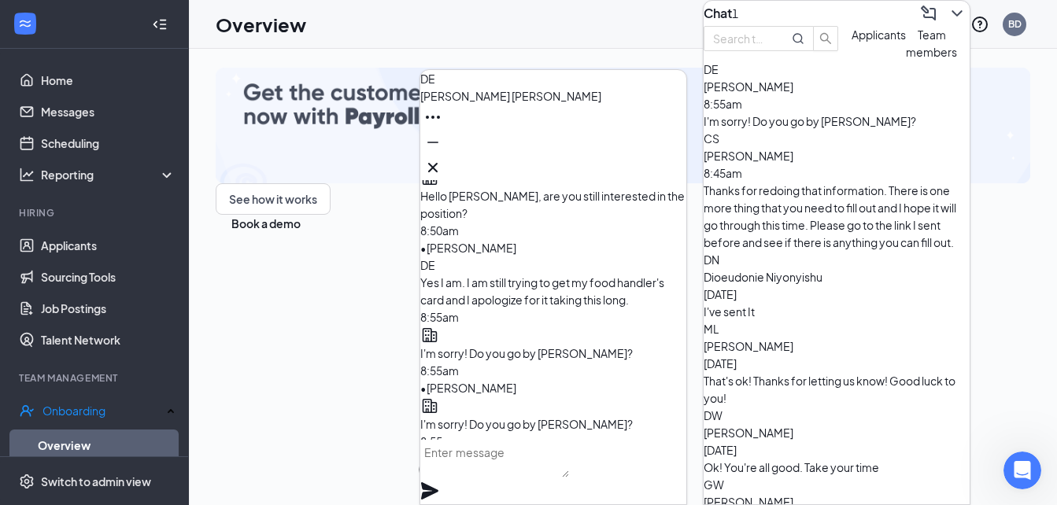
scroll to position [-27, 0]
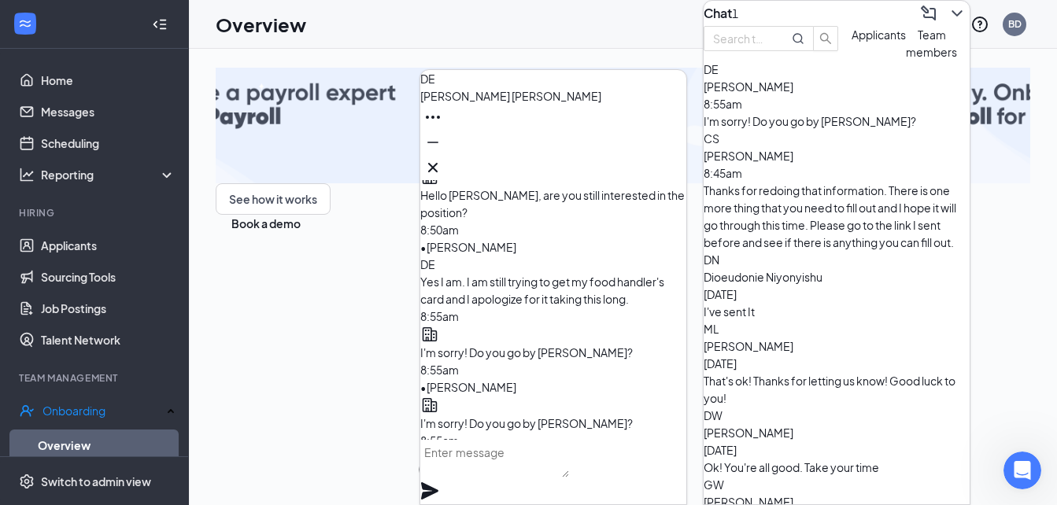
click at [523, 467] on textarea at bounding box center [494, 459] width 149 height 38
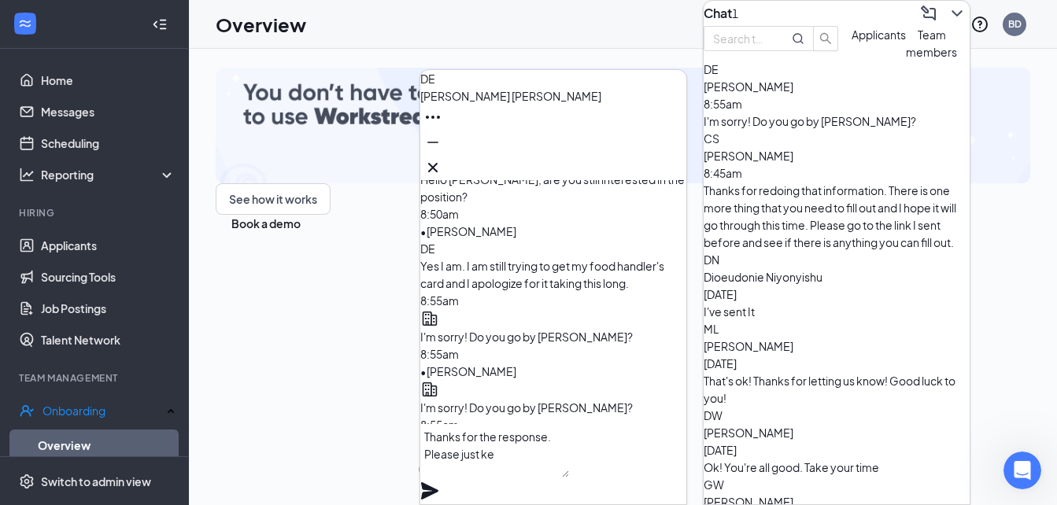
scroll to position [-42, 0]
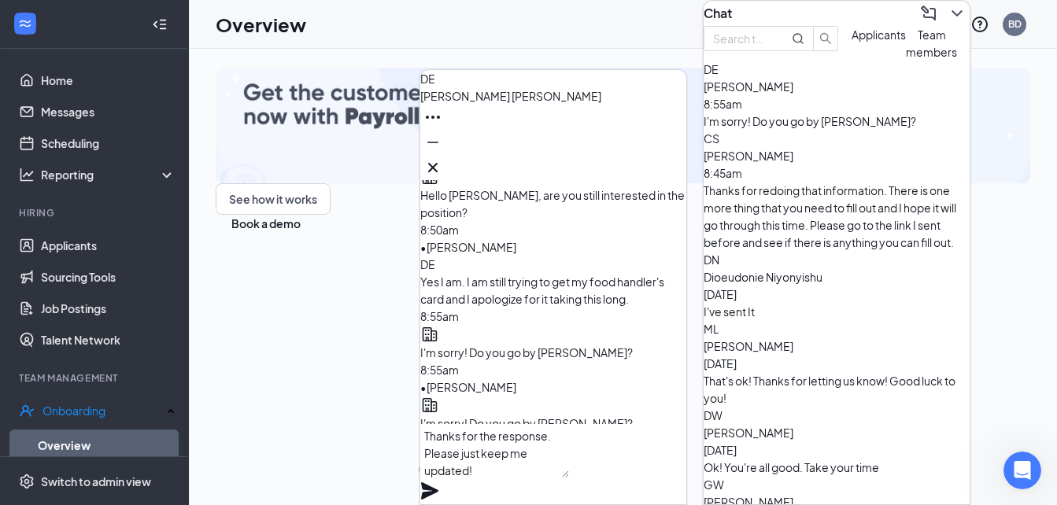
type textarea "Thanks for the response. Please just keep me updated!"
click at [438, 482] on icon "Plane" at bounding box center [429, 490] width 17 height 17
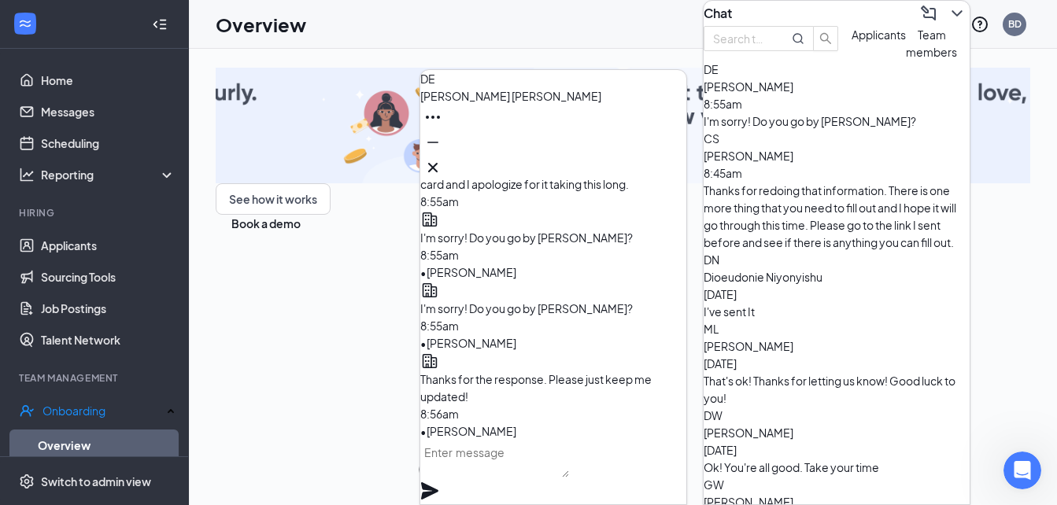
scroll to position [71, 0]
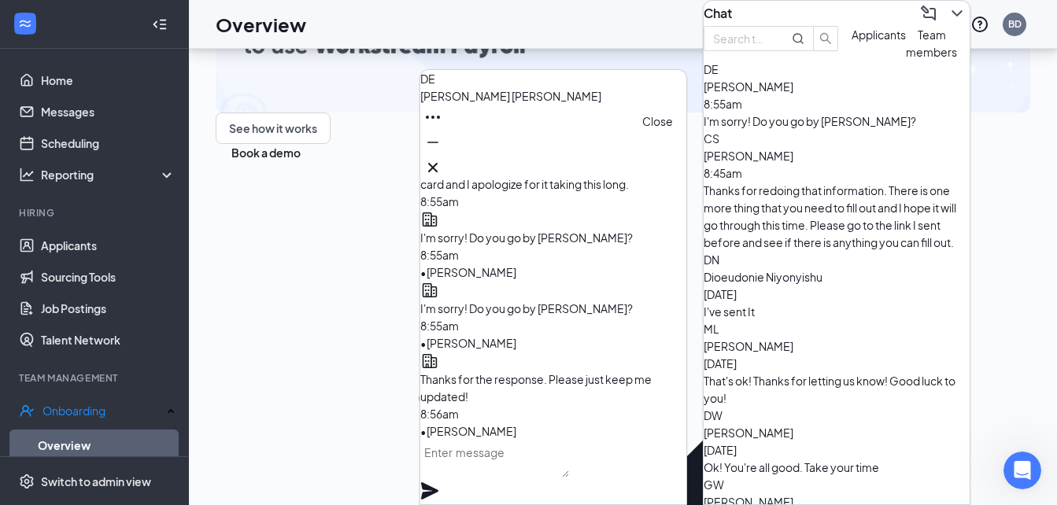
click at [442, 165] on icon "Cross" at bounding box center [432, 167] width 19 height 19
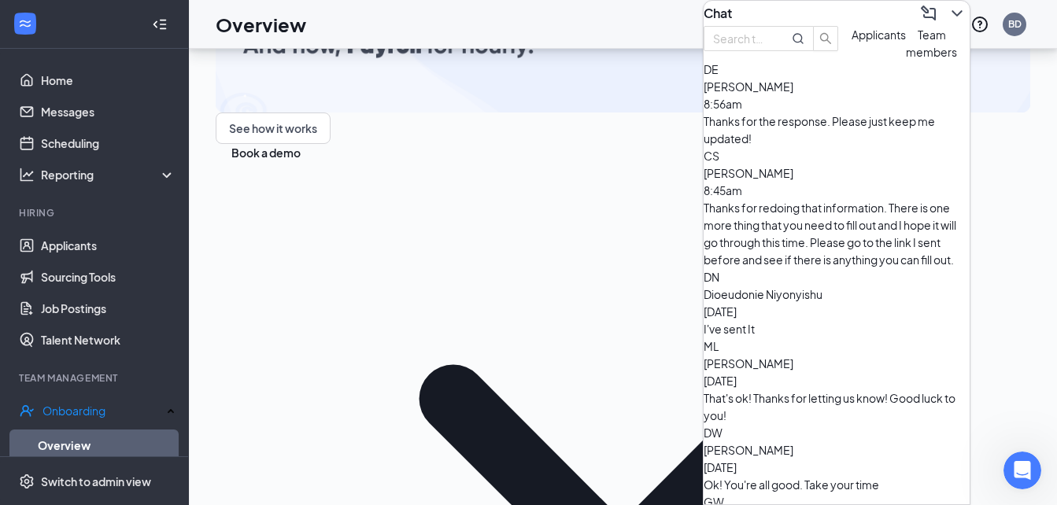
click at [947, 20] on icon "ChevronDown" at bounding box center [956, 13] width 19 height 19
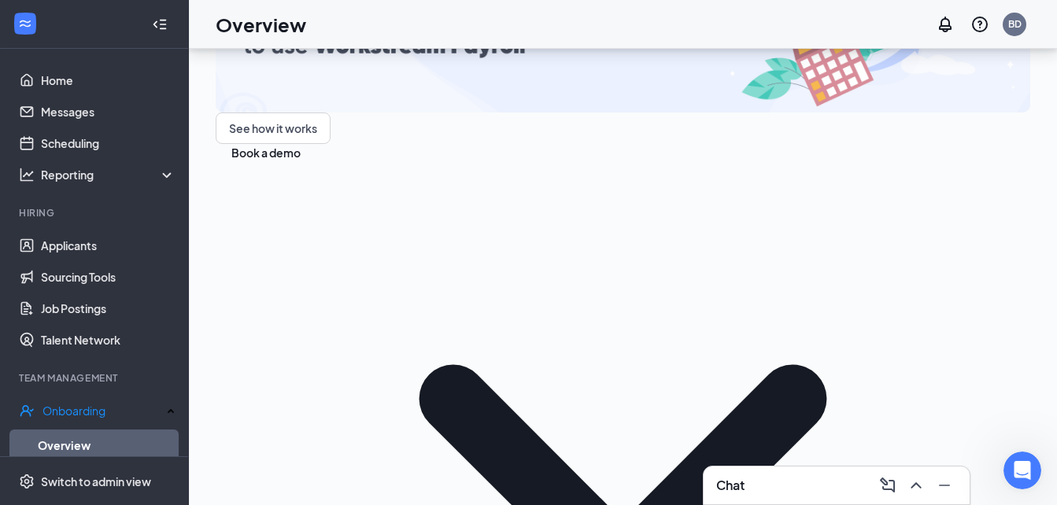
scroll to position [224, 0]
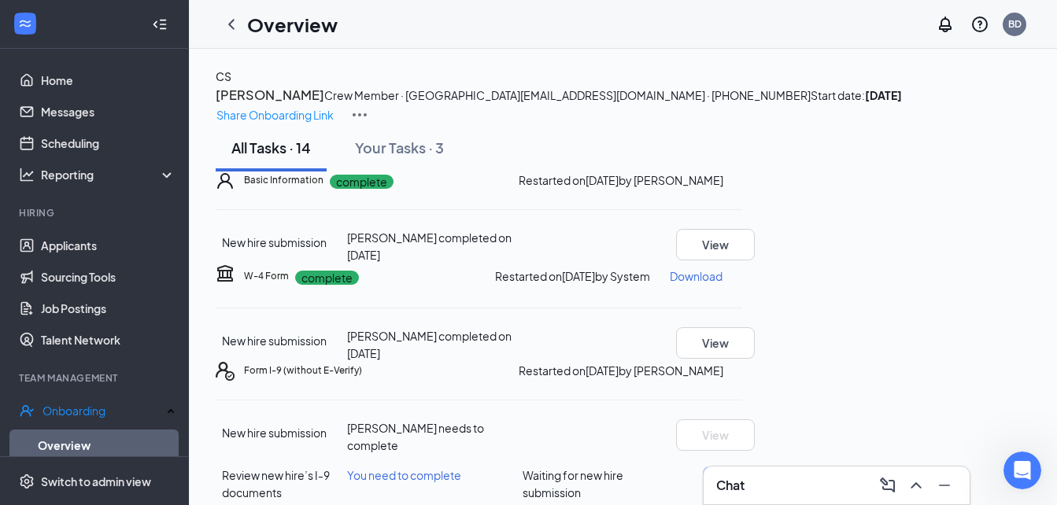
scroll to position [283, 0]
drag, startPoint x: 777, startPoint y: 483, endPoint x: 782, endPoint y: 475, distance: 9.6
click at [782, 475] on div "Chat" at bounding box center [836, 485] width 241 height 25
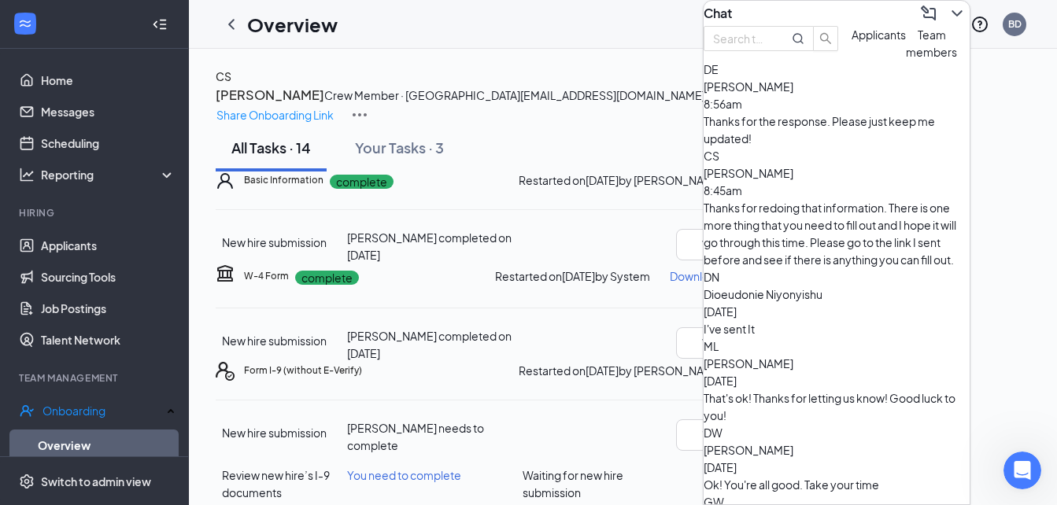
click at [793, 180] on span "[PERSON_NAME]" at bounding box center [748, 173] width 90 height 14
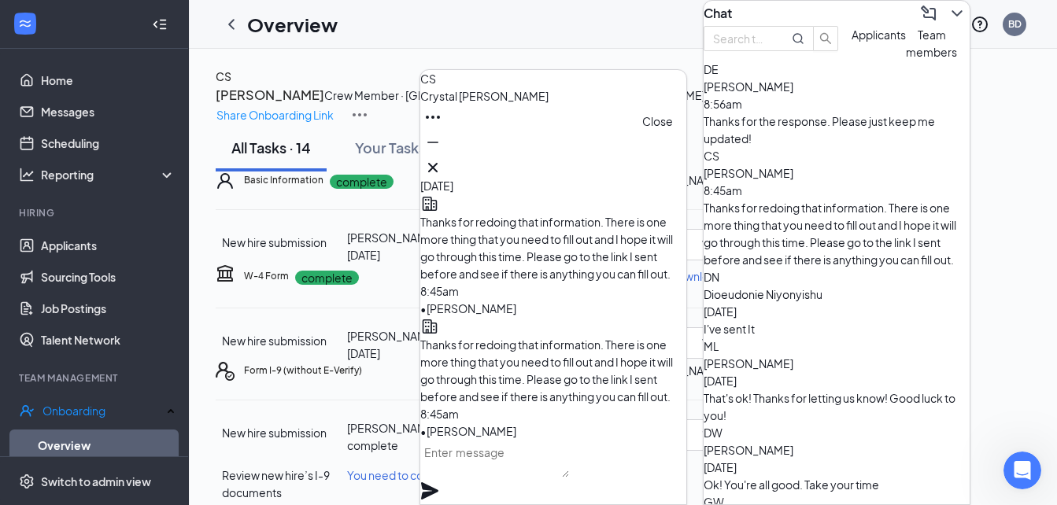
click at [442, 163] on icon "Cross" at bounding box center [432, 167] width 19 height 19
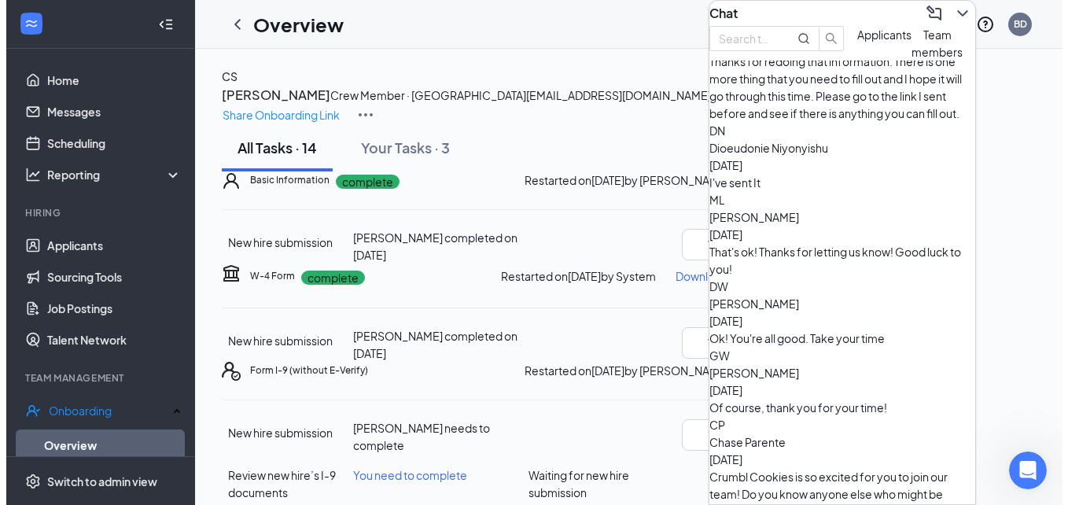
scroll to position [0, 0]
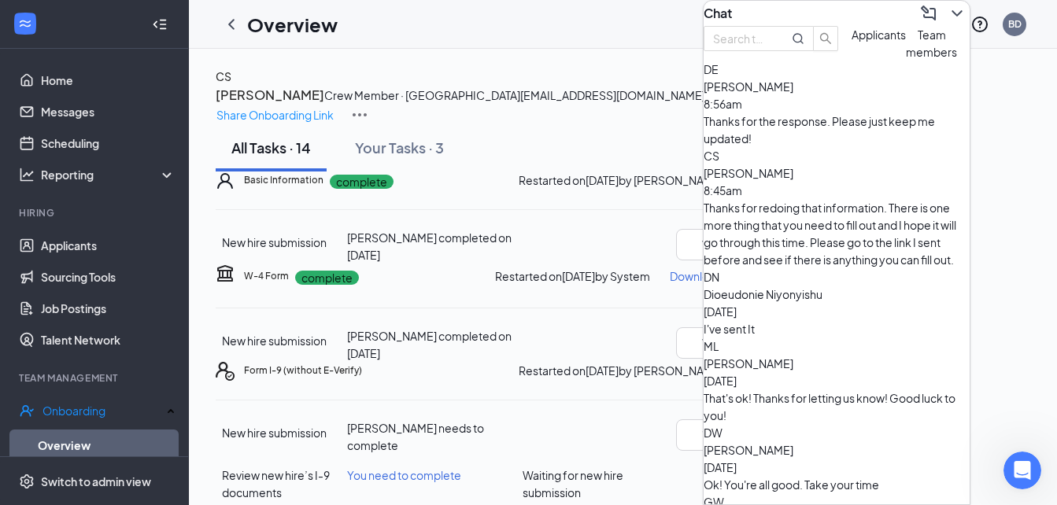
click at [947, 20] on icon "ChevronDown" at bounding box center [956, 13] width 19 height 19
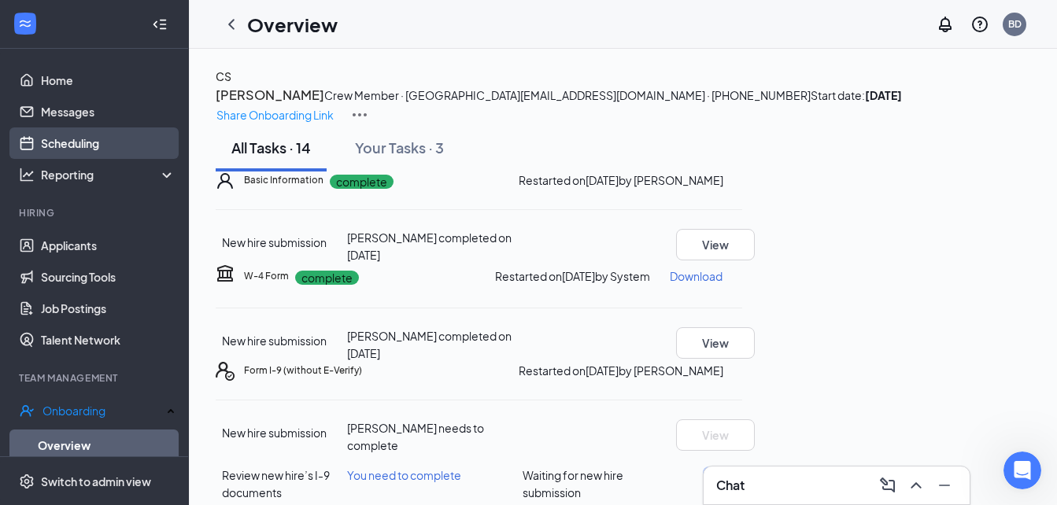
click at [100, 140] on link "Scheduling" at bounding box center [108, 142] width 135 height 31
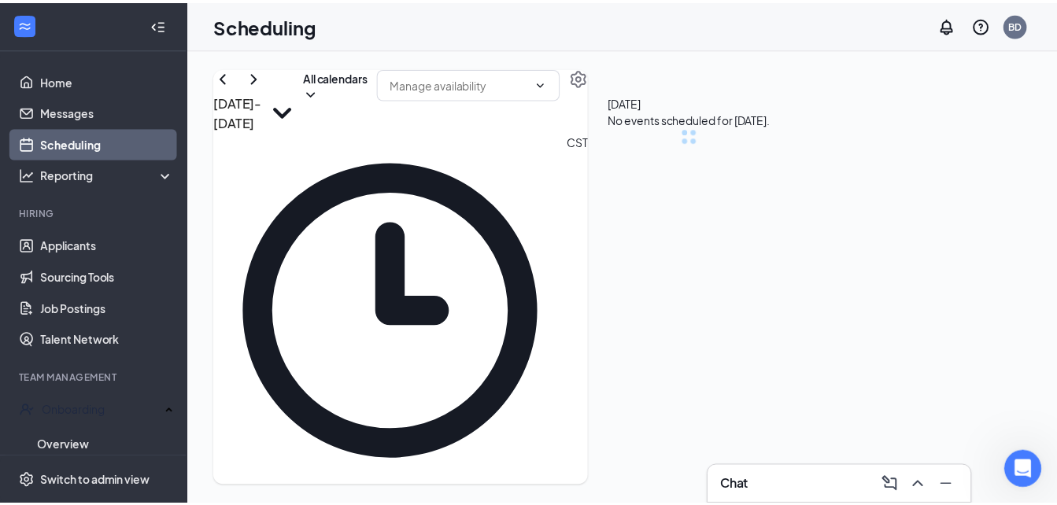
scroll to position [773, 0]
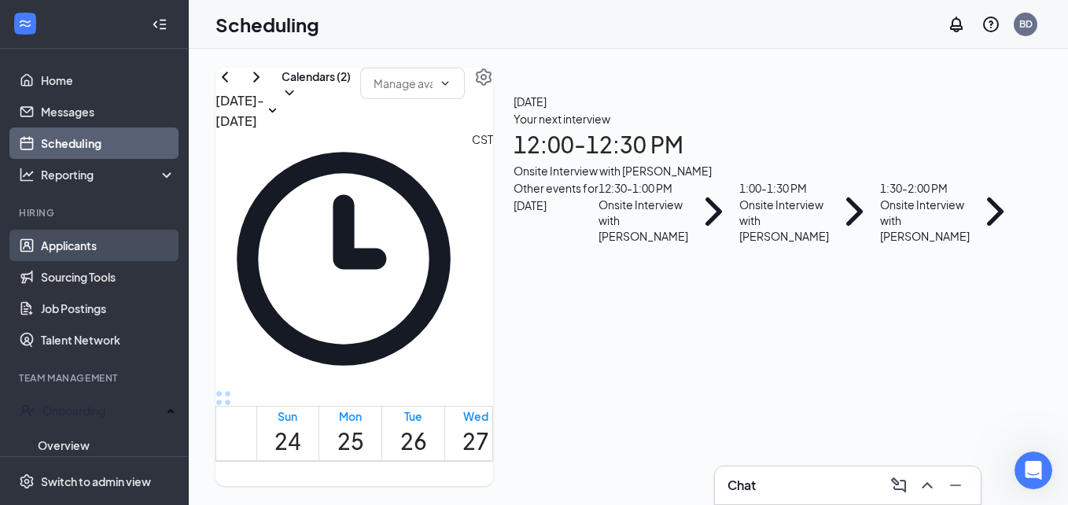
click at [88, 244] on link "Applicants" at bounding box center [108, 245] width 135 height 31
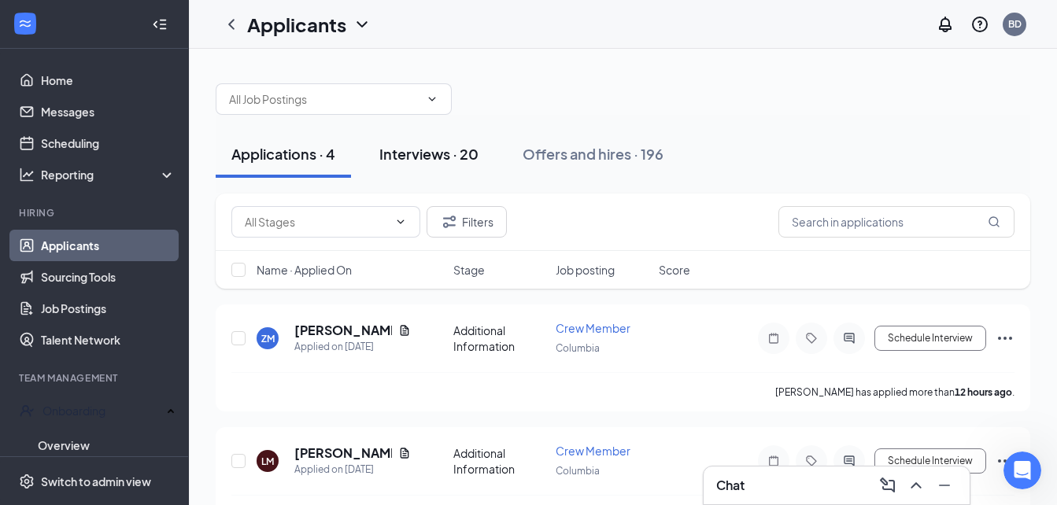
click at [416, 169] on button "Interviews · 20" at bounding box center [429, 154] width 131 height 47
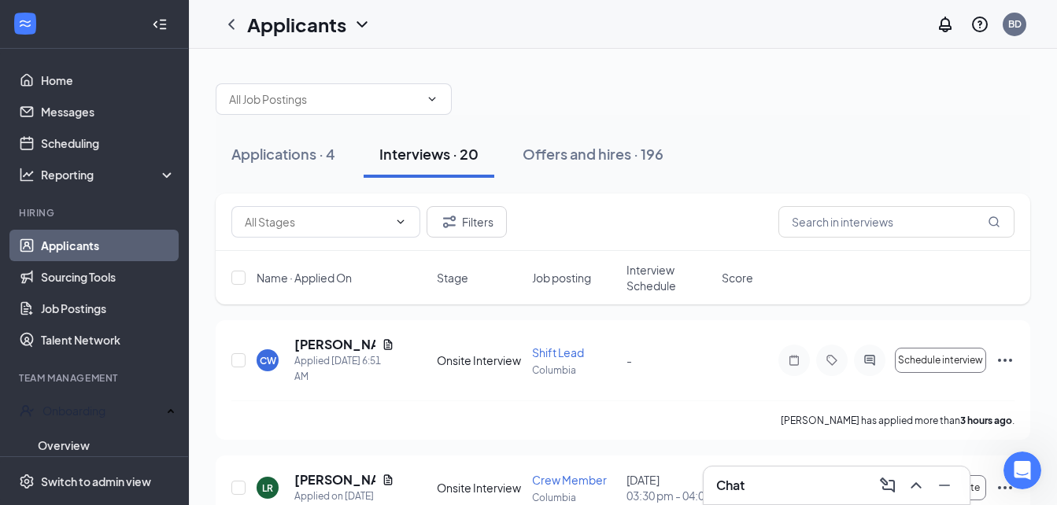
click at [638, 275] on span "Interview Schedule" at bounding box center [669, 277] width 86 height 31
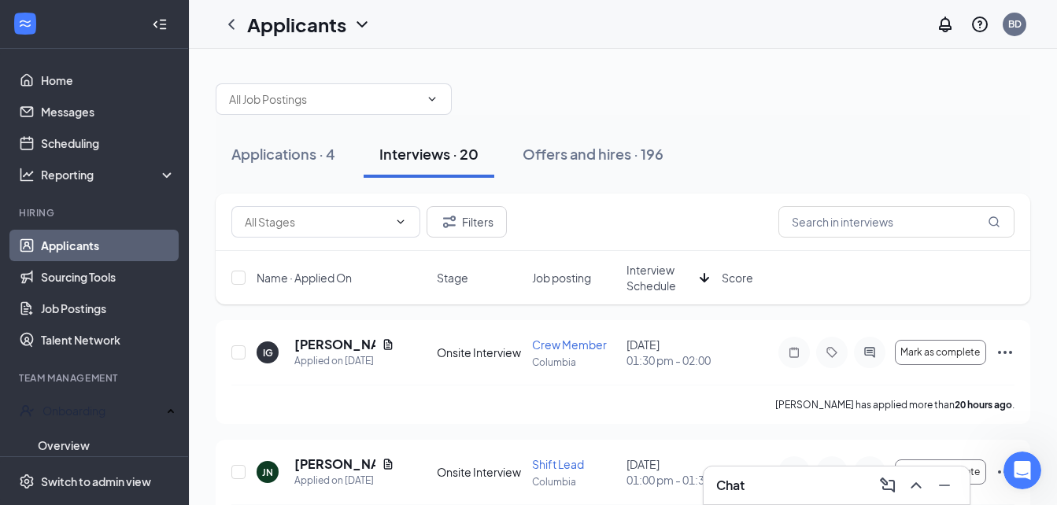
click at [707, 282] on icon "ArrowDown" at bounding box center [704, 277] width 19 height 19
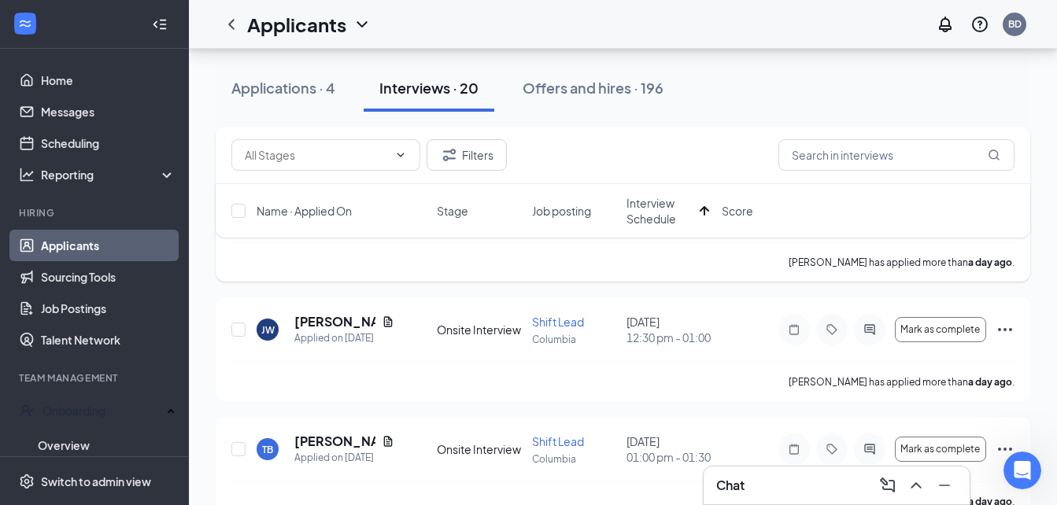
scroll to position [144, 0]
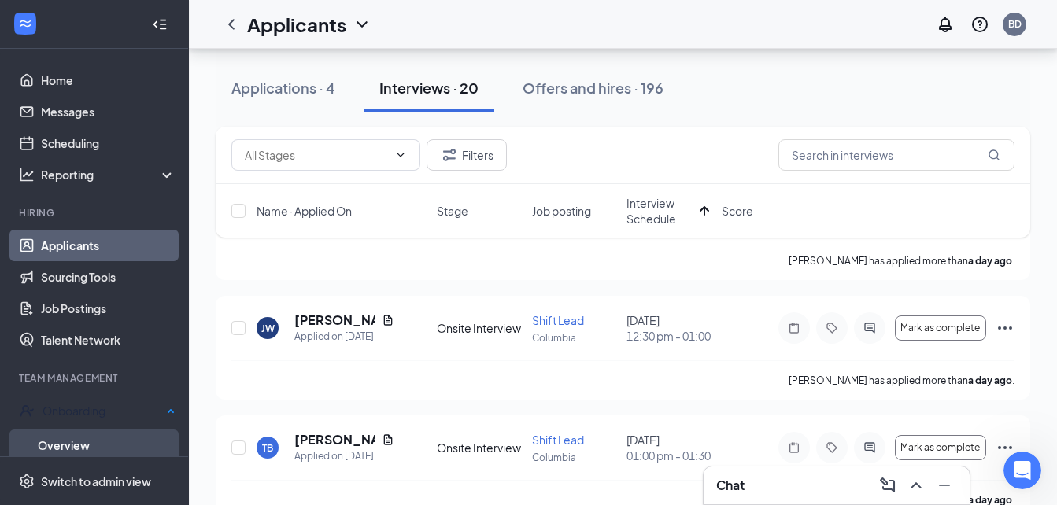
click at [69, 433] on link "Overview" at bounding box center [107, 445] width 138 height 31
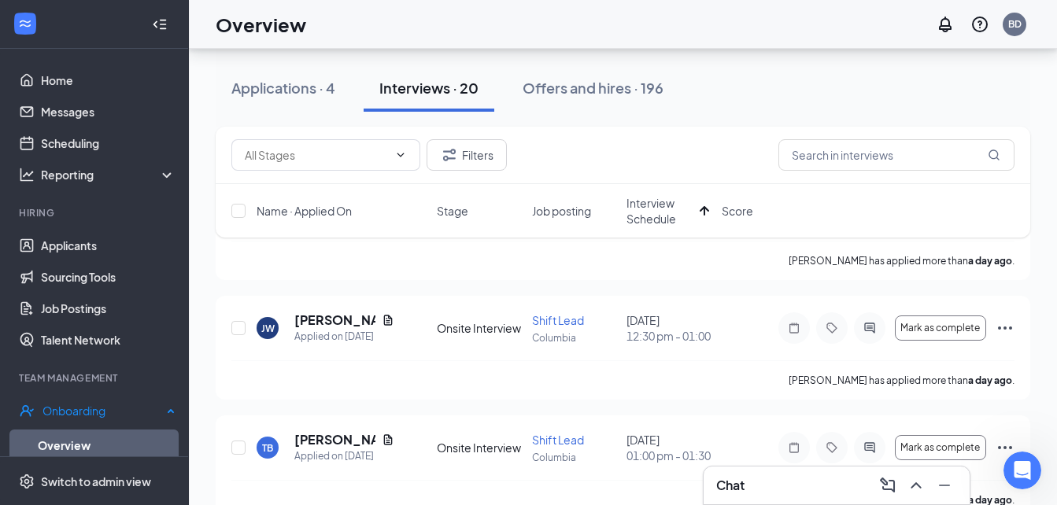
scroll to position [71, 0]
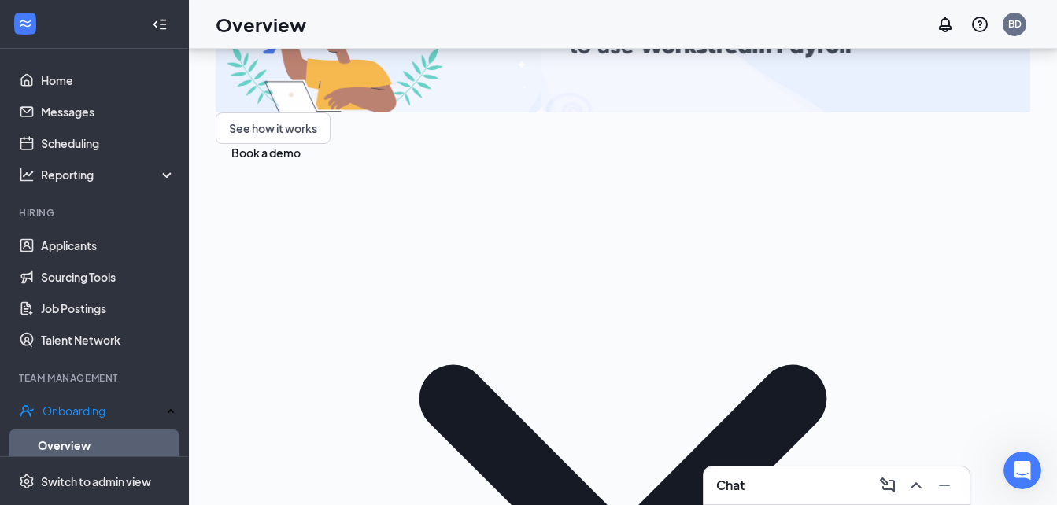
scroll to position [389, 0]
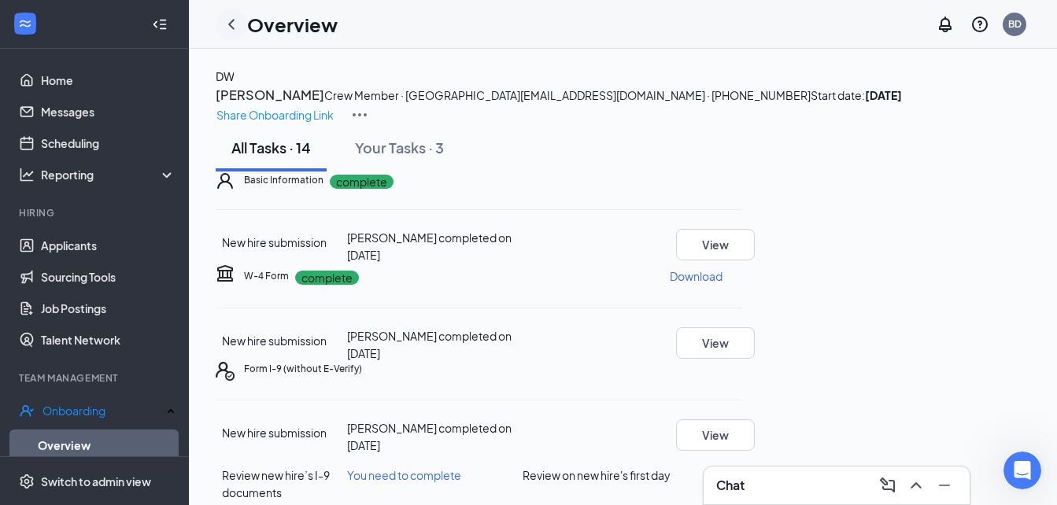
click at [236, 30] on icon "ChevronLeft" at bounding box center [231, 24] width 19 height 19
click at [247, 30] on h1 "Overview" at bounding box center [292, 24] width 90 height 27
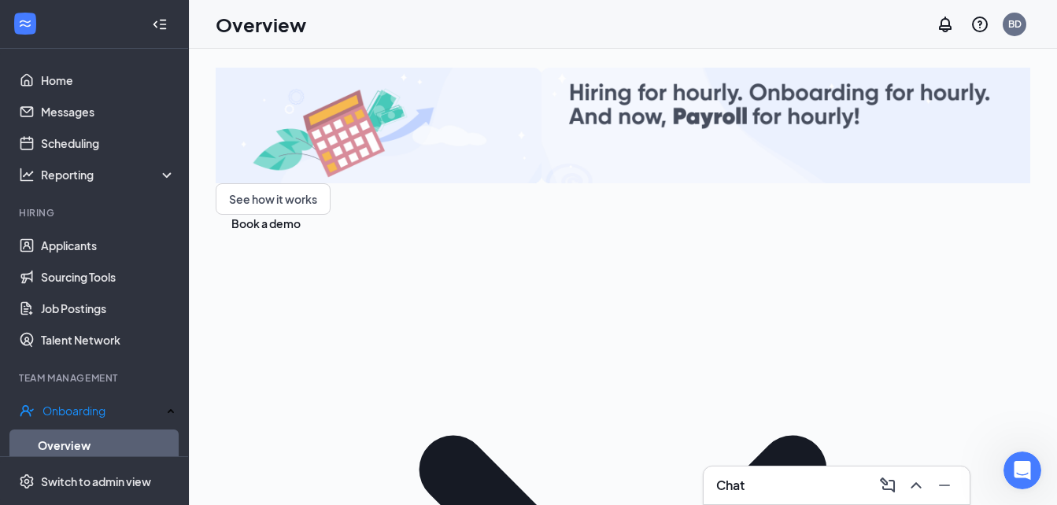
drag, startPoint x: 775, startPoint y: 485, endPoint x: 759, endPoint y: 488, distance: 16.0
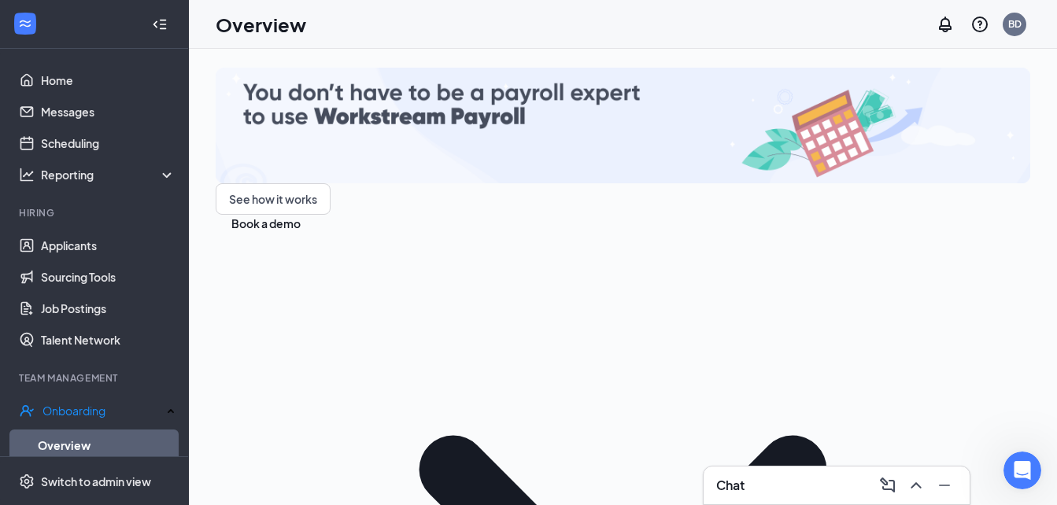
click at [759, 488] on div "Chat" at bounding box center [836, 485] width 241 height 25
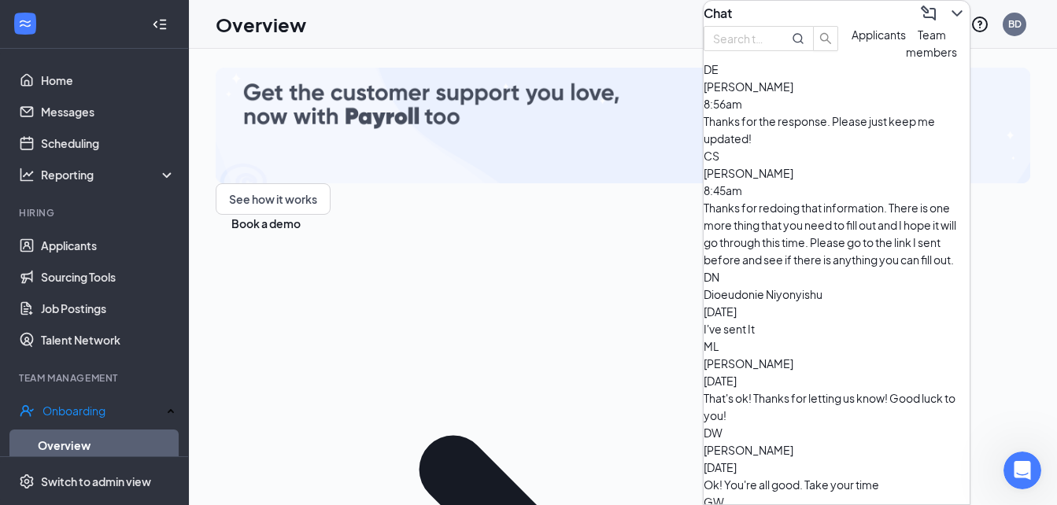
click at [799, 476] on div "Ok! You're all good. Take your time" at bounding box center [836, 484] width 266 height 17
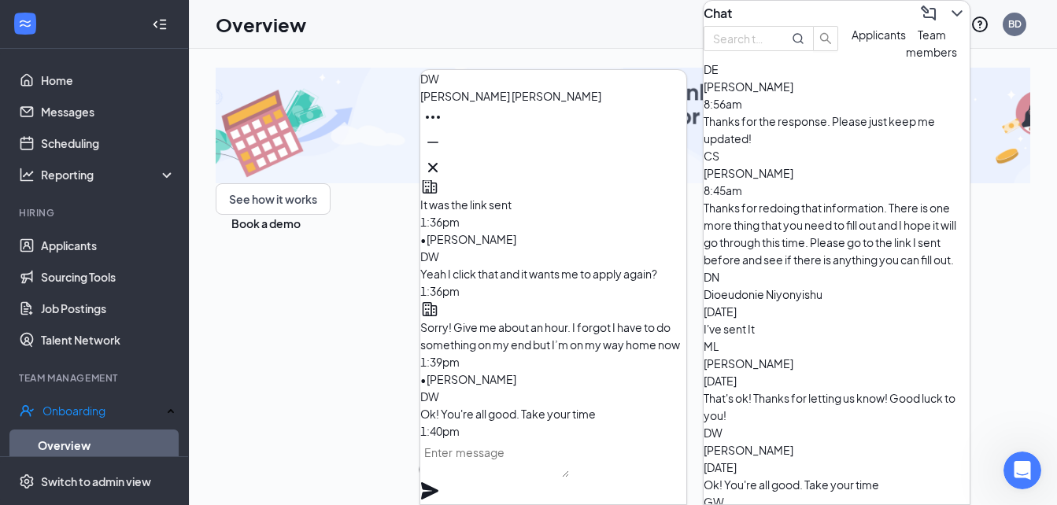
click at [518, 478] on textarea at bounding box center [494, 459] width 149 height 38
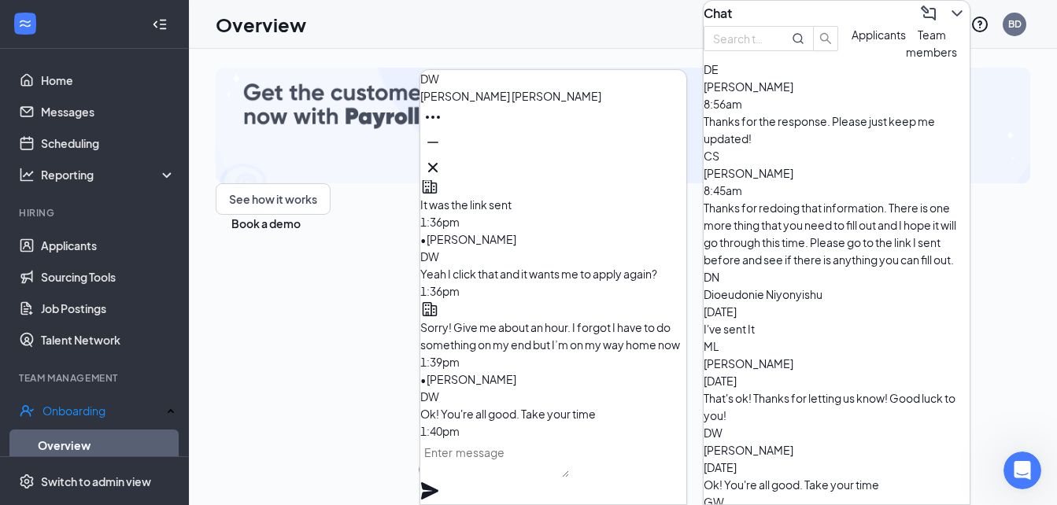
click at [537, 473] on textarea at bounding box center [494, 459] width 149 height 38
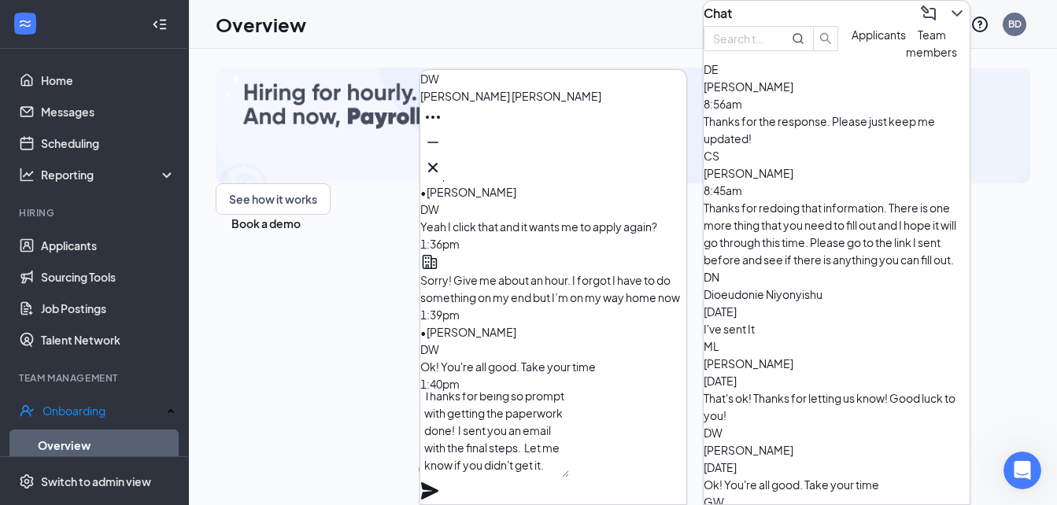
scroll to position [2, 0]
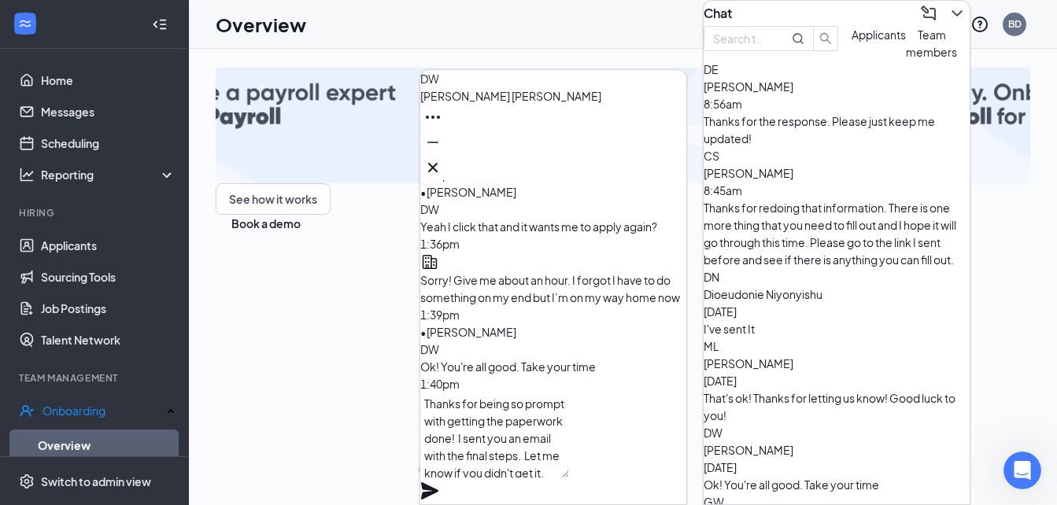
type textarea "Thanks for being so prompt with getting the paperwork done! I sent you an email…"
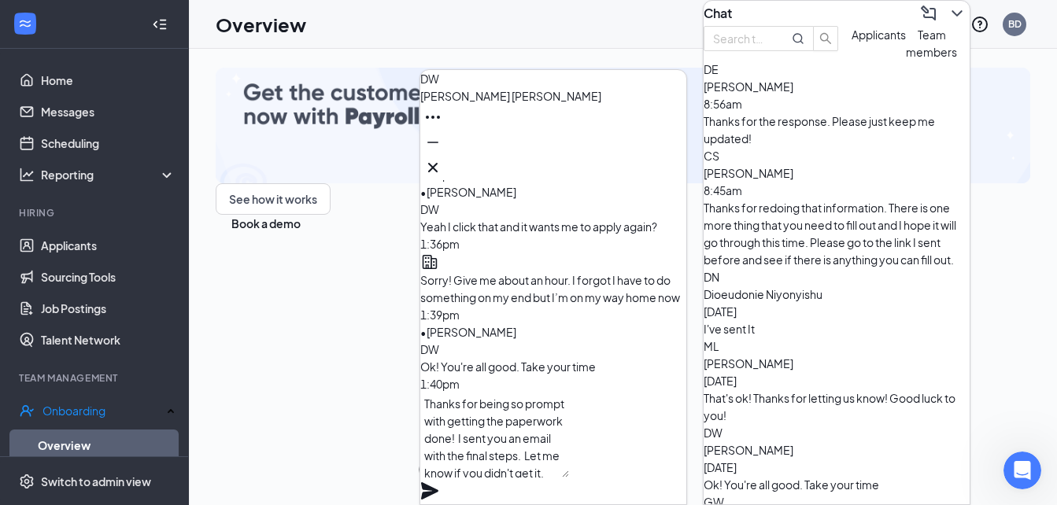
click at [438, 482] on icon "Plane" at bounding box center [429, 490] width 17 height 17
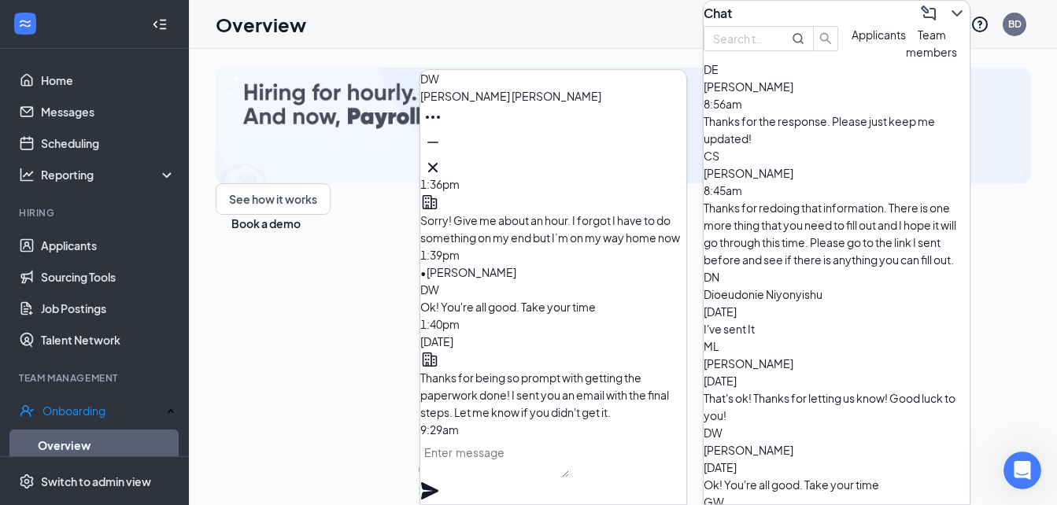
scroll to position [0, 0]
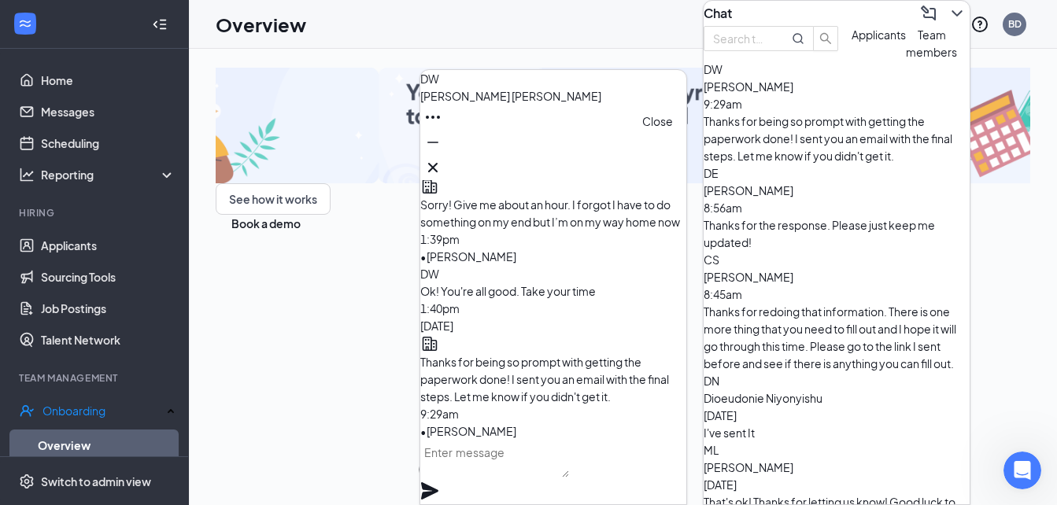
click at [442, 158] on icon "Cross" at bounding box center [432, 167] width 19 height 19
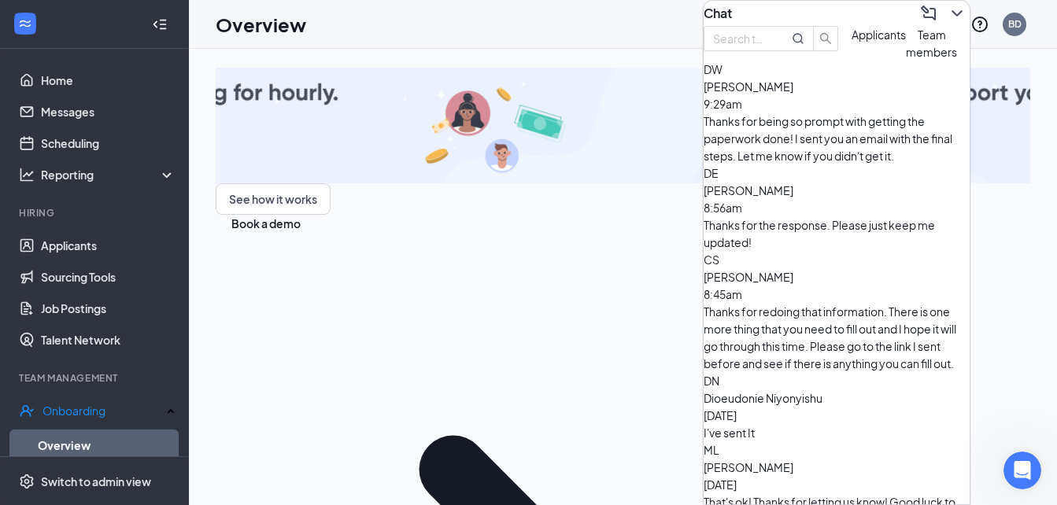
click at [842, 221] on div "Thanks for the response. Please just keep me updated!" at bounding box center [836, 233] width 266 height 35
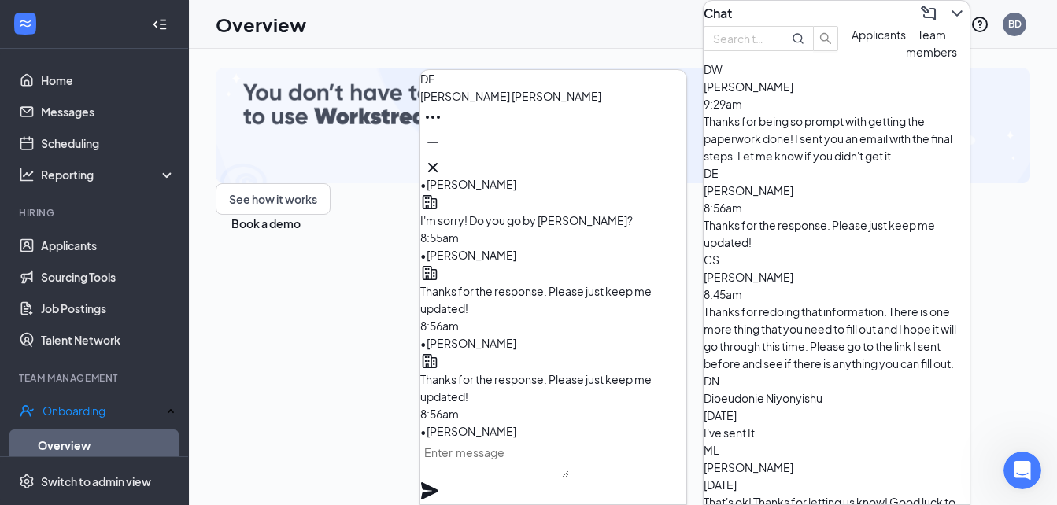
click at [793, 303] on div "Thanks for redoing that information. There is one more thing that you need to f…" at bounding box center [836, 337] width 266 height 69
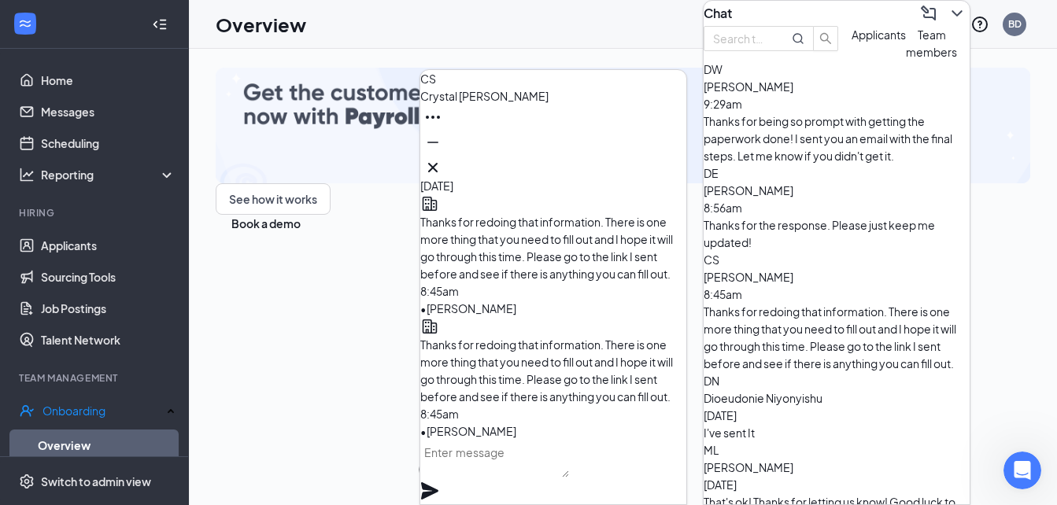
click at [794, 391] on span "Dioeudonie Niyonyishu" at bounding box center [762, 398] width 119 height 14
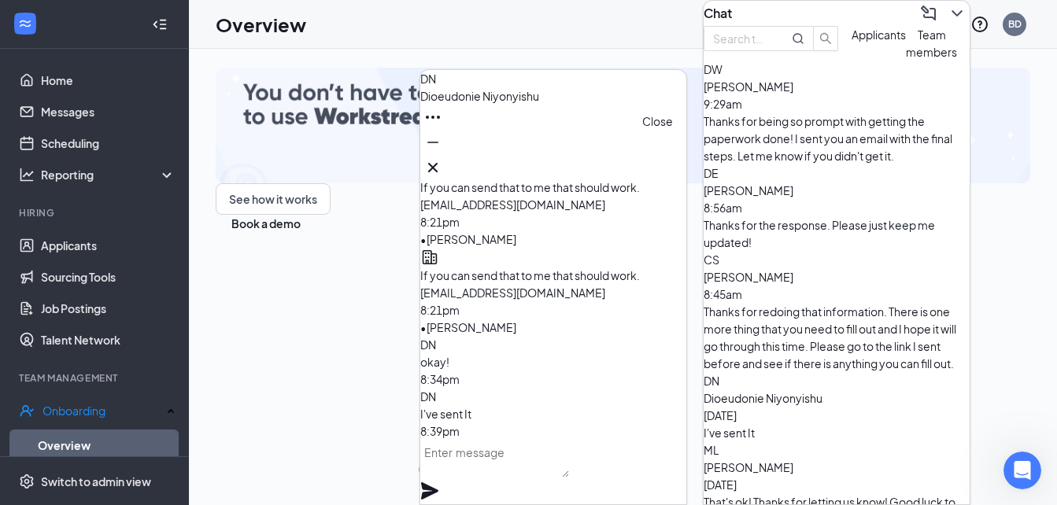
click at [442, 165] on icon "Cross" at bounding box center [432, 167] width 19 height 19
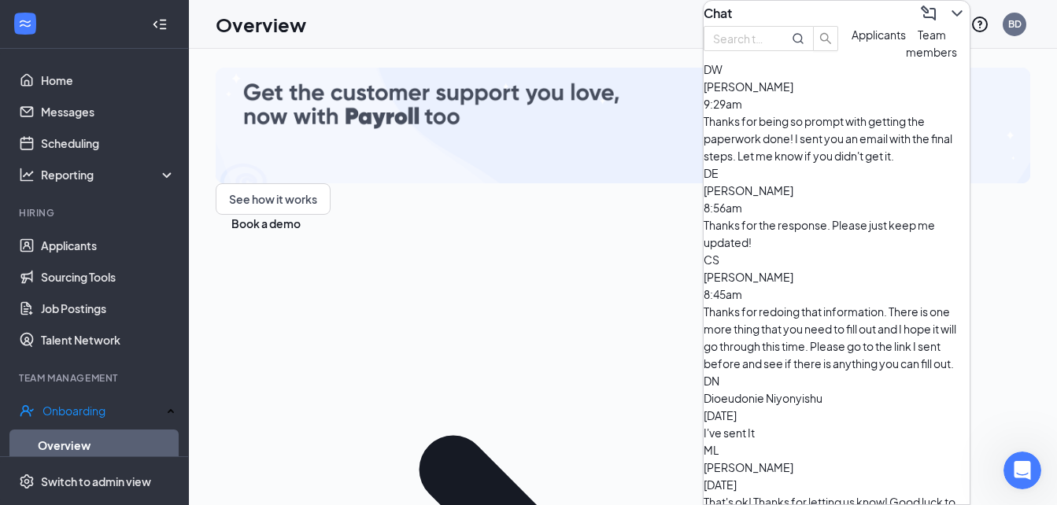
click at [951, 17] on icon "ChevronDown" at bounding box center [956, 13] width 10 height 6
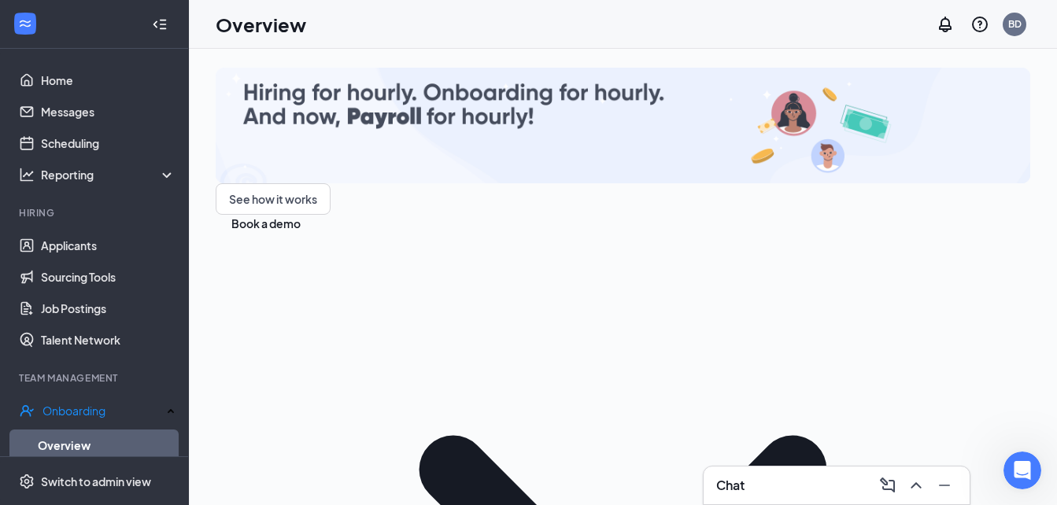
scroll to position [407, 0]
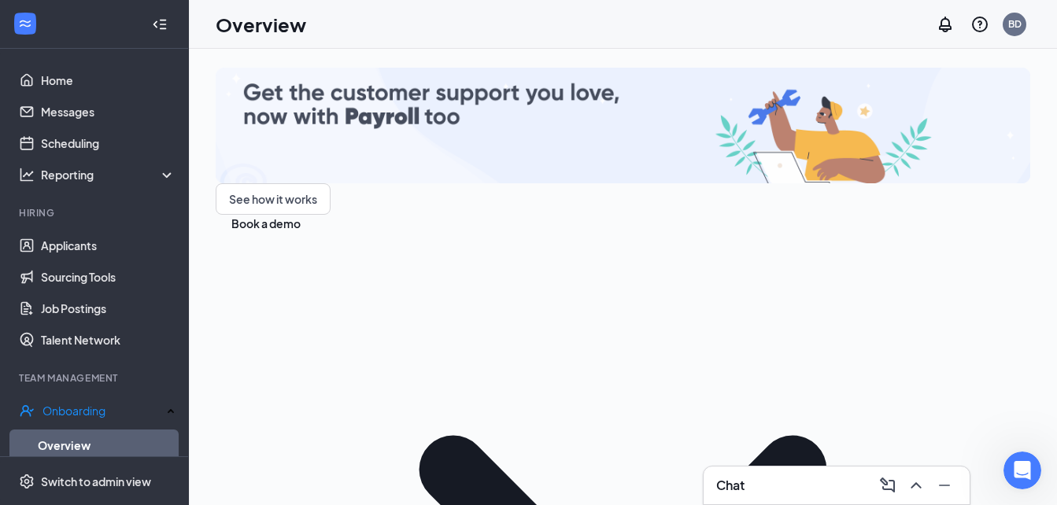
scroll to position [407, 0]
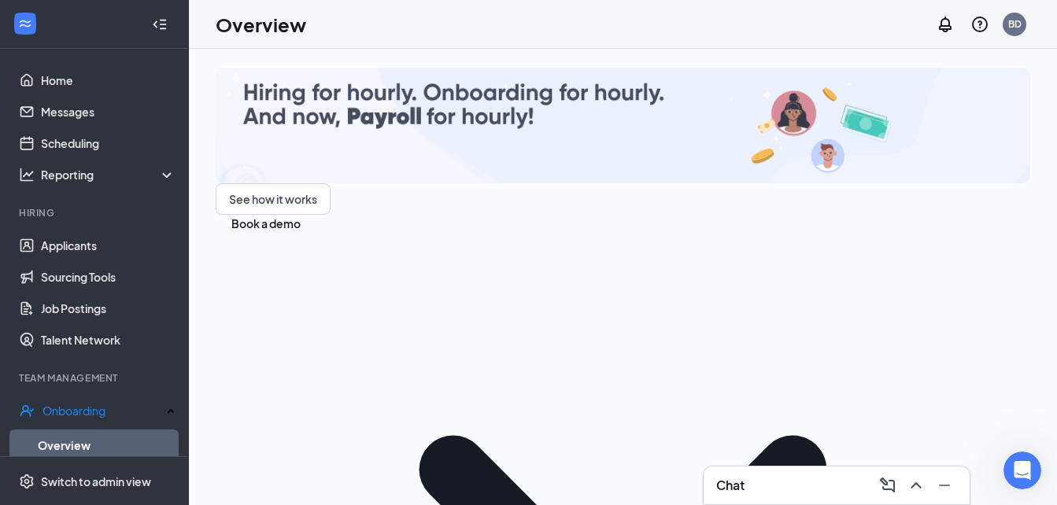
drag, startPoint x: 357, startPoint y: 379, endPoint x: 304, endPoint y: 384, distance: 52.9
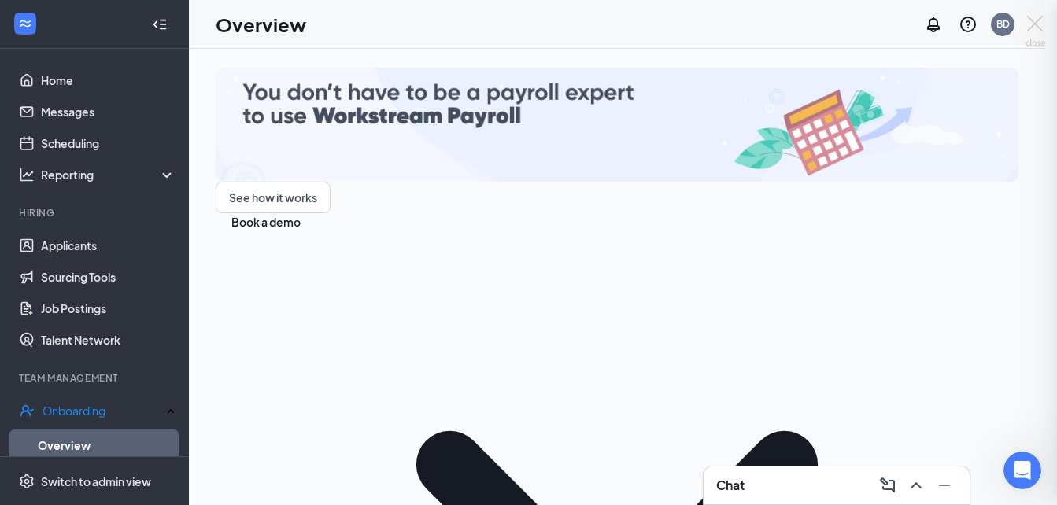
scroll to position [405, 0]
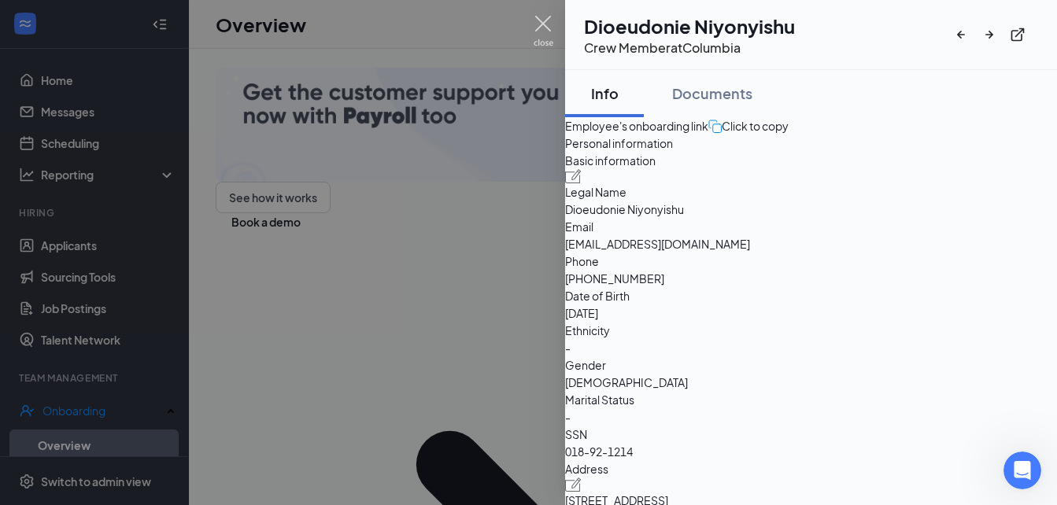
click at [548, 26] on img at bounding box center [543, 31] width 20 height 31
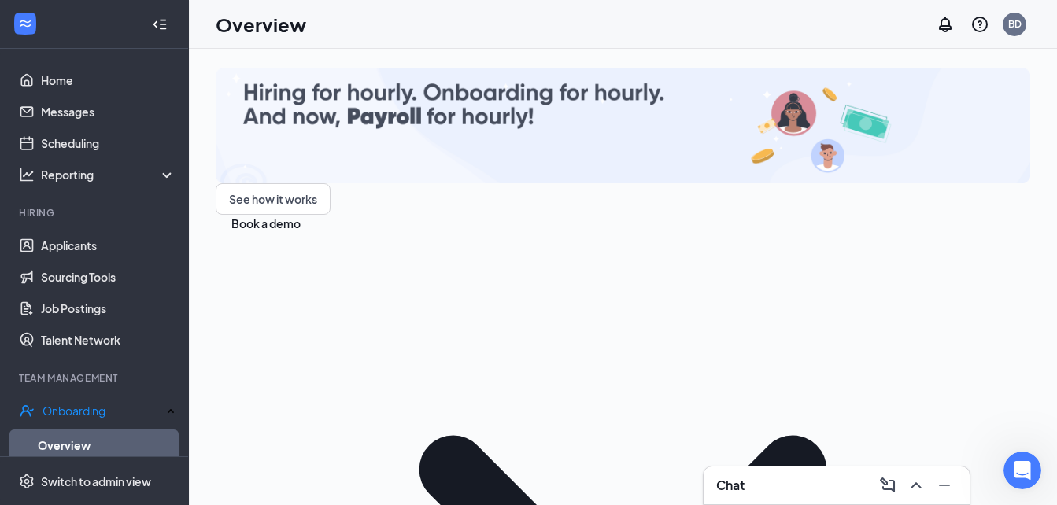
scroll to position [407, 0]
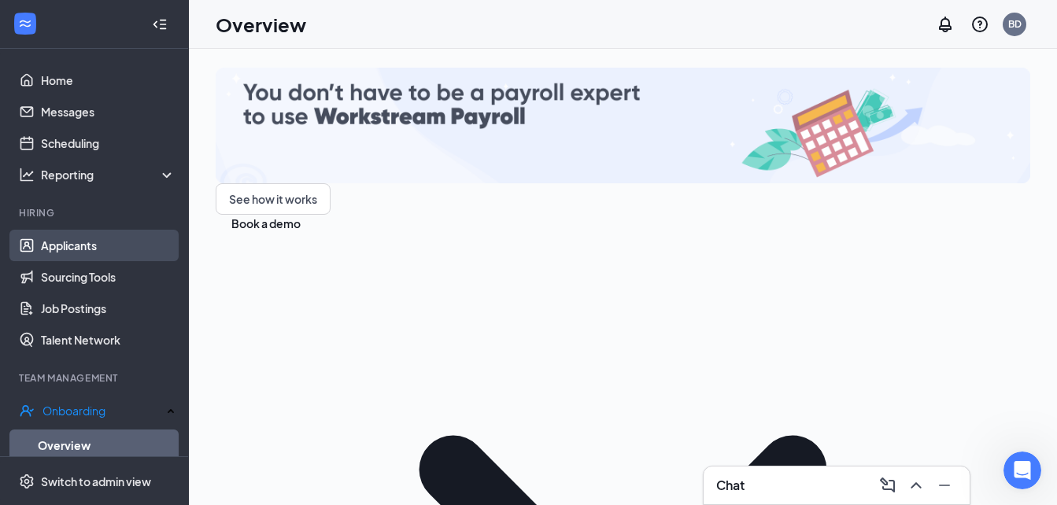
click at [87, 250] on link "Applicants" at bounding box center [108, 245] width 135 height 31
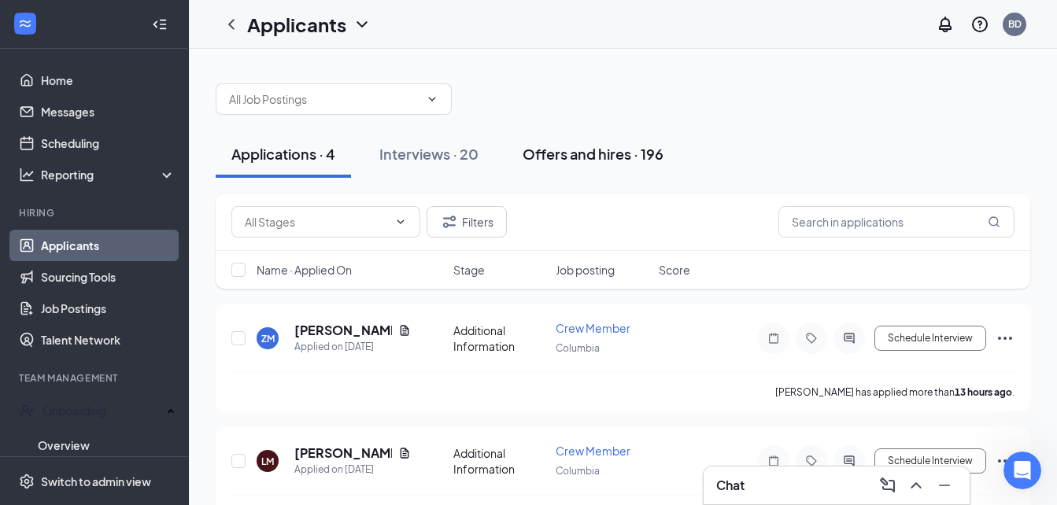
click at [576, 157] on div "Offers and hires · 196" at bounding box center [592, 154] width 141 height 20
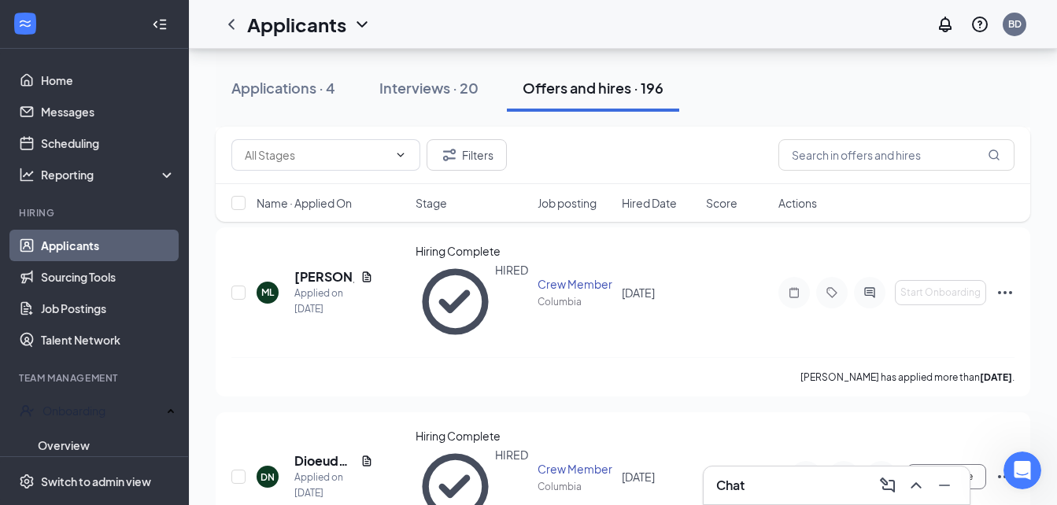
scroll to position [447, 0]
click at [327, 452] on h5 "Dioeudonie Niyonyishu" at bounding box center [324, 460] width 60 height 17
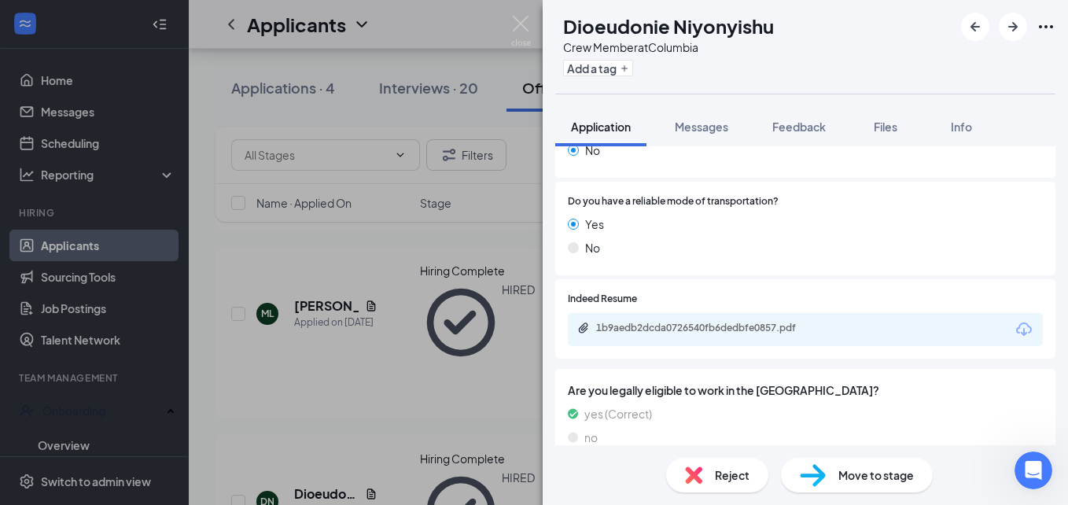
scroll to position [351, 0]
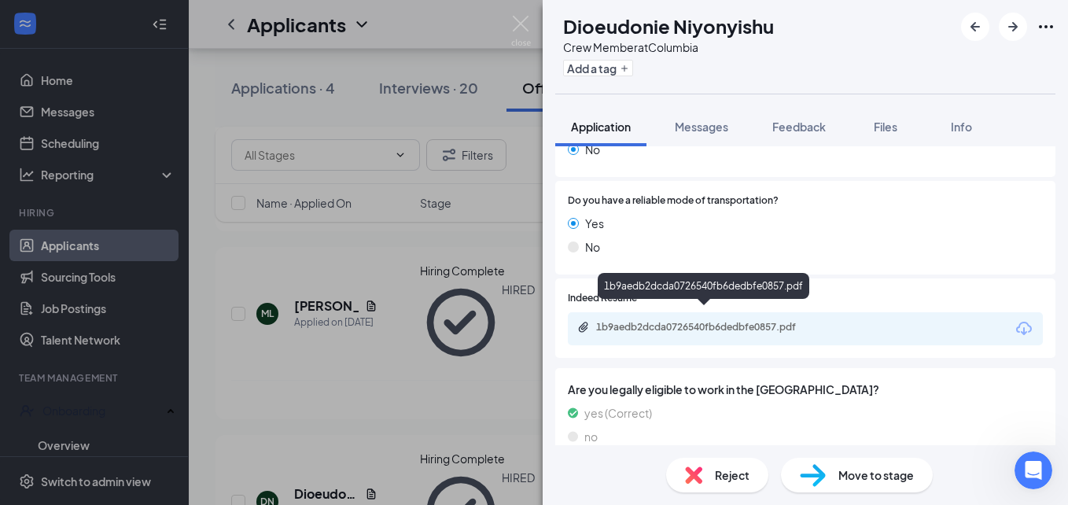
click at [637, 321] on div "1b9aedb2dcda0726540fb6dedbfe0857.pdf" at bounding box center [706, 327] width 220 height 13
click at [680, 321] on div "1b9aedb2dcda0726540fb6dedbfe0857.pdf" at bounding box center [706, 327] width 220 height 13
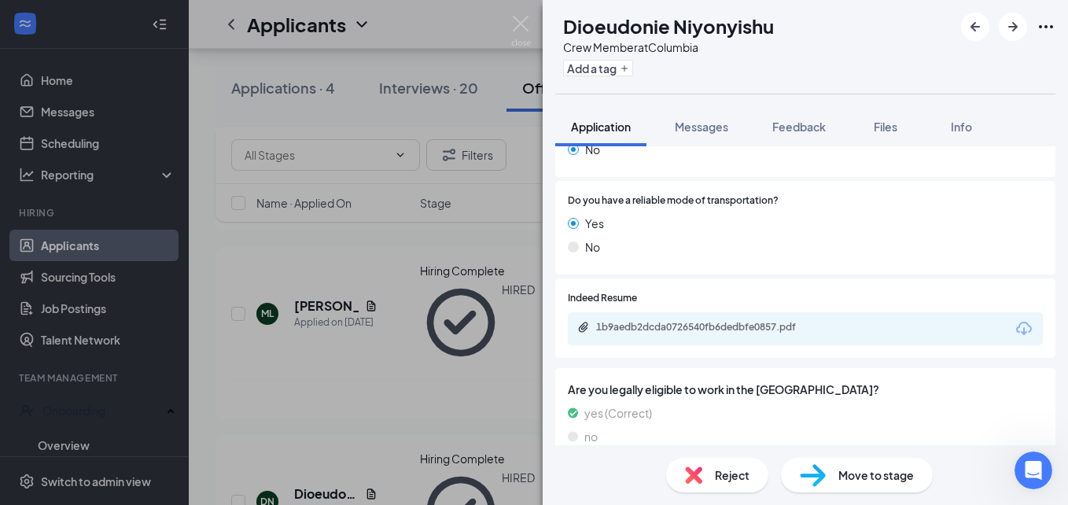
scroll to position [1541, 0]
click at [514, 21] on img at bounding box center [521, 31] width 20 height 31
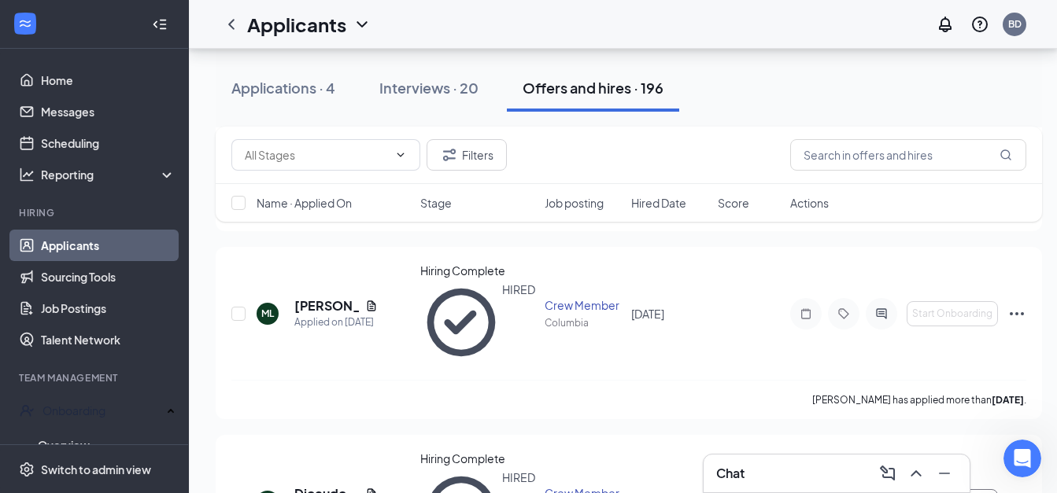
scroll to position [1552, 0]
click at [61, 439] on link "Overview" at bounding box center [107, 445] width 138 height 31
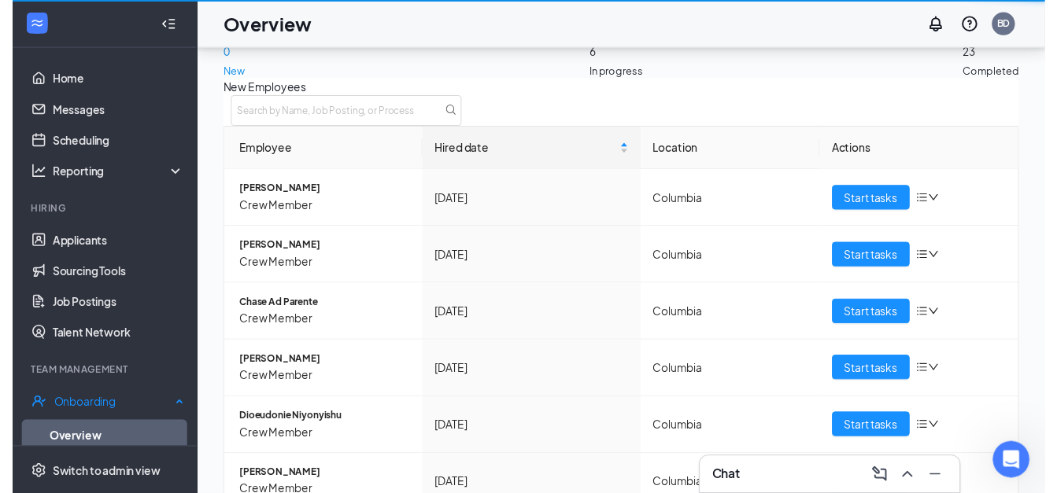
scroll to position [1541, 0]
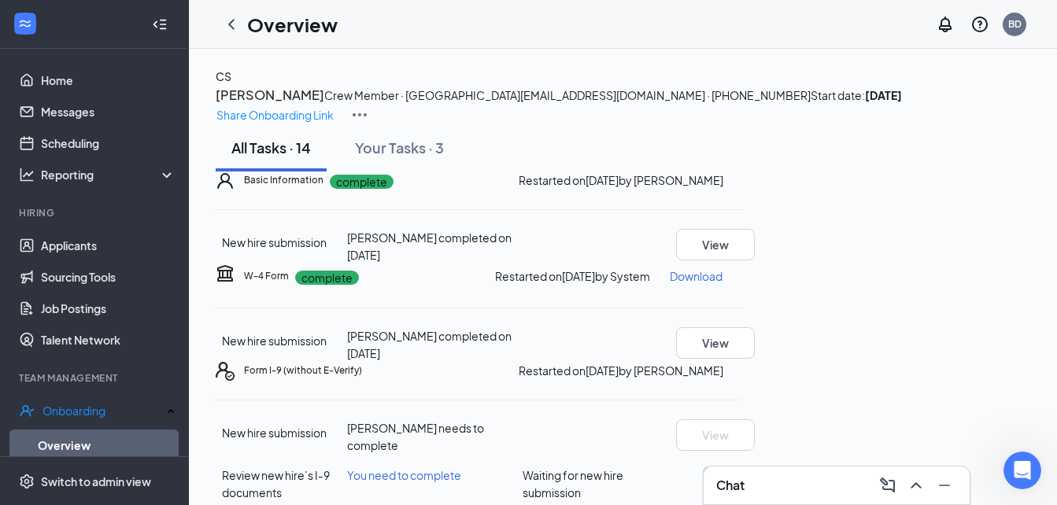
scroll to position [283, 0]
click at [743, 472] on div "Chat" at bounding box center [836, 486] width 266 height 38
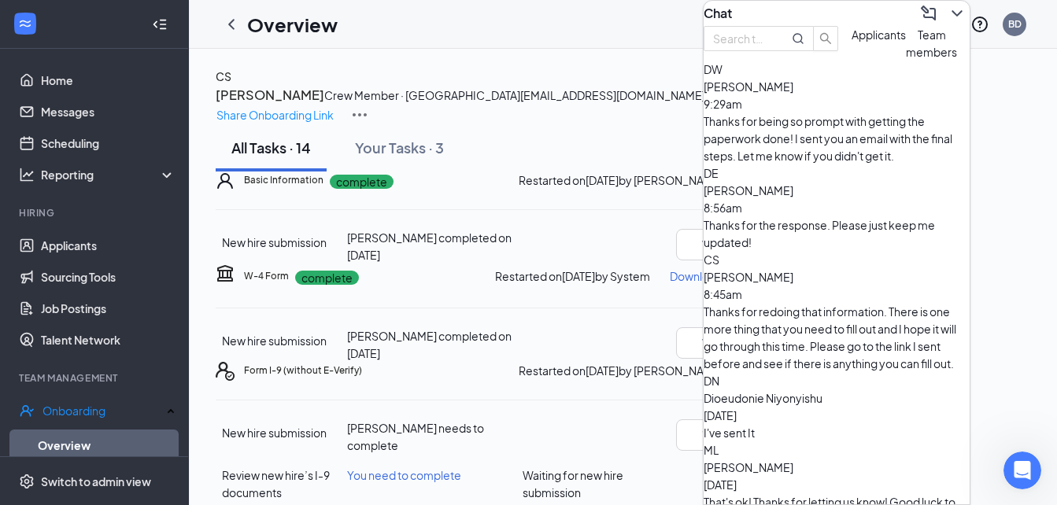
click at [801, 303] on div "Thanks for redoing that information. There is one more thing that you need to f…" at bounding box center [836, 337] width 266 height 69
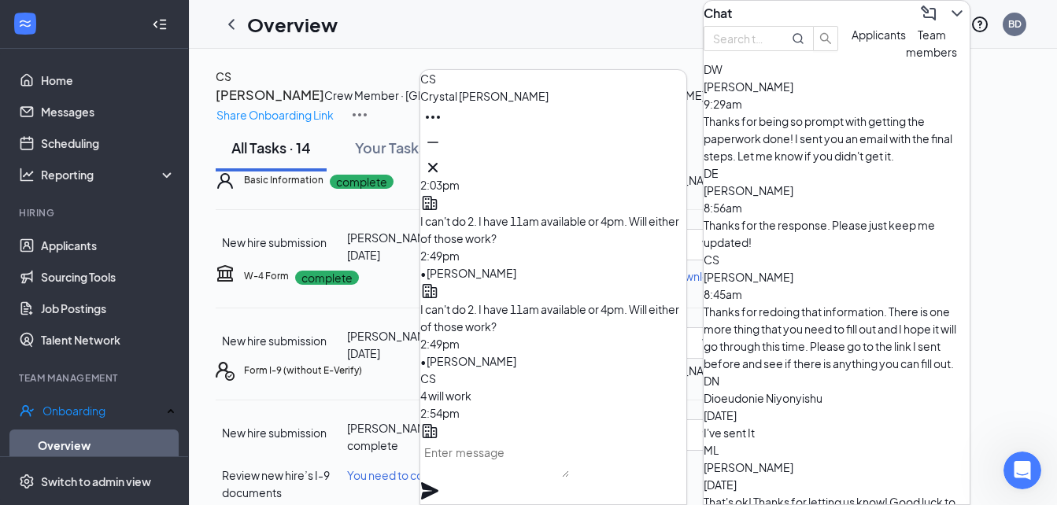
scroll to position [-1463, 0]
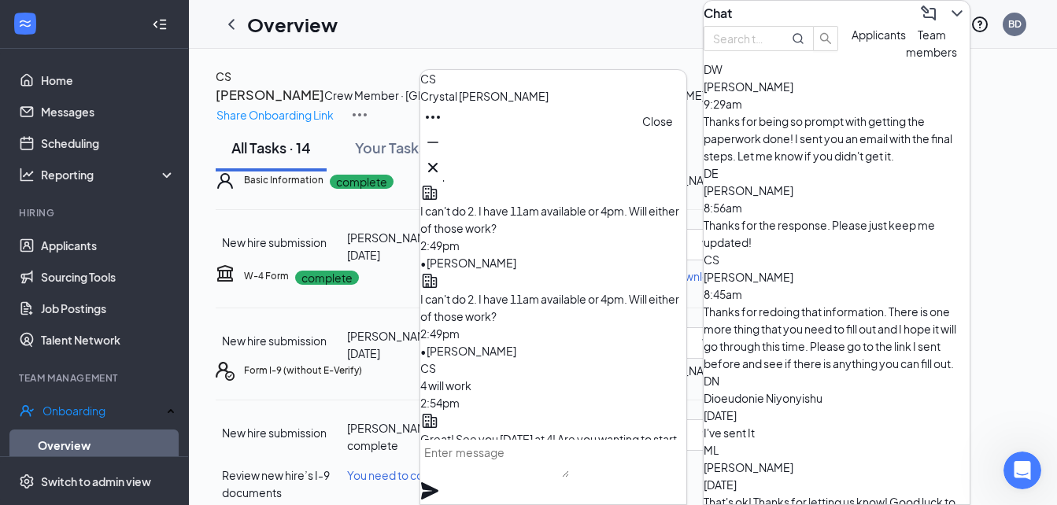
click at [442, 158] on icon "Cross" at bounding box center [432, 167] width 19 height 19
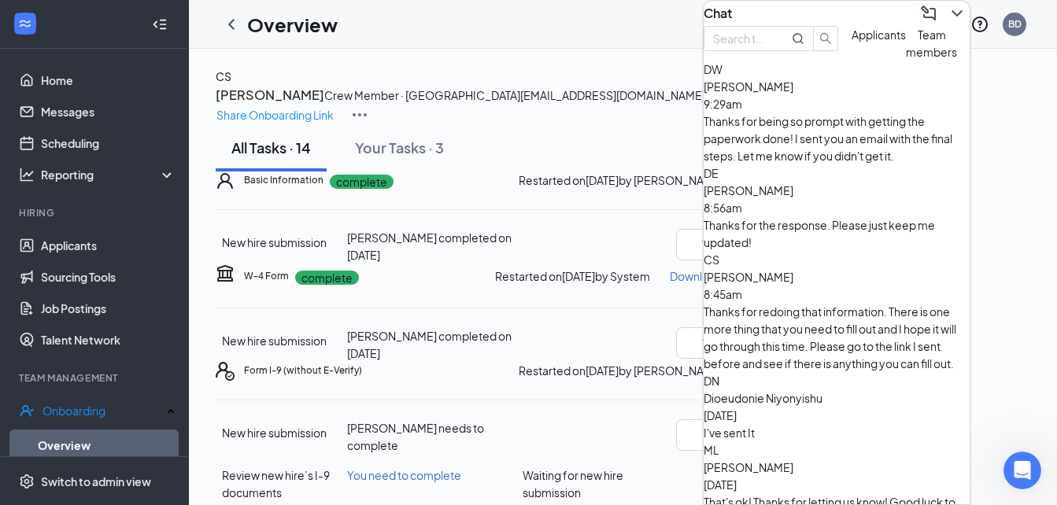
click at [947, 22] on icon "ChevronDown" at bounding box center [956, 13] width 19 height 19
